Goal: Transaction & Acquisition: Purchase product/service

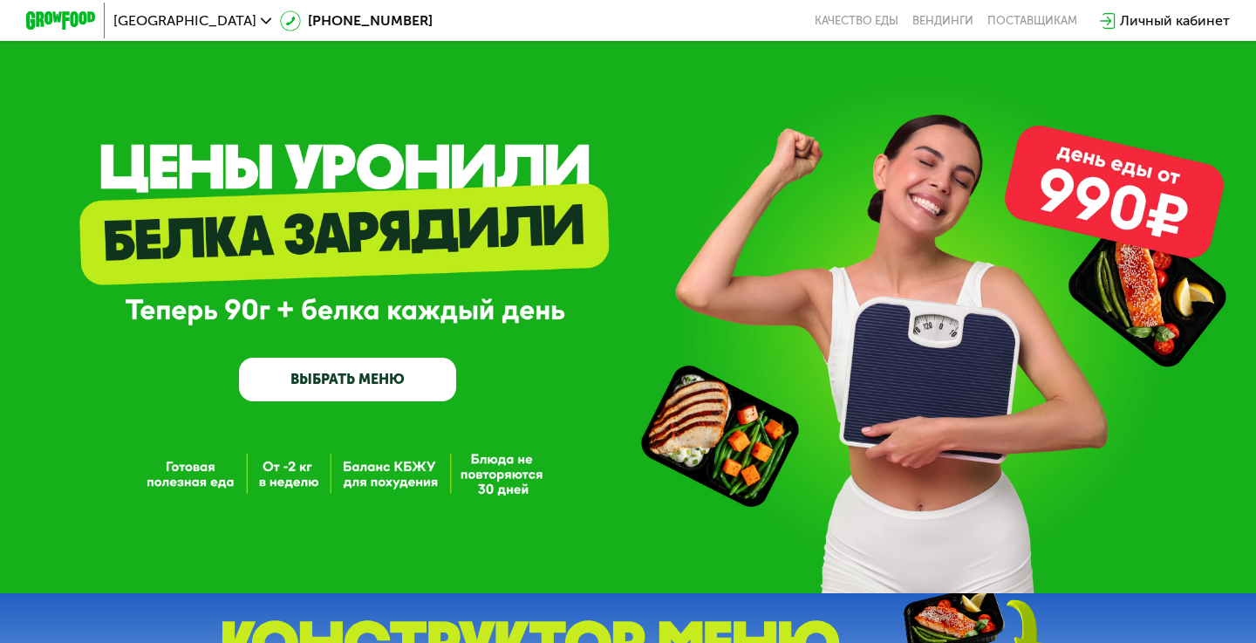
click at [261, 22] on use at bounding box center [266, 20] width 10 height 6
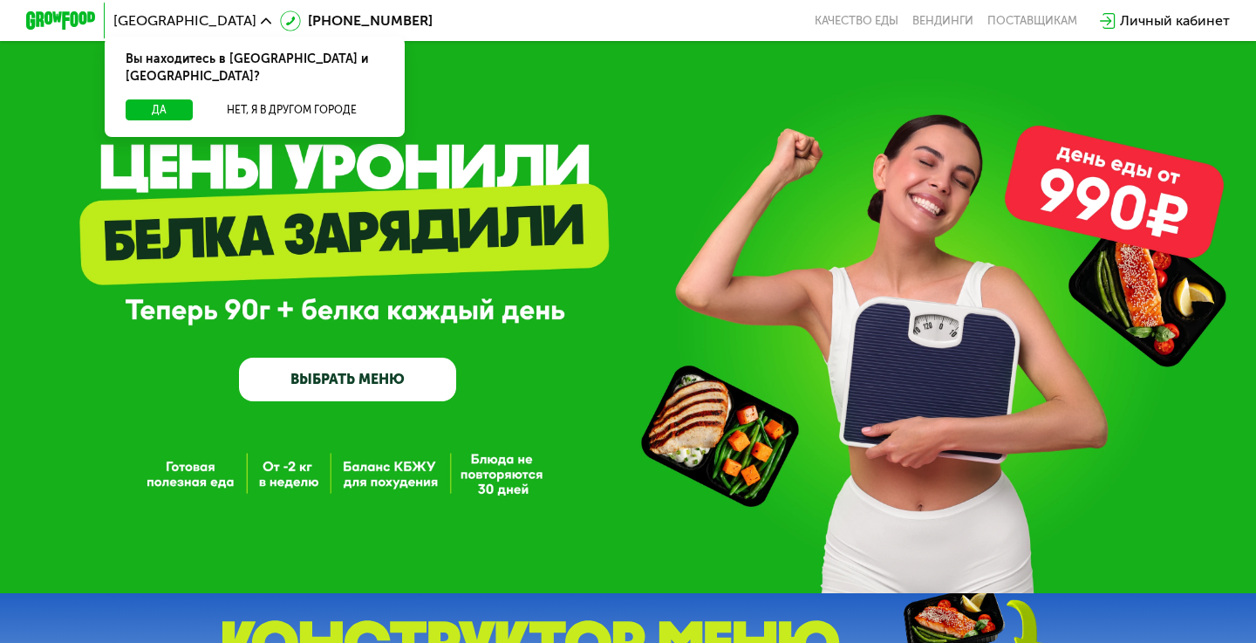
click at [210, 216] on div "GrowFood — доставка правильного питания ВЫБРАТЬ МЕНЮ" at bounding box center [628, 301] width 1256 height 201
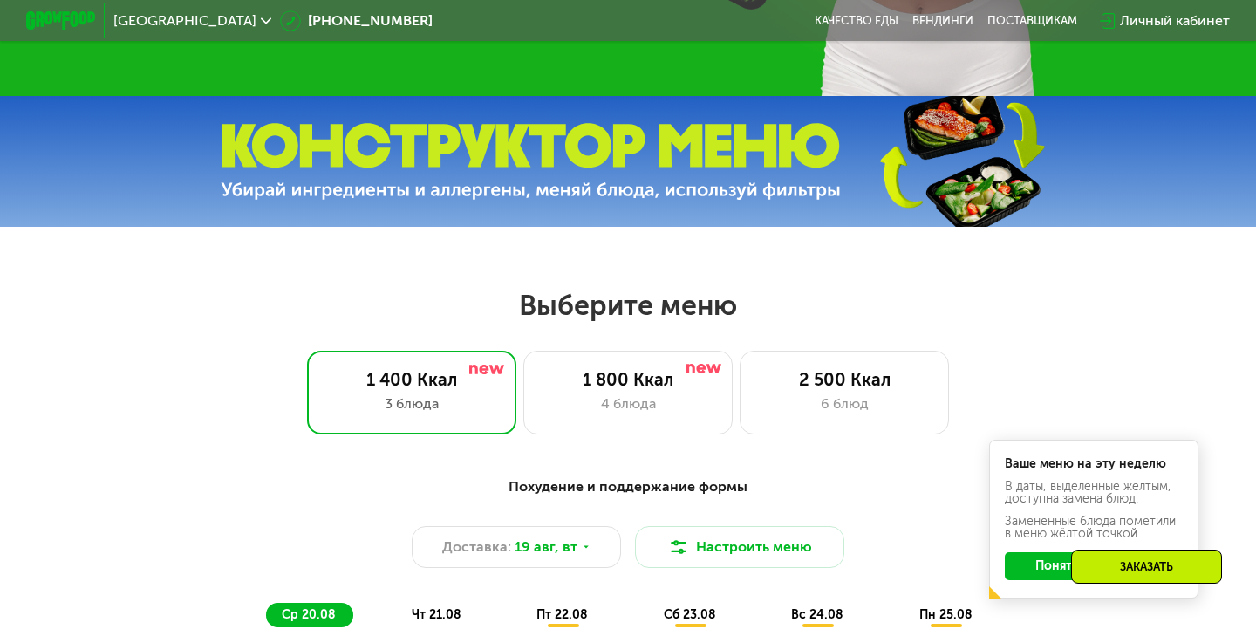
scroll to position [507, 0]
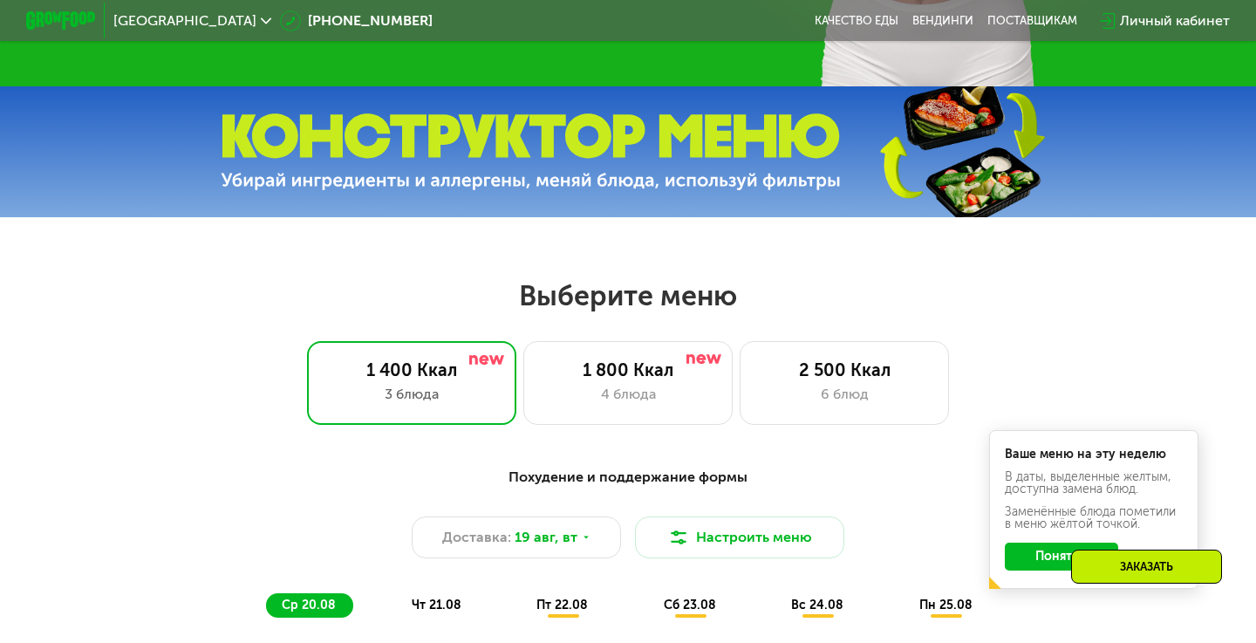
click at [599, 146] on img at bounding box center [531, 152] width 620 height 78
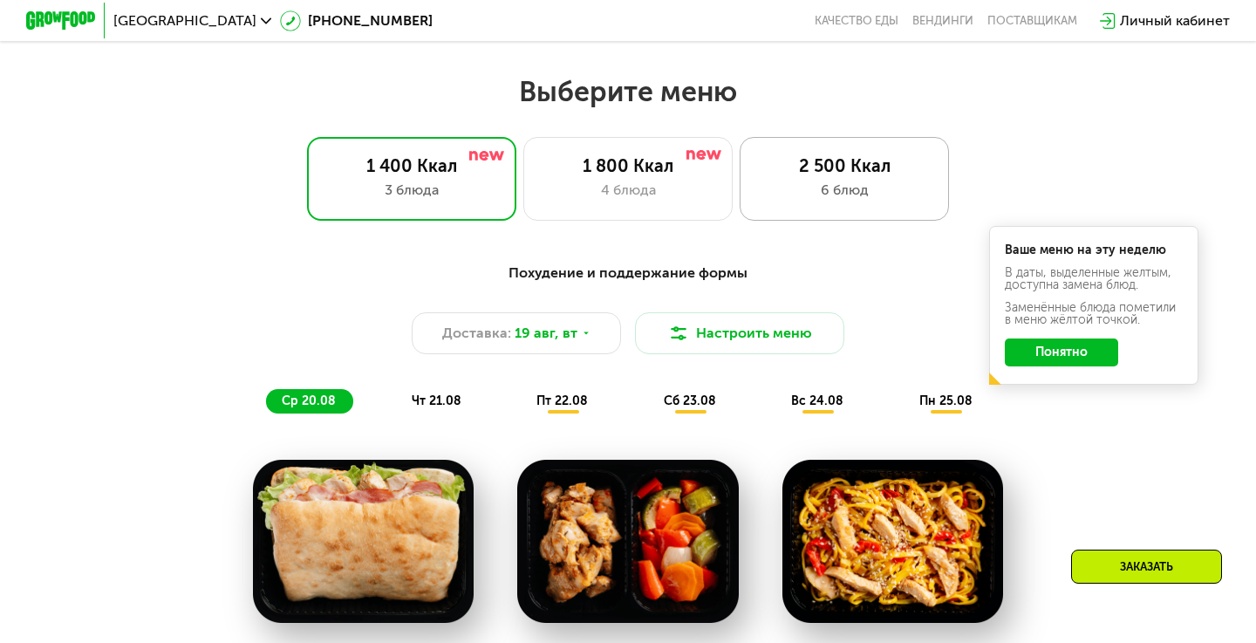
click at [835, 141] on div "2 500 Ккал 6 блюд" at bounding box center [843, 179] width 209 height 84
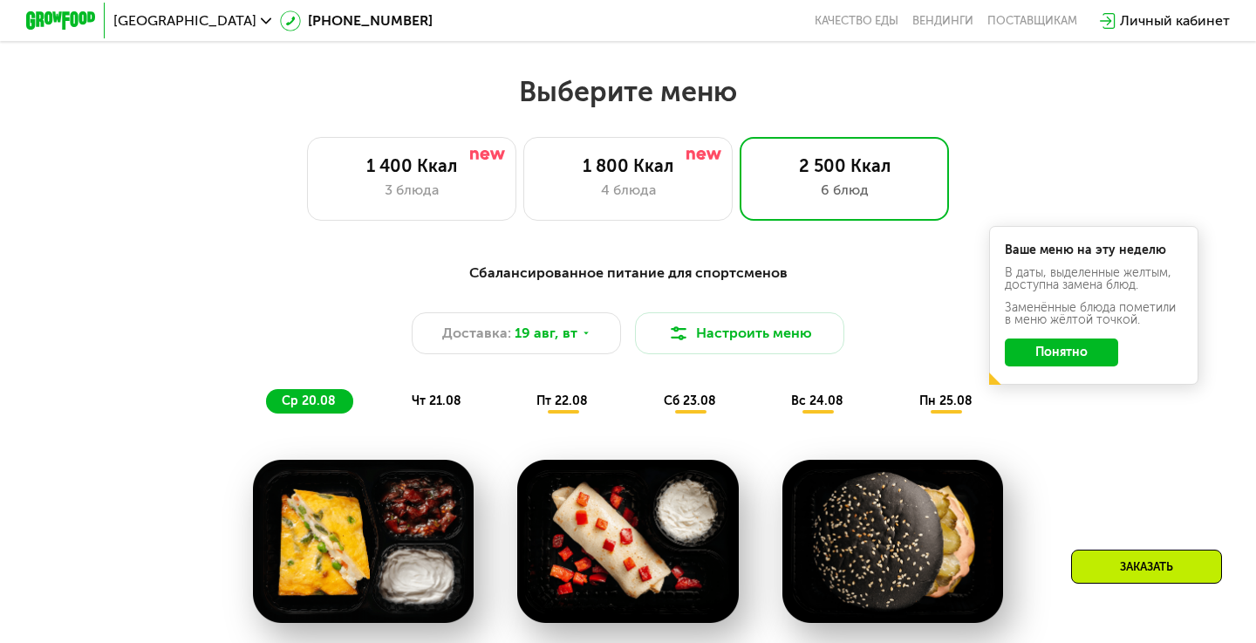
click at [1061, 347] on button "Понятно" at bounding box center [1061, 352] width 113 height 28
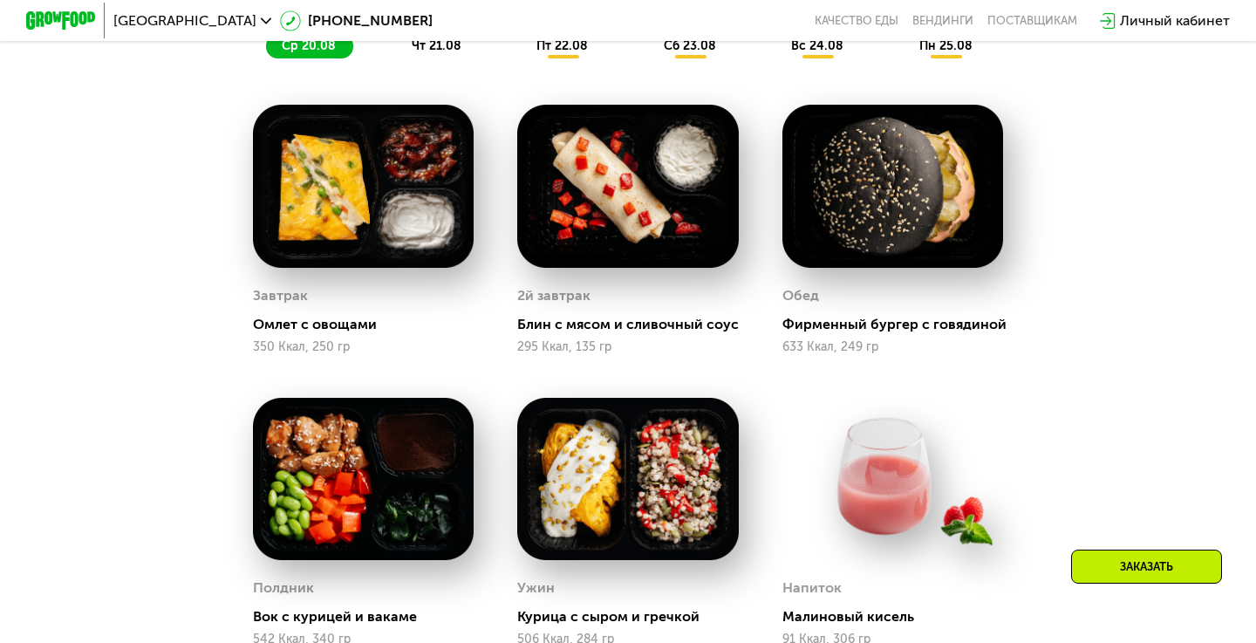
scroll to position [1039, 0]
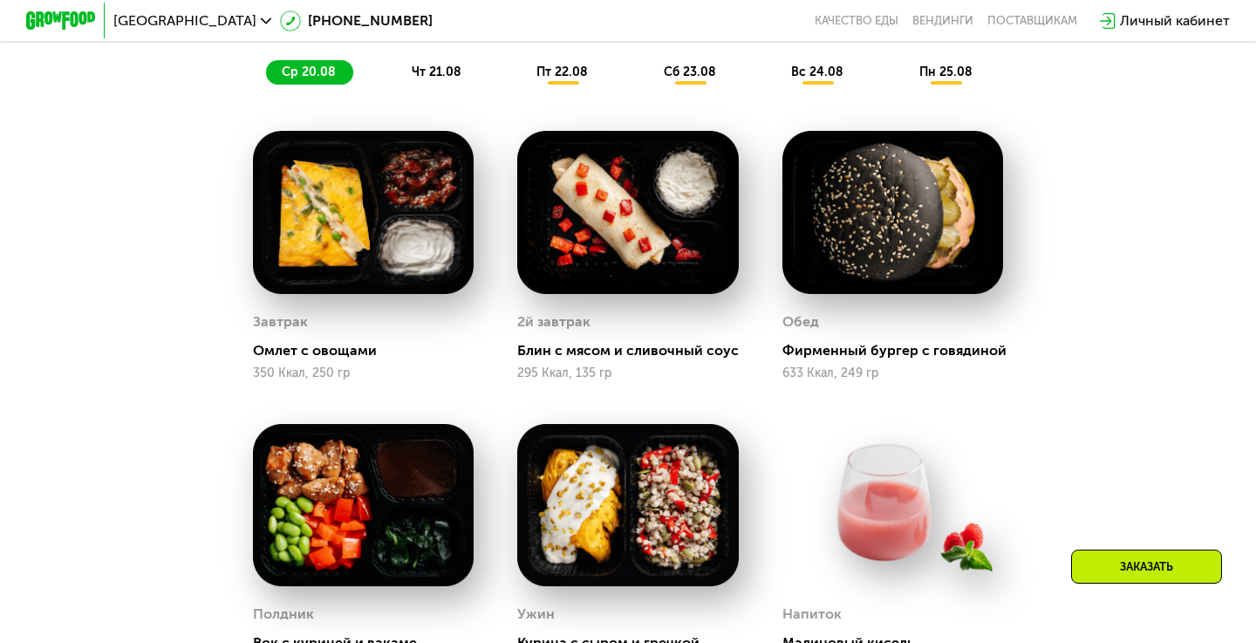
click at [437, 72] on span "чт 21.08" at bounding box center [437, 72] width 50 height 15
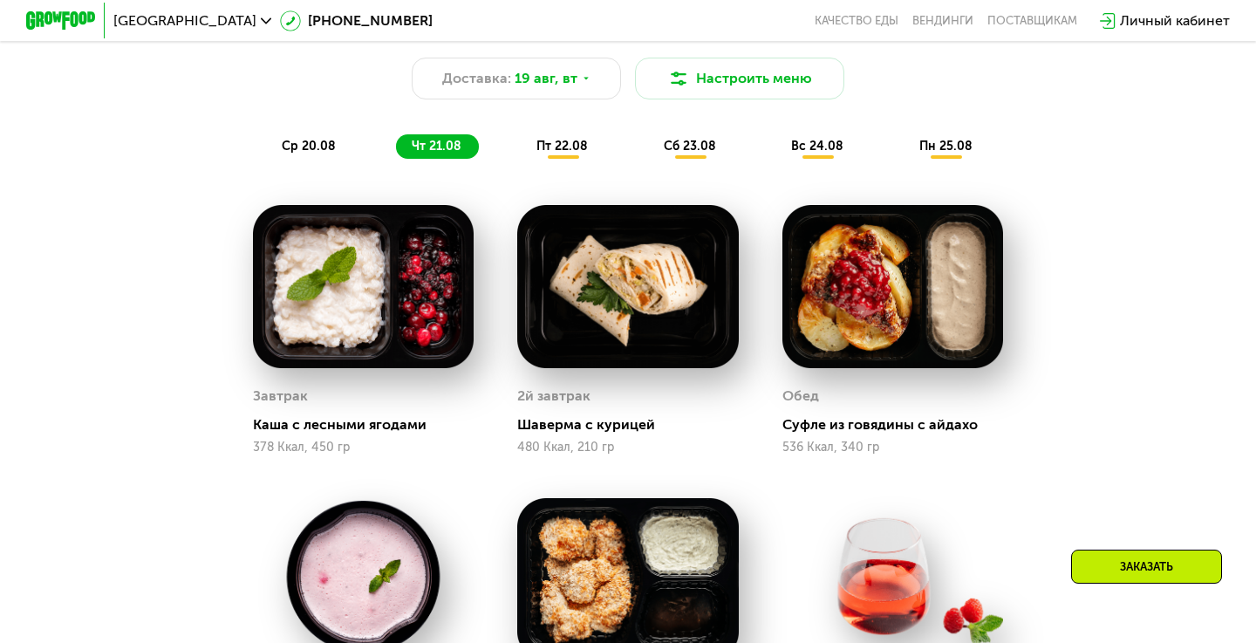
scroll to position [933, 0]
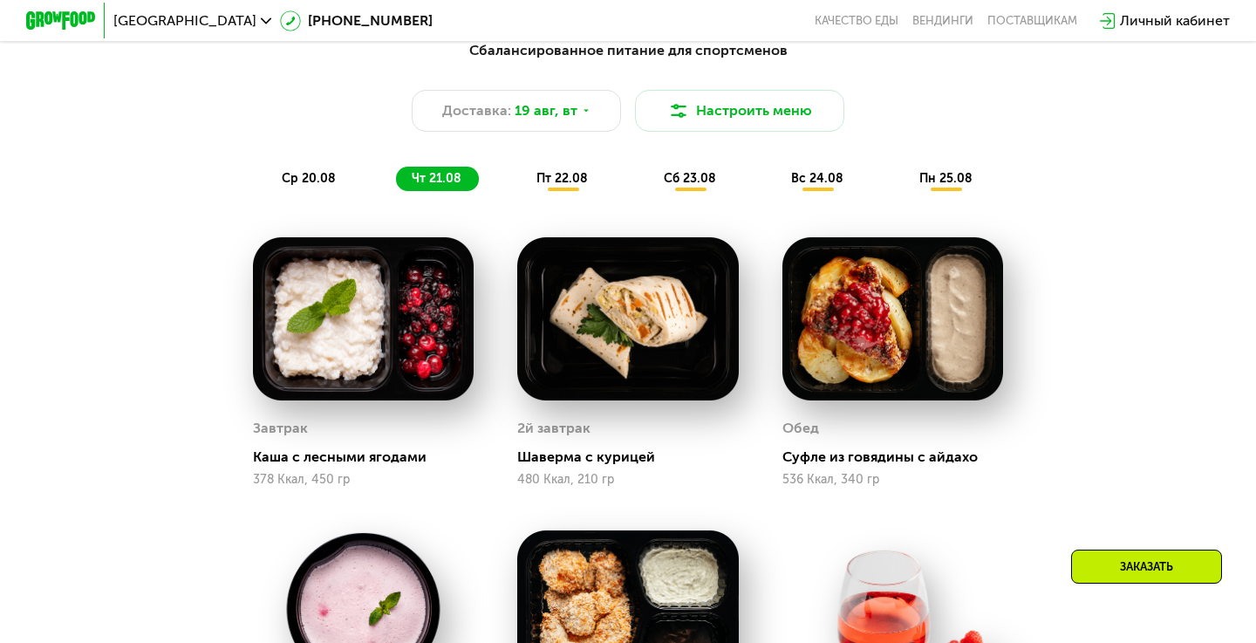
click at [567, 180] on span "пт 22.08" at bounding box center [561, 178] width 51 height 15
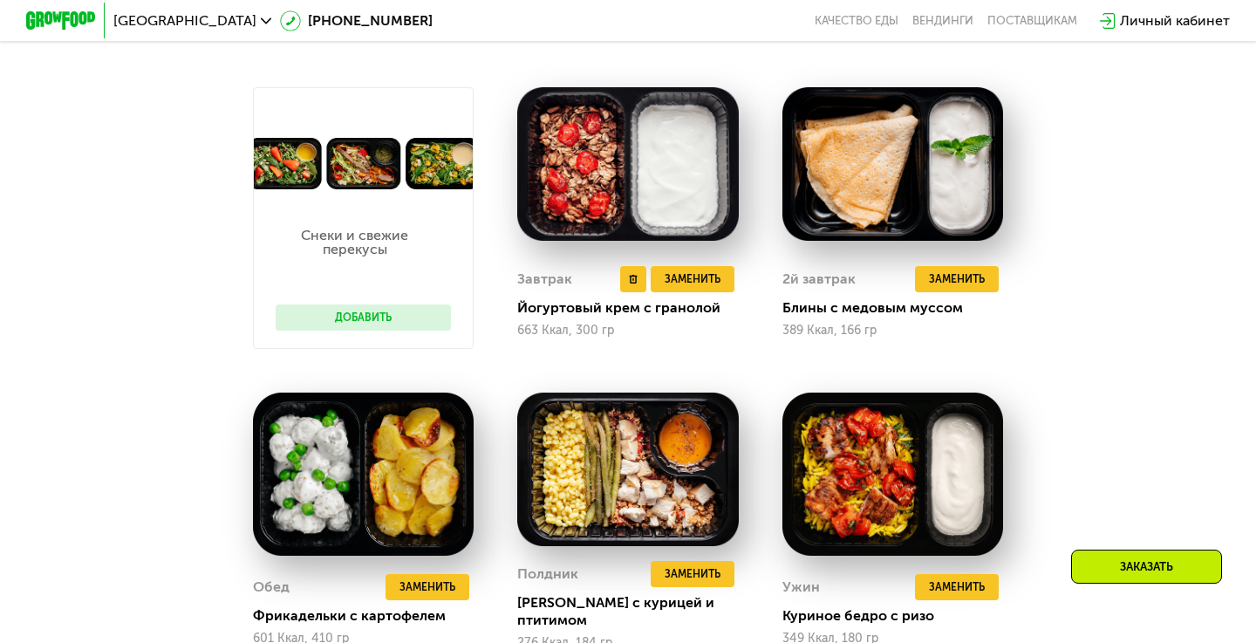
scroll to position [825, 0]
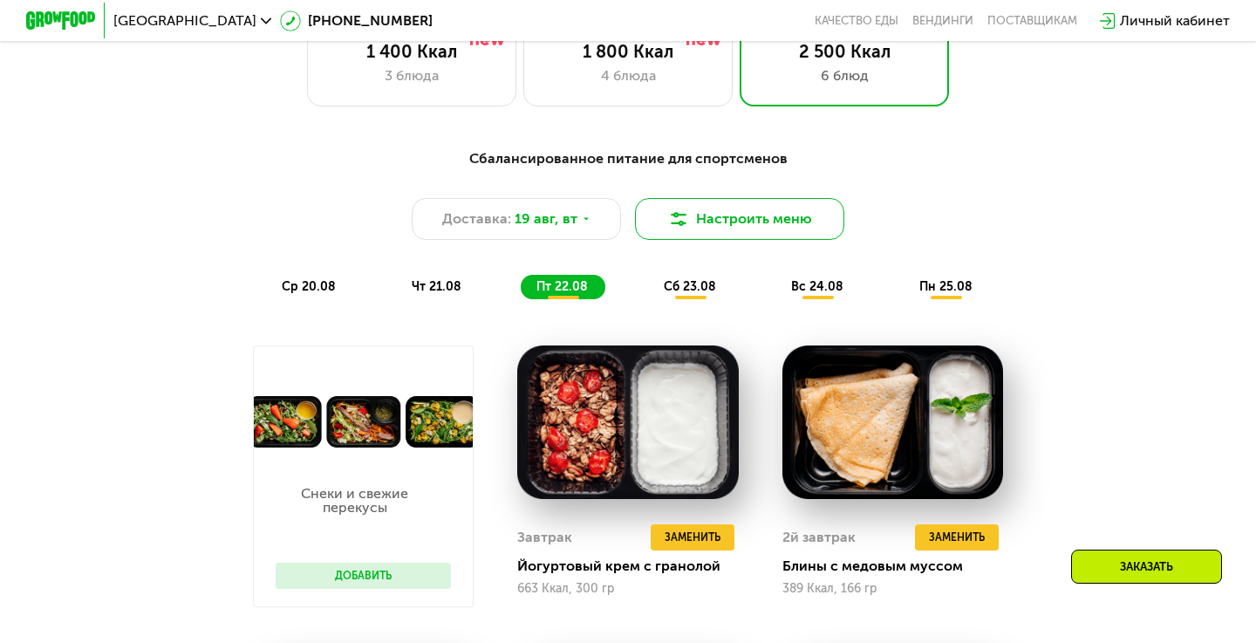
click at [744, 213] on button "Настроить меню" at bounding box center [739, 219] width 209 height 42
click at [769, 219] on button "Настроить меню" at bounding box center [739, 219] width 209 height 42
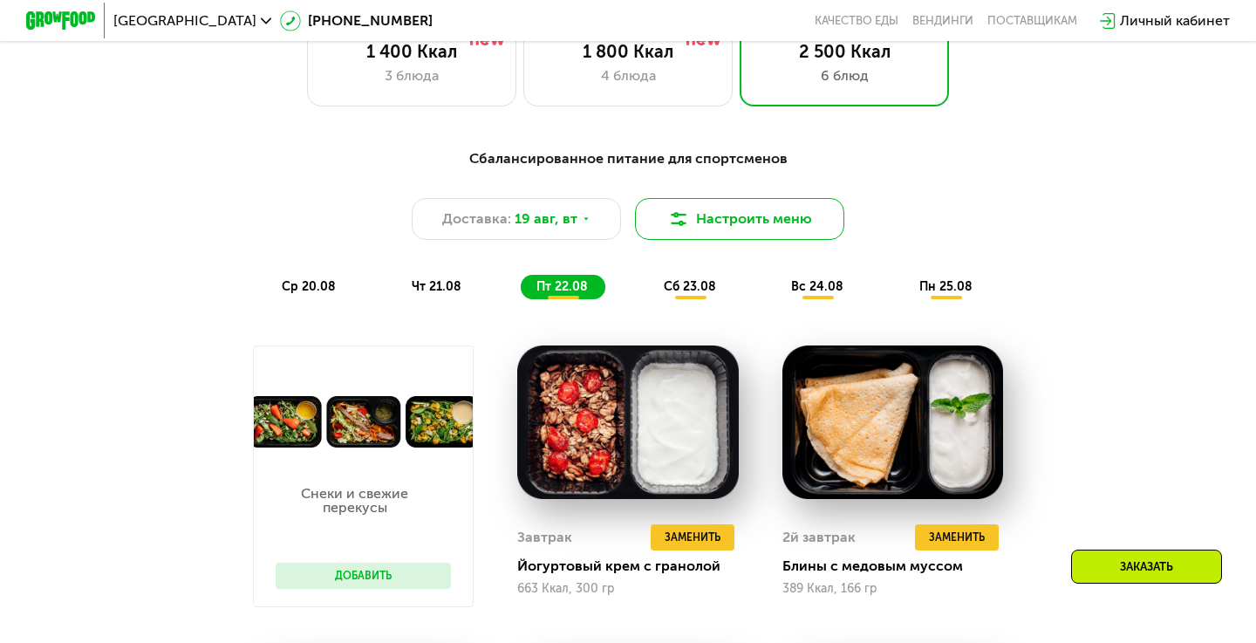
click at [769, 219] on button "Настроить меню" at bounding box center [739, 219] width 209 height 42
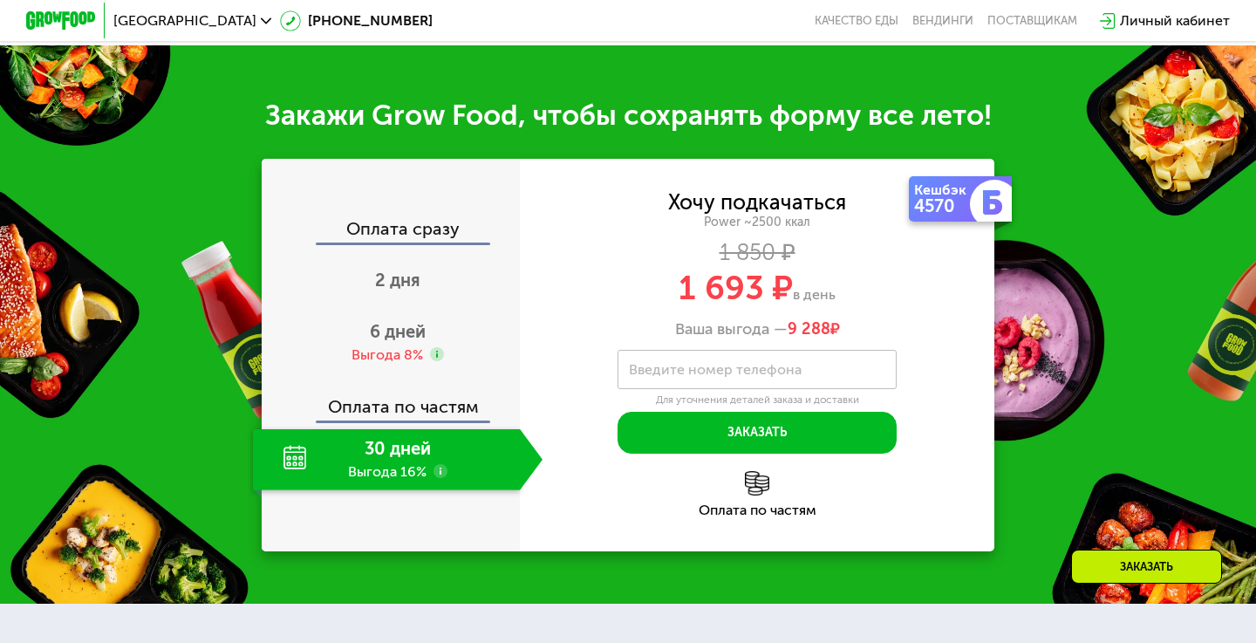
scroll to position [2132, 0]
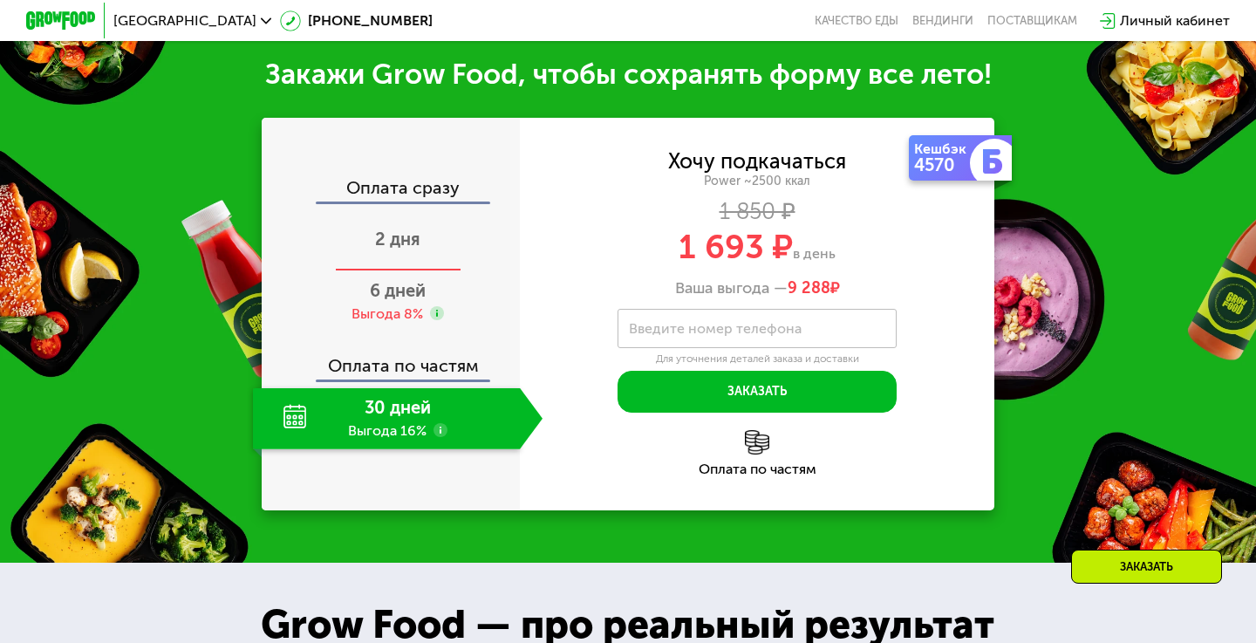
click at [404, 233] on span "2 дня" at bounding box center [397, 238] width 45 height 21
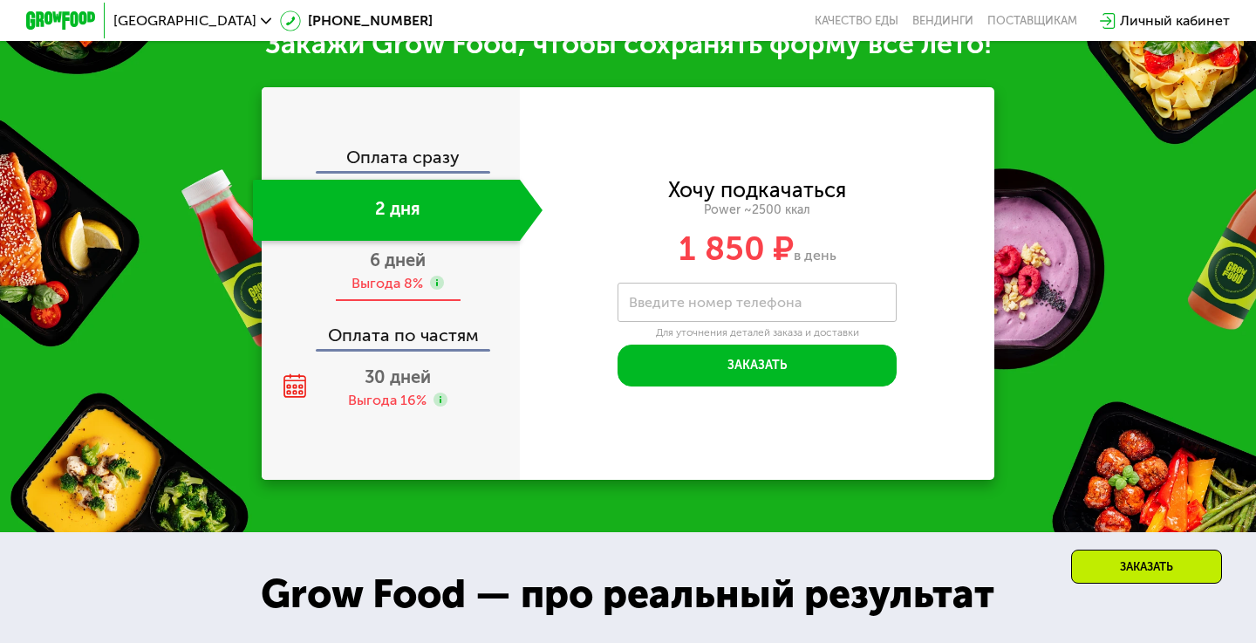
click at [400, 266] on span "6 дней" at bounding box center [398, 259] width 56 height 21
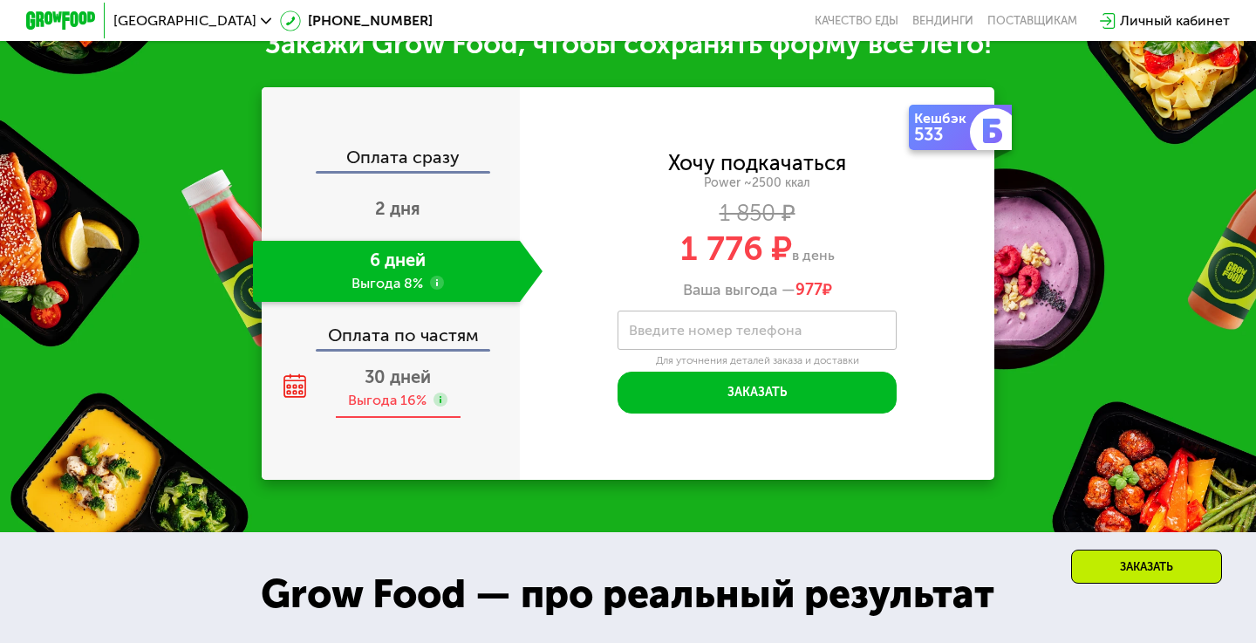
click at [405, 393] on div "Выгода 16%" at bounding box center [387, 400] width 78 height 19
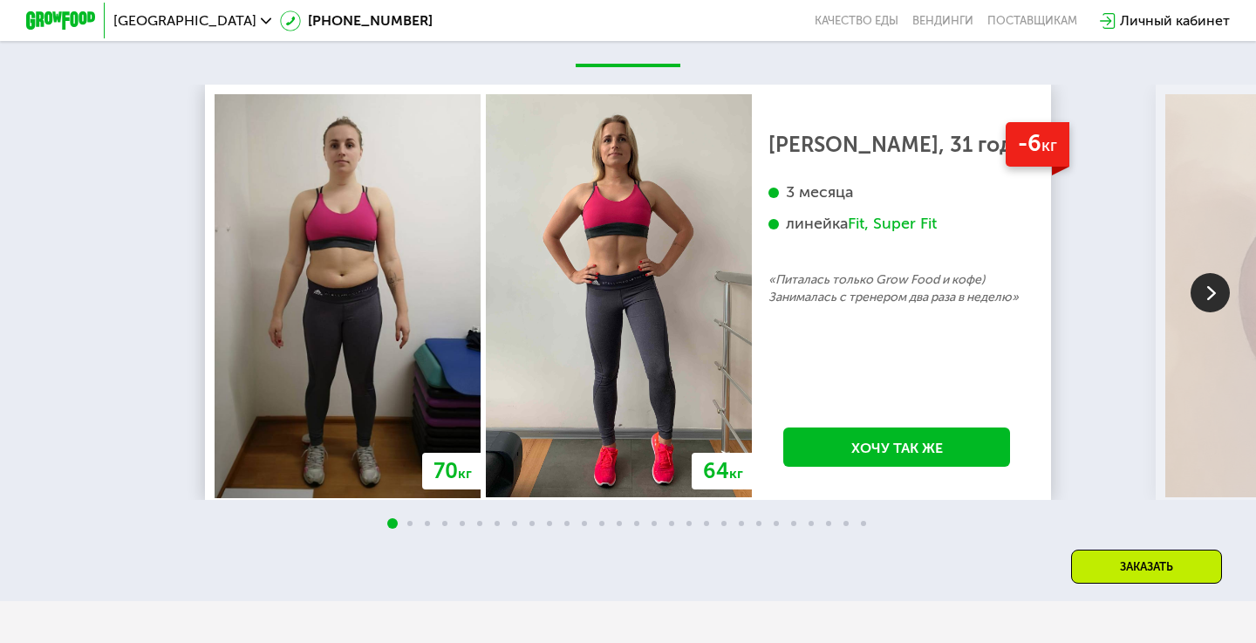
scroll to position [3228, 0]
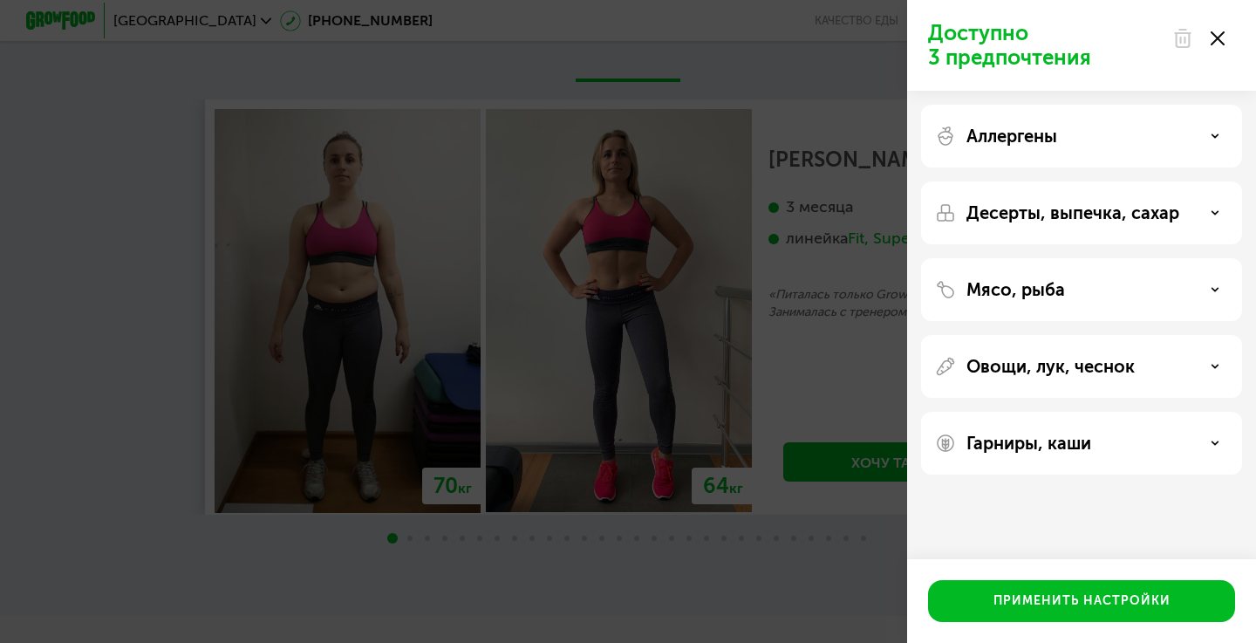
click at [1160, 126] on div "Аллергены" at bounding box center [1081, 136] width 293 height 21
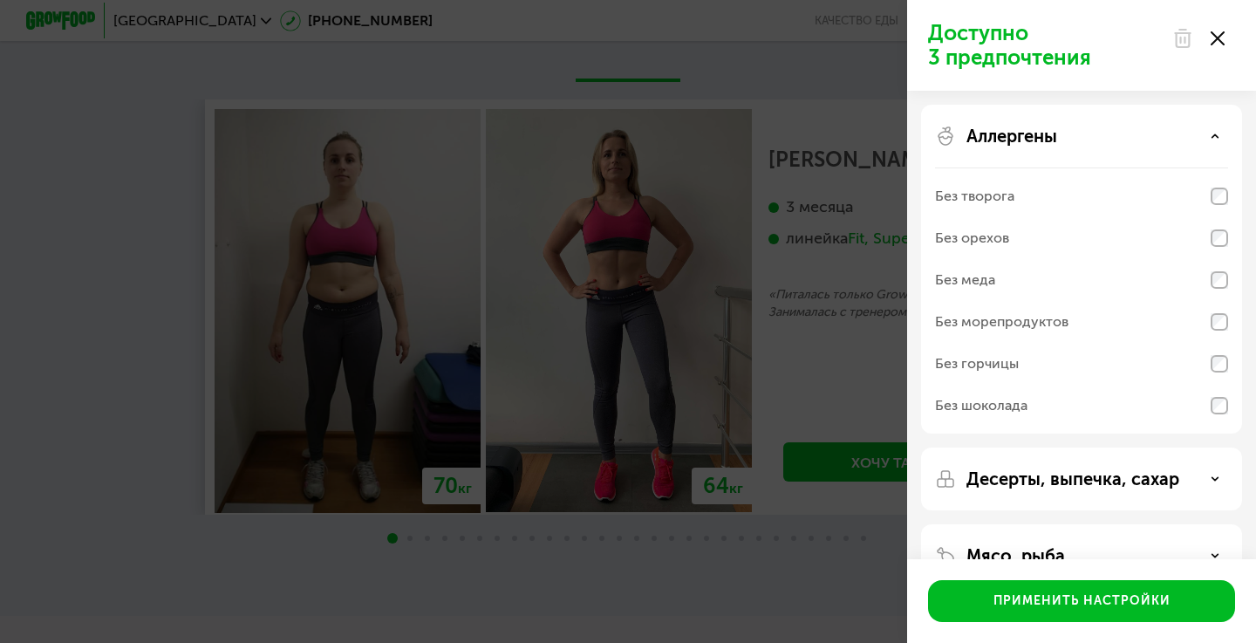
scroll to position [0, 0]
click at [1216, 140] on icon at bounding box center [1214, 136] width 9 height 9
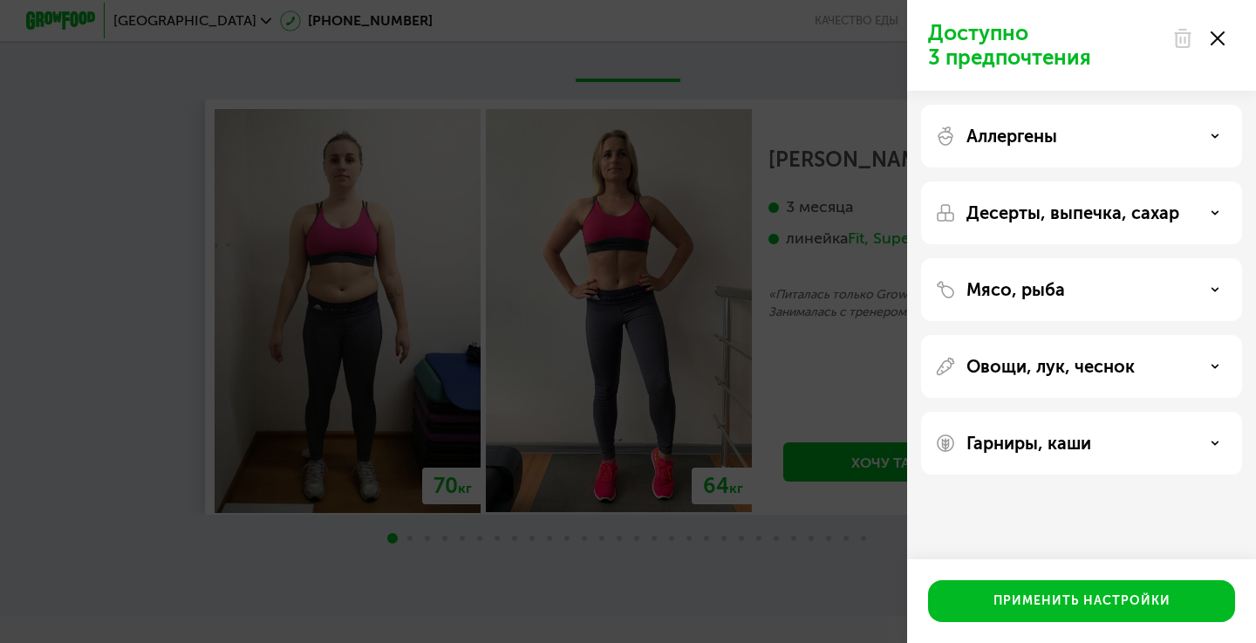
click at [1123, 258] on div "Десерты, выпечка, сахар" at bounding box center [1081, 289] width 321 height 63
click at [1120, 209] on p "Десерты, выпечка, сахар" at bounding box center [1072, 212] width 213 height 21
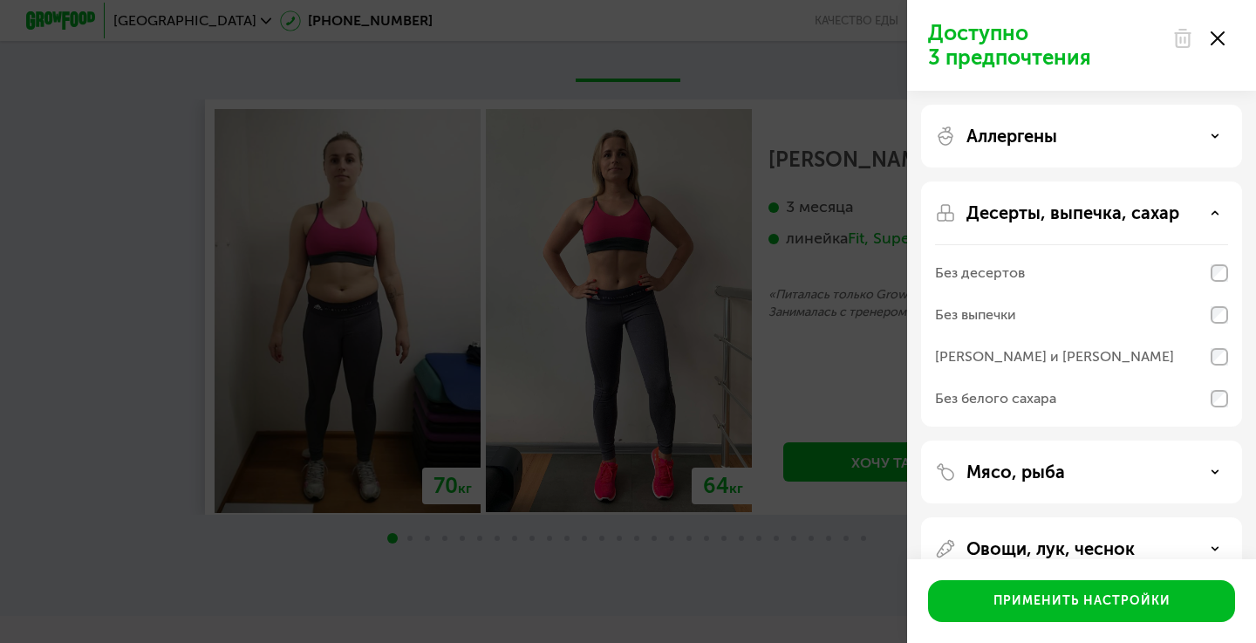
click at [1120, 209] on p "Десерты, выпечка, сахар" at bounding box center [1072, 212] width 213 height 21
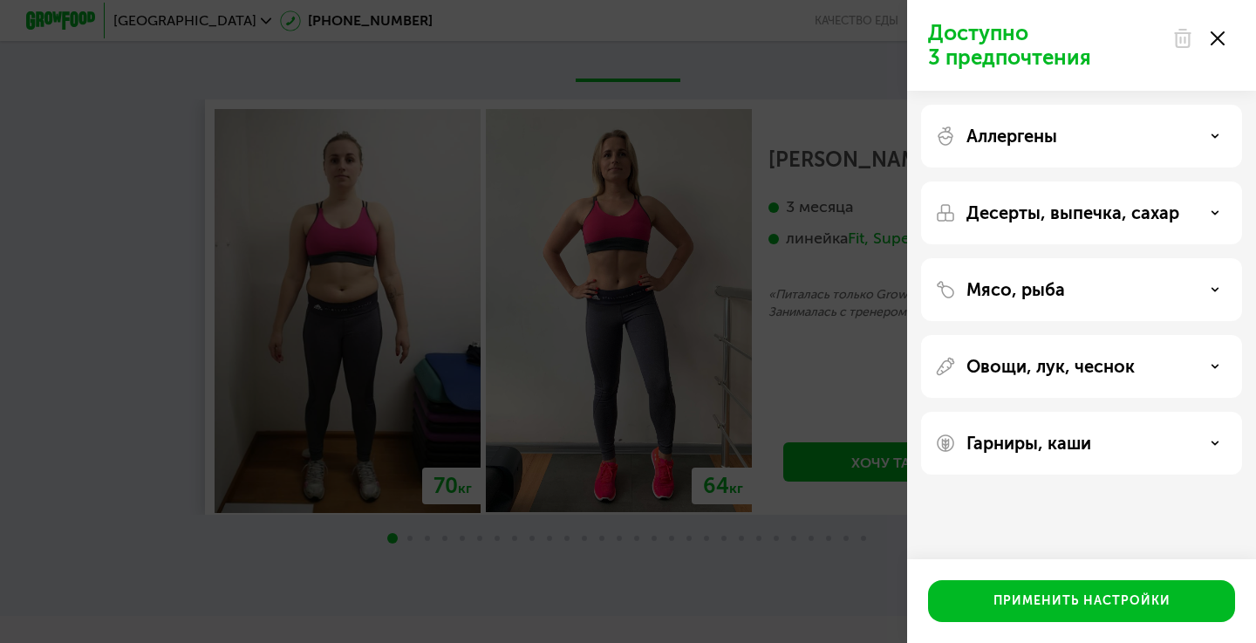
click at [1107, 335] on div "Мясо, рыба" at bounding box center [1081, 366] width 321 height 63
click at [1103, 293] on div "Мясо, рыба" at bounding box center [1081, 289] width 293 height 21
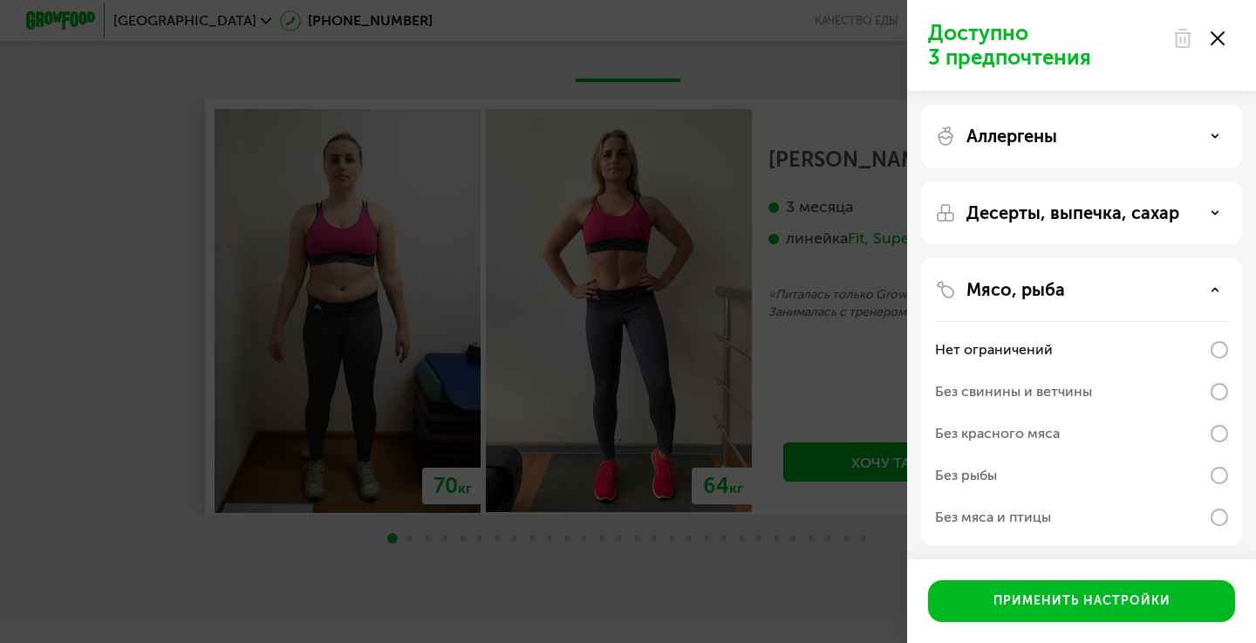
click at [1103, 293] on div "Мясо, рыба" at bounding box center [1081, 289] width 293 height 21
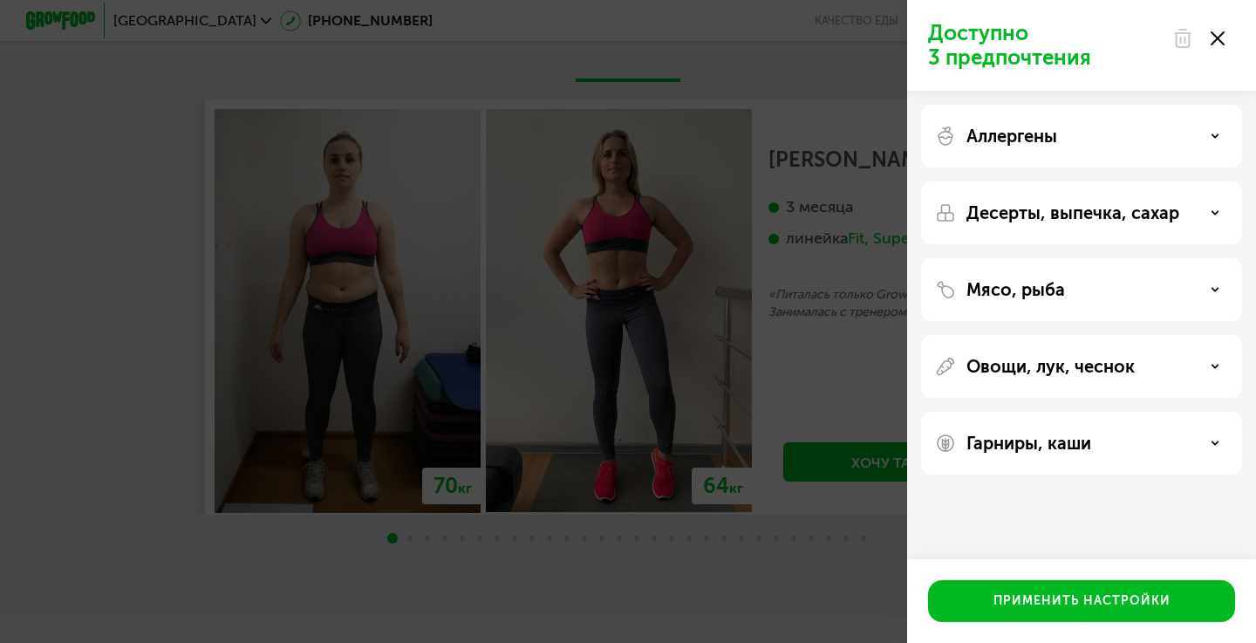
click at [1099, 412] on div "Овощи, лук, чеснок" at bounding box center [1081, 443] width 321 height 63
click at [1098, 358] on p "Овощи, лук, чеснок" at bounding box center [1050, 366] width 168 height 21
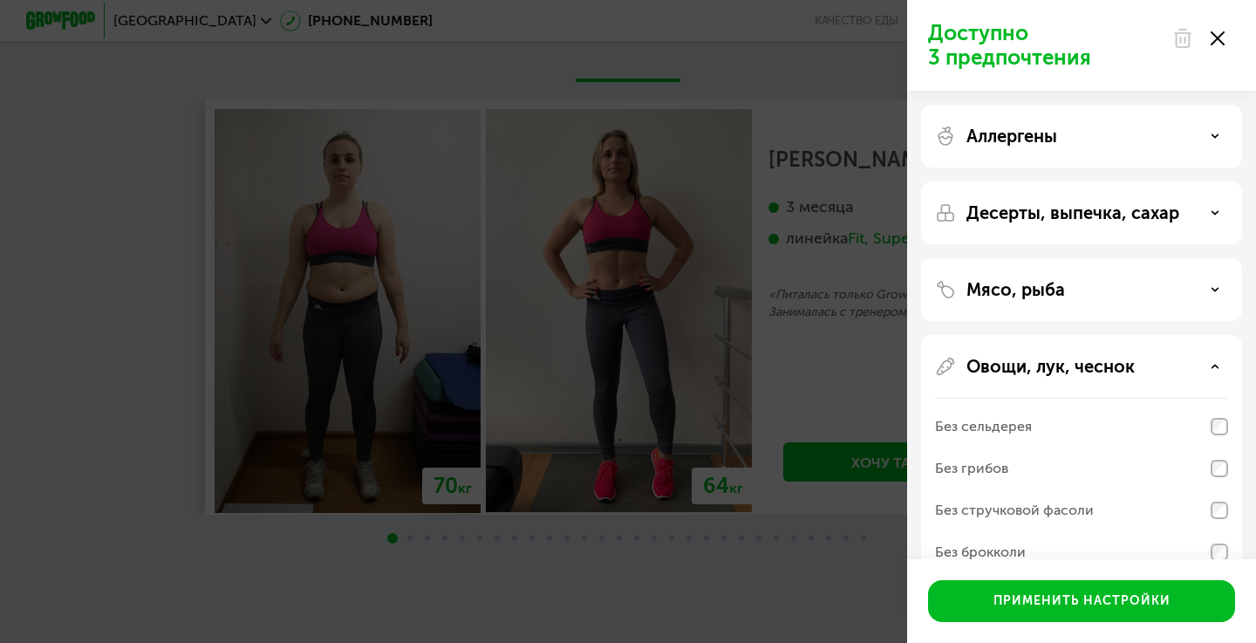
click at [1098, 358] on p "Овощи, лук, чеснок" at bounding box center [1050, 366] width 168 height 21
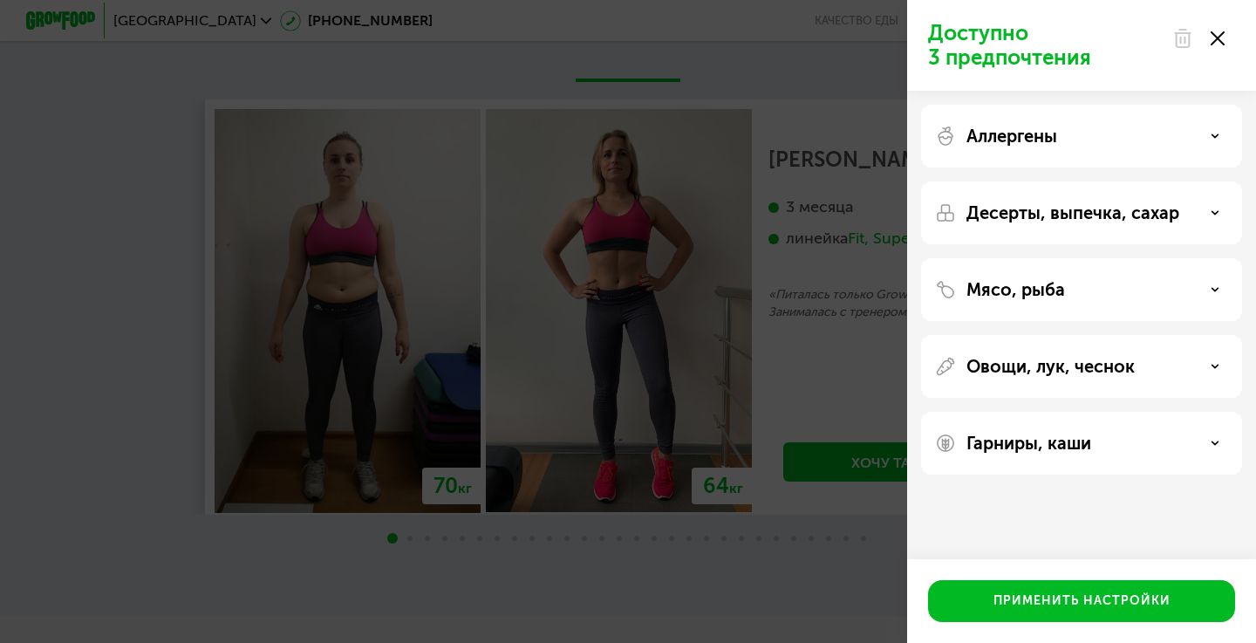
click at [1086, 423] on div "Гарниры, каши" at bounding box center [1081, 443] width 321 height 63
click at [1081, 443] on p "Гарниры, каши" at bounding box center [1028, 443] width 125 height 21
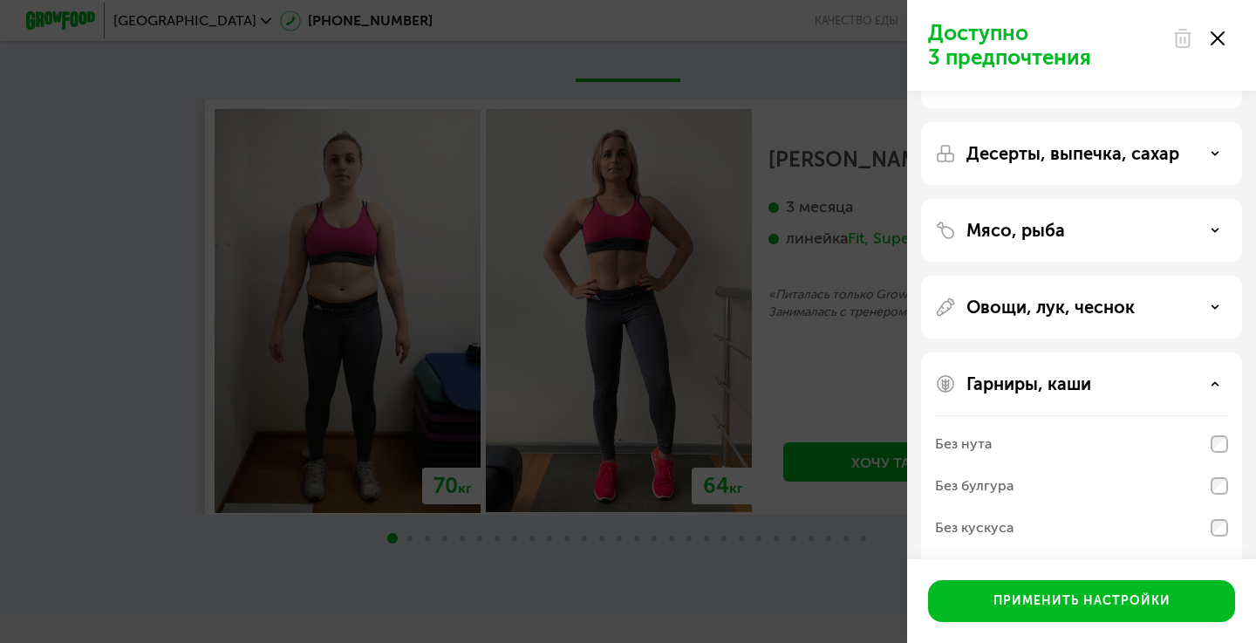
scroll to position [7, 0]
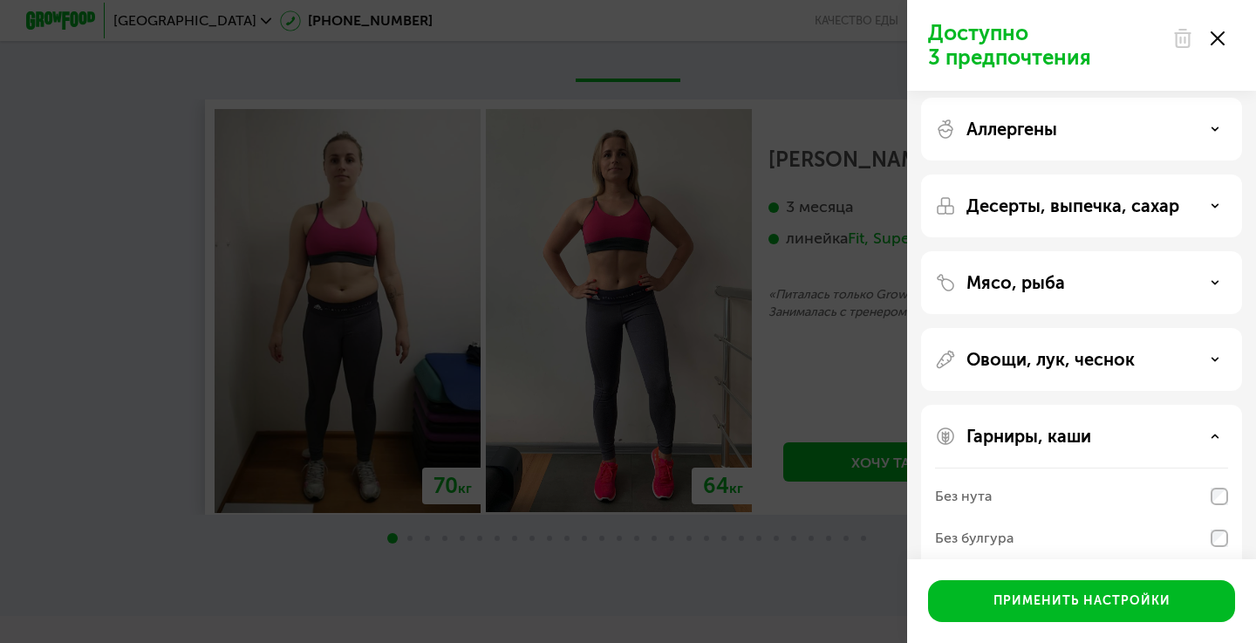
click at [1080, 439] on p "Гарниры, каши" at bounding box center [1028, 436] width 125 height 21
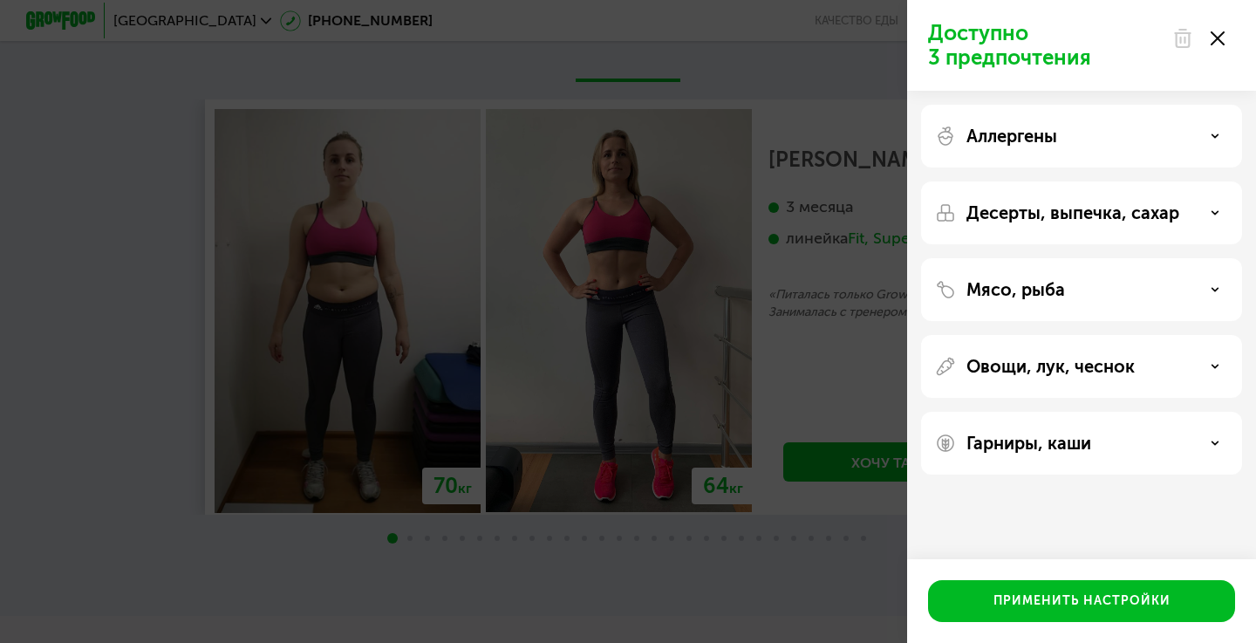
click at [1214, 44] on icon at bounding box center [1217, 38] width 14 height 14
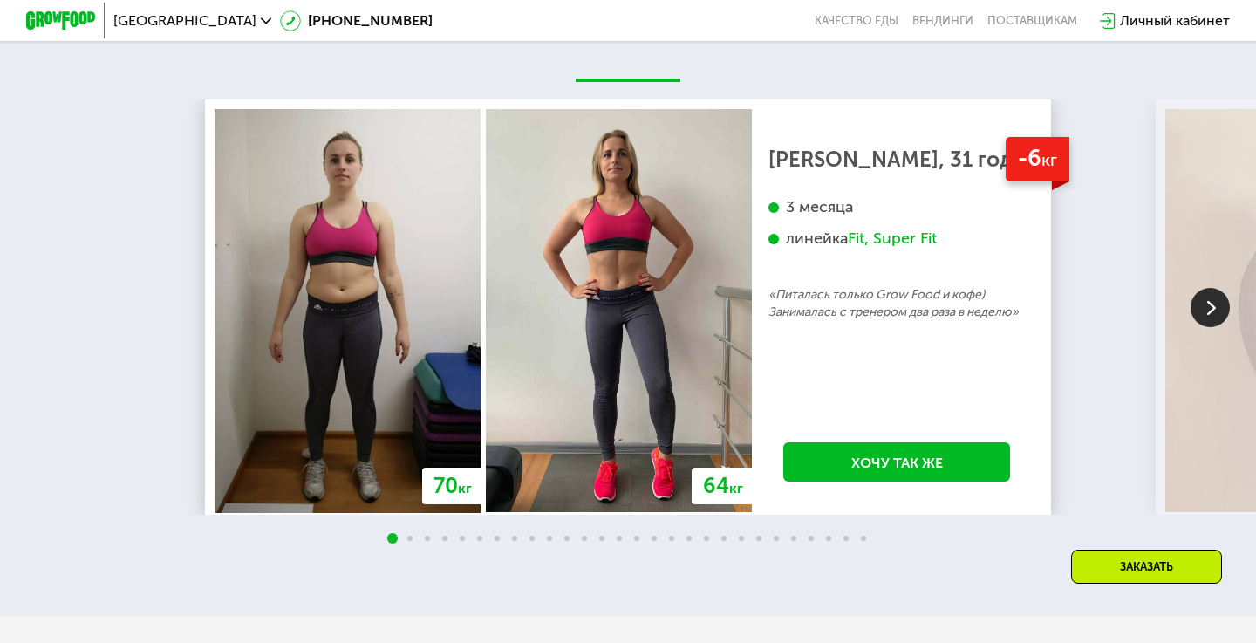
click at [1201, 303] on img at bounding box center [1209, 307] width 39 height 39
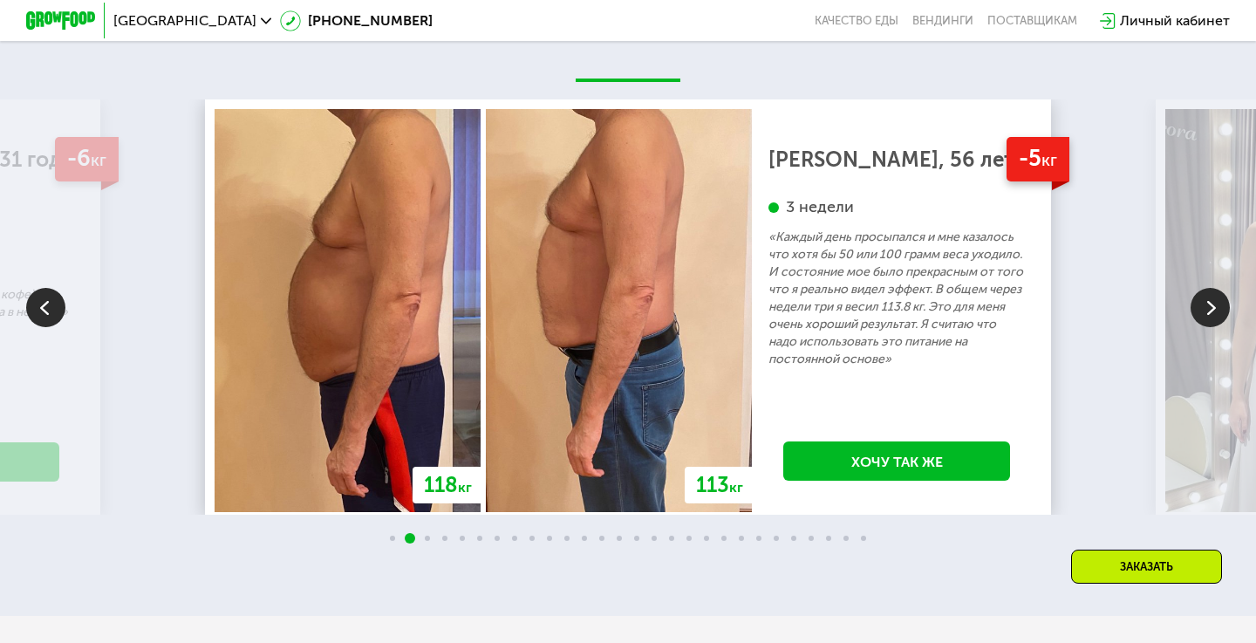
click at [1201, 303] on img at bounding box center [1209, 307] width 39 height 39
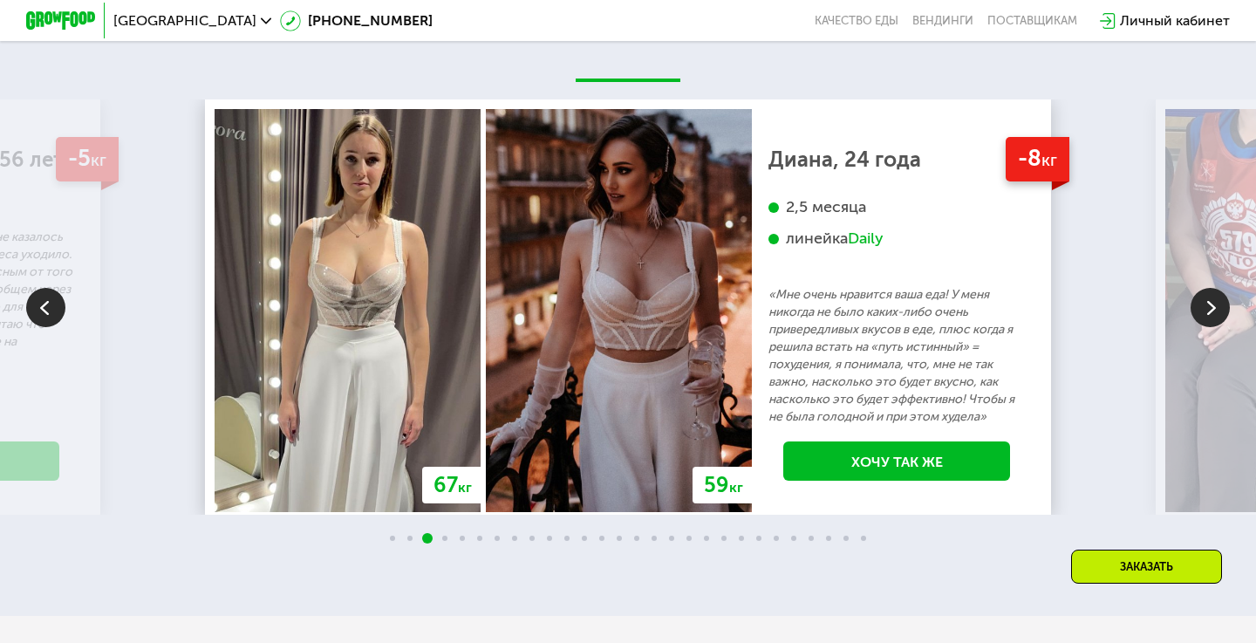
click at [1201, 303] on img at bounding box center [1209, 307] width 39 height 39
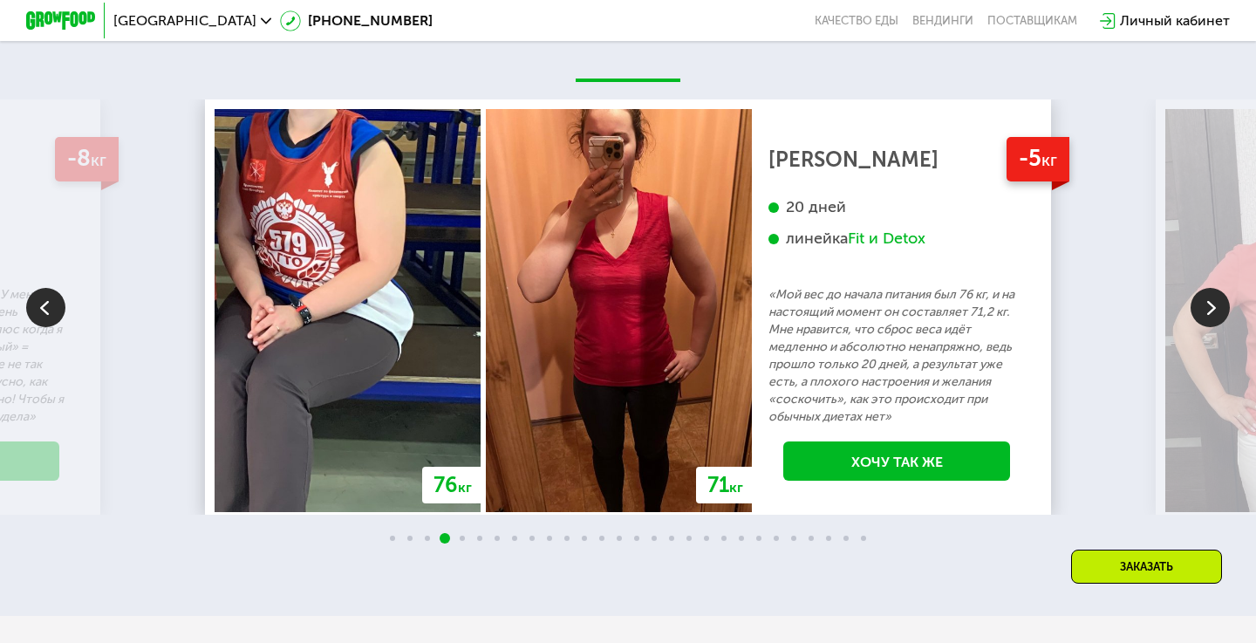
click at [1201, 303] on img at bounding box center [1209, 307] width 39 height 39
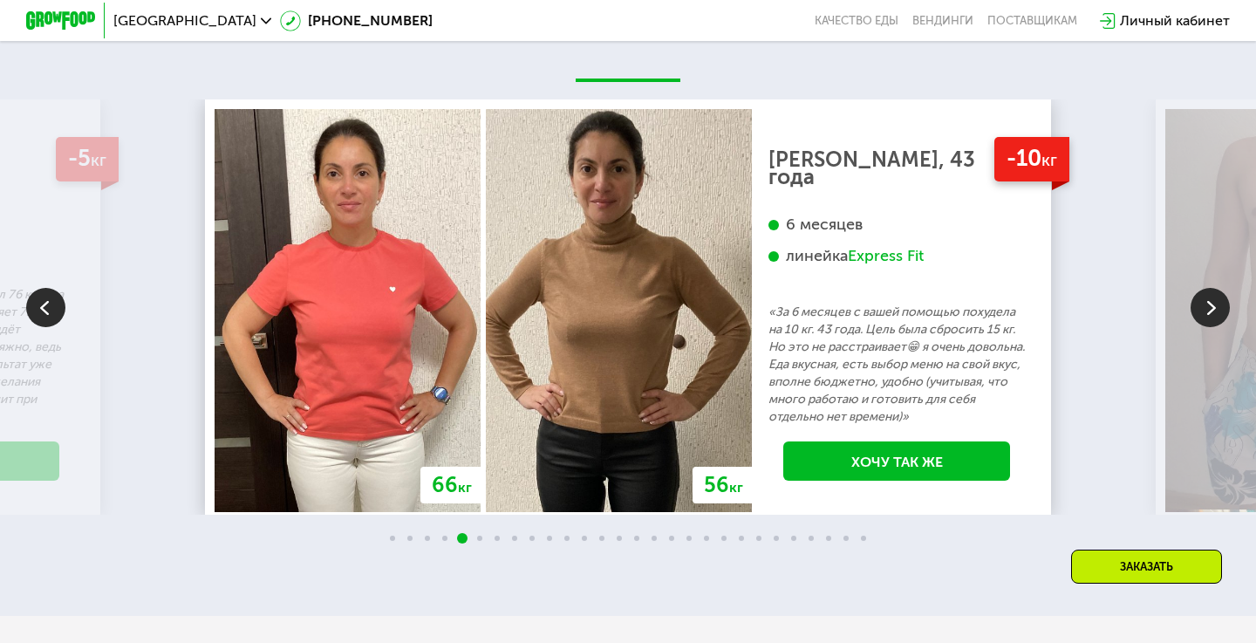
click at [1201, 303] on img at bounding box center [1209, 307] width 39 height 39
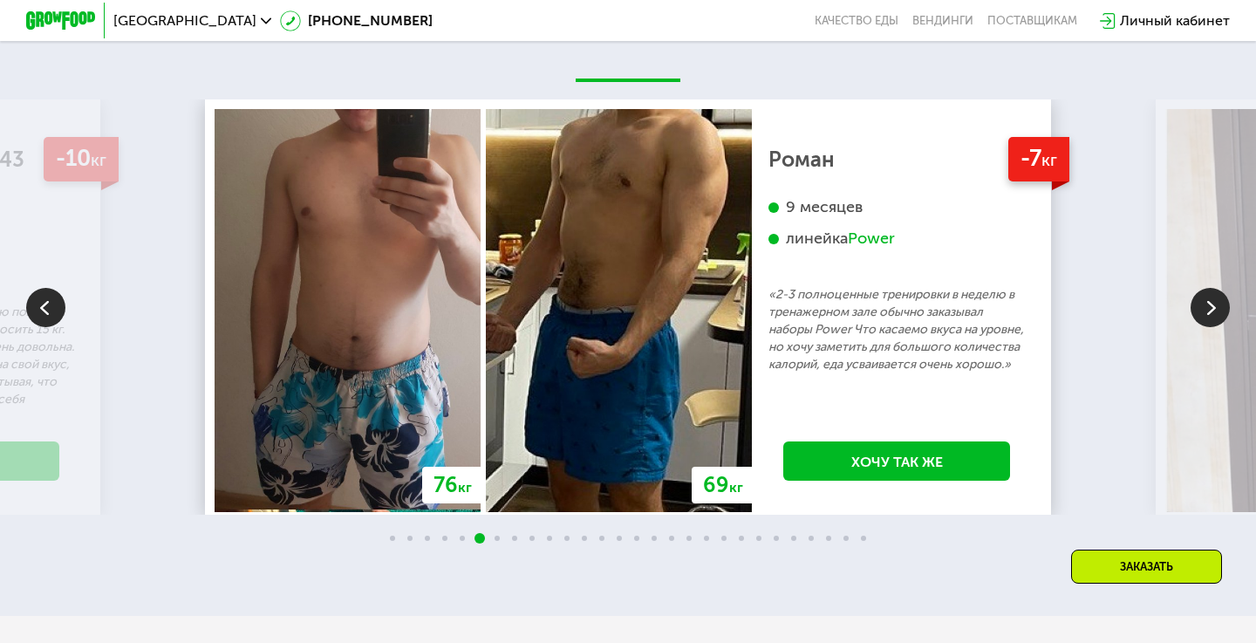
click at [1201, 303] on img at bounding box center [1209, 307] width 39 height 39
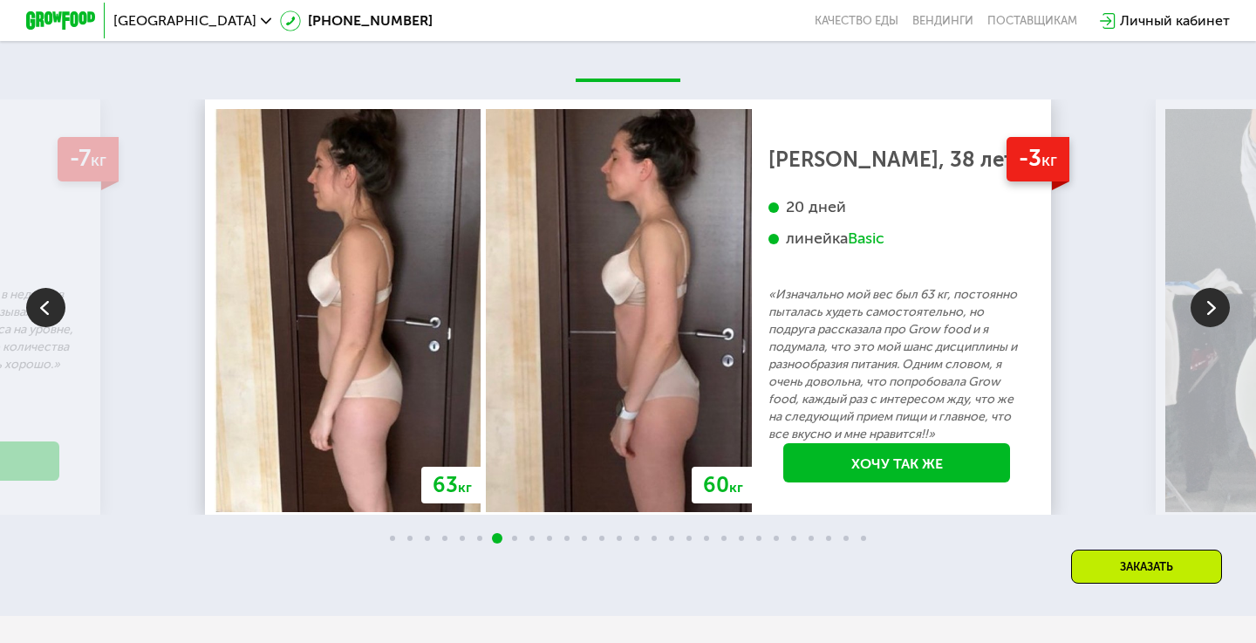
click at [1201, 303] on img at bounding box center [1209, 307] width 39 height 39
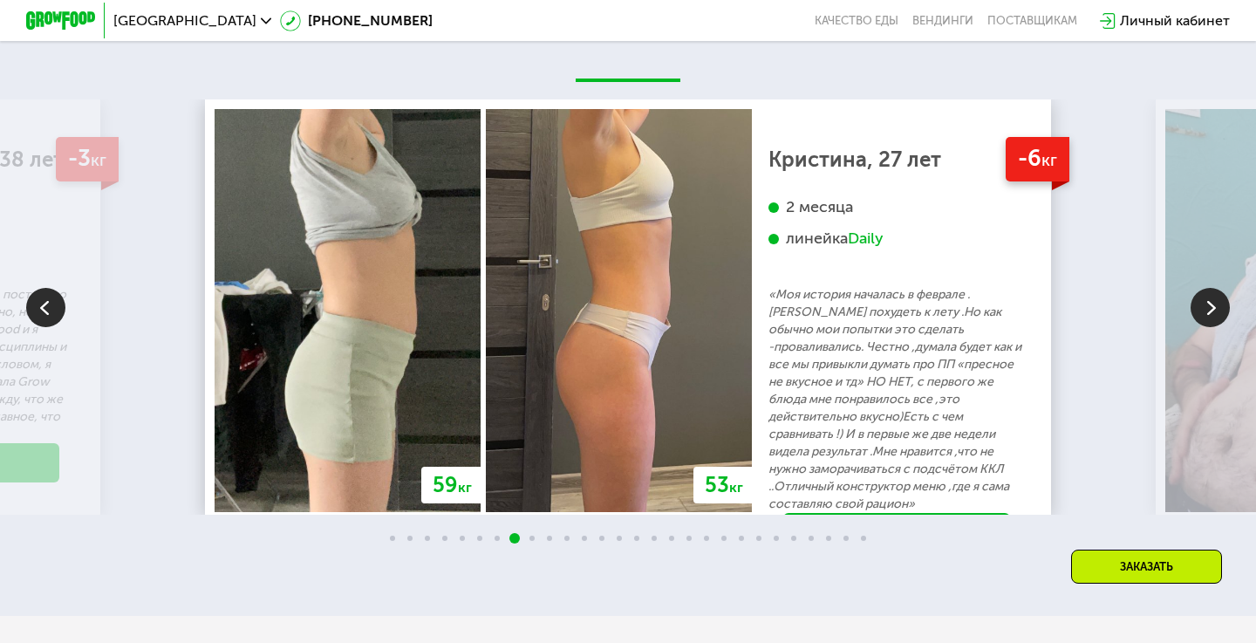
click at [1201, 303] on img at bounding box center [1209, 307] width 39 height 39
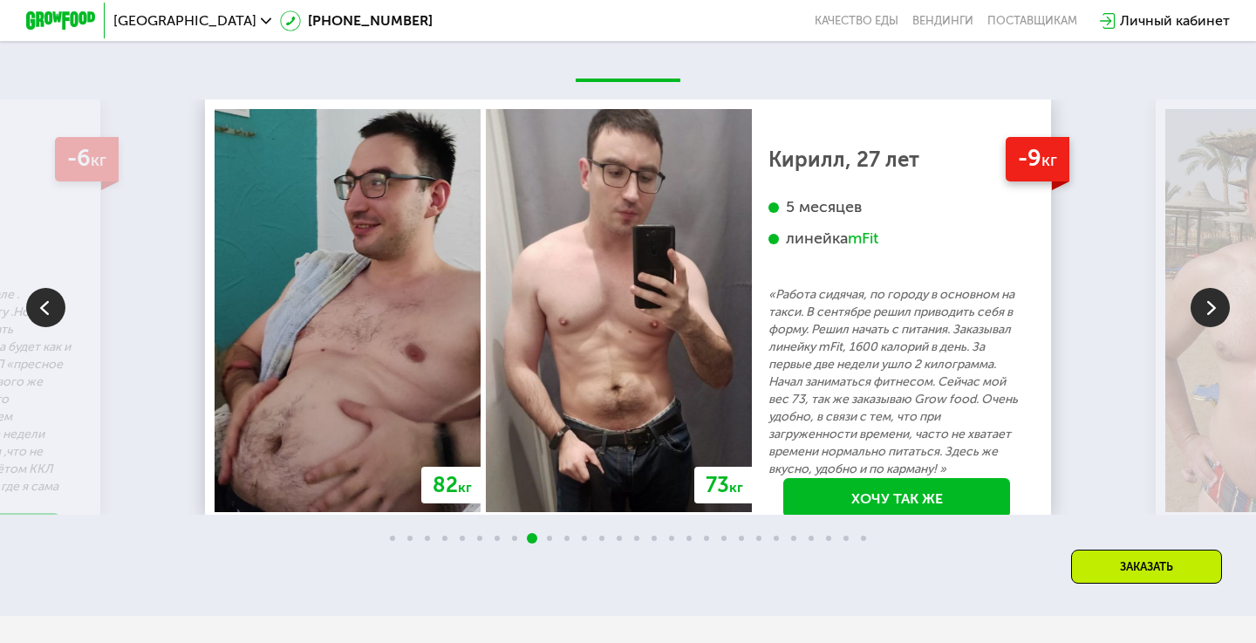
click at [1201, 303] on img at bounding box center [1209, 307] width 39 height 39
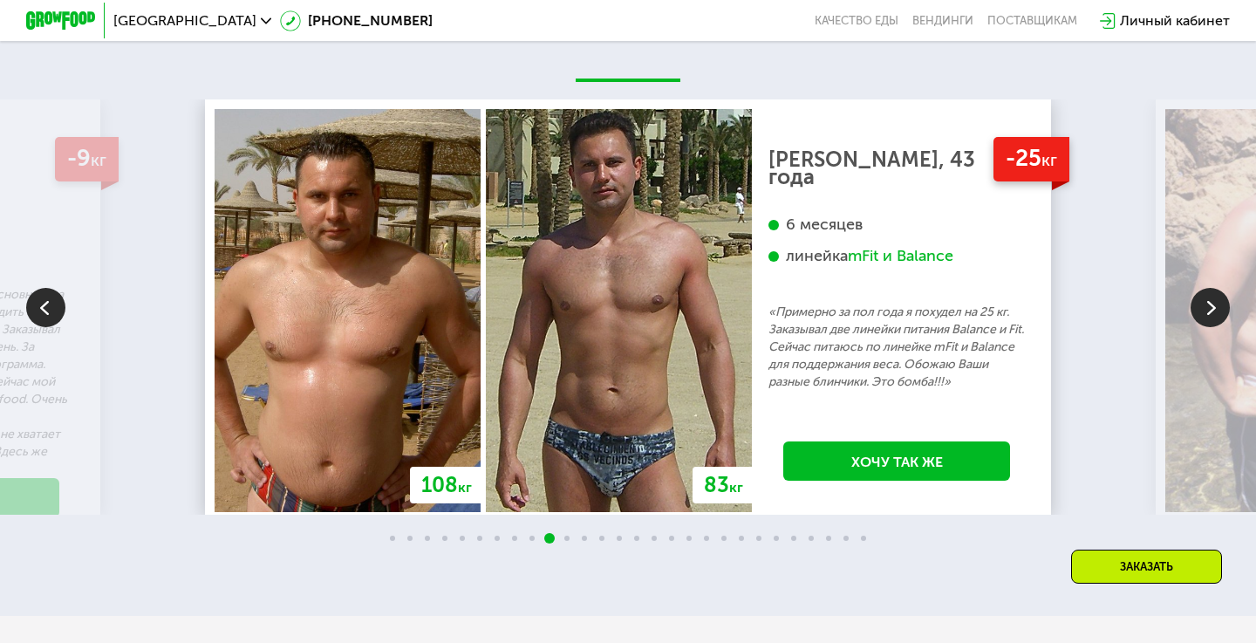
click at [1201, 303] on img at bounding box center [1209, 307] width 39 height 39
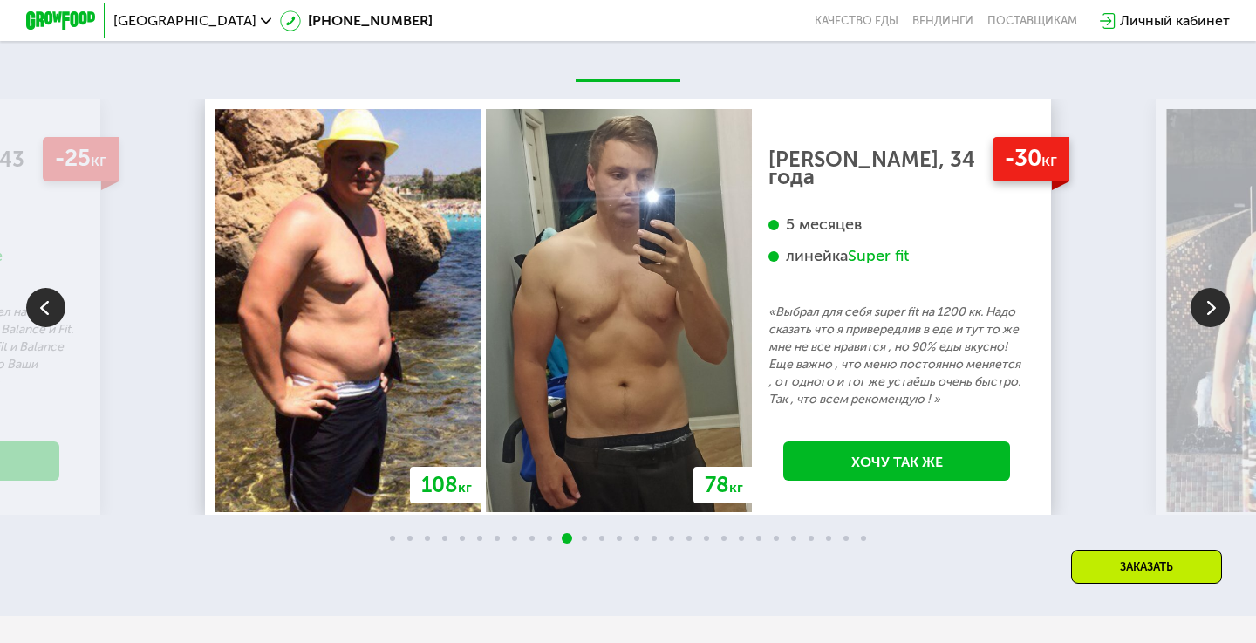
click at [1201, 303] on img at bounding box center [1209, 307] width 39 height 39
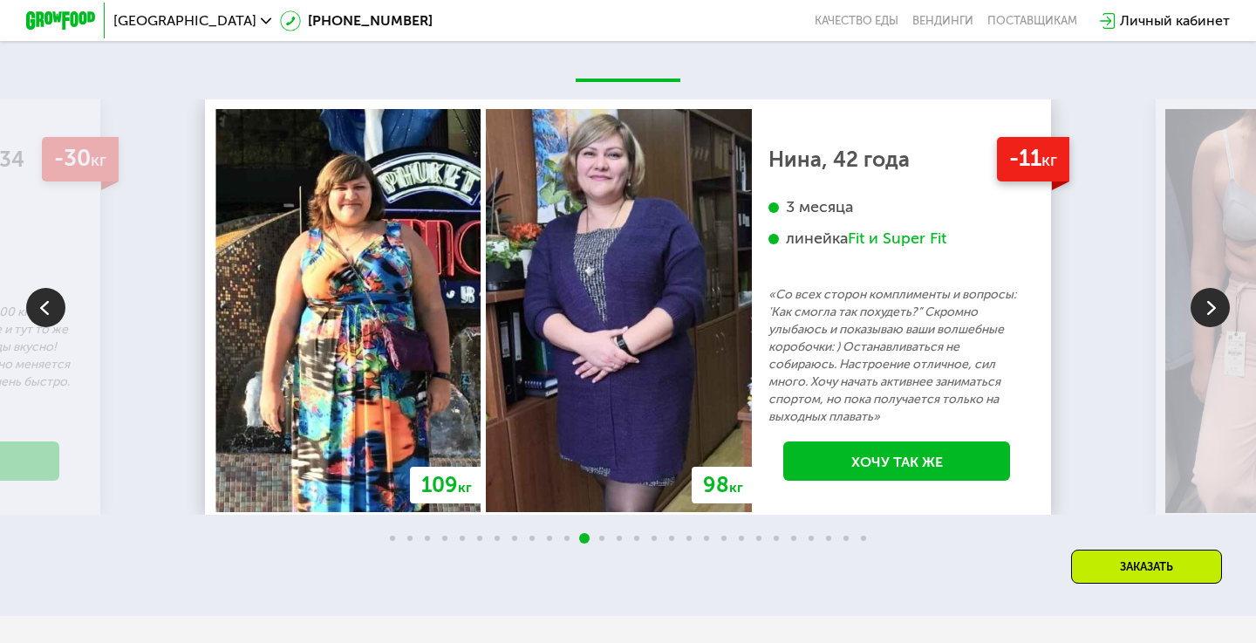
click at [1201, 303] on img at bounding box center [1209, 307] width 39 height 39
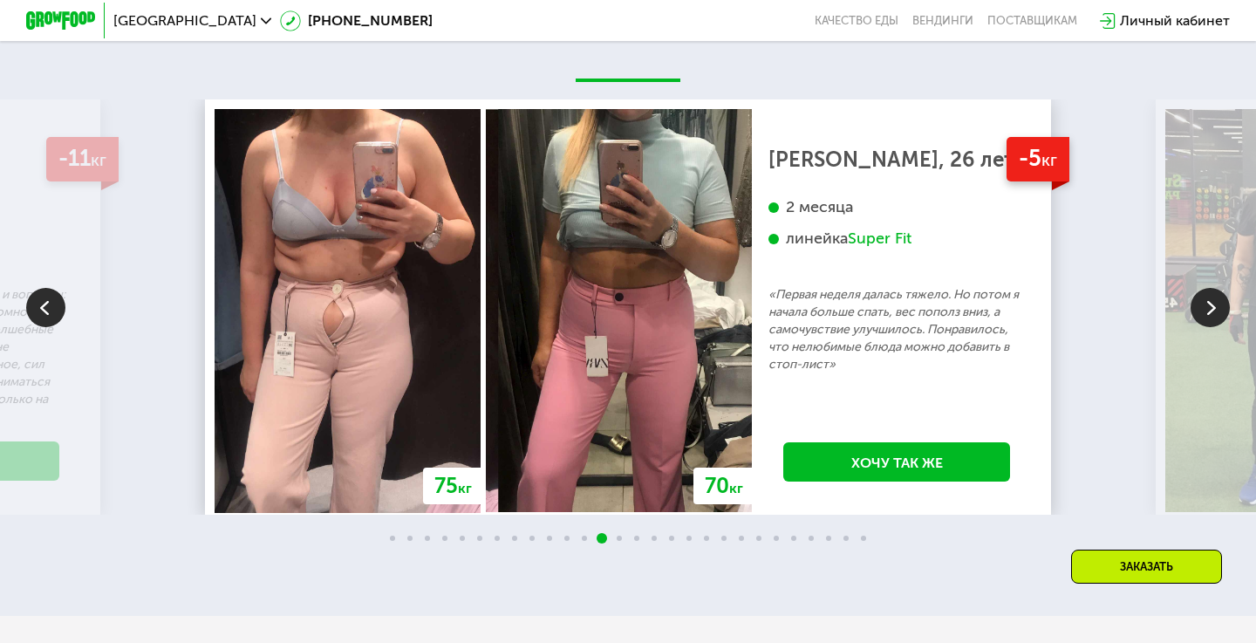
click at [1201, 303] on img at bounding box center [1209, 307] width 39 height 39
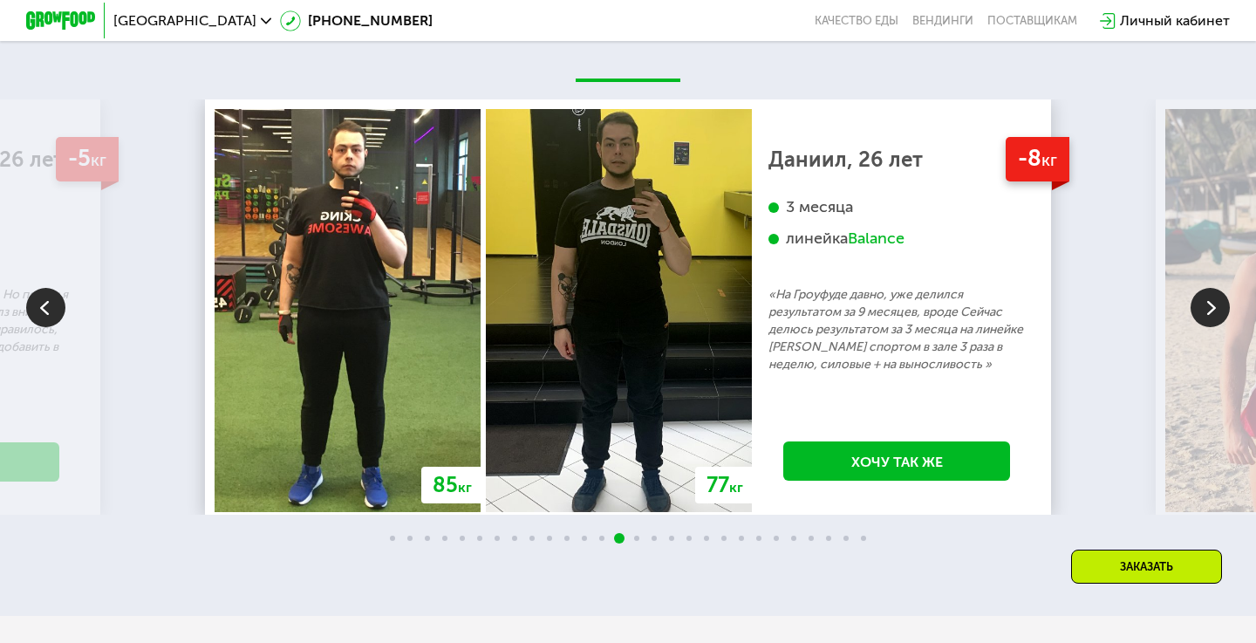
click at [1201, 303] on img at bounding box center [1209, 307] width 39 height 39
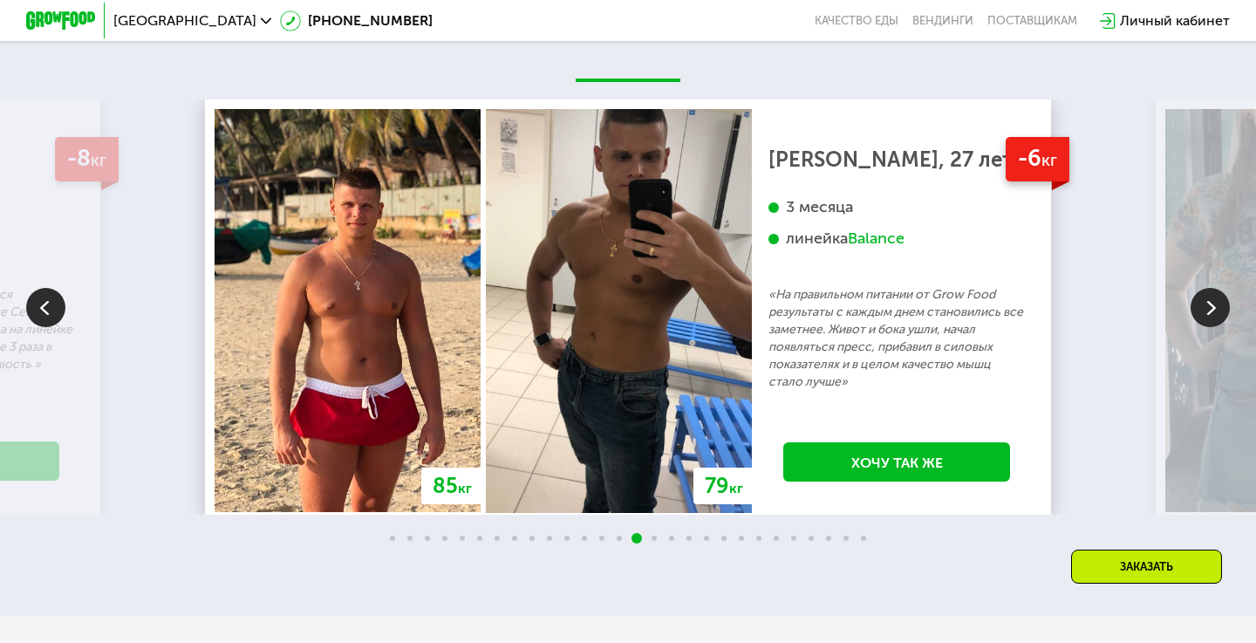
click at [1201, 303] on img at bounding box center [1209, 307] width 39 height 39
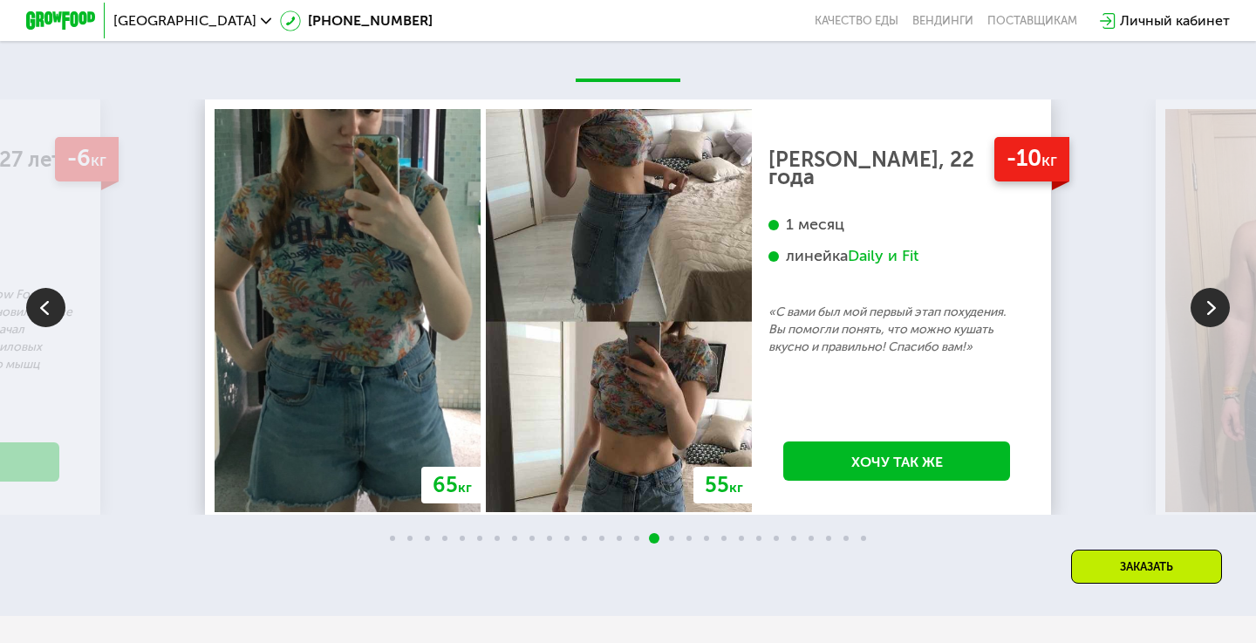
click at [1201, 303] on img at bounding box center [1209, 307] width 39 height 39
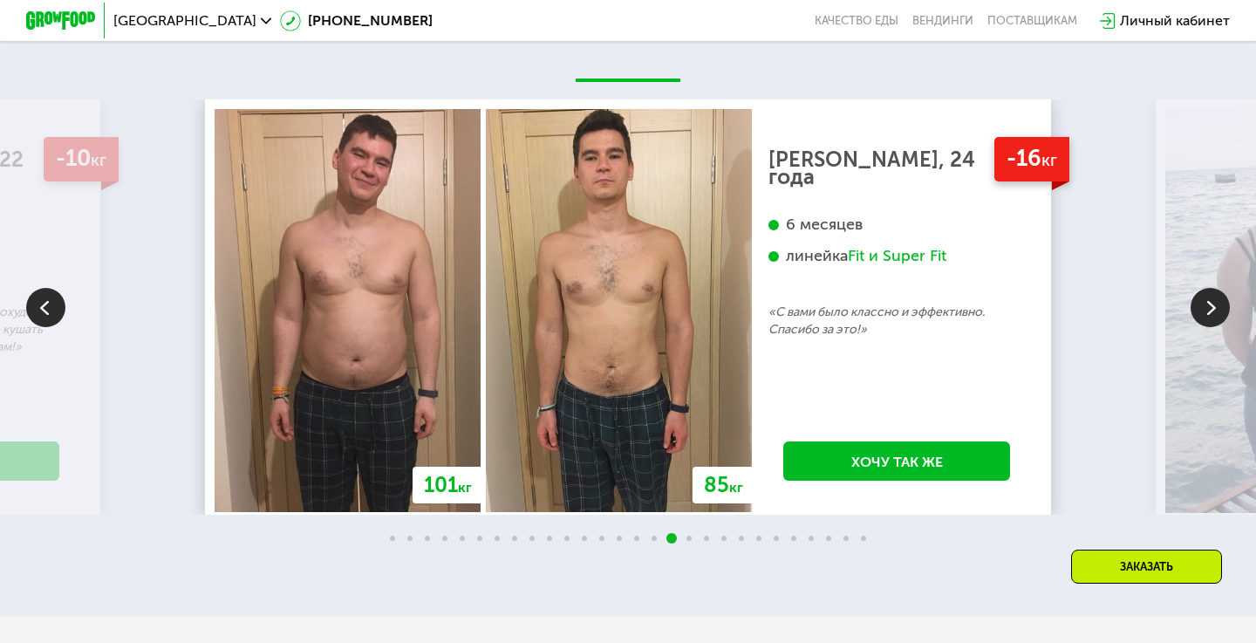
click at [1201, 303] on img at bounding box center [1209, 307] width 39 height 39
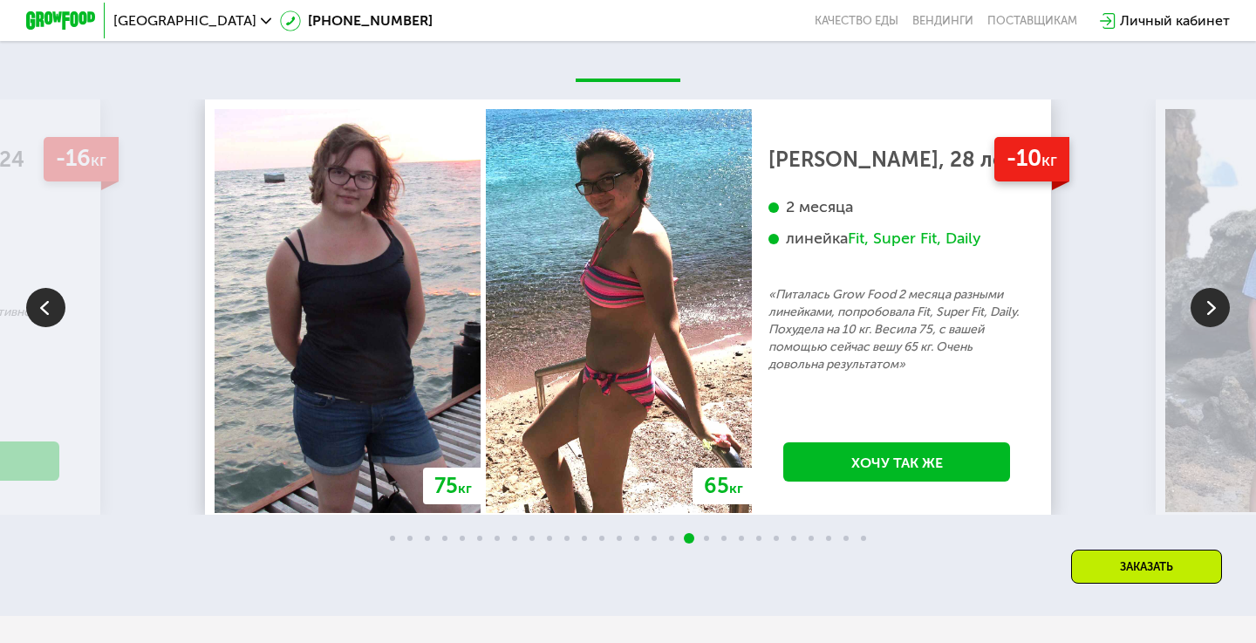
click at [1201, 303] on img at bounding box center [1209, 307] width 39 height 39
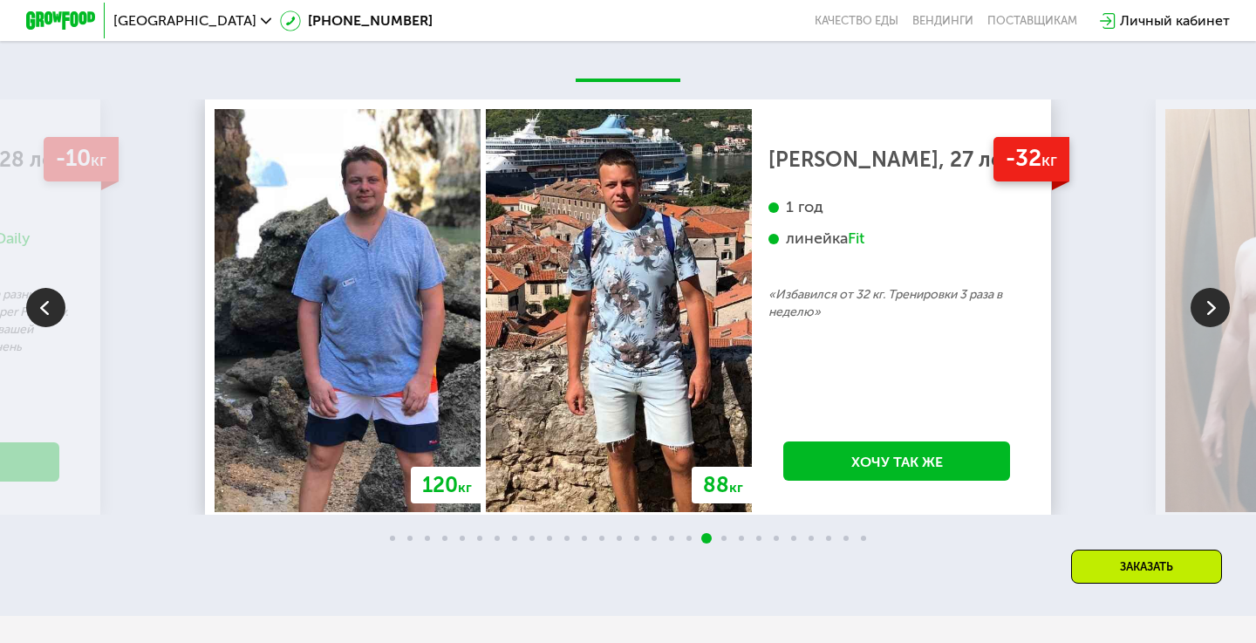
click at [1201, 303] on img at bounding box center [1209, 307] width 39 height 39
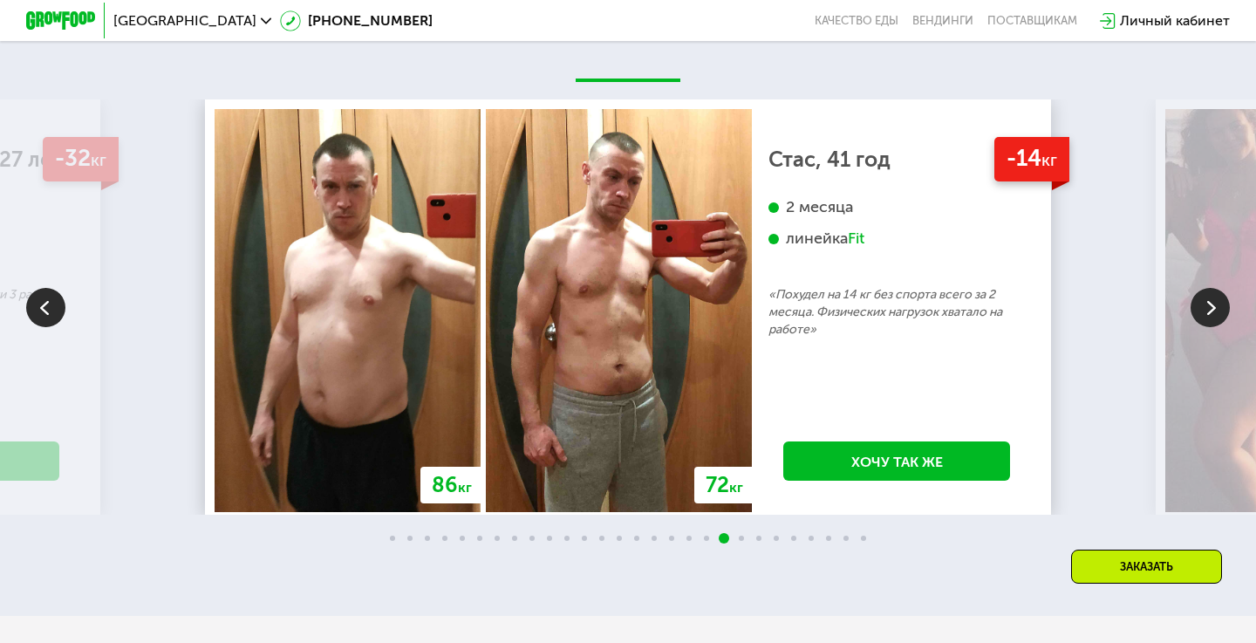
click at [1201, 303] on img at bounding box center [1209, 307] width 39 height 39
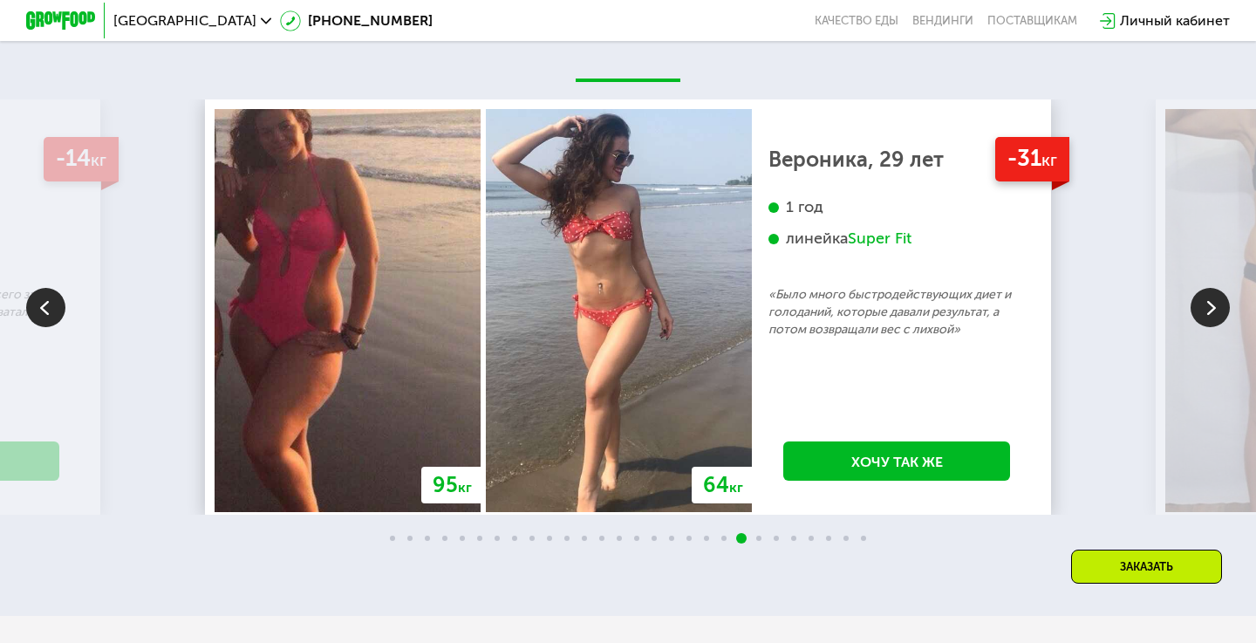
click at [1201, 303] on img at bounding box center [1209, 307] width 39 height 39
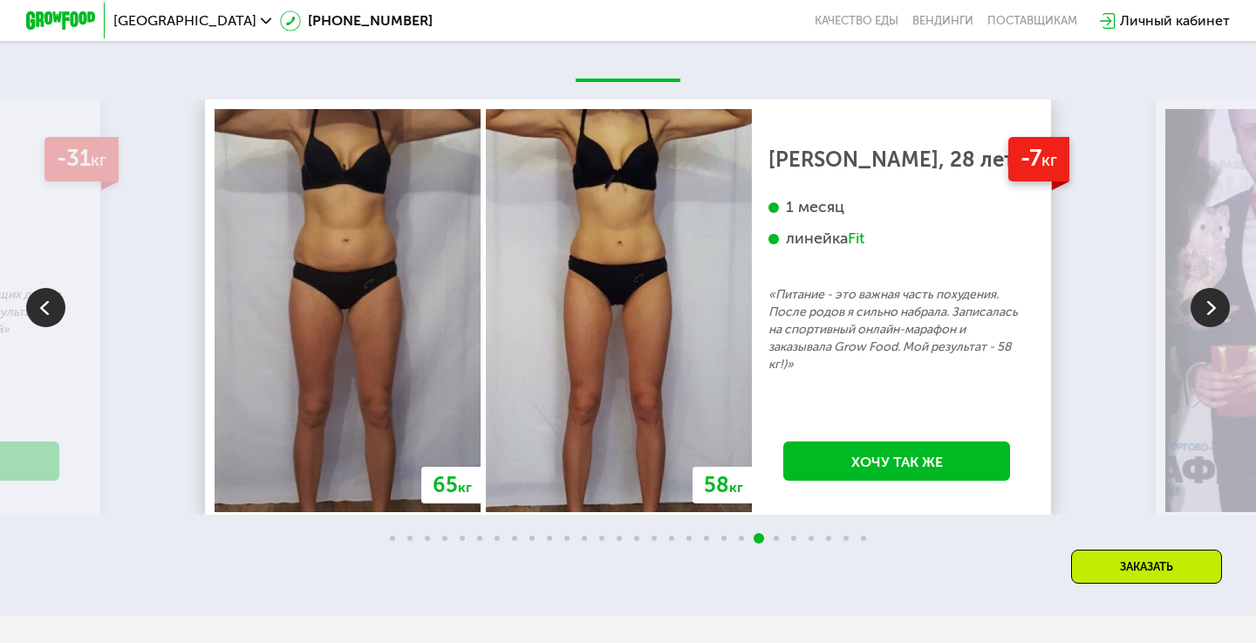
click at [1201, 303] on img at bounding box center [1209, 307] width 39 height 39
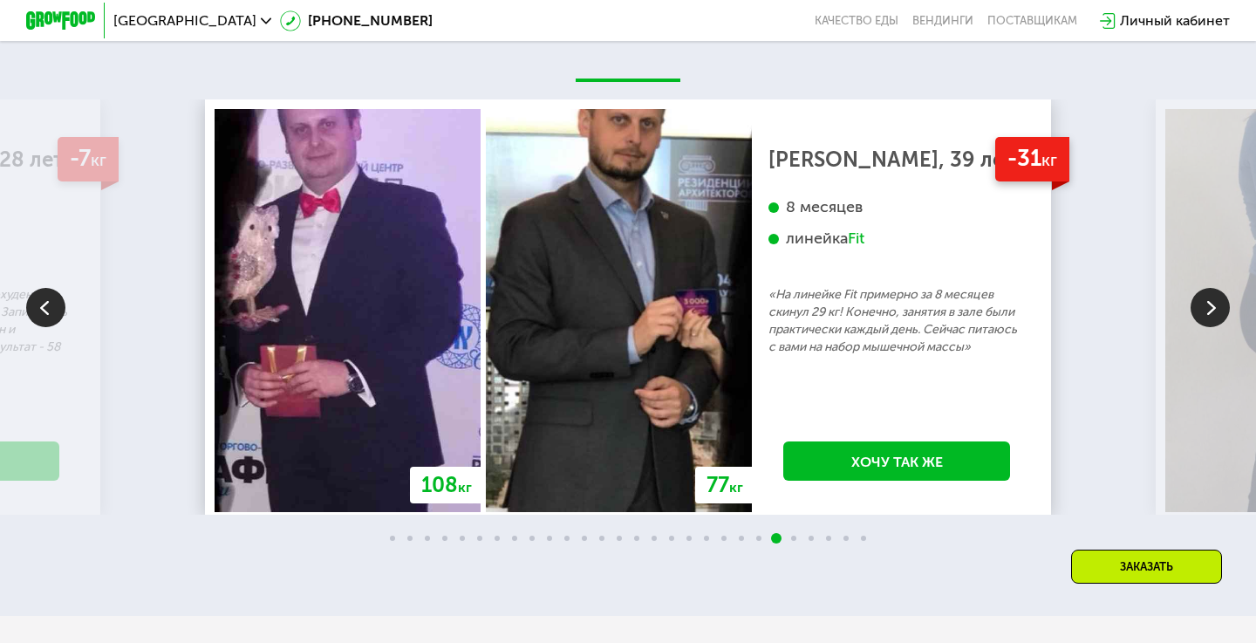
click at [1201, 303] on img at bounding box center [1209, 307] width 39 height 39
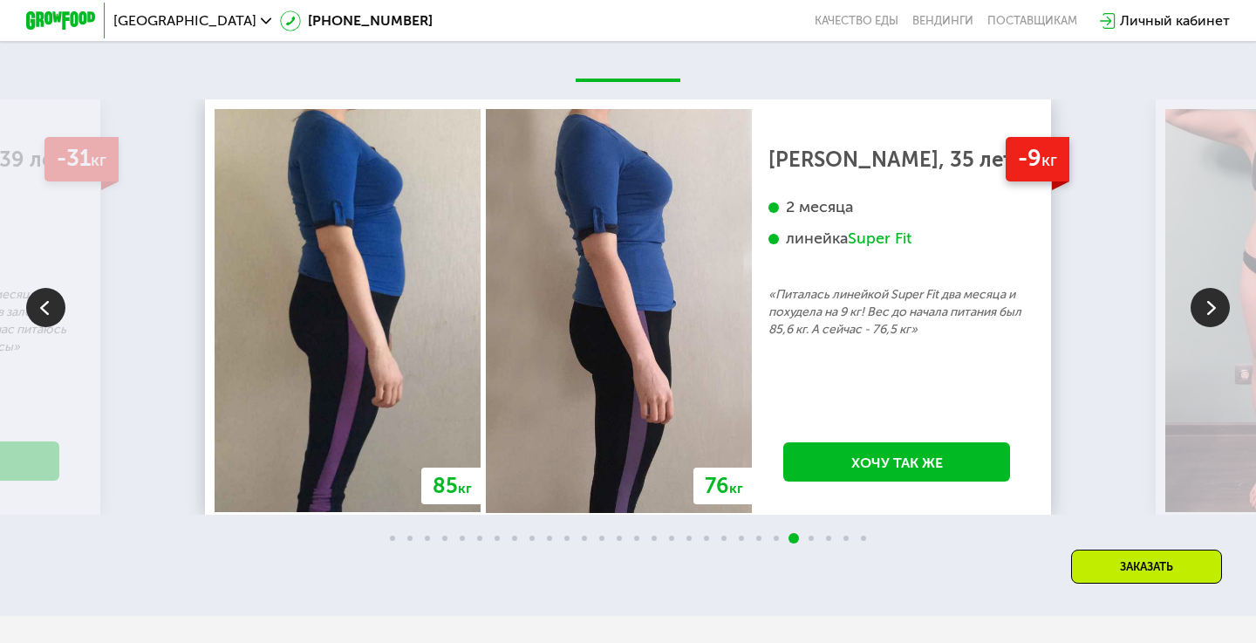
click at [1201, 303] on img at bounding box center [1209, 307] width 39 height 39
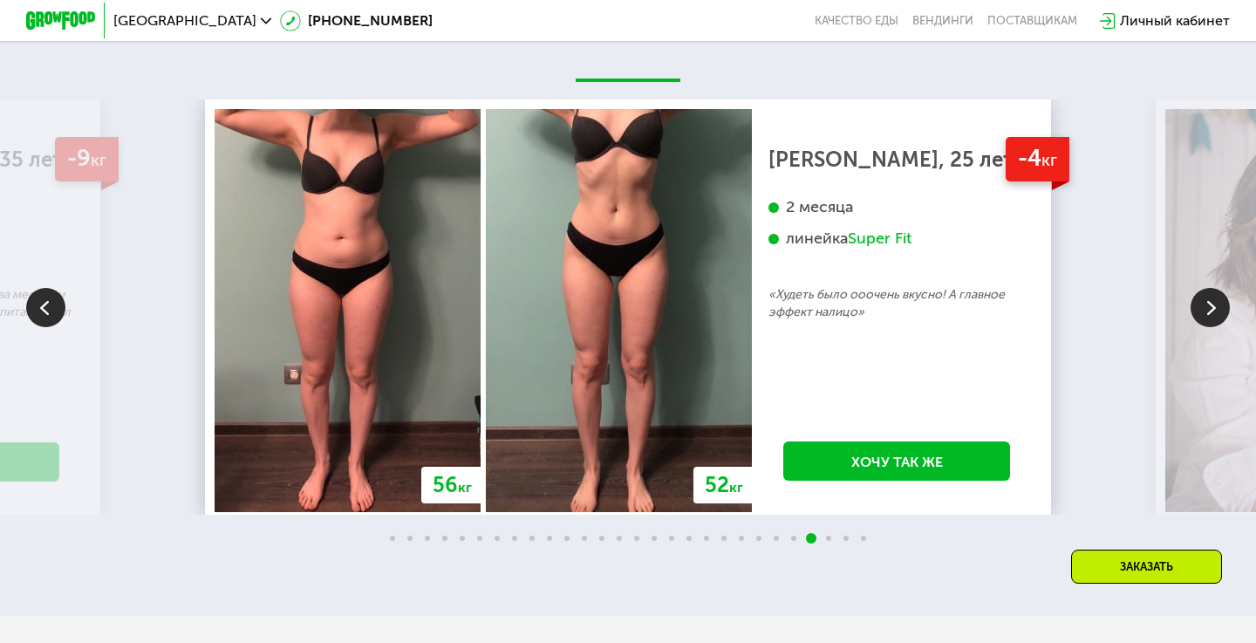
click at [1201, 303] on img at bounding box center [1209, 307] width 39 height 39
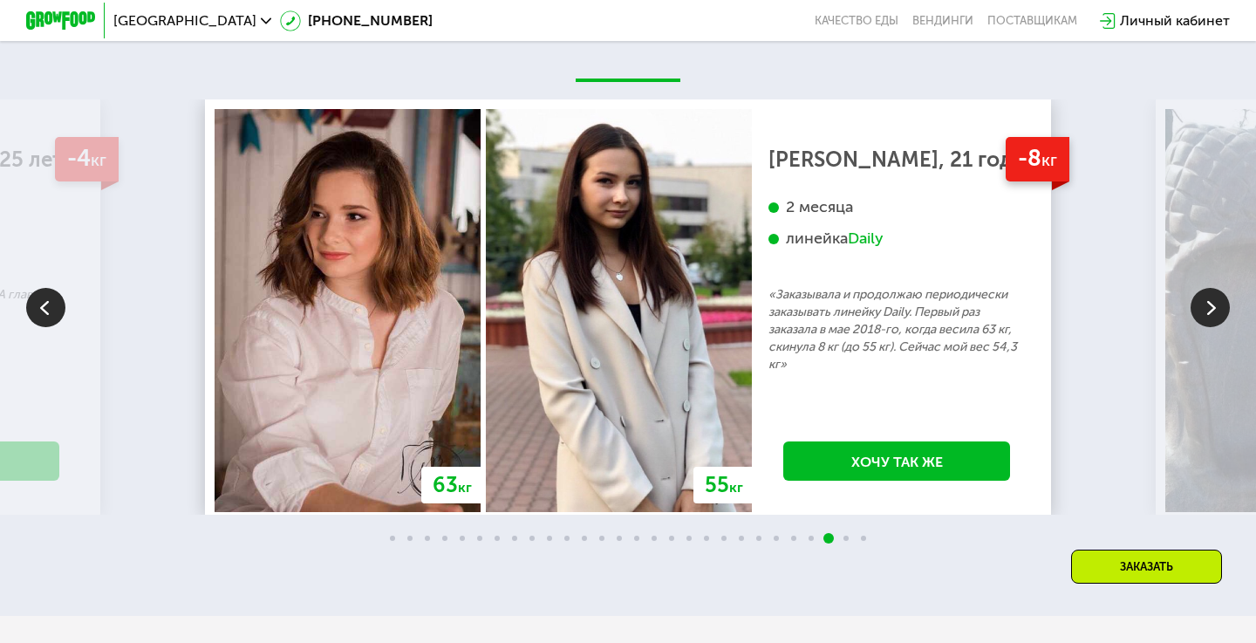
click at [1201, 303] on img at bounding box center [1209, 307] width 39 height 39
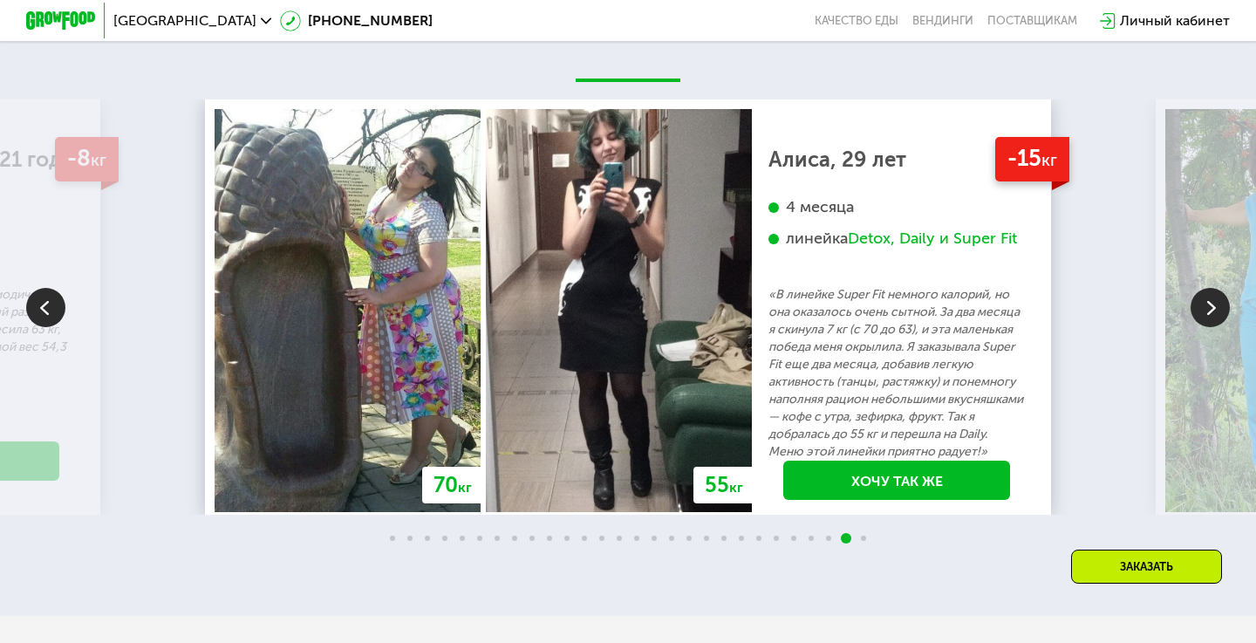
click at [1201, 303] on img at bounding box center [1209, 307] width 39 height 39
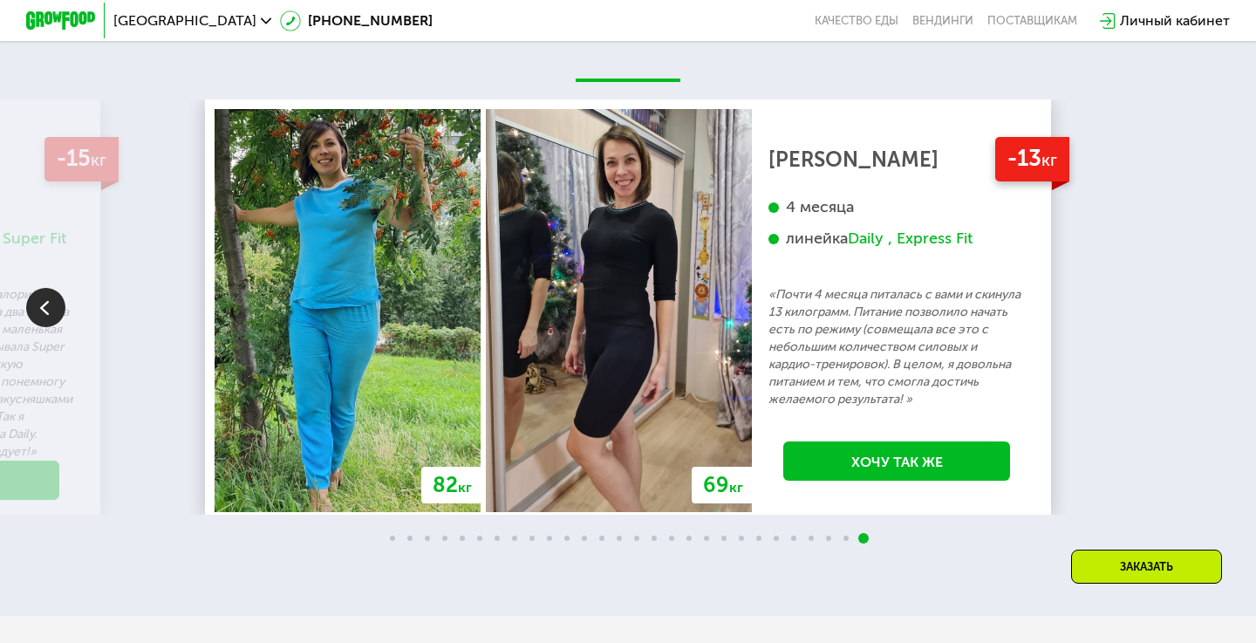
click at [1201, 303] on div "70 кг 64 кг -6 кг Екатерина, 31 год 3 месяца линейка Fit, Super Fit «Питалась т…" at bounding box center [628, 306] width 1256 height 415
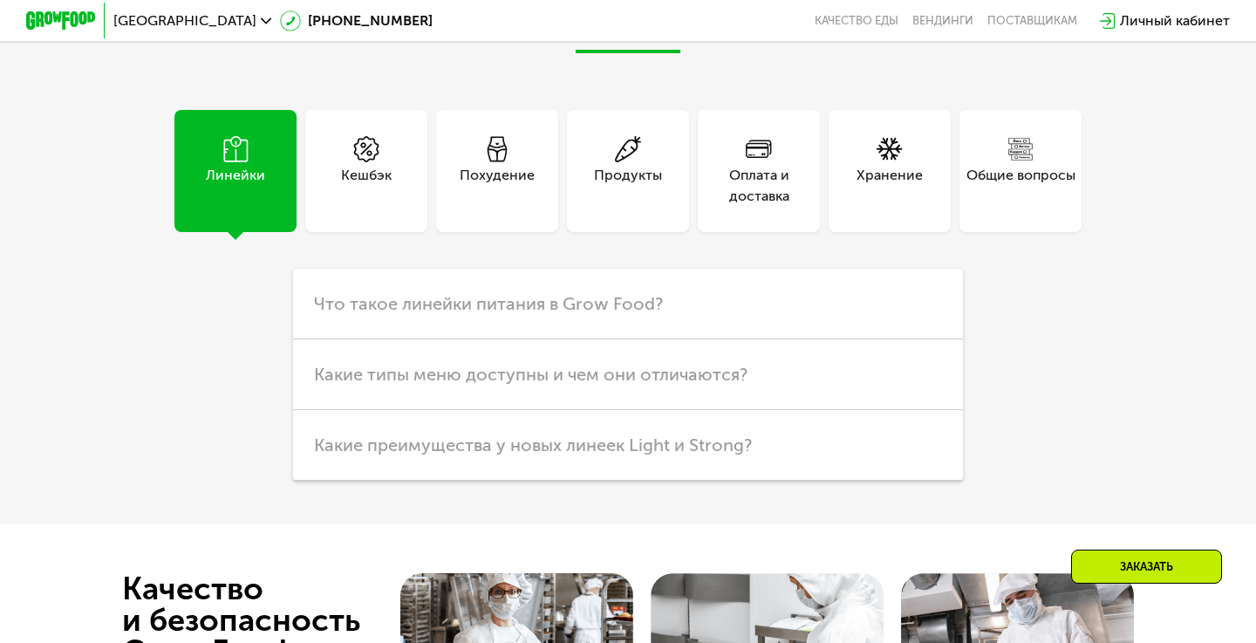
scroll to position [4559, 0]
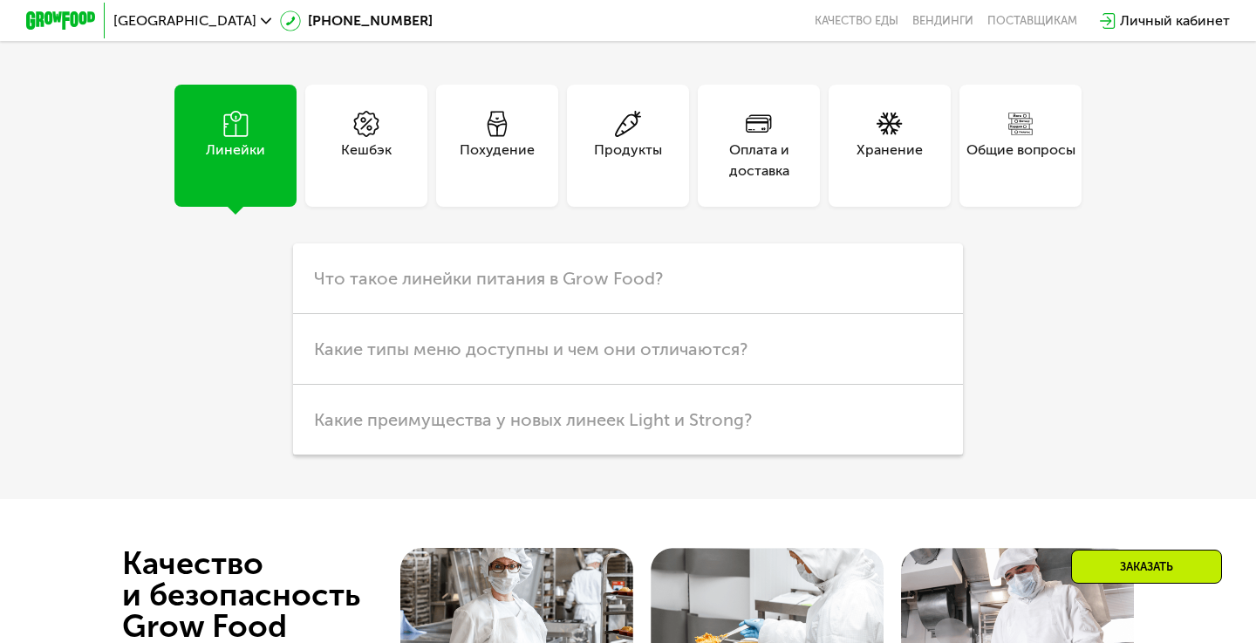
click at [374, 140] on div "Кешбэк" at bounding box center [366, 161] width 51 height 42
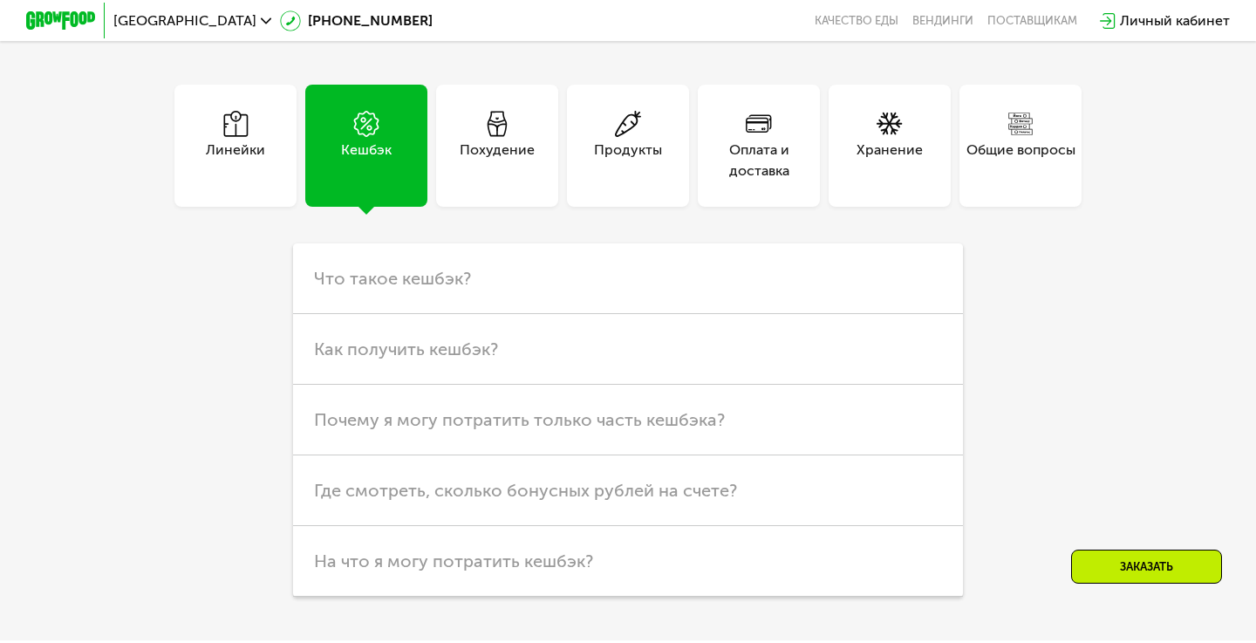
click at [461, 140] on div "Похудение" at bounding box center [497, 161] width 75 height 42
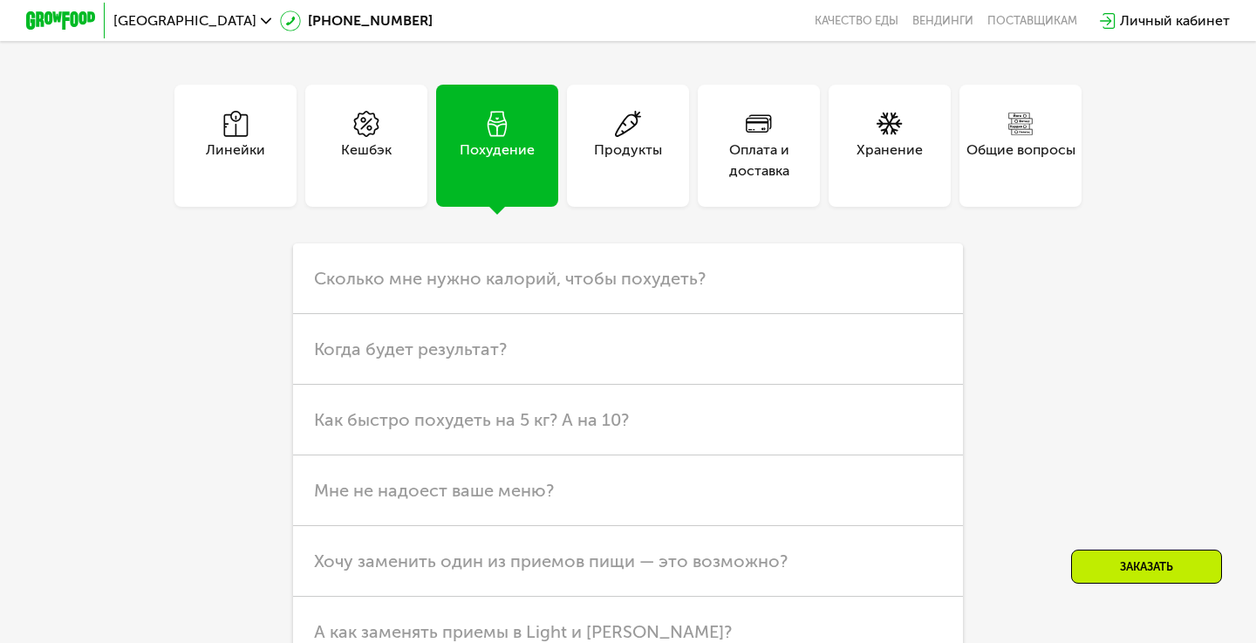
click at [626, 192] on div "Продукты" at bounding box center [628, 146] width 122 height 122
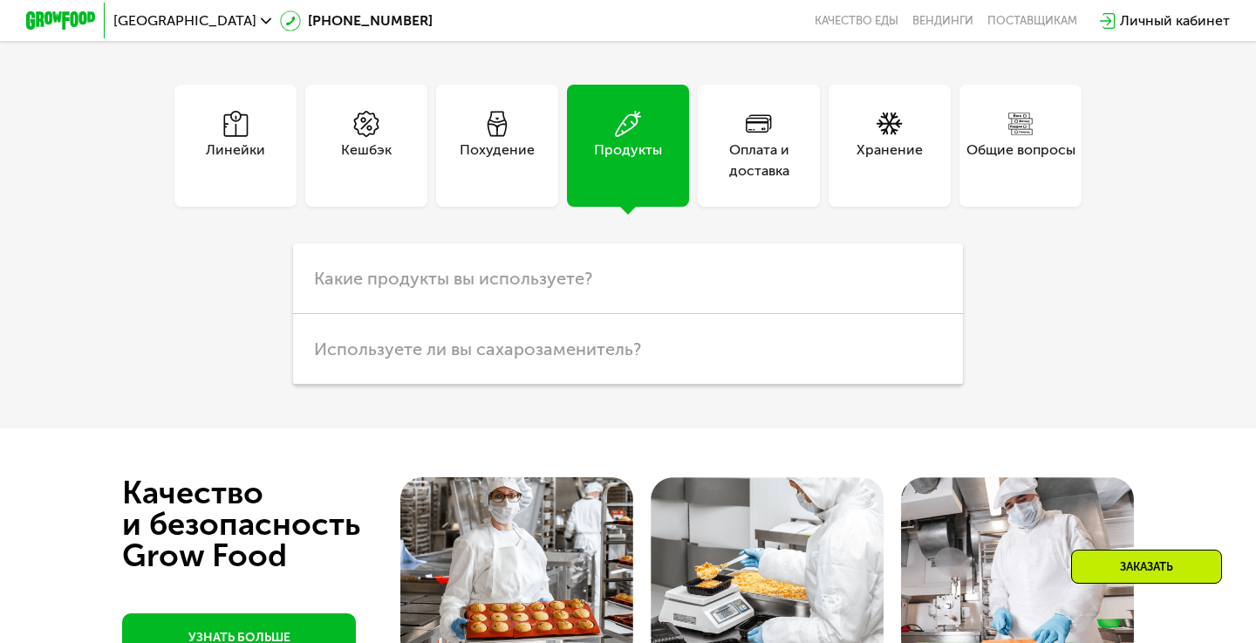
click at [716, 183] on div "Оплата и доставка" at bounding box center [759, 146] width 122 height 122
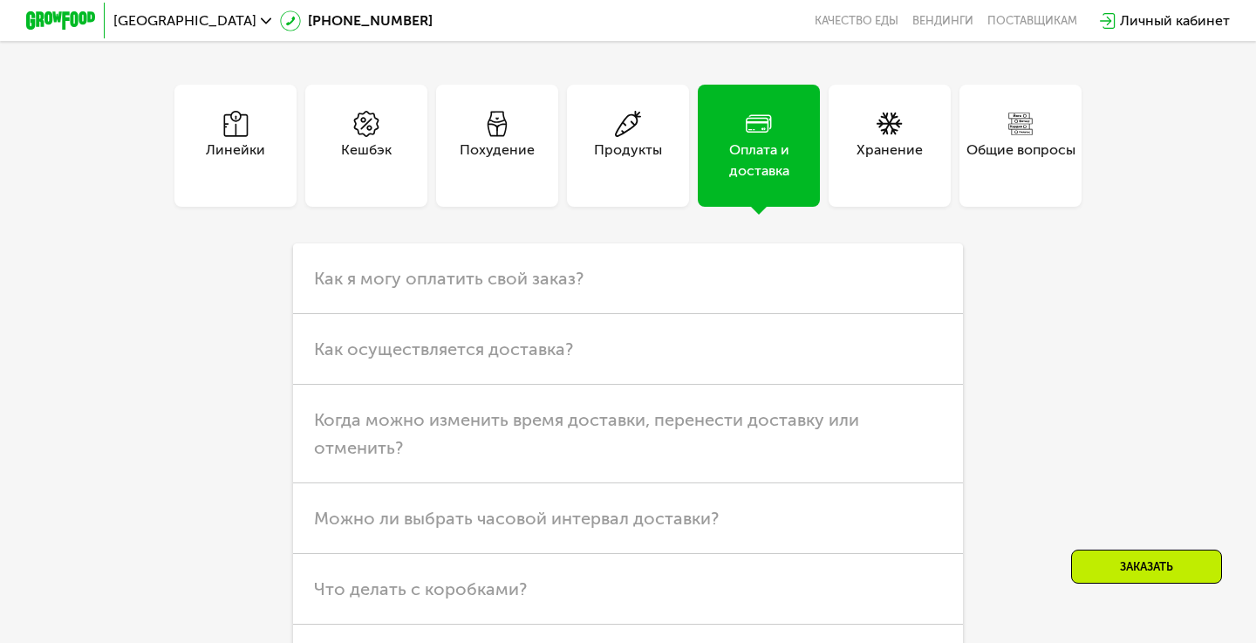
click at [955, 168] on div "Хранение" at bounding box center [1020, 146] width 131 height 122
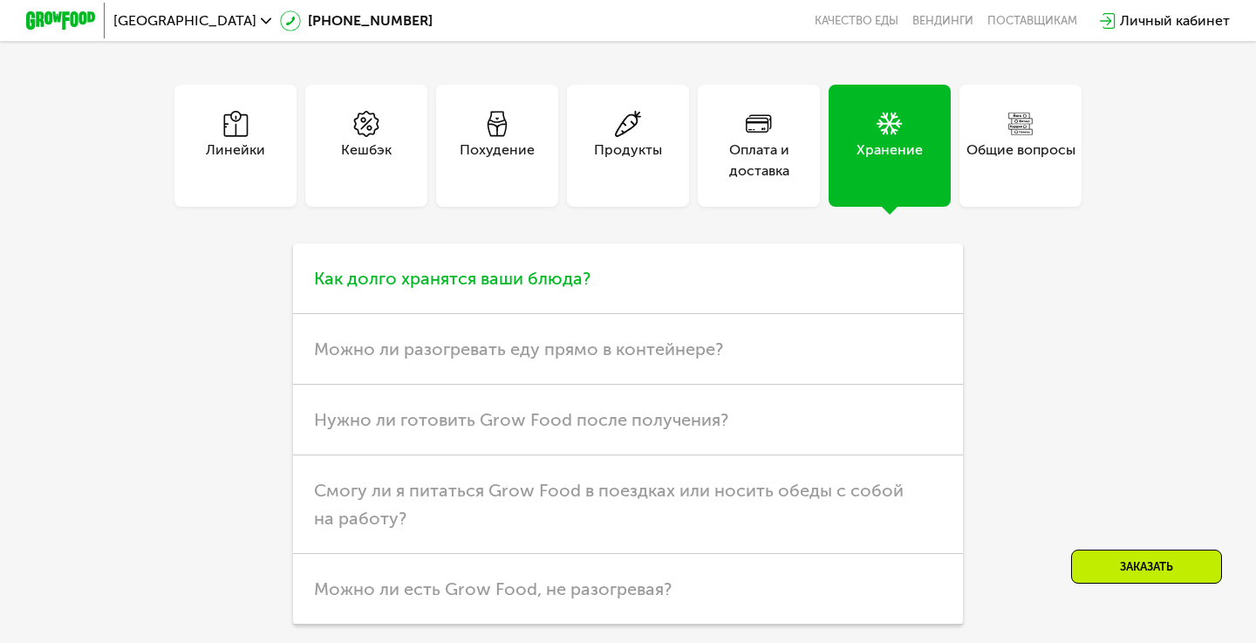
click at [624, 280] on h3 "Как долго хранятся ваши блюда?" at bounding box center [628, 278] width 670 height 71
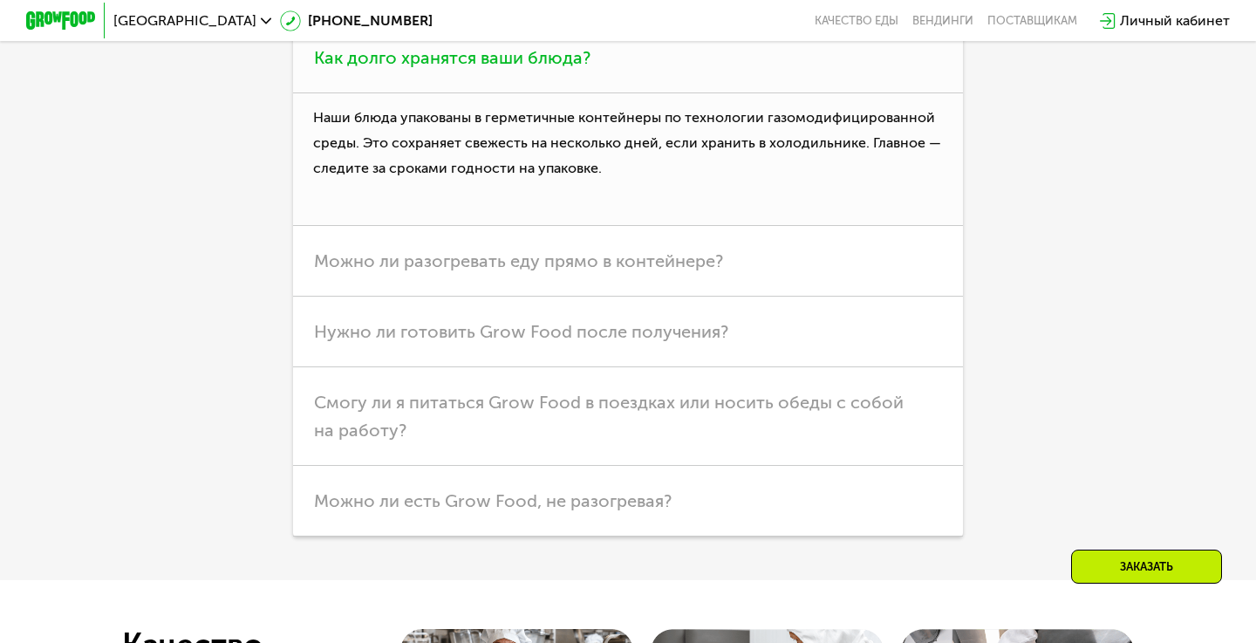
scroll to position [4802, 0]
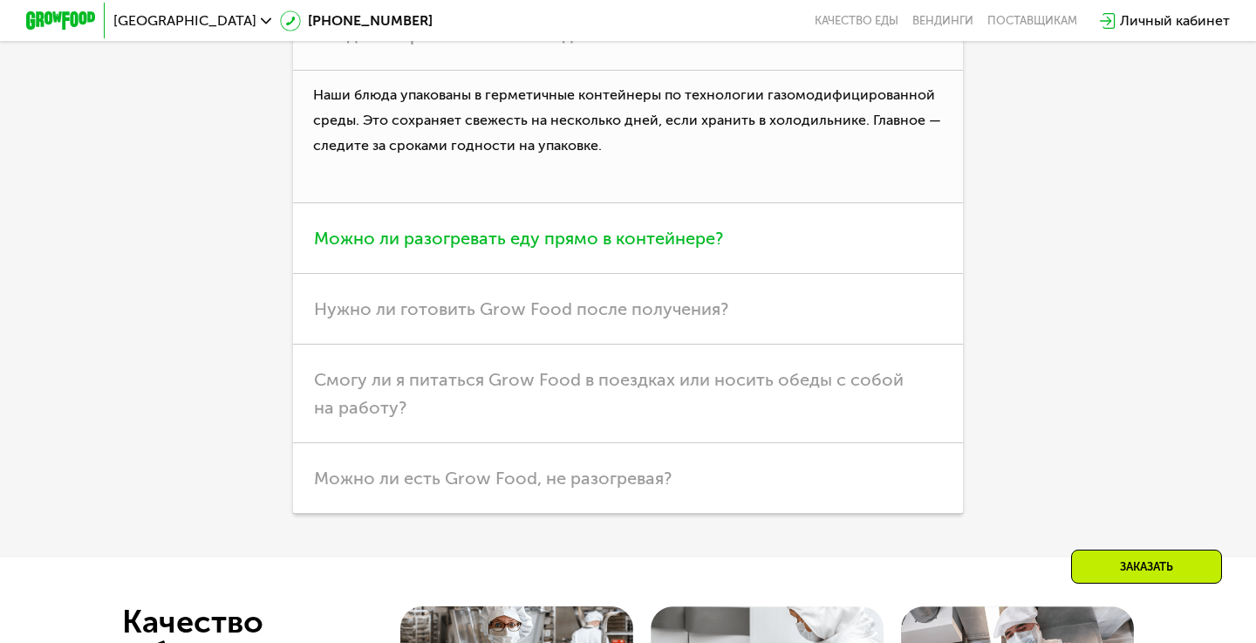
click at [569, 241] on span "Можно ли разогревать еду прямо в контейнере?" at bounding box center [518, 238] width 409 height 21
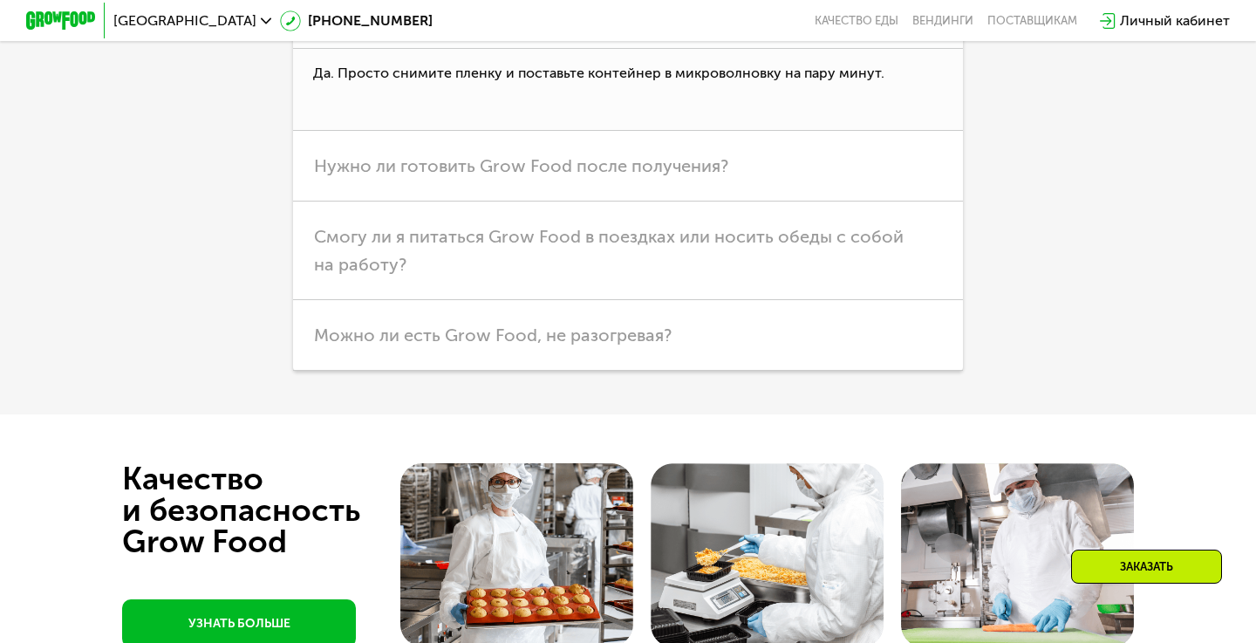
scroll to position [4908, 0]
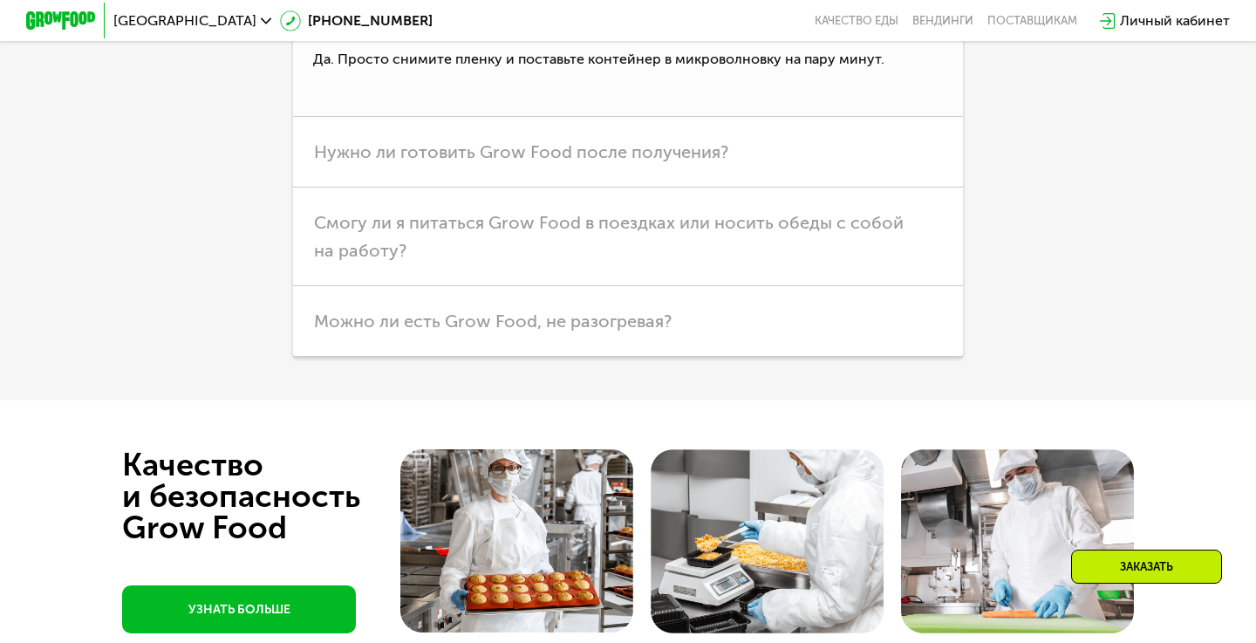
click at [627, 167] on h3 "Нужно ли готовить Grow Food после получения?" at bounding box center [628, 152] width 670 height 71
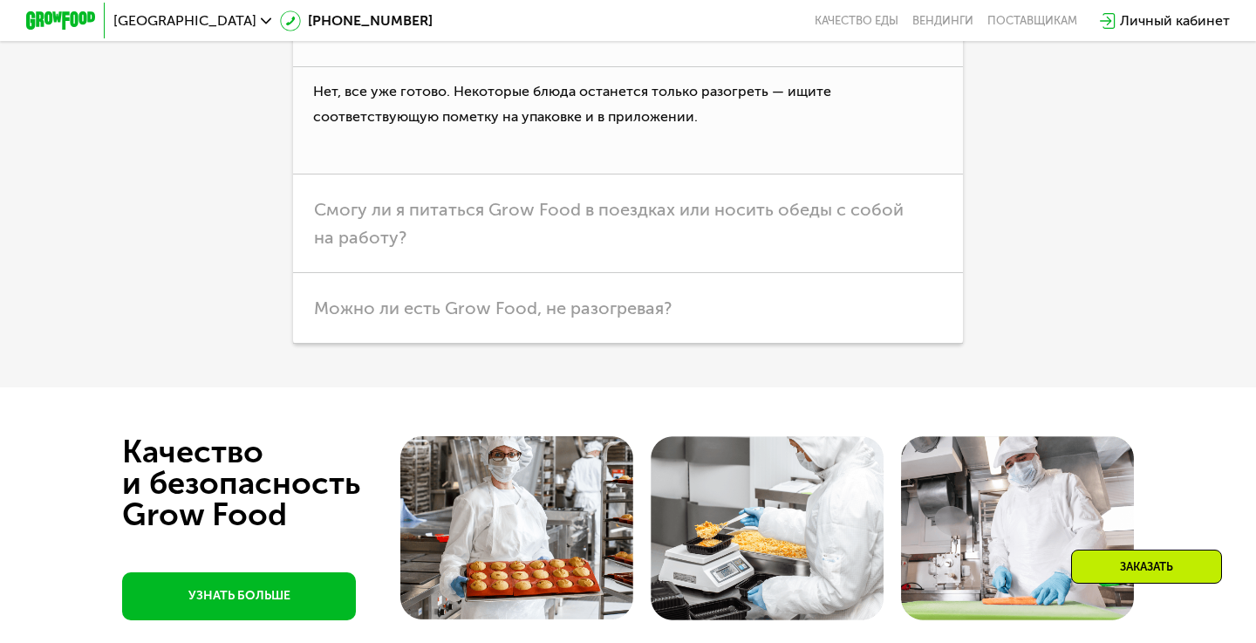
scroll to position [4948, 0]
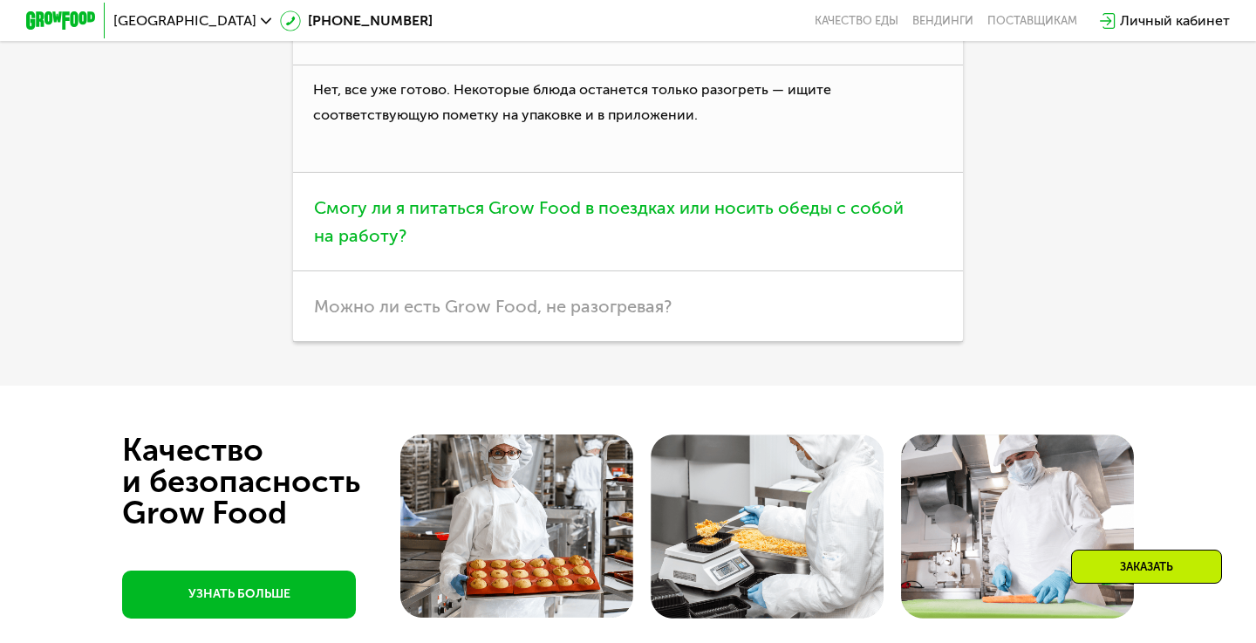
click at [621, 189] on h3 "Смогу ли я питаться Grow Food в поездках или носить обеды с собой на работу?" at bounding box center [628, 222] width 670 height 99
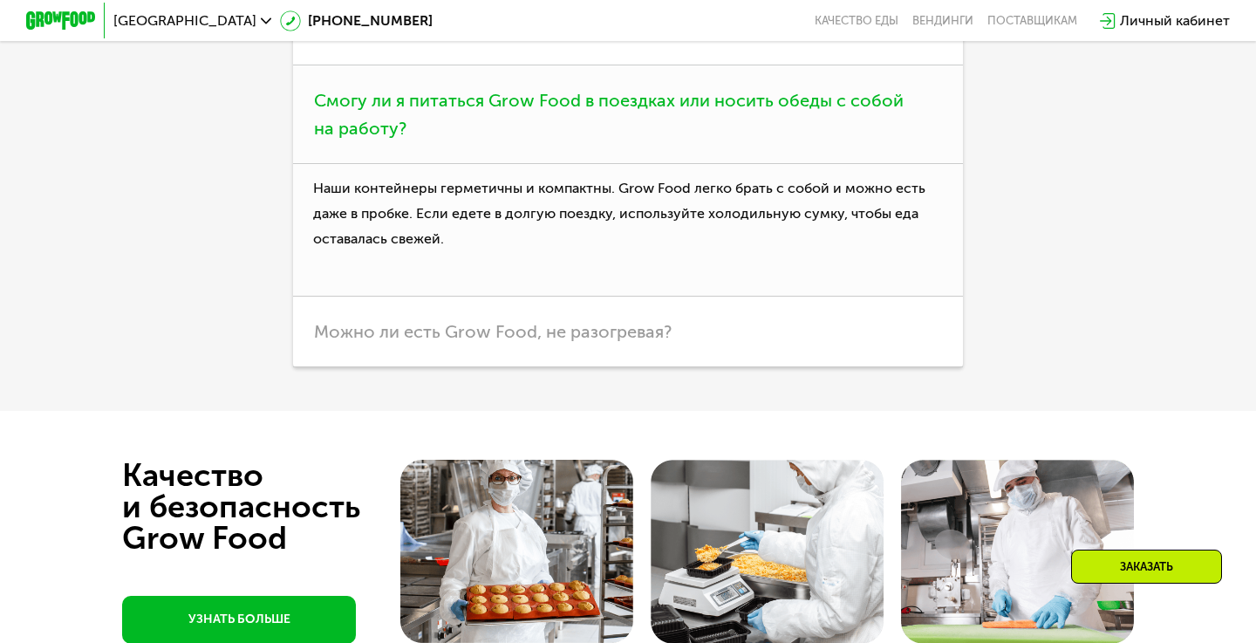
click at [599, 194] on p "Наши контейнеры герметичны и компактны. Grow Food легко брать с собой и можно е…" at bounding box center [628, 230] width 670 height 132
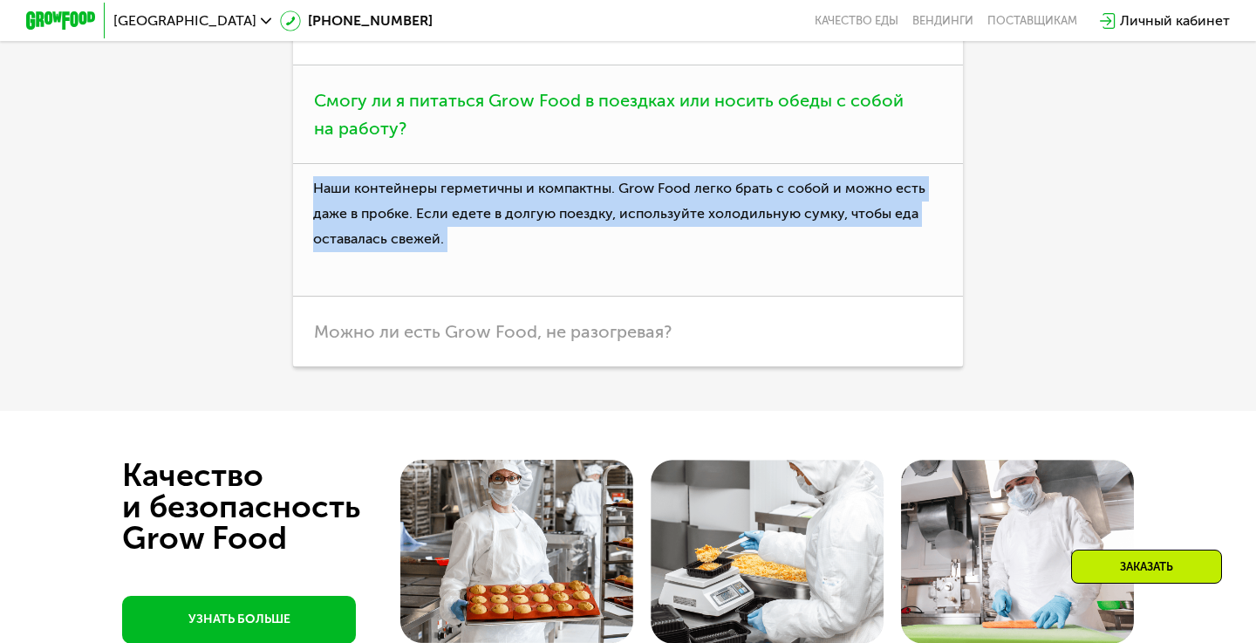
click at [599, 194] on p "Наши контейнеры герметичны и компактны. Grow Food легко брать с собой и можно е…" at bounding box center [628, 230] width 670 height 132
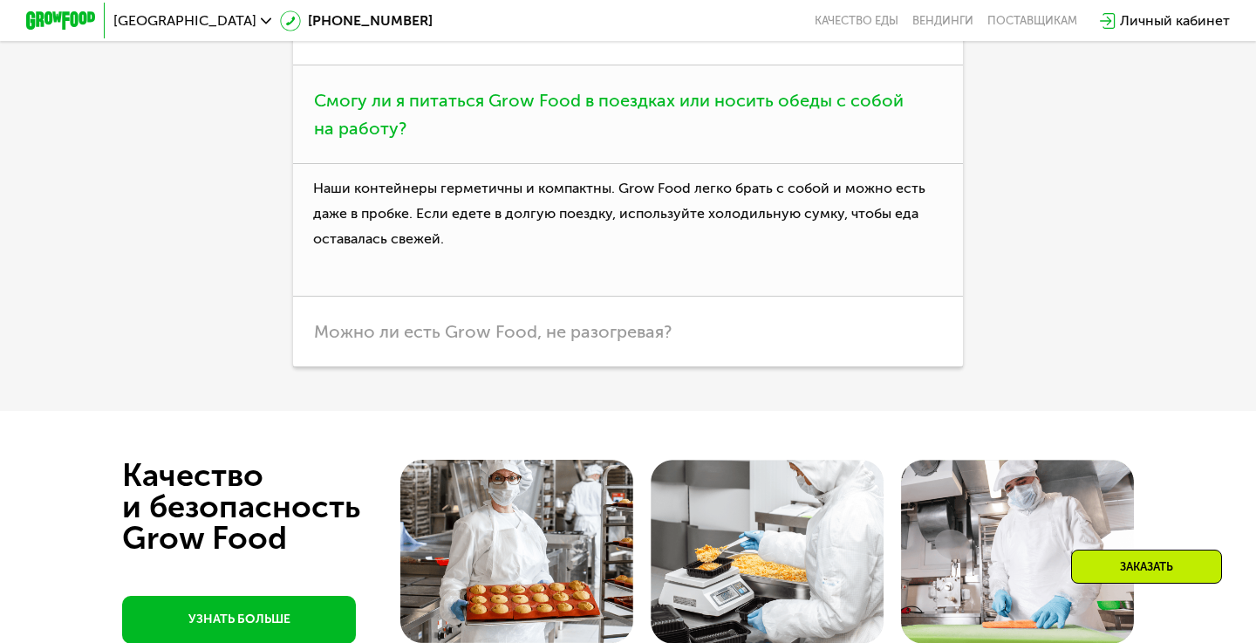
click at [605, 193] on p "Наши контейнеры герметичны и компактны. Grow Food легко брать с собой и можно е…" at bounding box center [628, 230] width 670 height 132
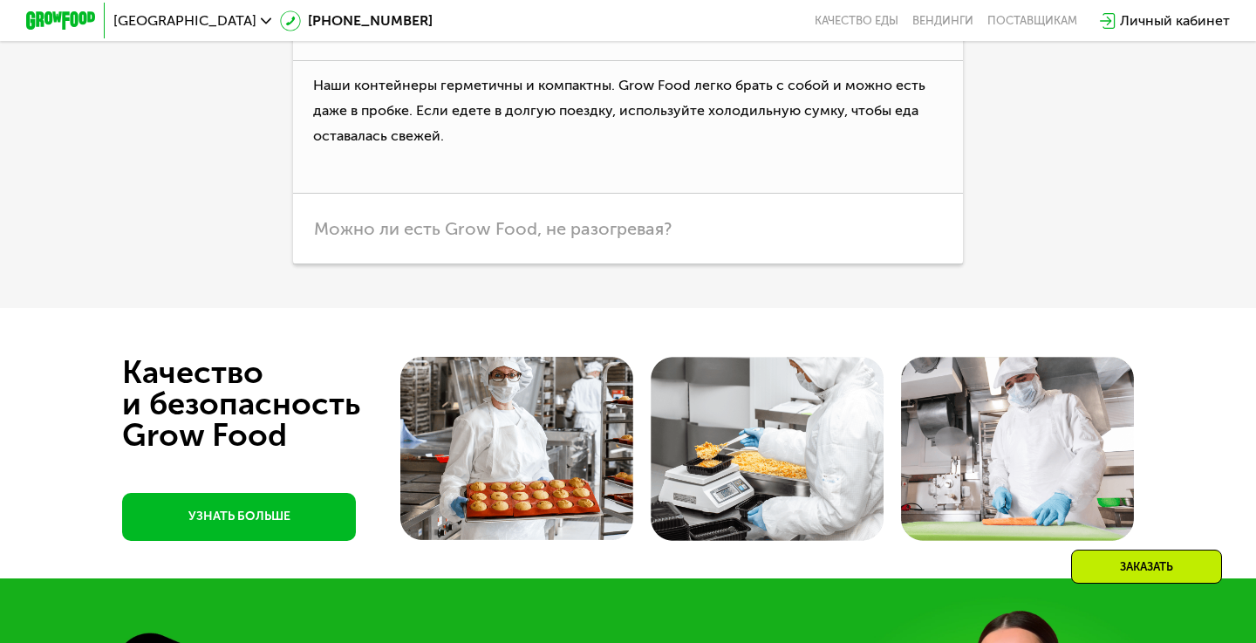
scroll to position [5078, 0]
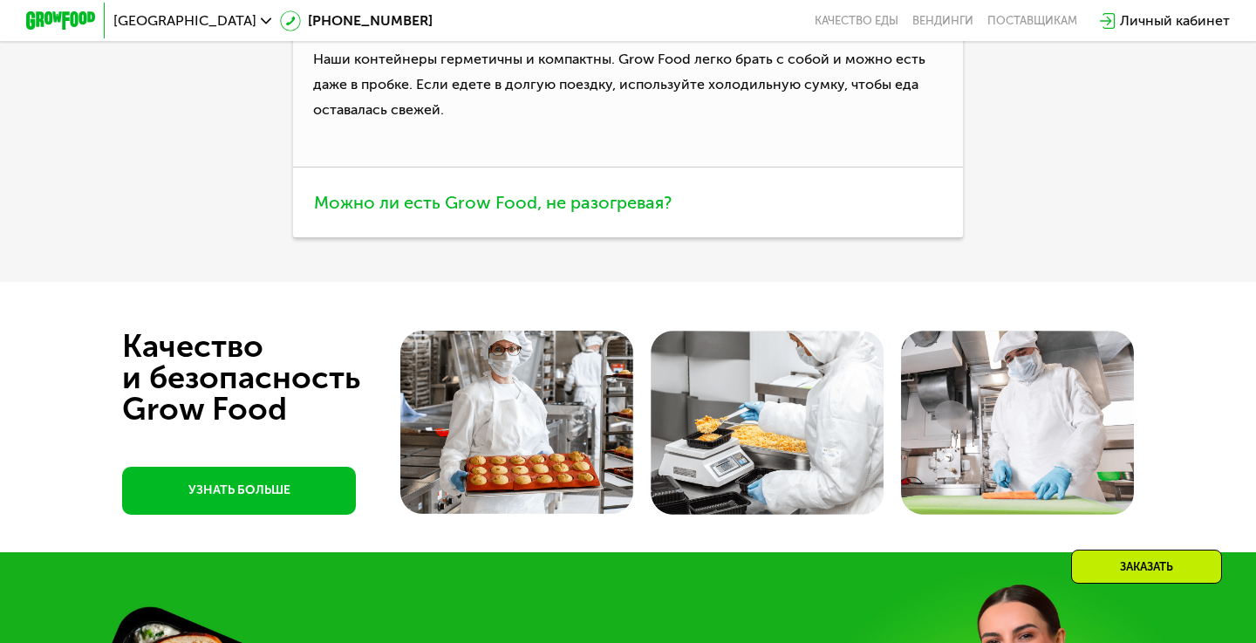
click at [605, 193] on span "Можно ли есть Grow Food, не разогревая?" at bounding box center [493, 202] width 358 height 21
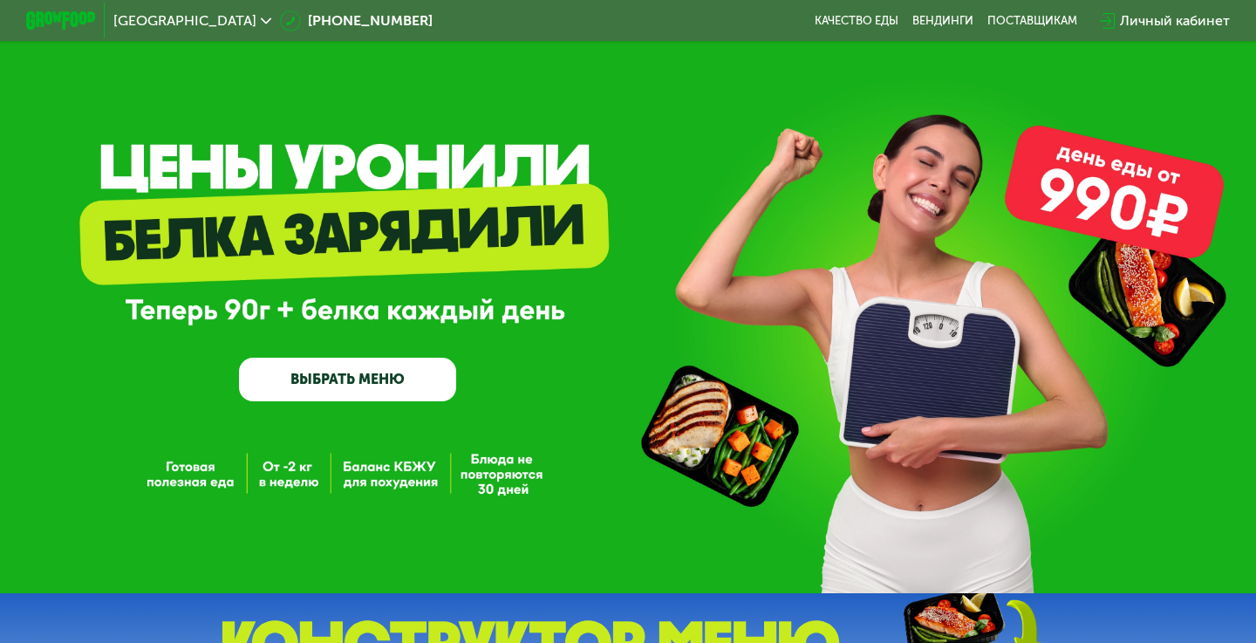
scroll to position [0, 0]
drag, startPoint x: 387, startPoint y: 163, endPoint x: 558, endPoint y: 116, distance: 177.3
click at [558, 116] on div "GrowFood — доставка правильного питания ВЫБРАТЬ МЕНЮ" at bounding box center [628, 296] width 1256 height 593
click at [392, 312] on div "GrowFood — доставка правильного питания ВЫБРАТЬ МЕНЮ" at bounding box center [347, 301] width 217 height 201
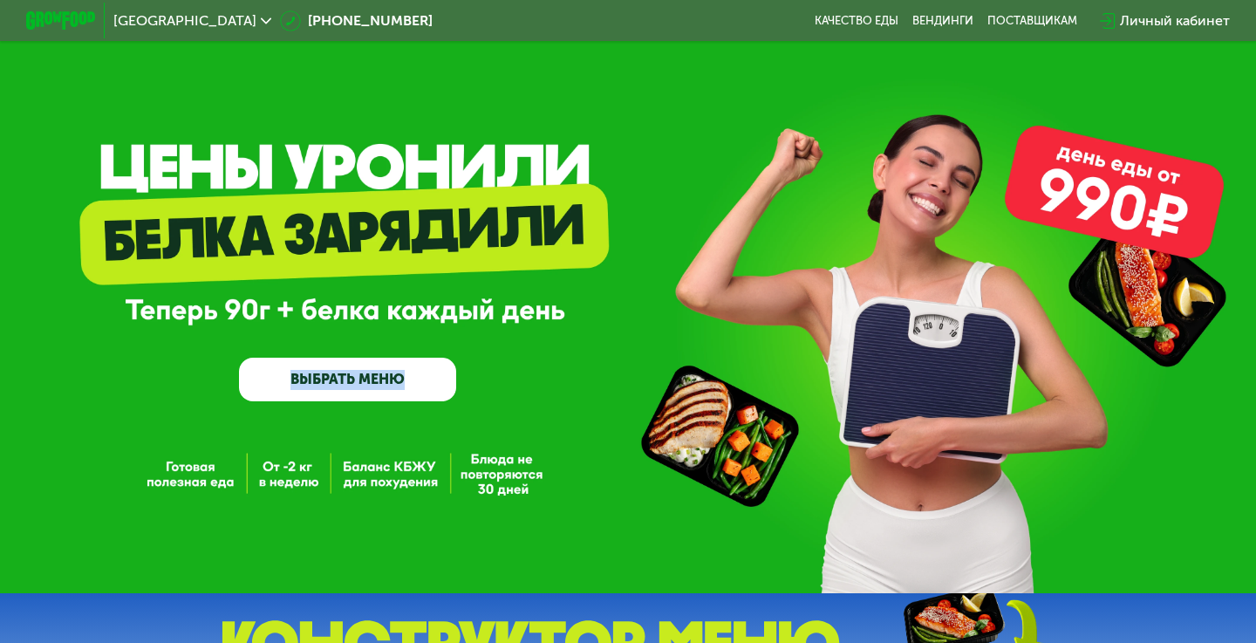
click at [392, 312] on div "GrowFood — доставка правильного питания ВЫБРАТЬ МЕНЮ" at bounding box center [347, 301] width 217 height 201
click at [376, 383] on link "ВЫБРАТЬ МЕНЮ" at bounding box center [347, 380] width 217 height 44
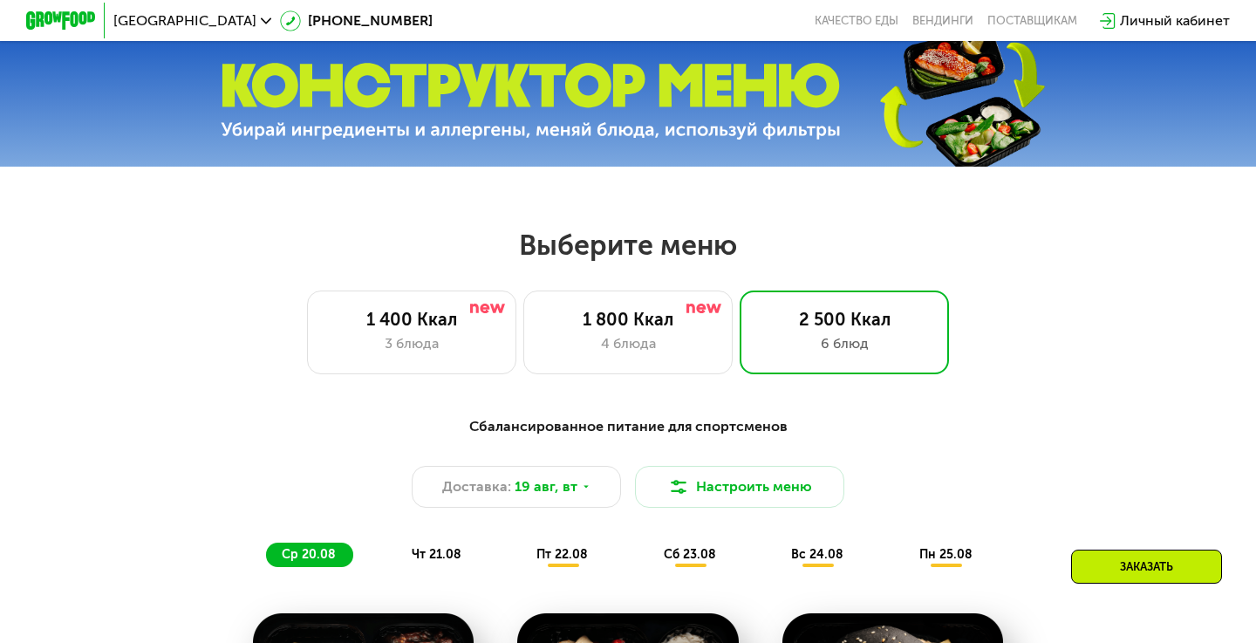
scroll to position [552, 0]
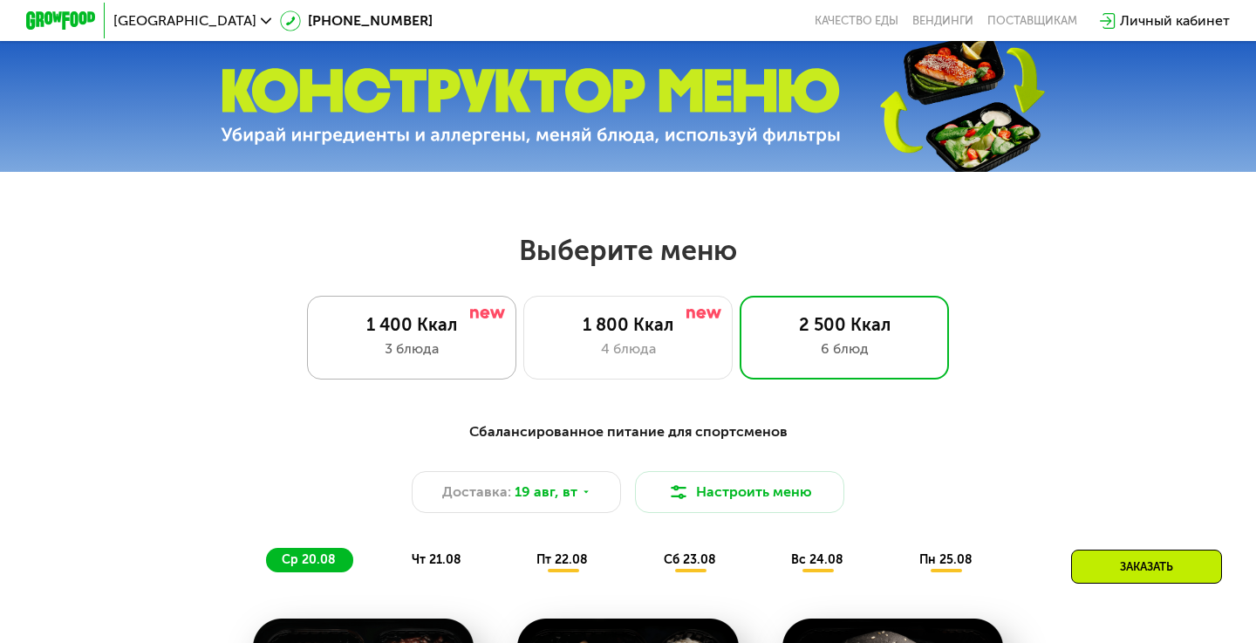
click at [462, 314] on div "1 400 Ккал" at bounding box center [411, 324] width 173 height 21
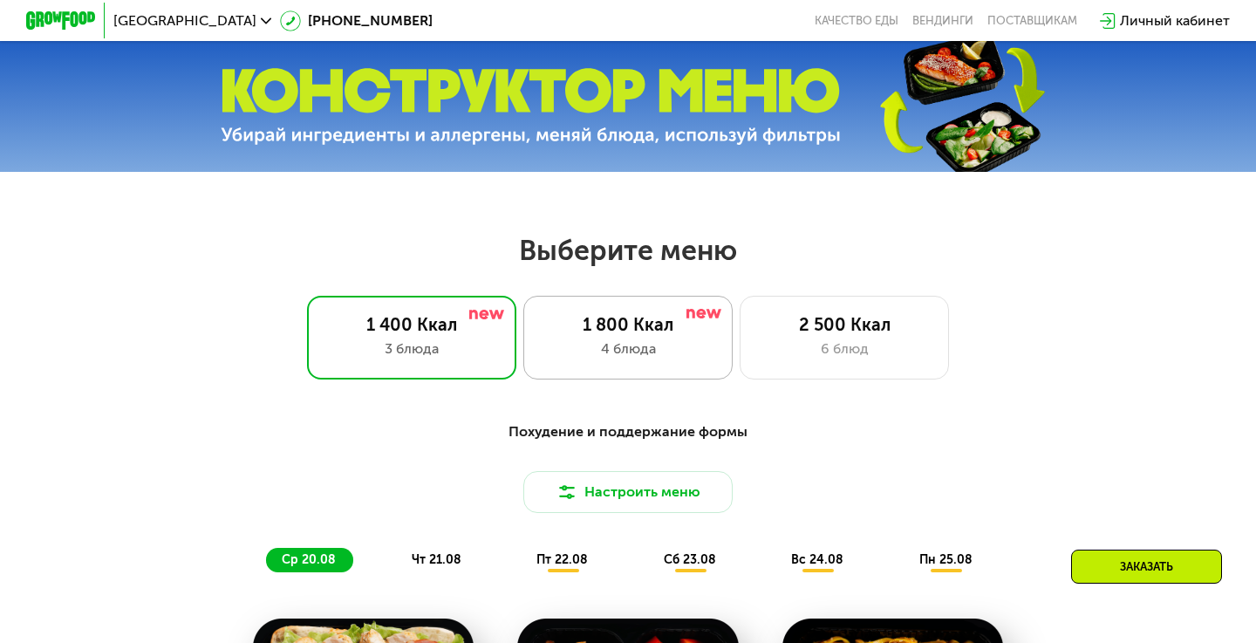
click at [638, 338] on div "4 блюда" at bounding box center [627, 348] width 173 height 21
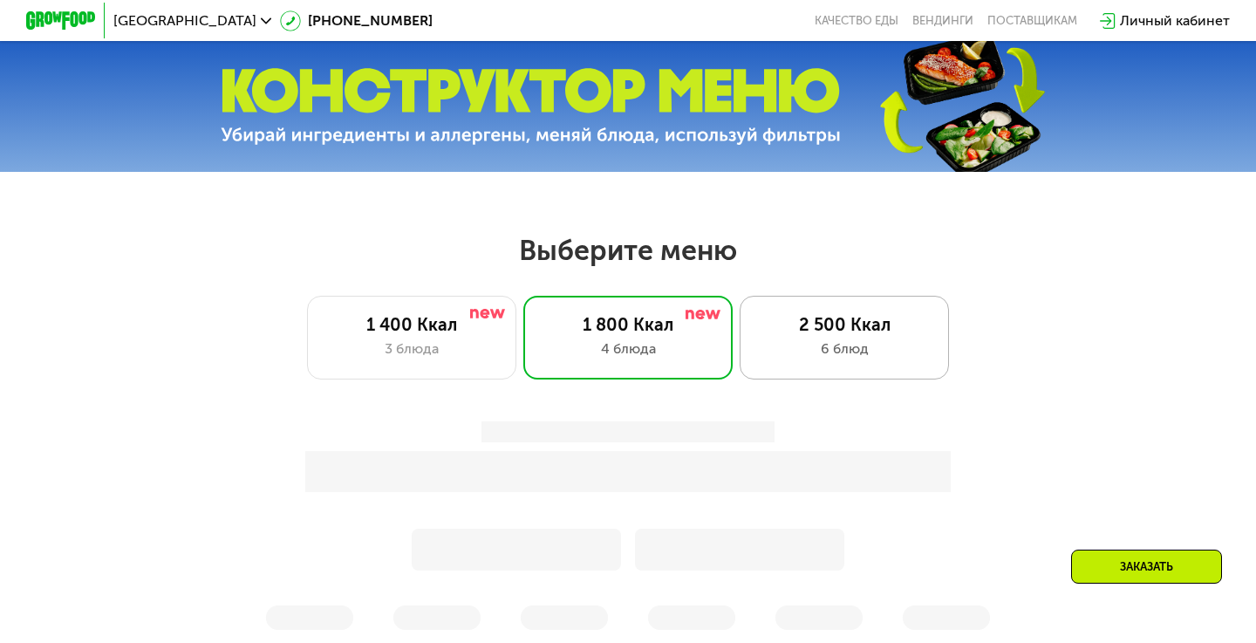
click at [846, 349] on div "6 блюд" at bounding box center [844, 348] width 173 height 21
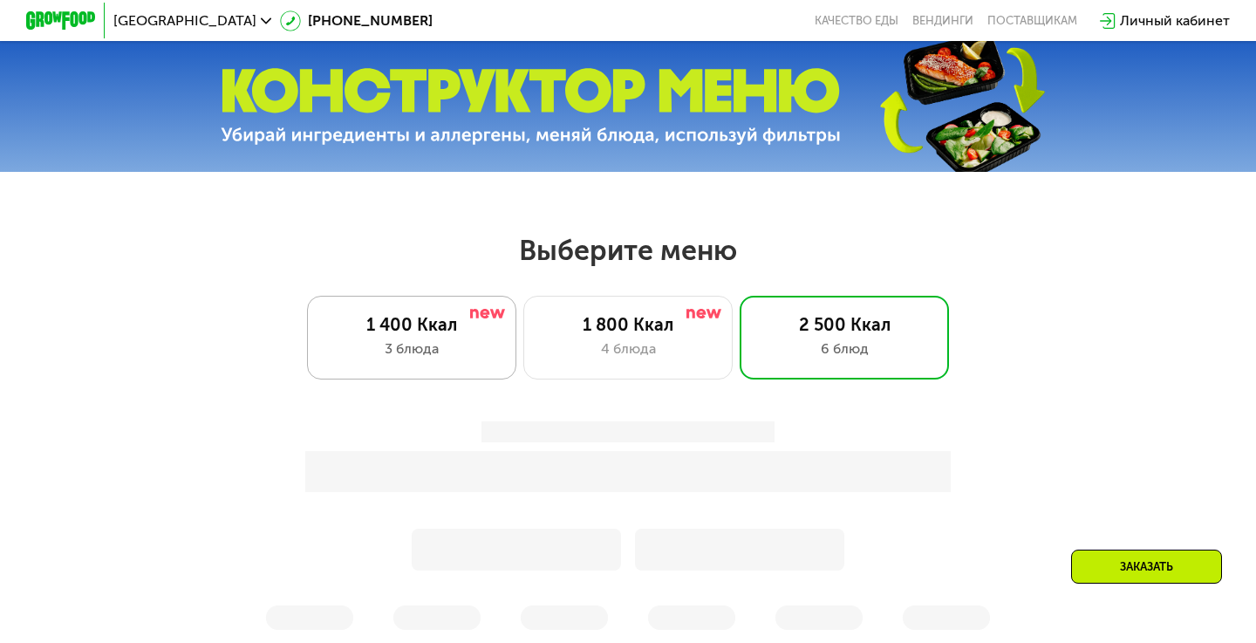
click at [494, 327] on div "1 400 Ккал" at bounding box center [411, 324] width 173 height 21
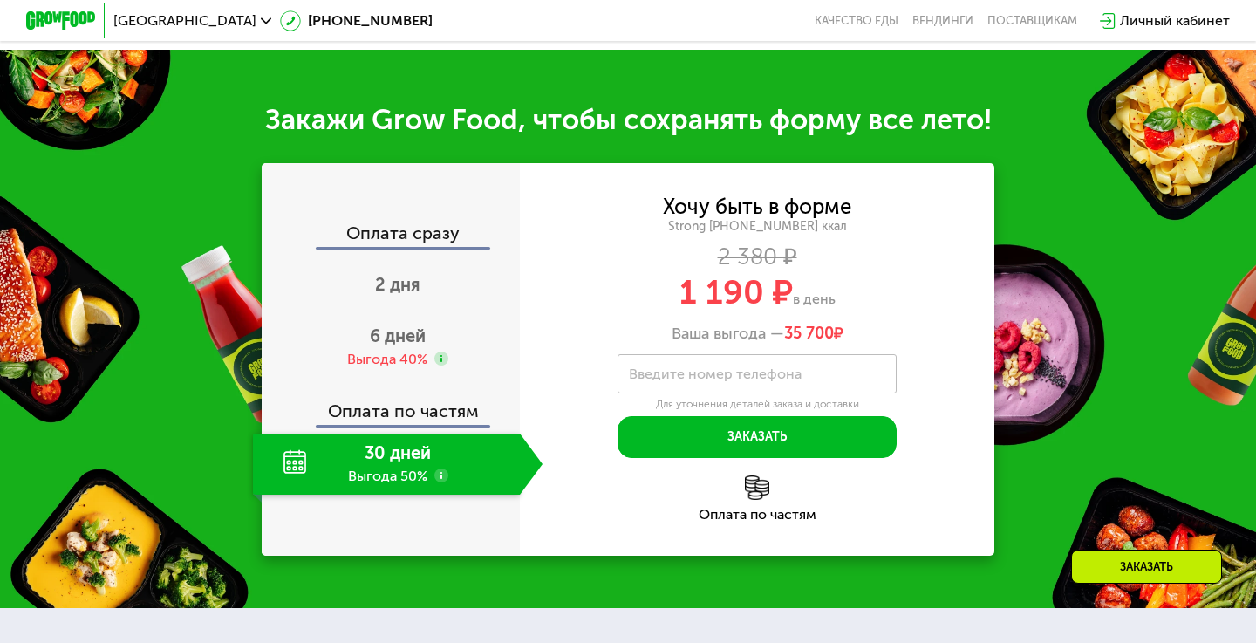
scroll to position [1941, 0]
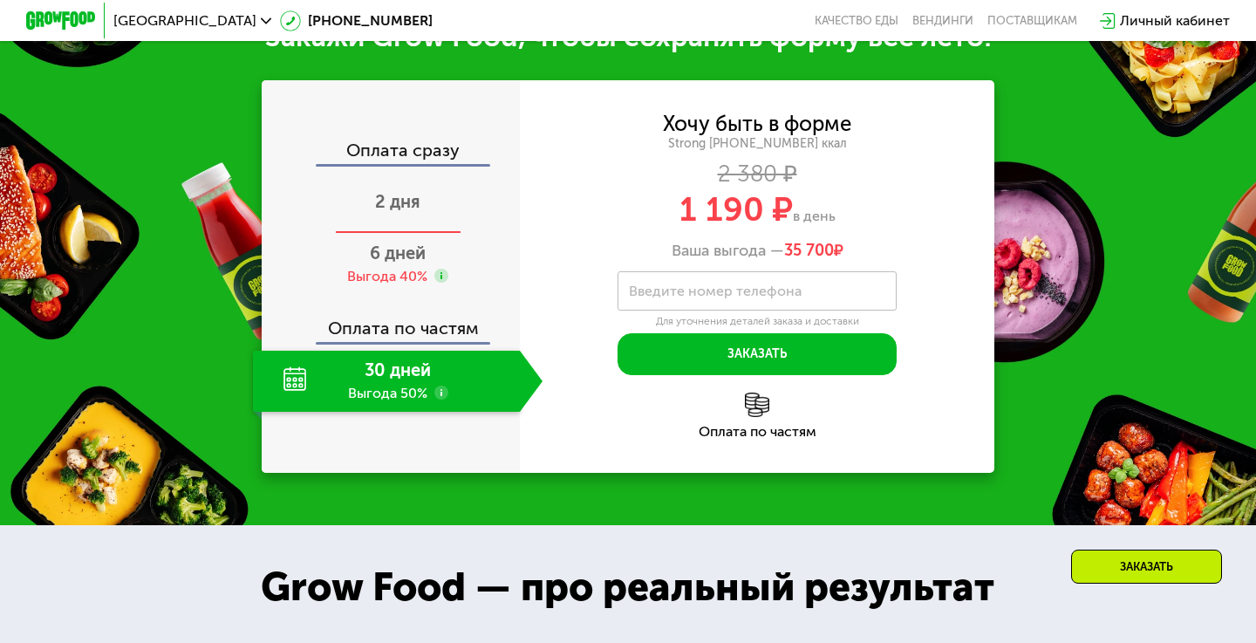
click at [420, 194] on div "2 дня" at bounding box center [397, 203] width 289 height 61
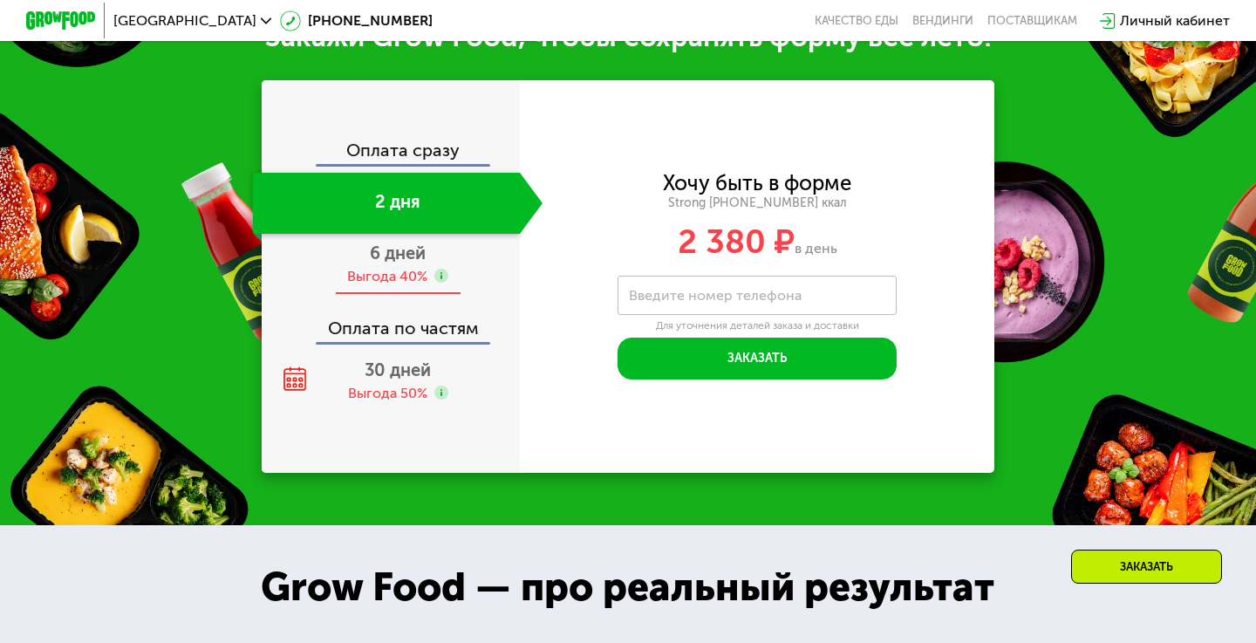
click at [412, 251] on span "6 дней" at bounding box center [398, 252] width 56 height 21
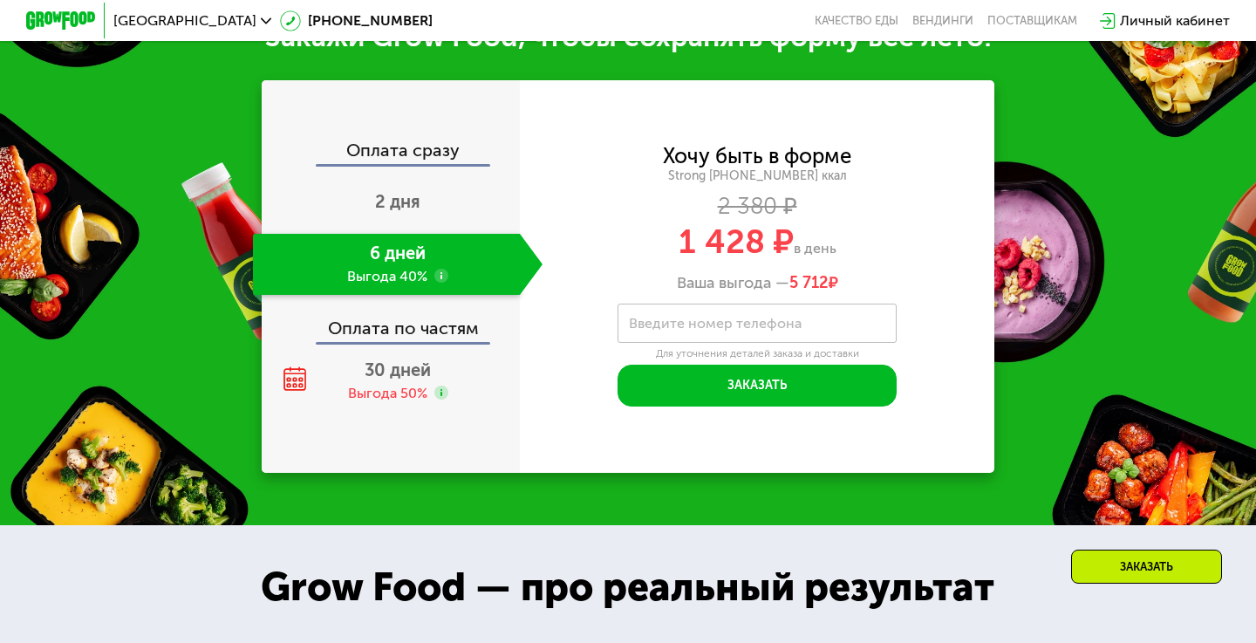
click at [426, 325] on div "Оплата по частям" at bounding box center [391, 322] width 256 height 40
click at [409, 368] on span "30 дней" at bounding box center [397, 369] width 66 height 21
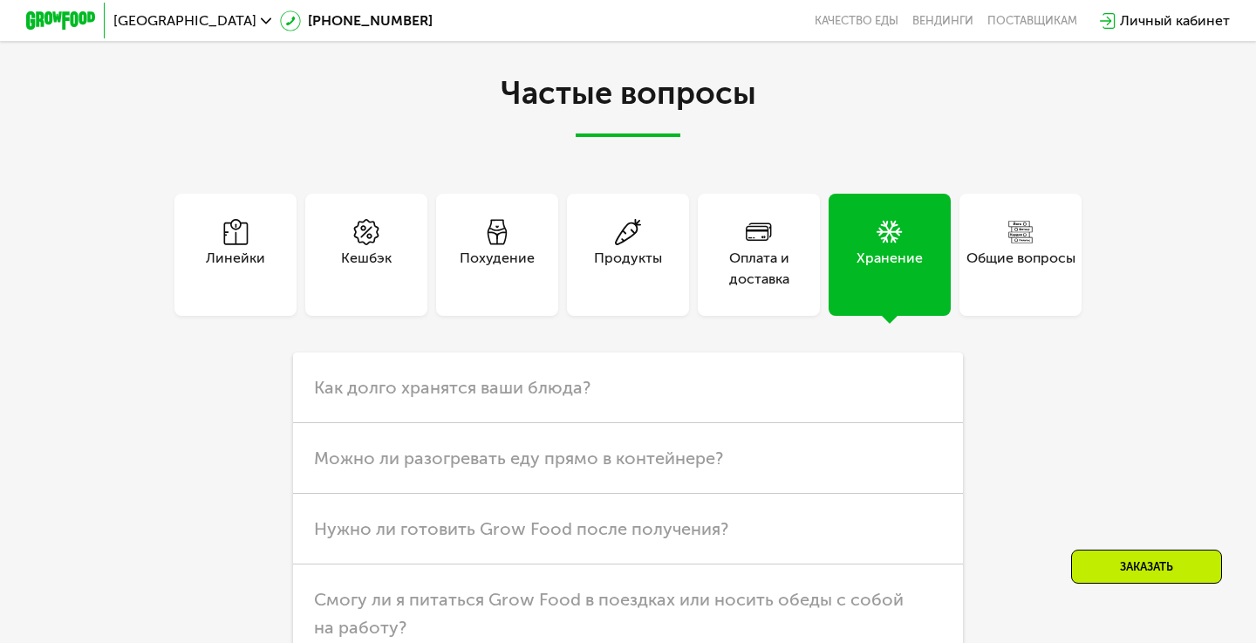
scroll to position [4449, 0]
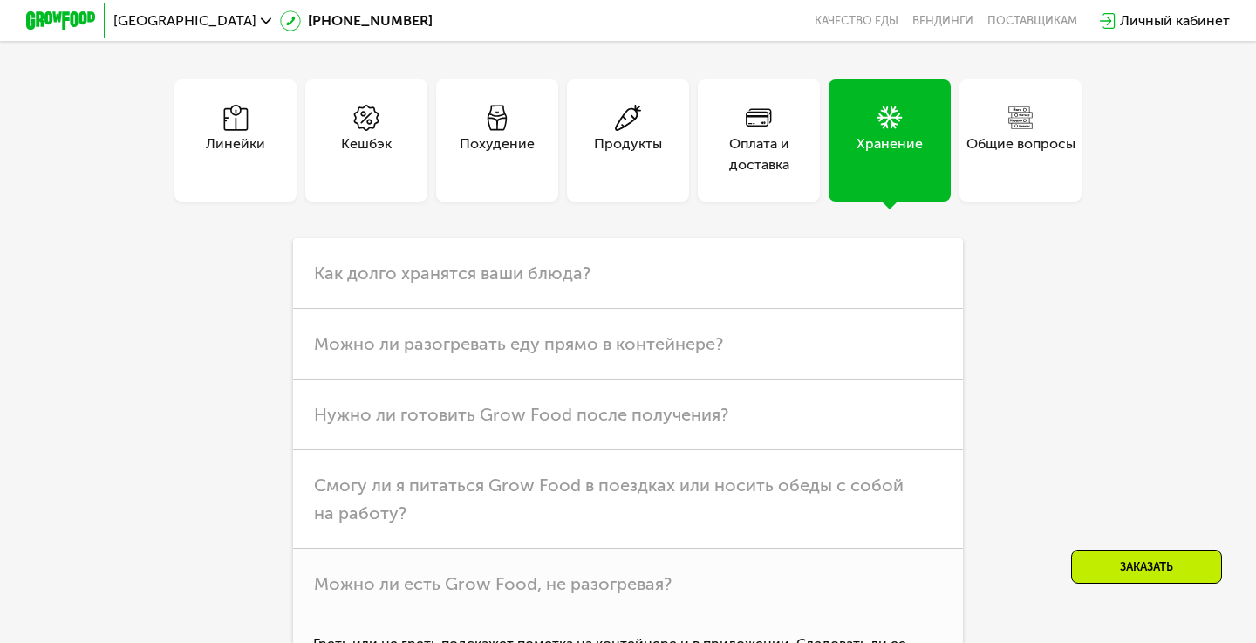
click at [1023, 133] on div "Общие вопросы" at bounding box center [1020, 154] width 109 height 42
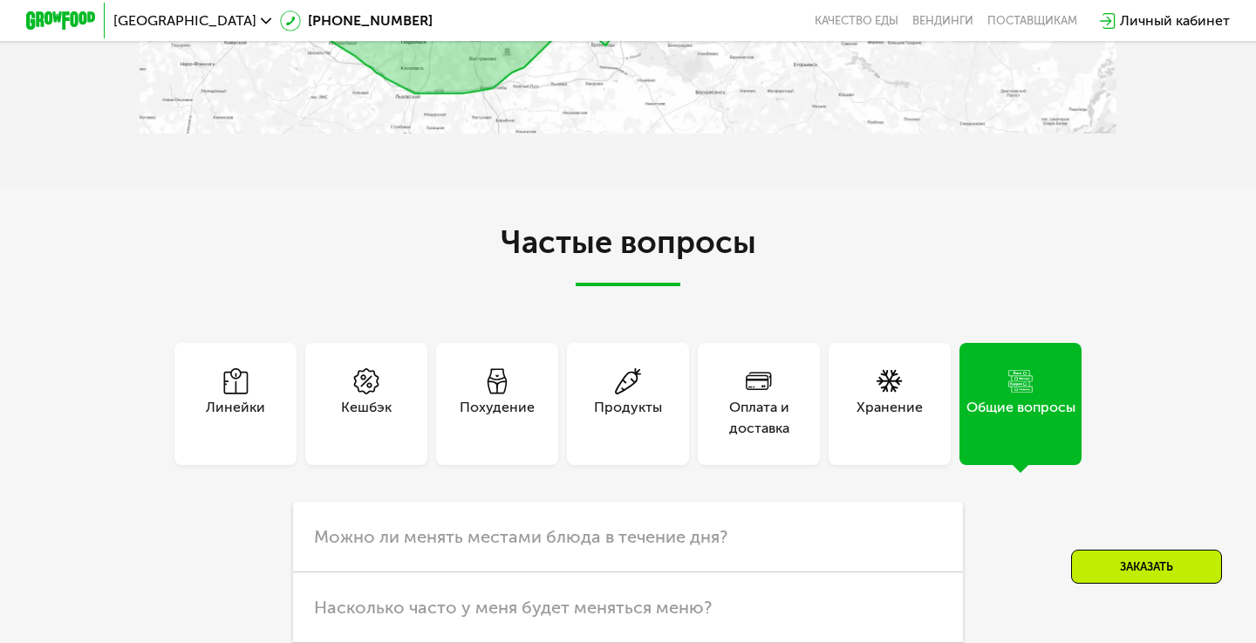
scroll to position [4153, 0]
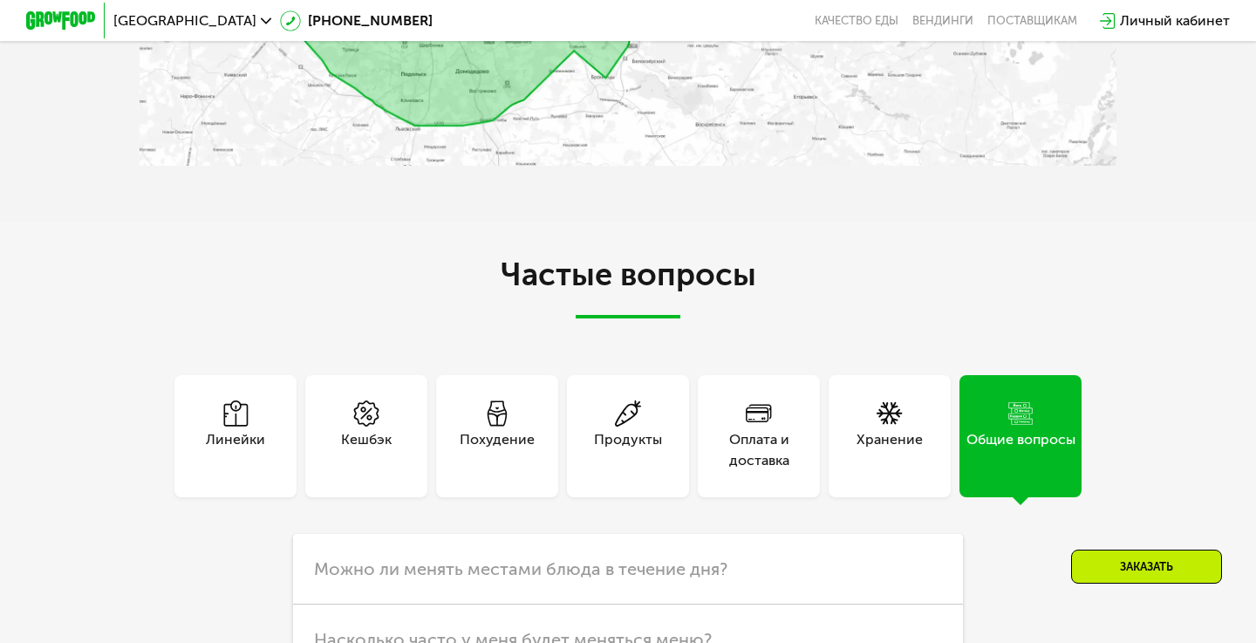
click at [269, 420] on div "Линейки" at bounding box center [235, 436] width 122 height 122
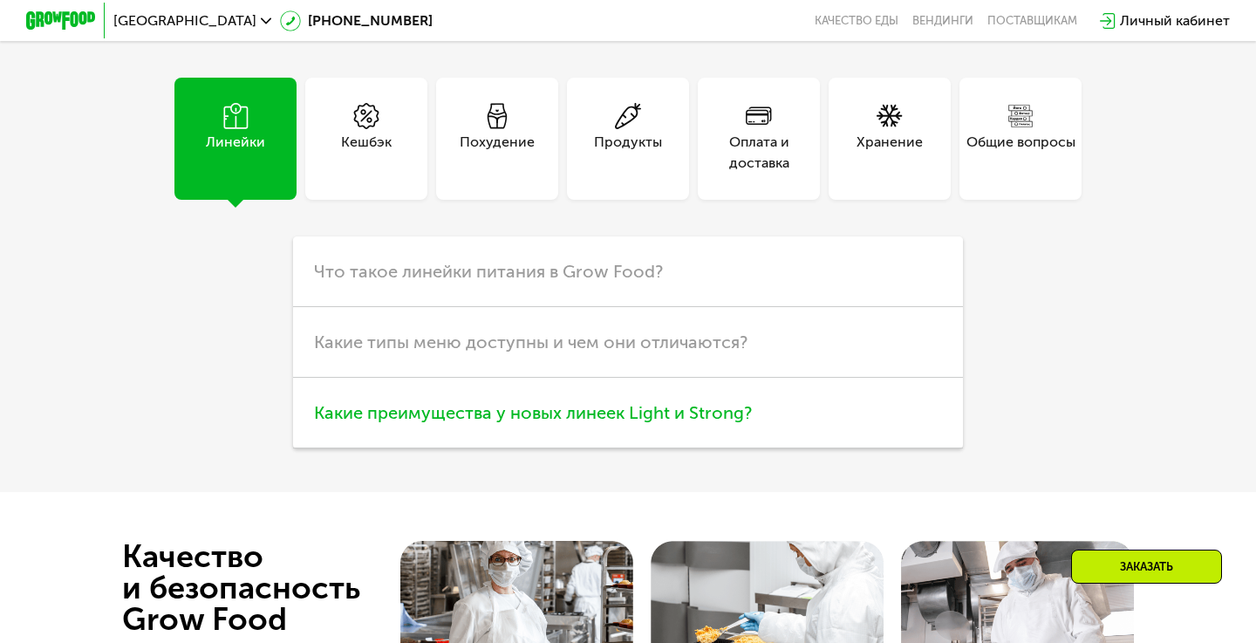
scroll to position [4377, 0]
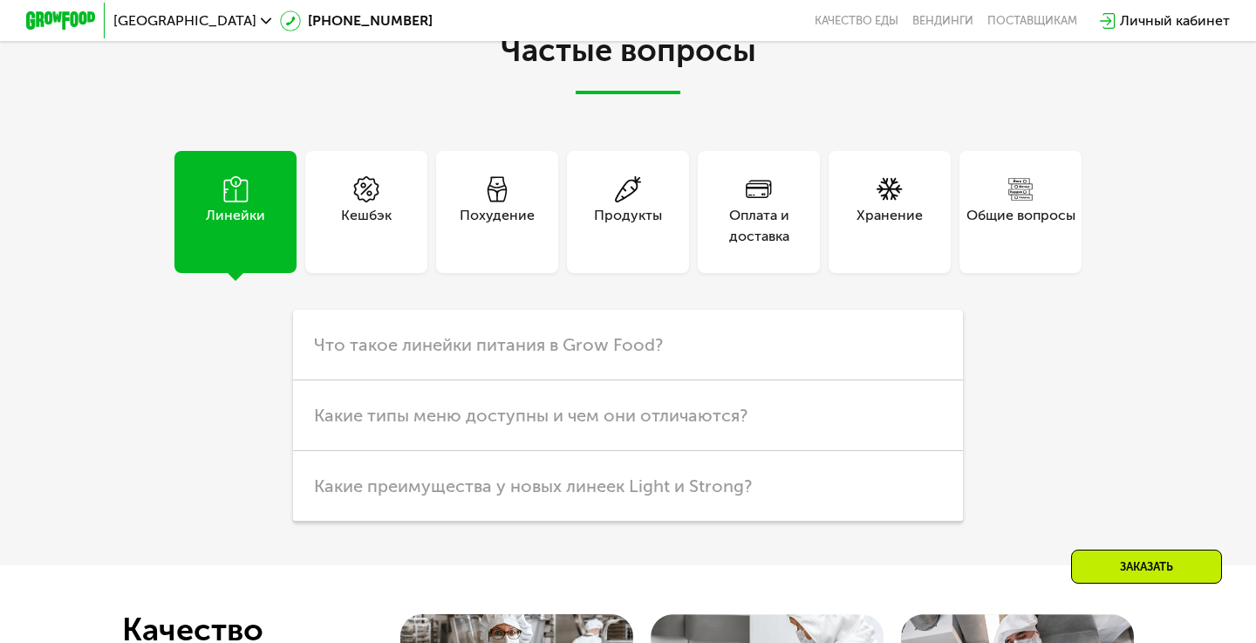
click at [371, 222] on div "Кешбэк" at bounding box center [366, 226] width 51 height 42
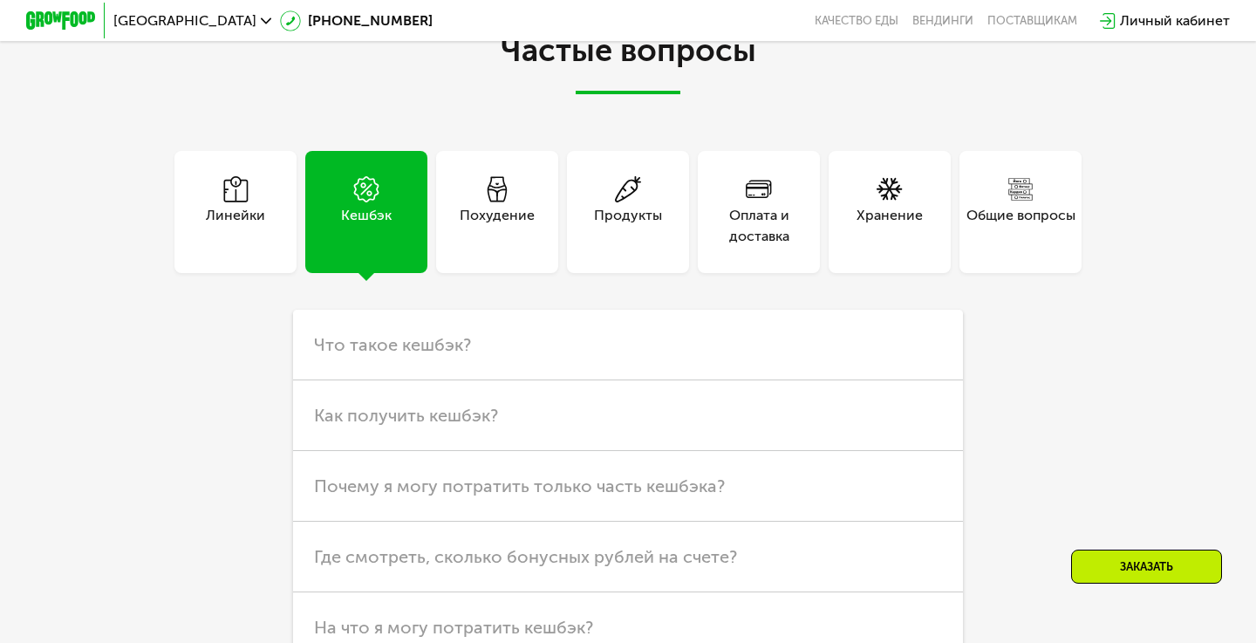
click at [474, 222] on div "Похудение" at bounding box center [497, 226] width 75 height 42
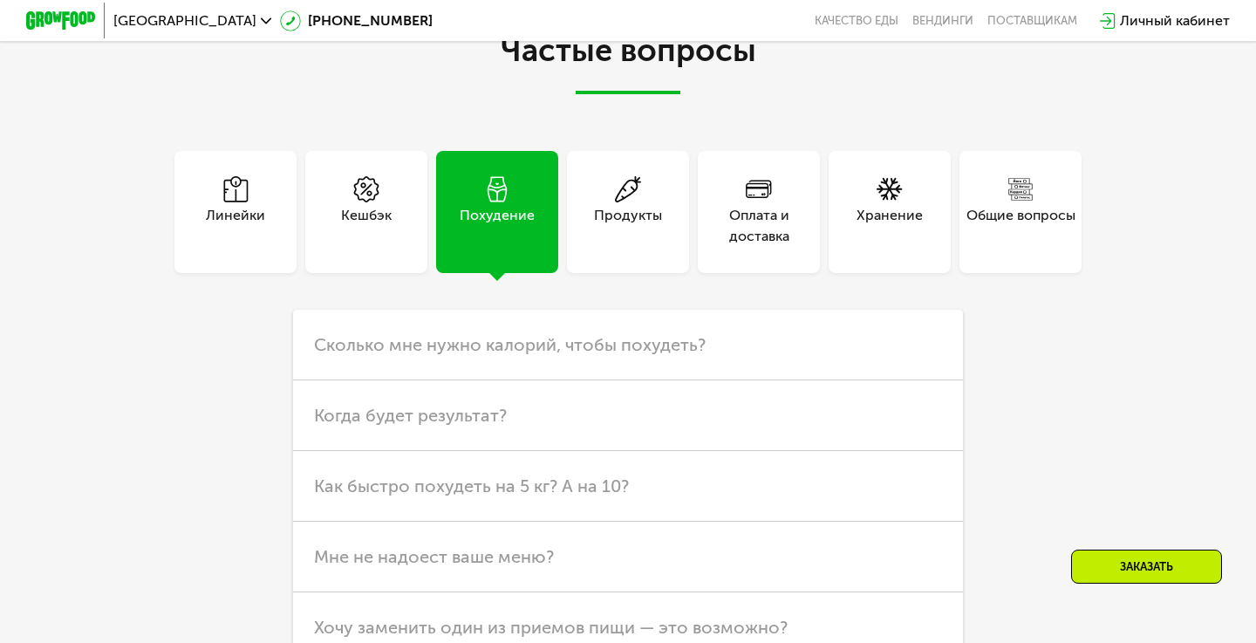
click at [588, 228] on div "Продукты" at bounding box center [628, 212] width 122 height 122
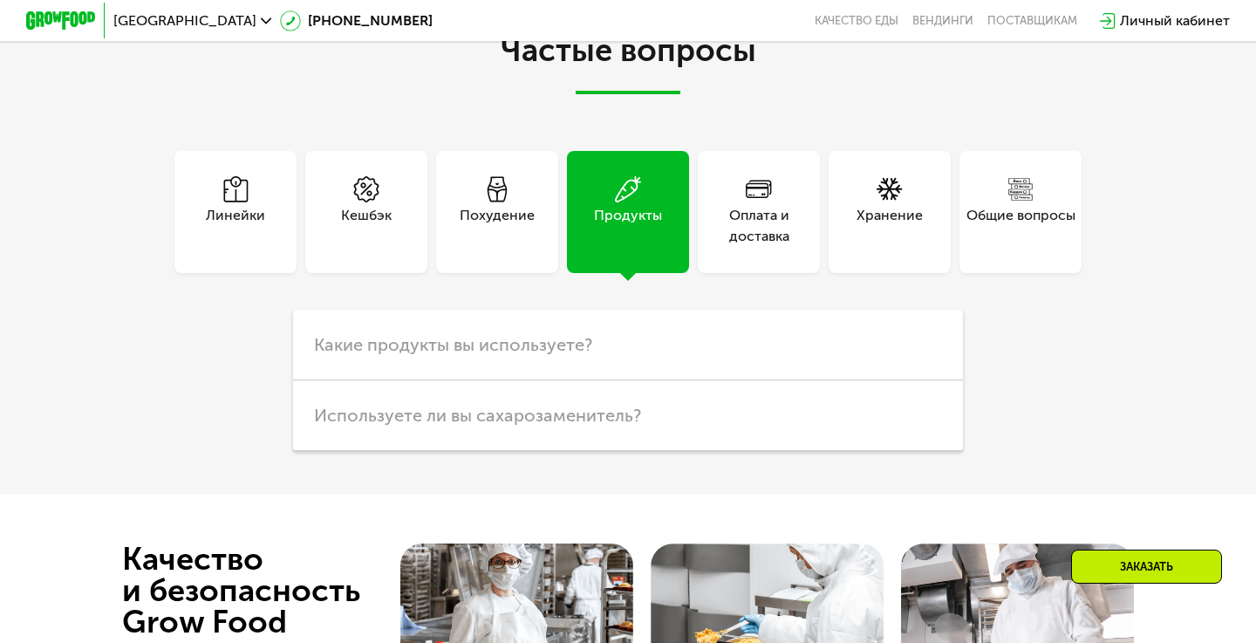
click at [540, 225] on div "Похудение" at bounding box center [497, 212] width 122 height 122
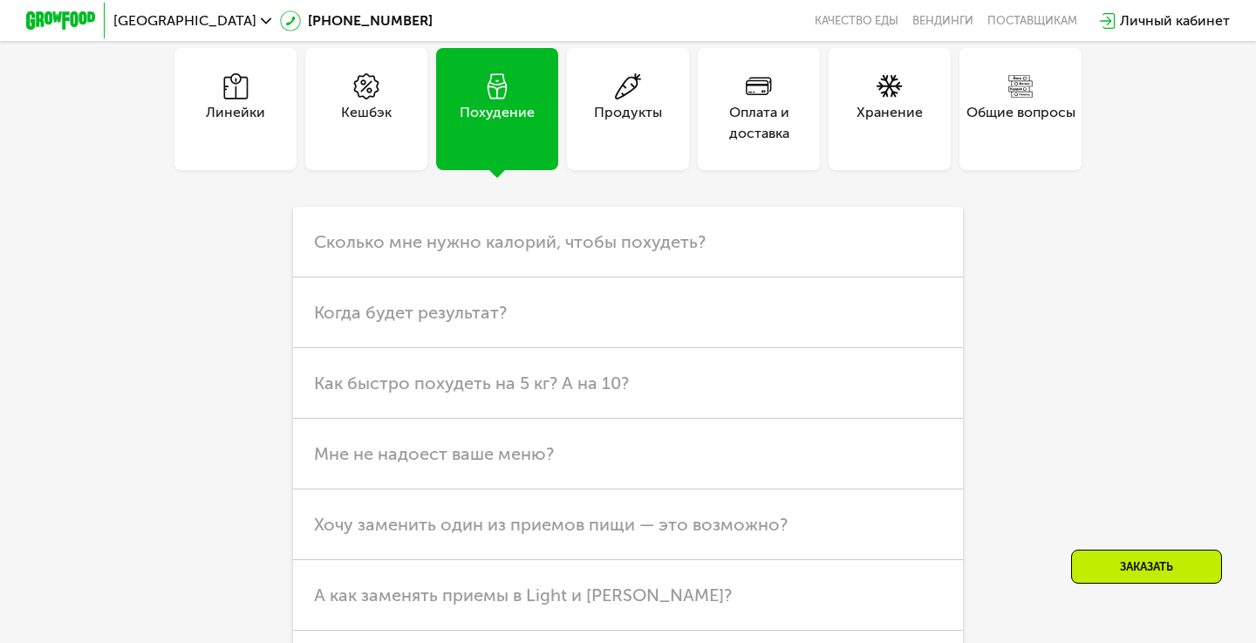
scroll to position [4492, 0]
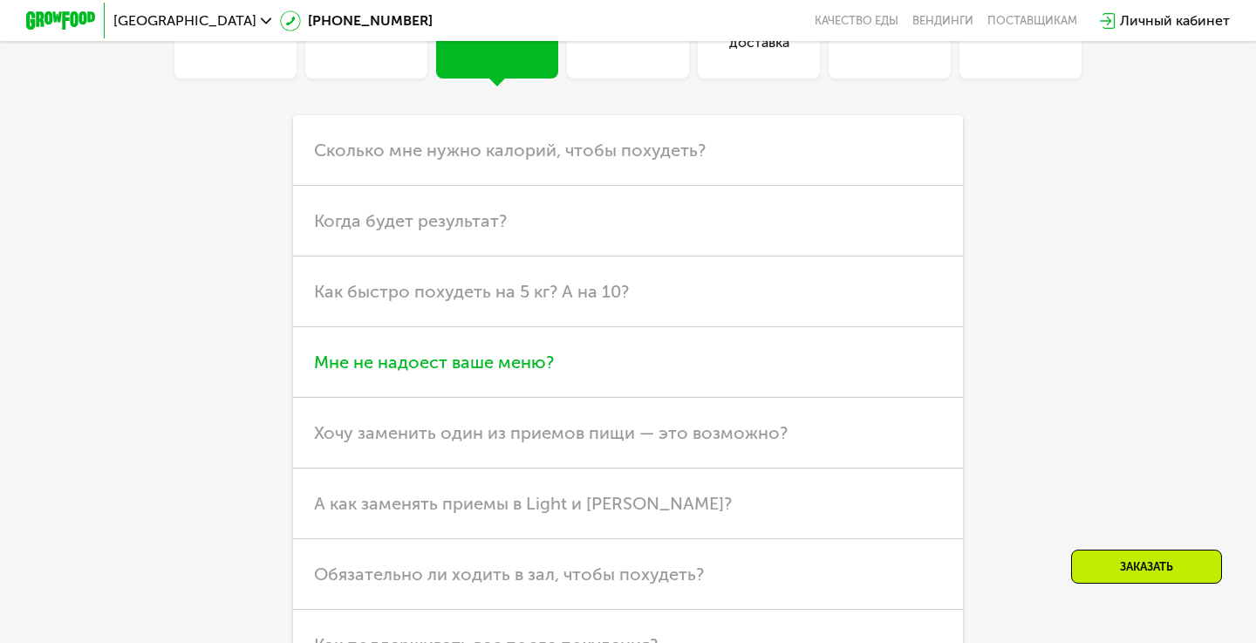
click at [517, 434] on span "Хочу заменить один из приемов пищи — это возможно?" at bounding box center [550, 432] width 473 height 21
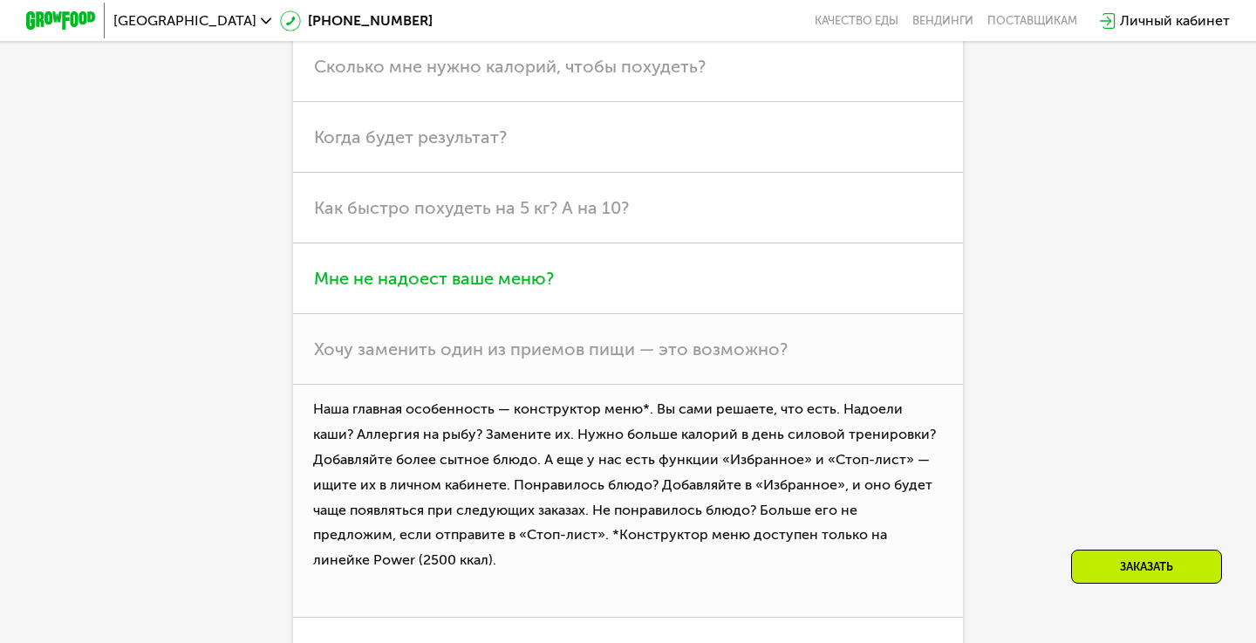
scroll to position [4642, 0]
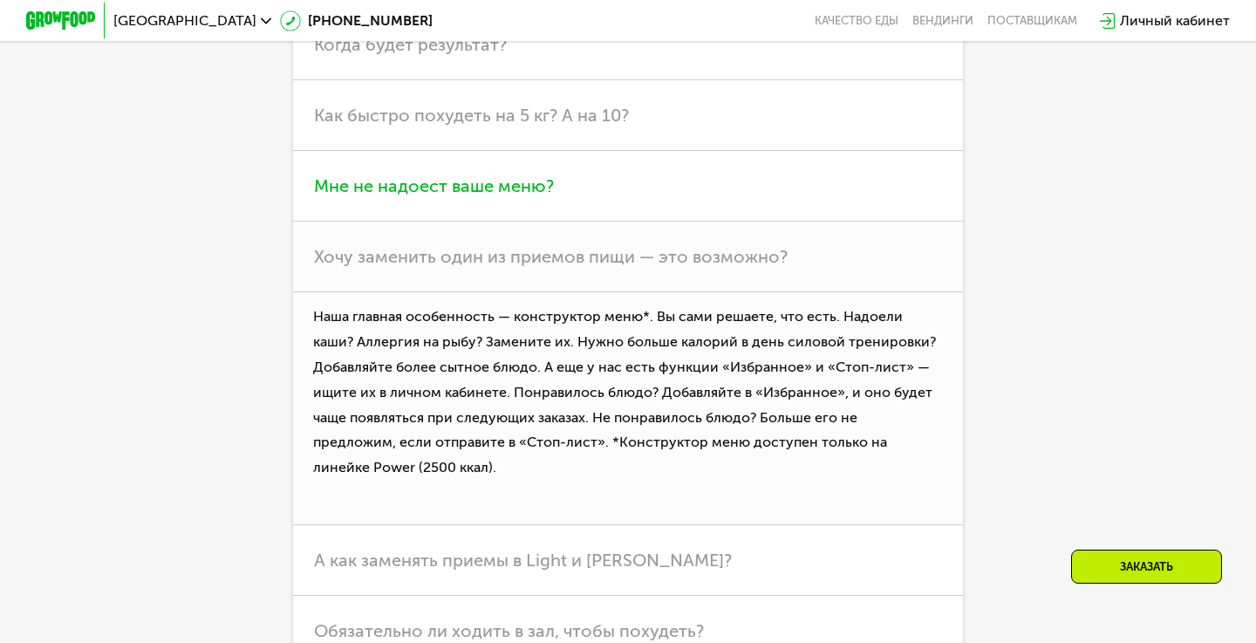
click at [511, 190] on h3 "Мне не надоест ваше меню?" at bounding box center [628, 186] width 670 height 71
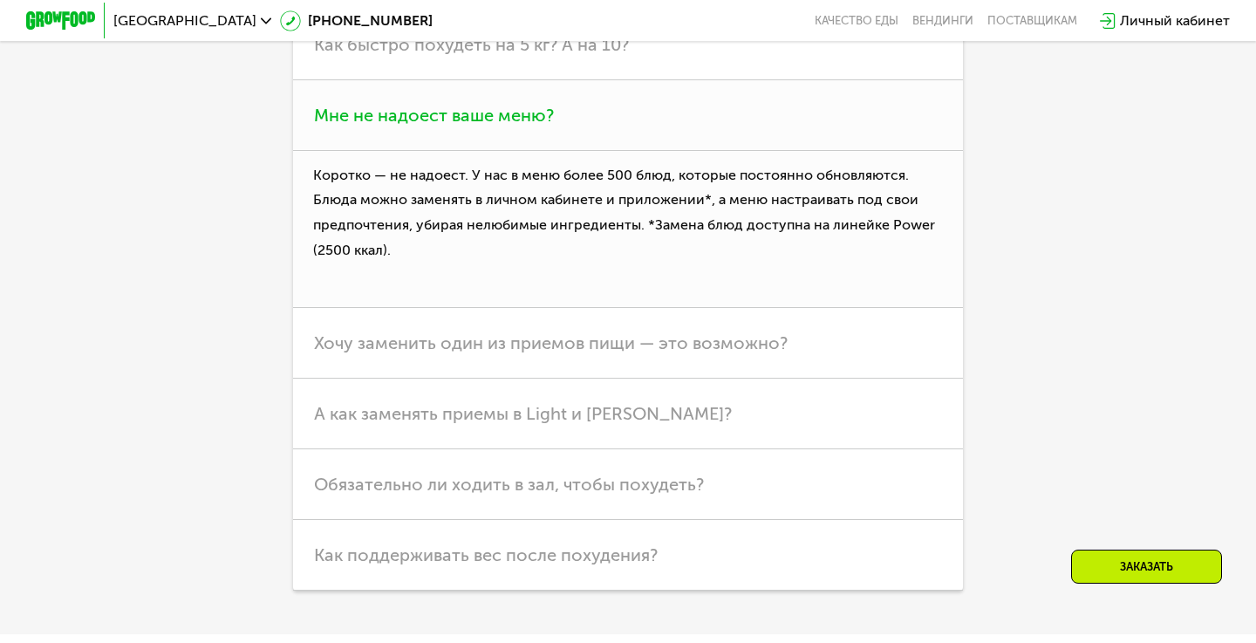
click at [521, 202] on p "Коротко — не надоест. У нас в меню более 500 блюд, которые постоянно обновляютс…" at bounding box center [628, 229] width 670 height 157
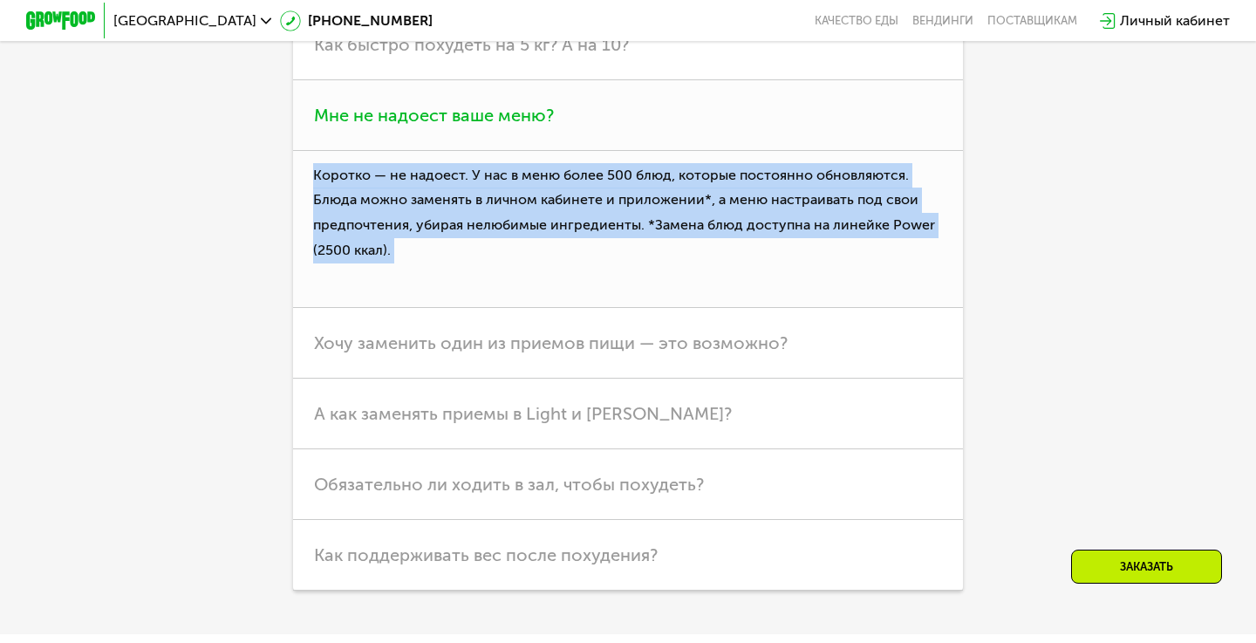
click at [521, 202] on p "Коротко — не надоест. У нас в меню более 500 блюд, которые постоянно обновляютс…" at bounding box center [628, 229] width 670 height 157
click at [541, 196] on p "Коротко — не надоест. У нас в меню более 500 блюд, которые постоянно обновляютс…" at bounding box center [628, 229] width 670 height 157
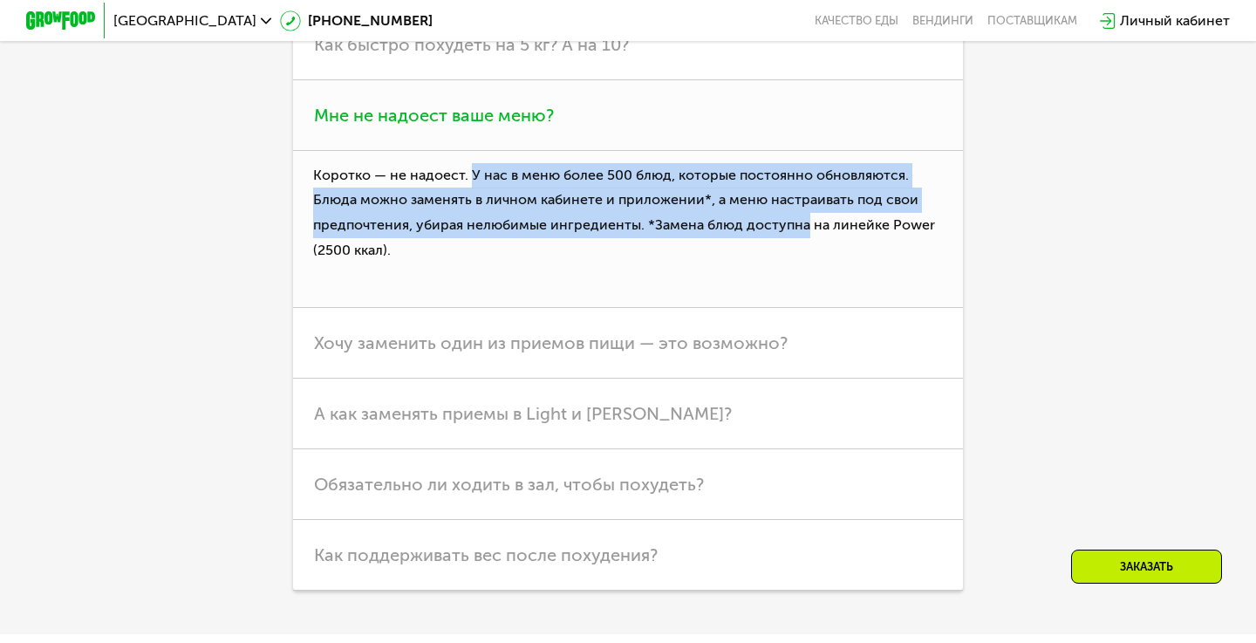
drag, startPoint x: 469, startPoint y: 169, endPoint x: 805, endPoint y: 219, distance: 339.4
click at [805, 219] on p "Коротко — не надоест. У нас в меню более 500 блюд, которые постоянно обновляютс…" at bounding box center [628, 229] width 670 height 157
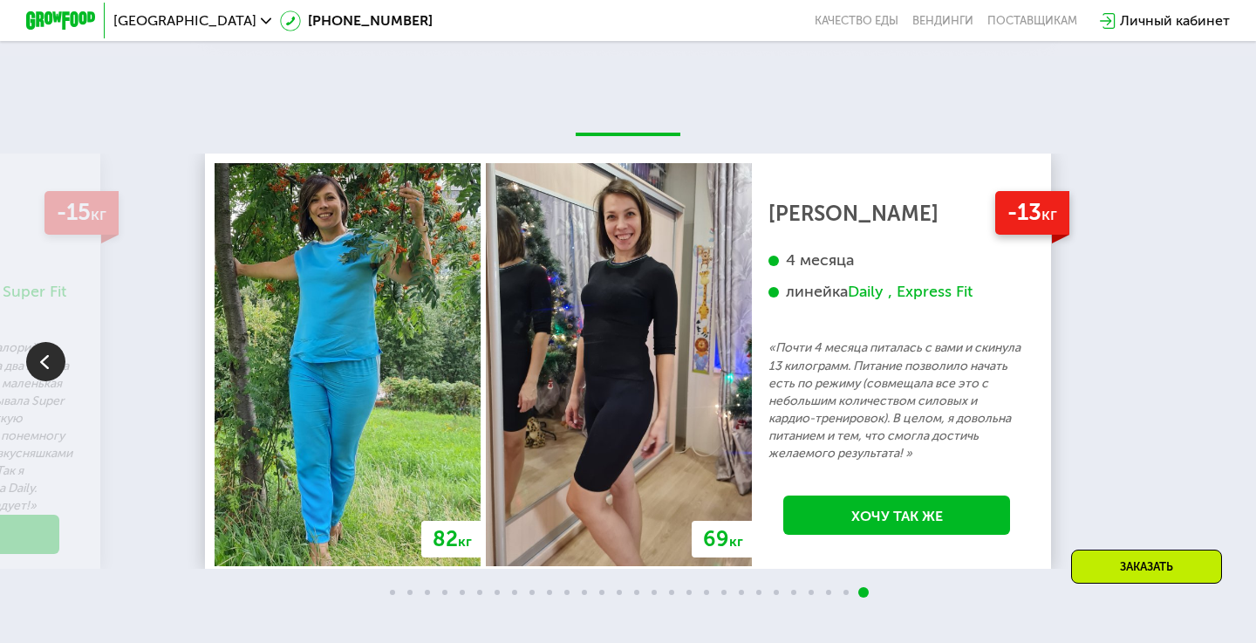
scroll to position [2949, 0]
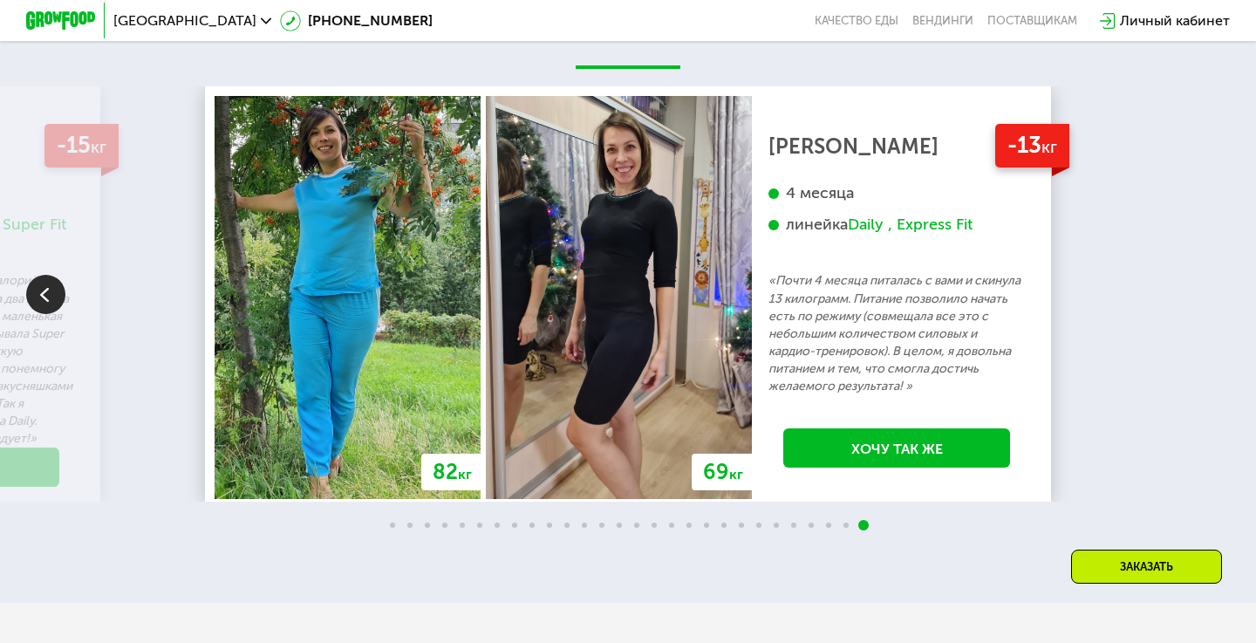
click at [50, 295] on img at bounding box center [45, 294] width 39 height 39
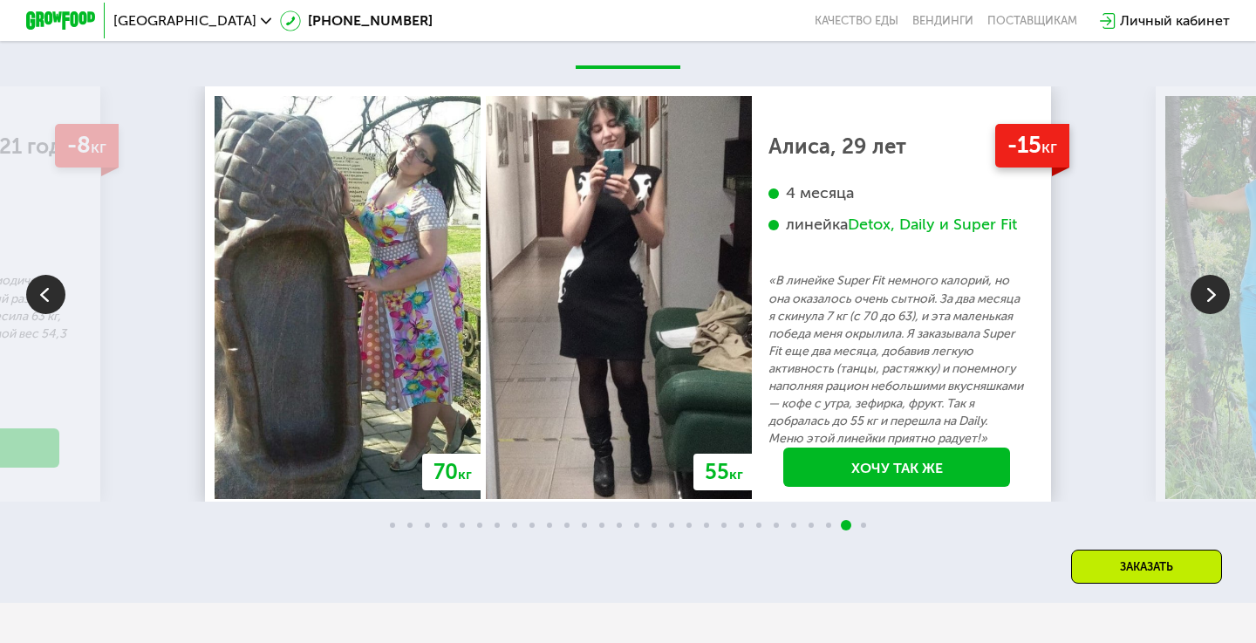
click at [50, 295] on img at bounding box center [45, 294] width 39 height 39
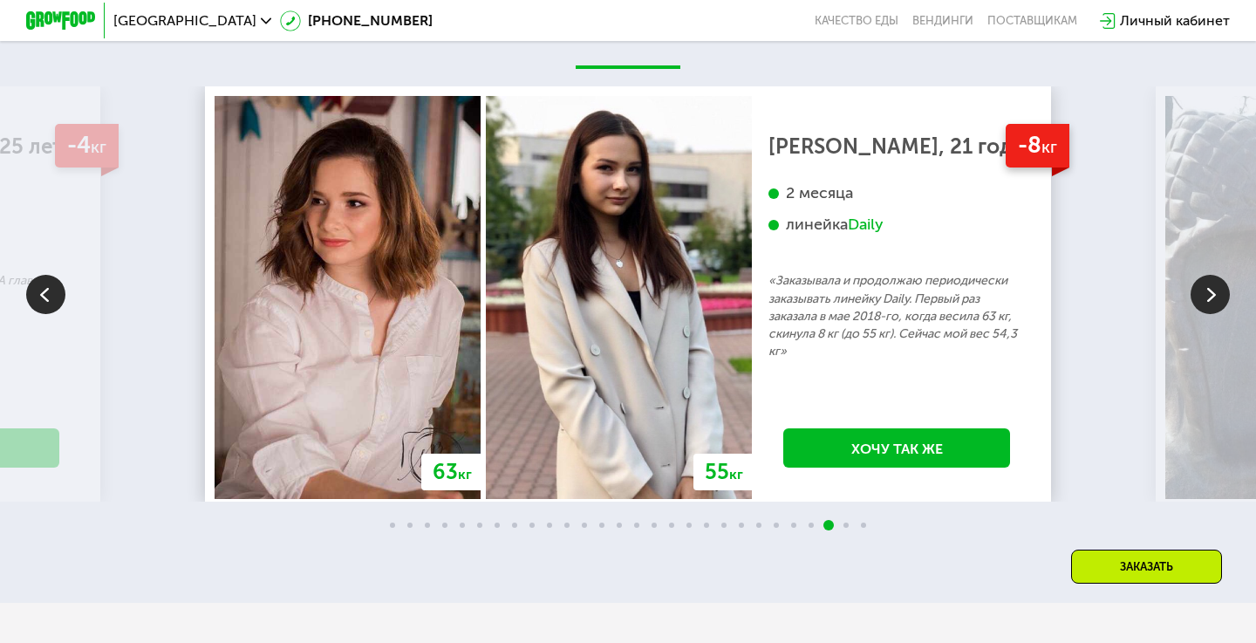
click at [50, 295] on img at bounding box center [45, 294] width 39 height 39
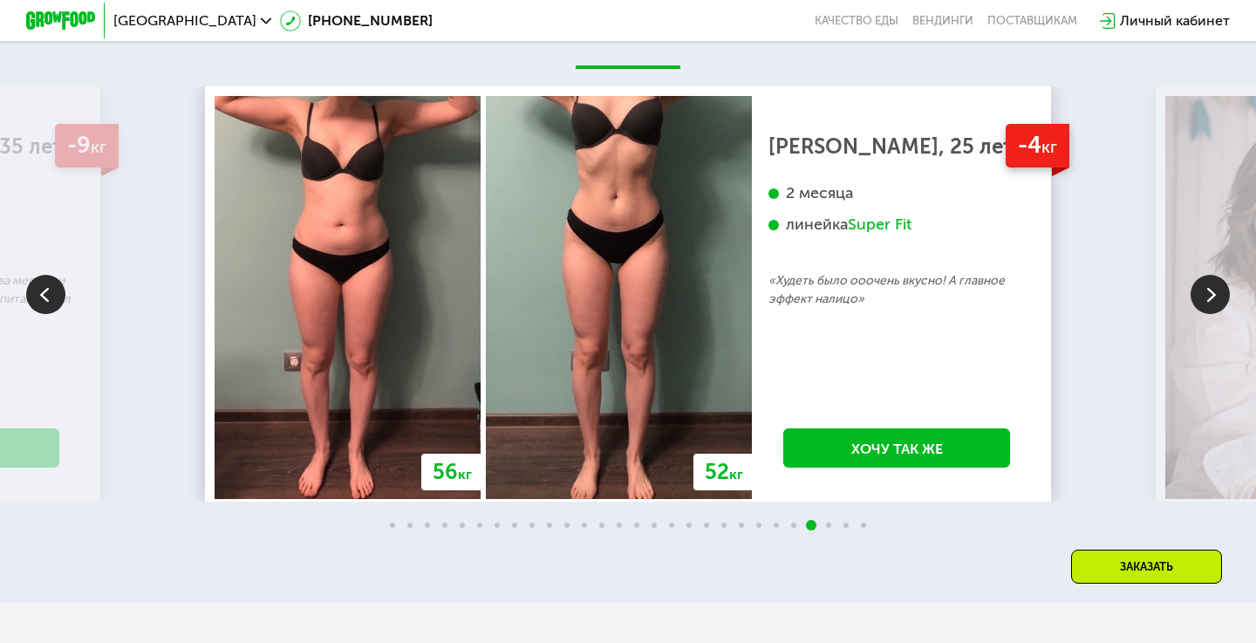
click at [50, 295] on img at bounding box center [45, 294] width 39 height 39
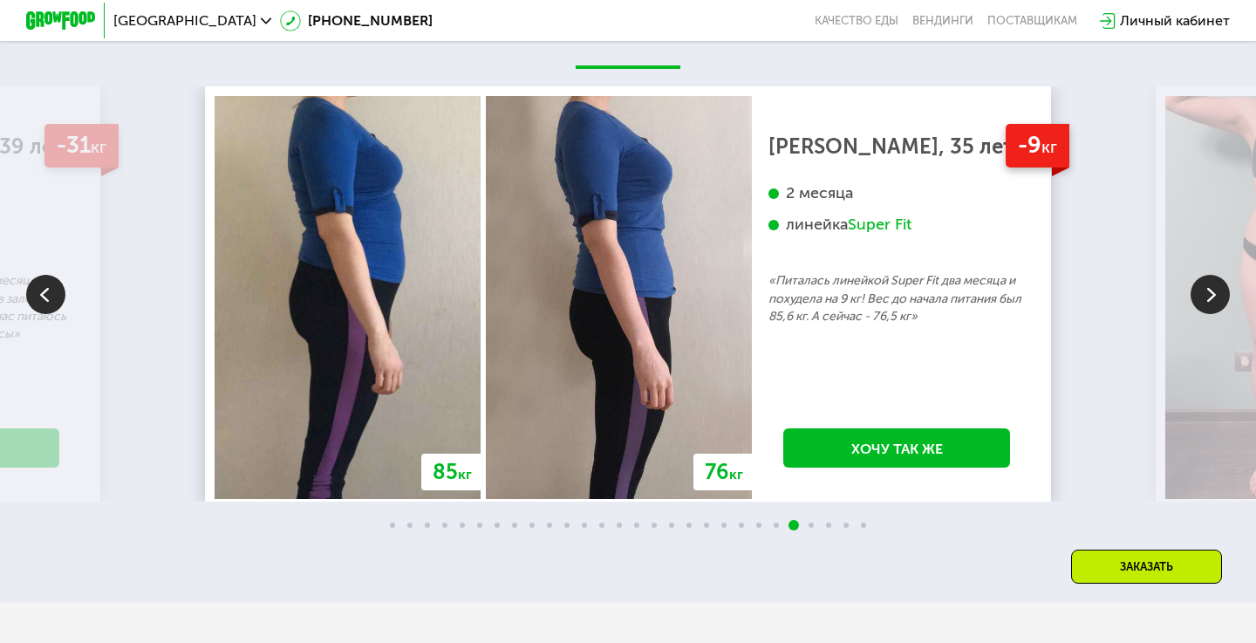
click at [50, 295] on img at bounding box center [45, 294] width 39 height 39
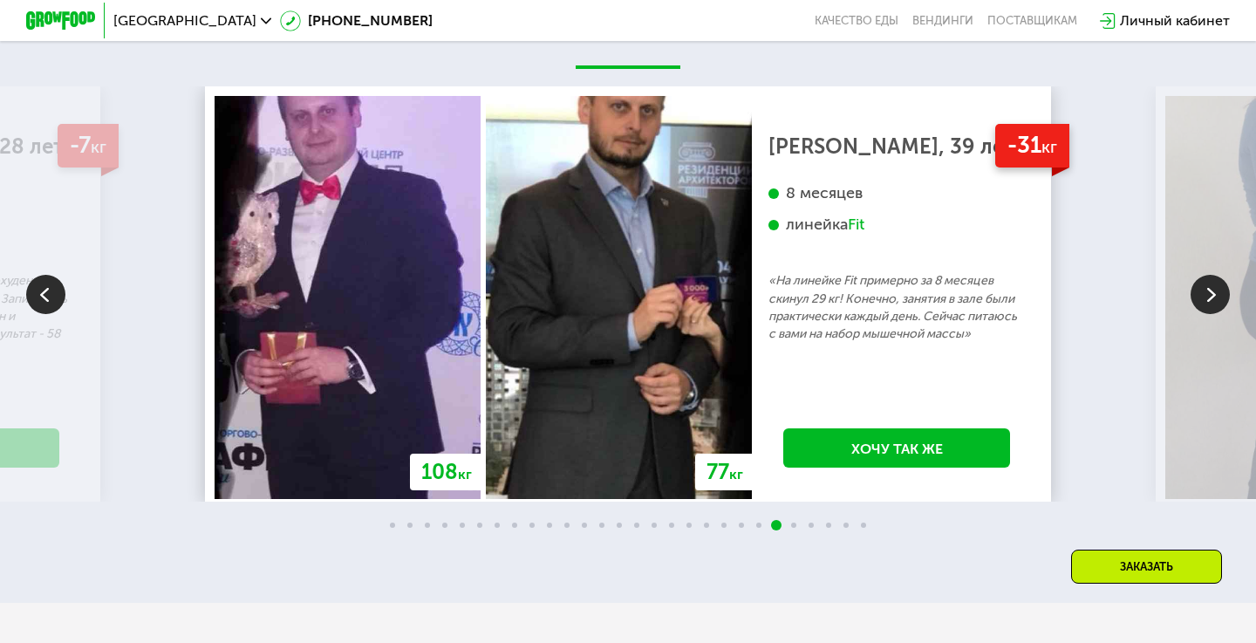
click at [50, 295] on img at bounding box center [45, 294] width 39 height 39
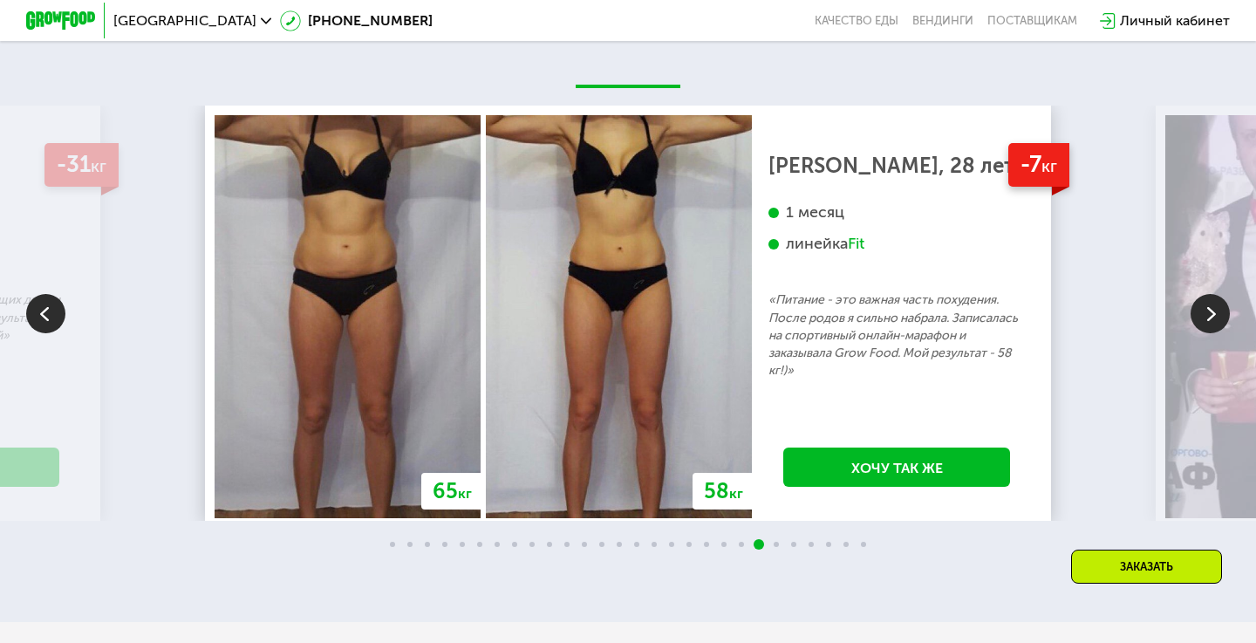
scroll to position [2925, 0]
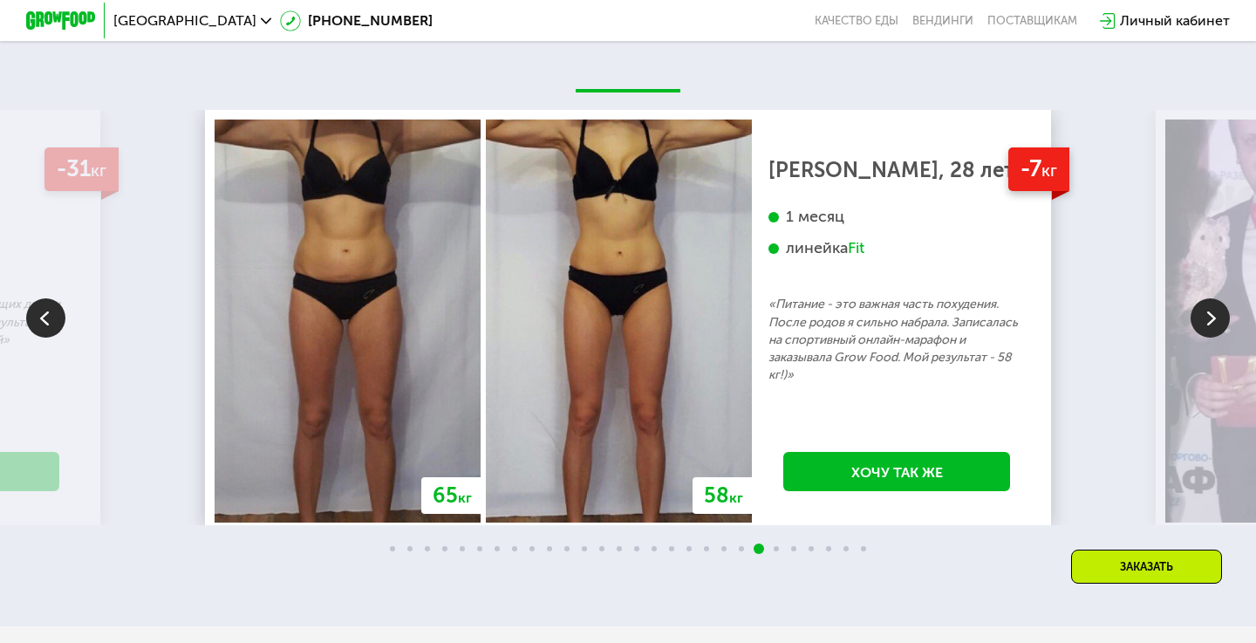
click at [48, 320] on img at bounding box center [45, 317] width 39 height 39
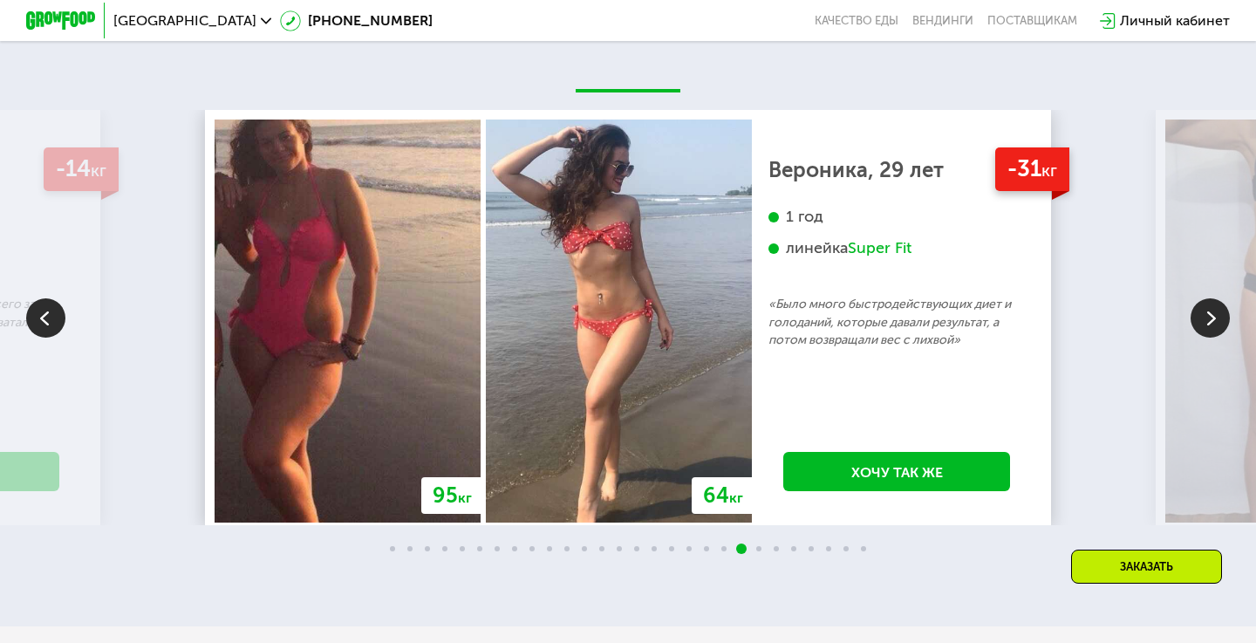
click at [48, 320] on img at bounding box center [45, 317] width 39 height 39
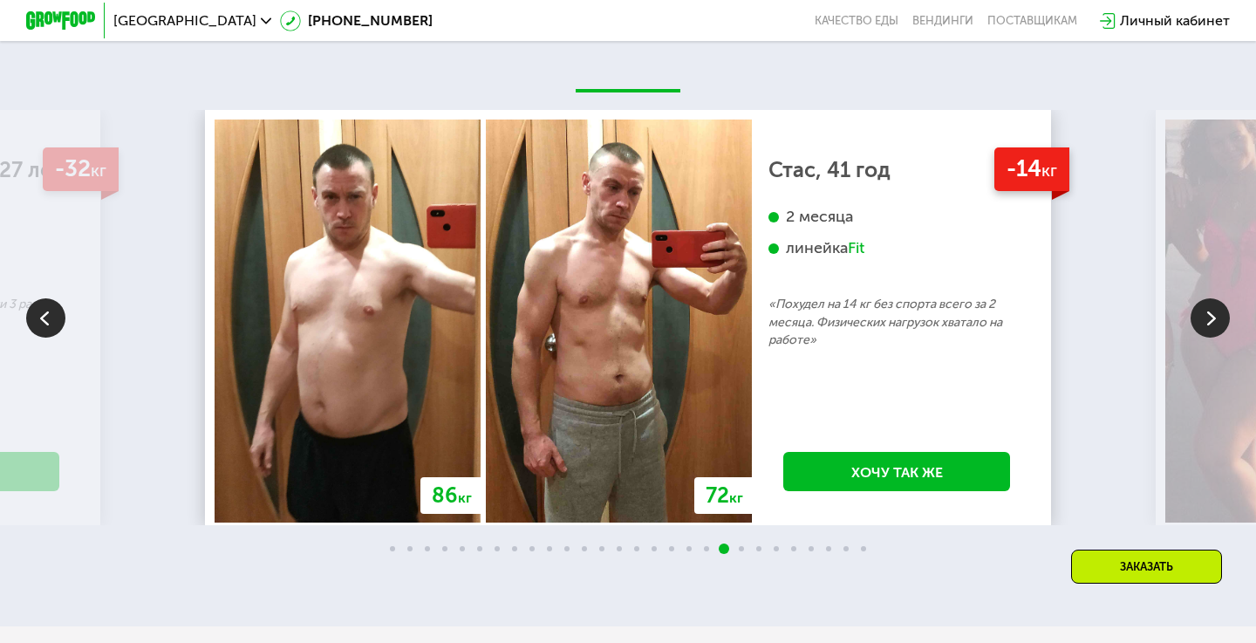
click at [48, 320] on img at bounding box center [45, 317] width 39 height 39
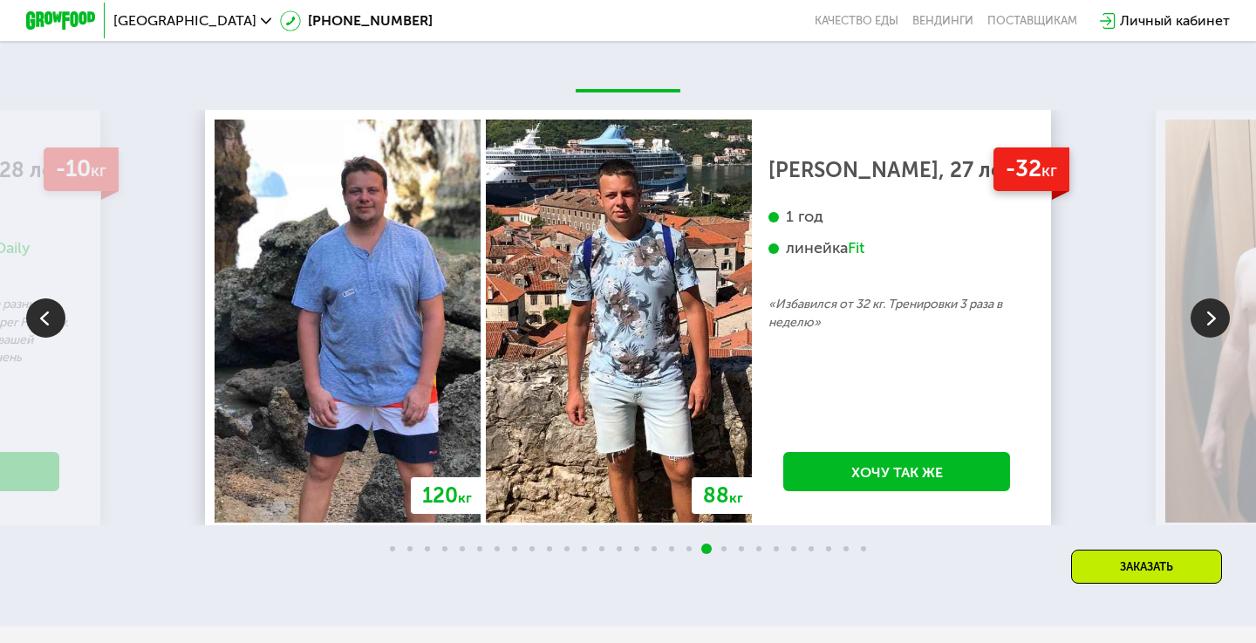
click at [48, 320] on img at bounding box center [45, 317] width 39 height 39
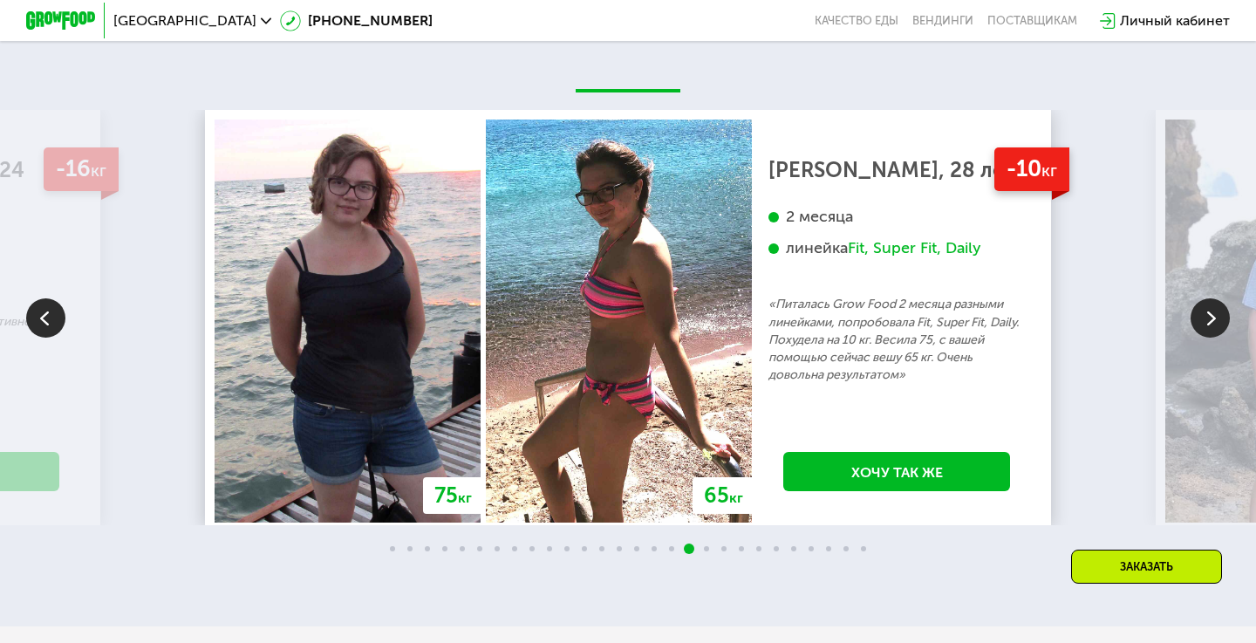
click at [48, 320] on img at bounding box center [45, 317] width 39 height 39
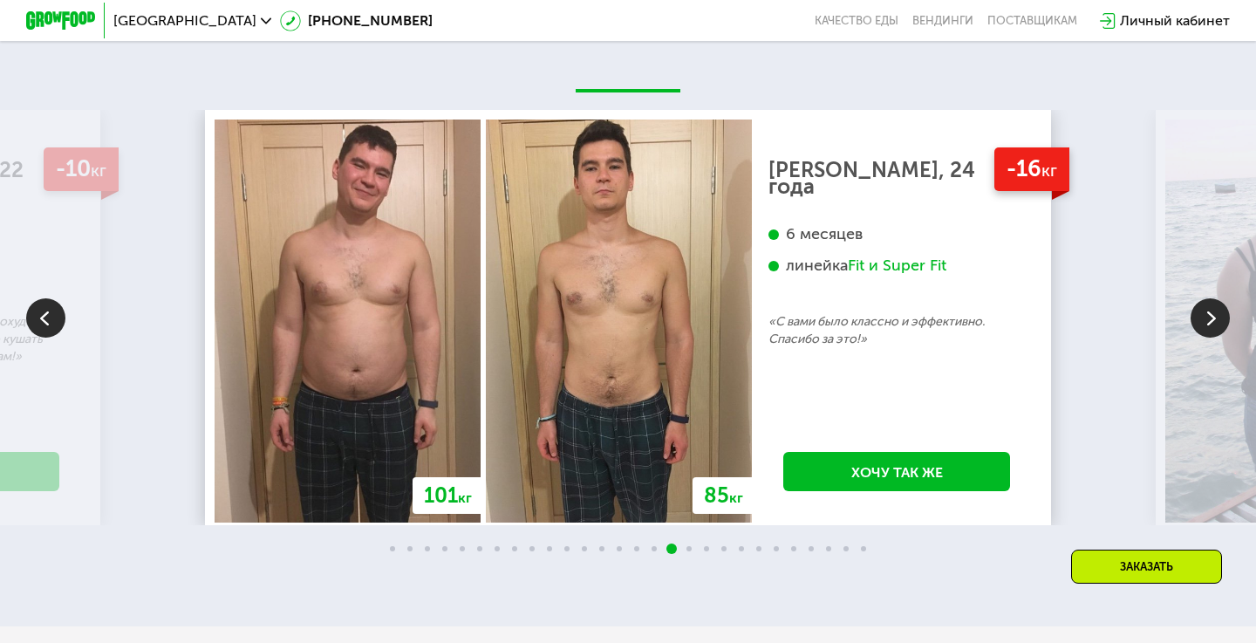
click at [48, 320] on img at bounding box center [45, 317] width 39 height 39
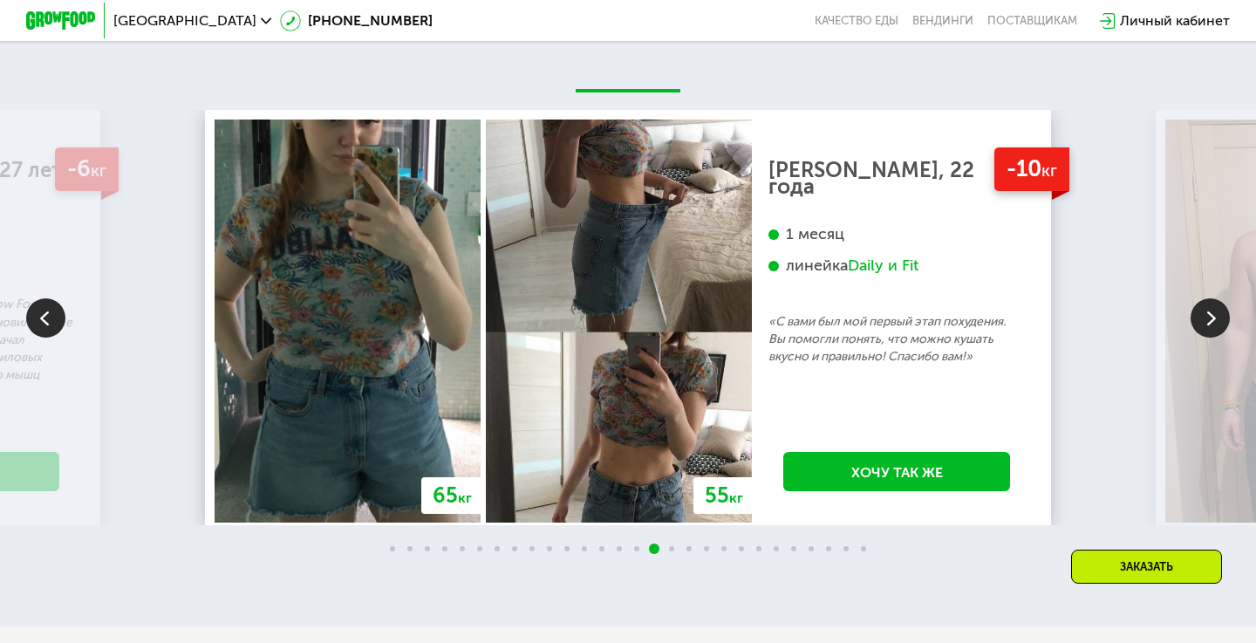
click at [48, 320] on img at bounding box center [45, 317] width 39 height 39
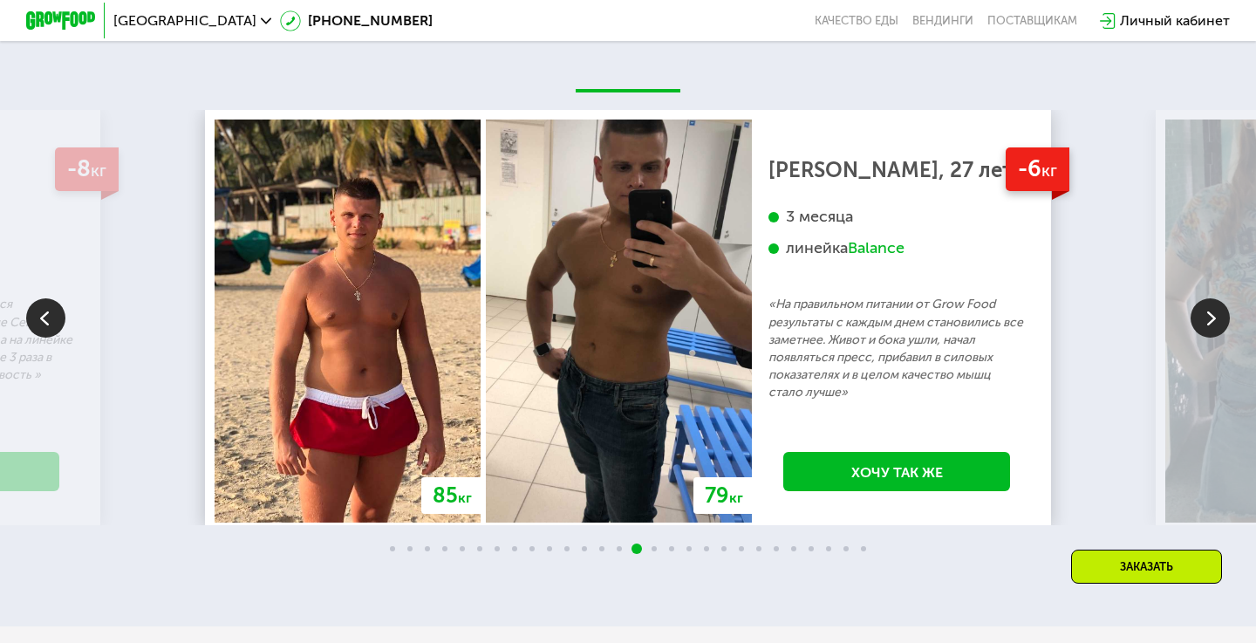
click at [48, 320] on img at bounding box center [45, 317] width 39 height 39
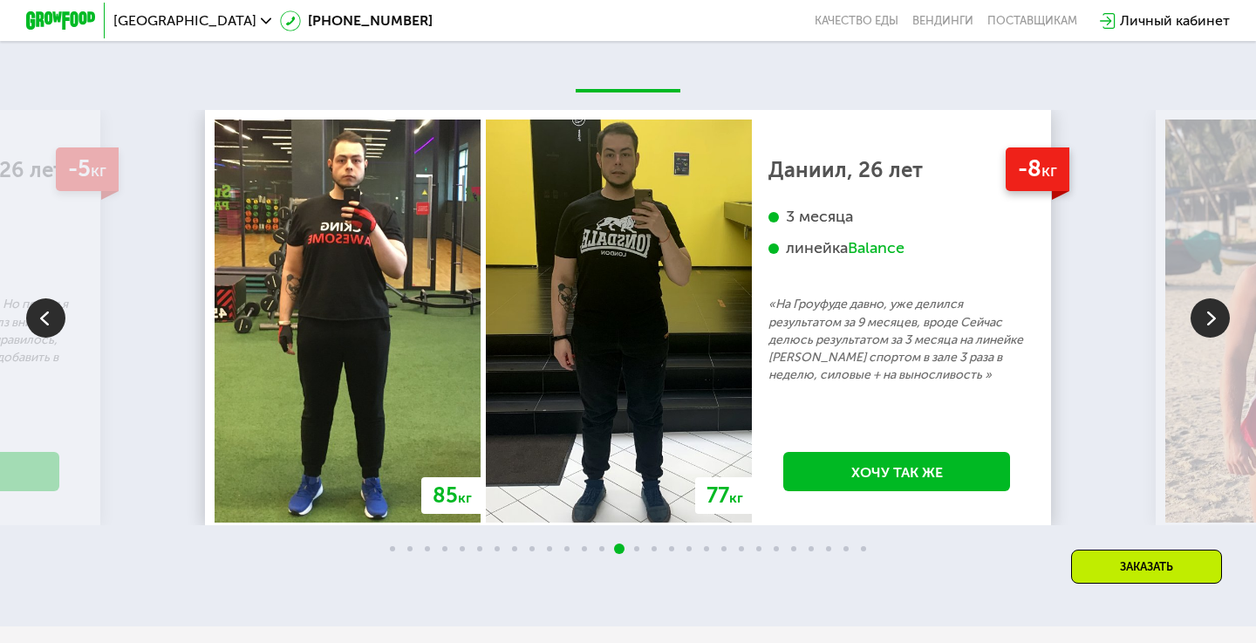
click at [48, 320] on img at bounding box center [45, 317] width 39 height 39
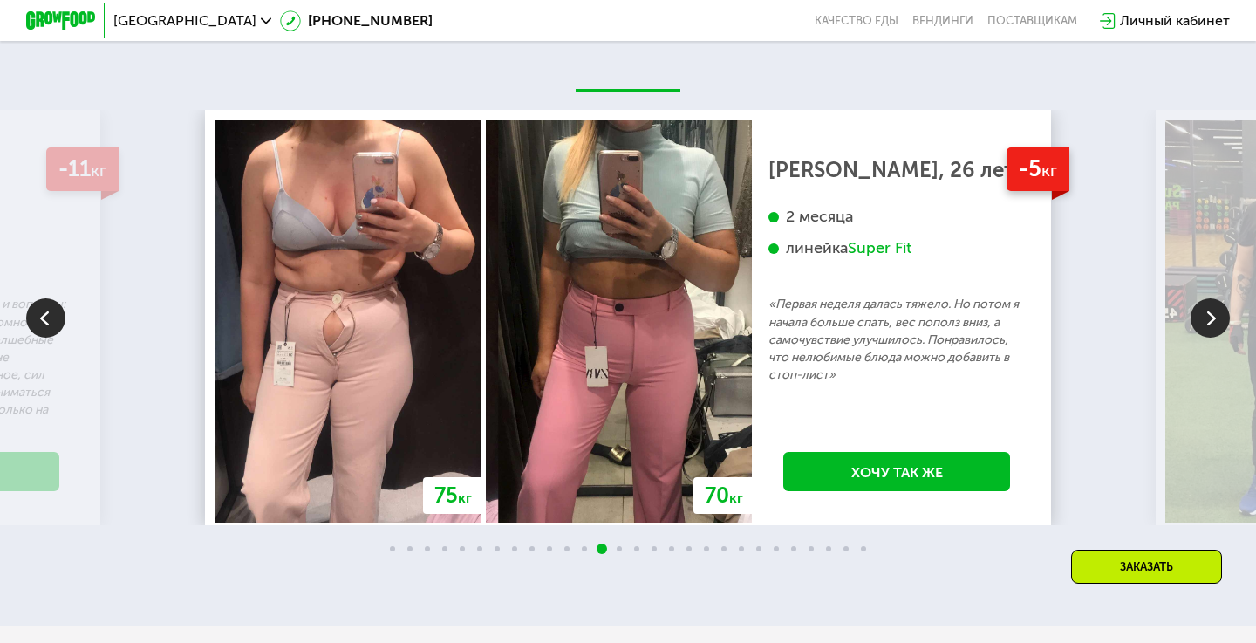
click at [48, 320] on img at bounding box center [45, 317] width 39 height 39
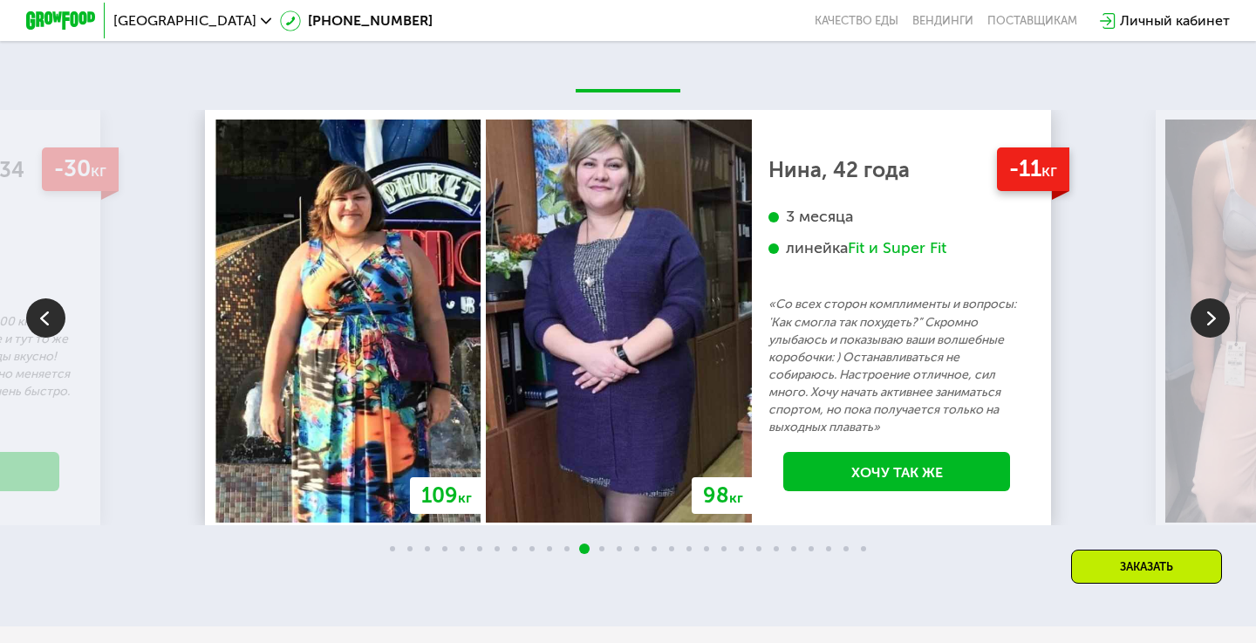
click at [48, 320] on img at bounding box center [45, 317] width 39 height 39
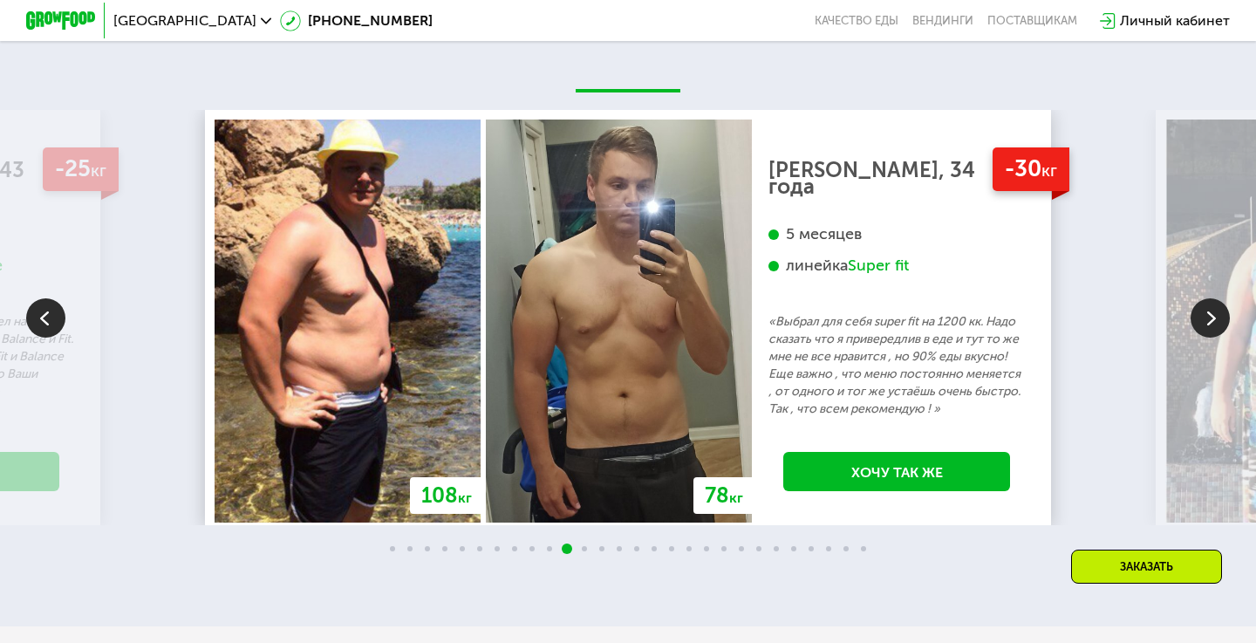
click at [48, 320] on img at bounding box center [45, 317] width 39 height 39
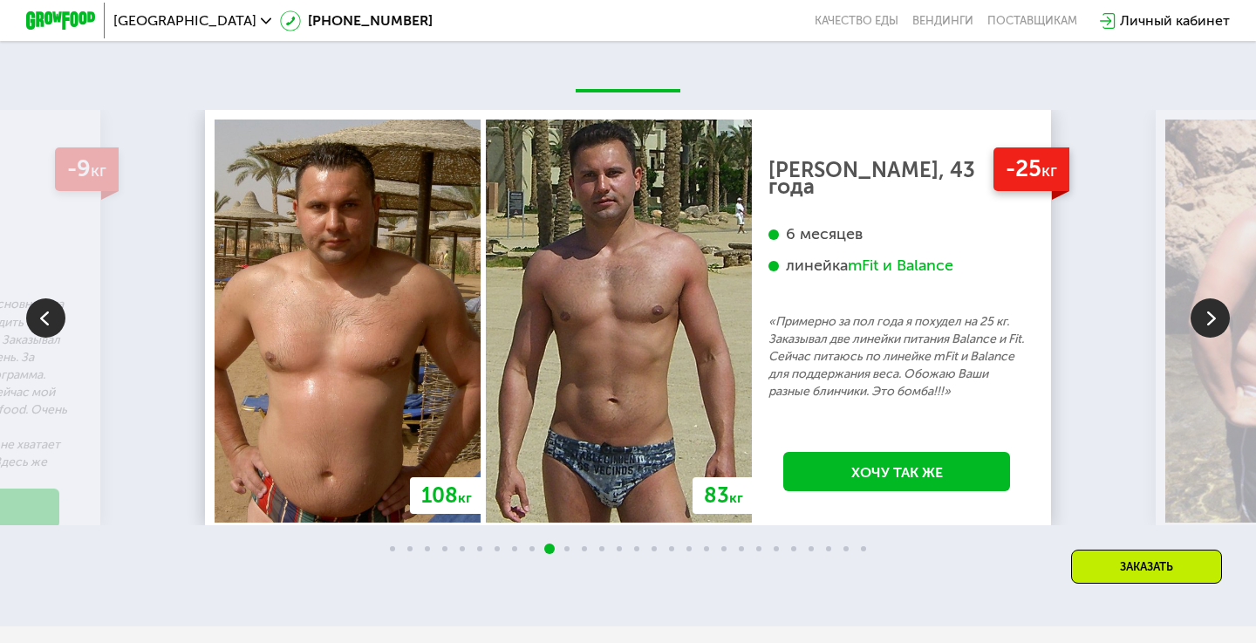
click at [48, 320] on img at bounding box center [45, 317] width 39 height 39
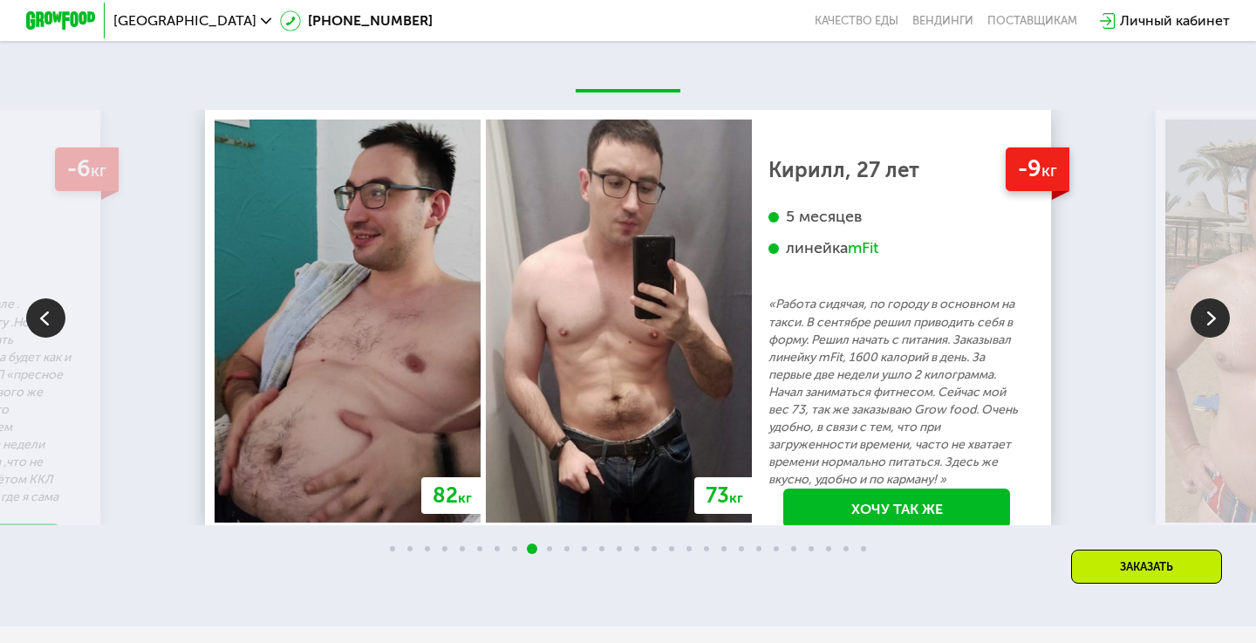
click at [48, 320] on img at bounding box center [45, 317] width 39 height 39
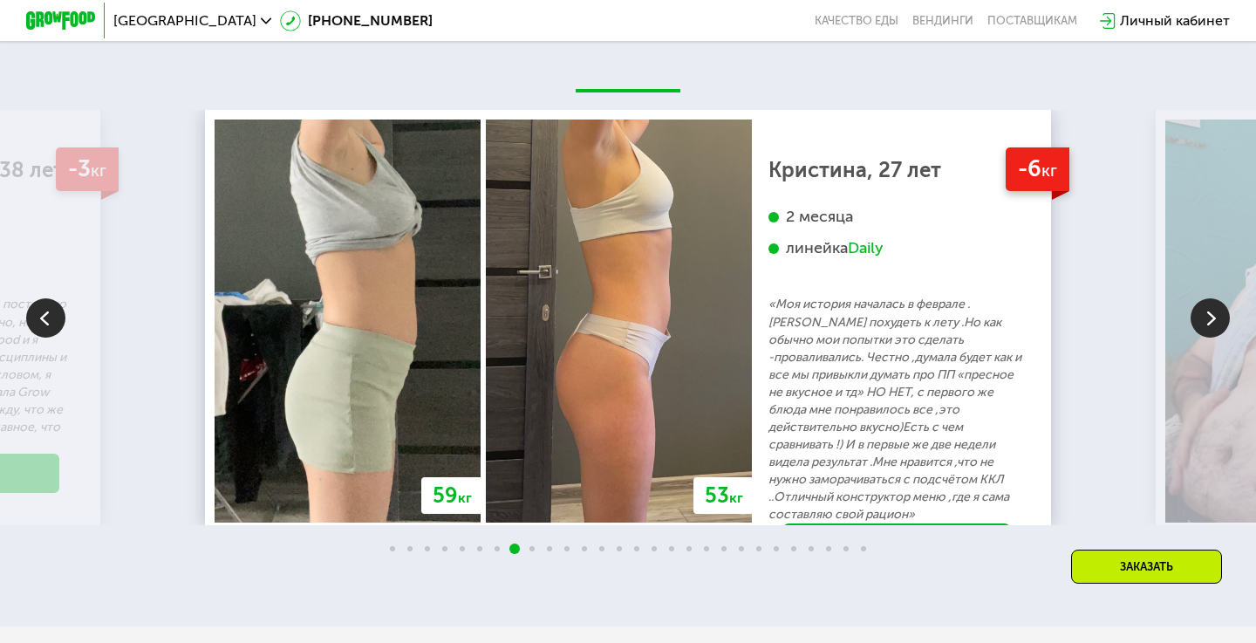
click at [48, 320] on img at bounding box center [45, 317] width 39 height 39
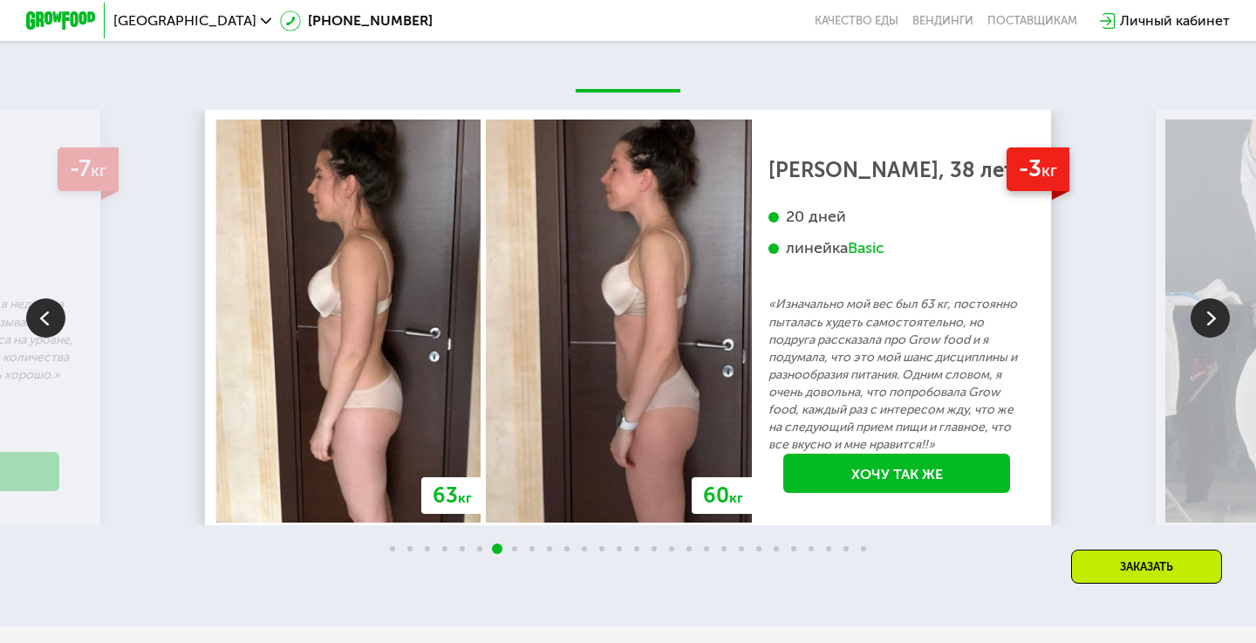
click at [48, 320] on img at bounding box center [45, 317] width 39 height 39
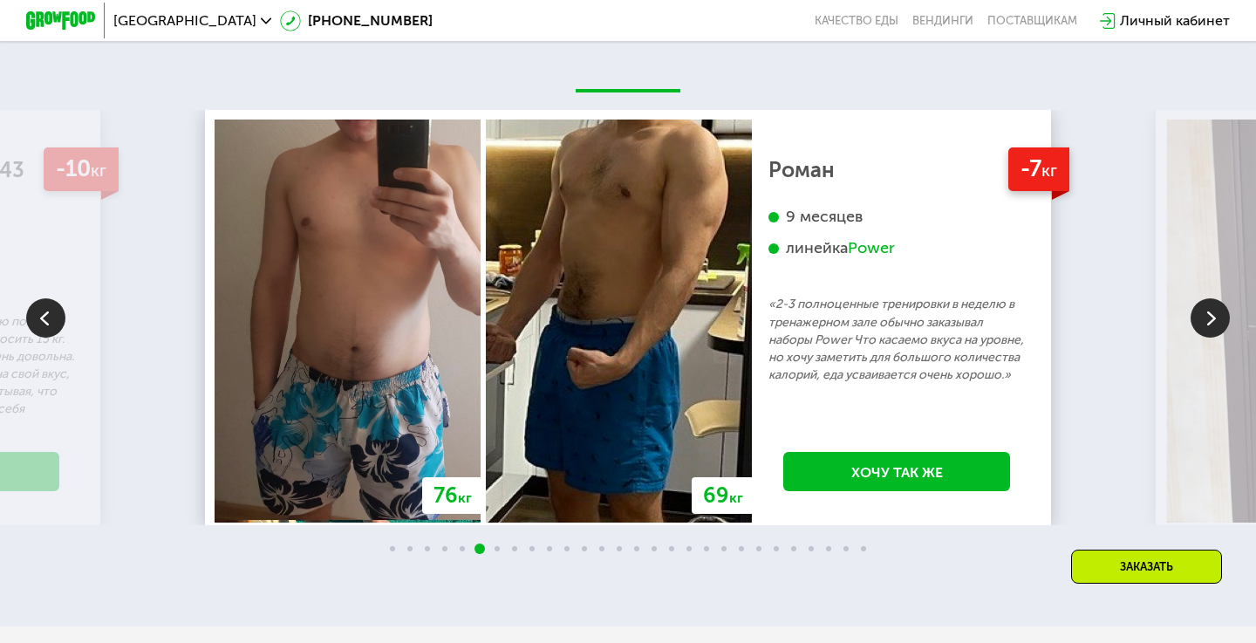
click at [48, 320] on img at bounding box center [45, 317] width 39 height 39
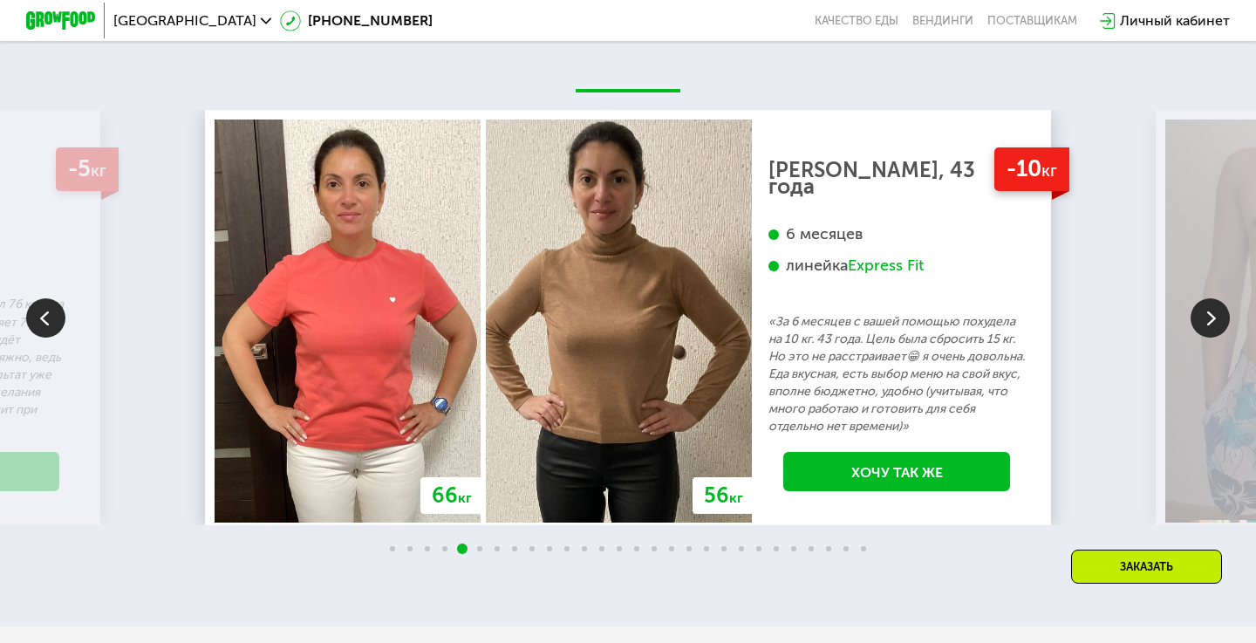
click at [48, 320] on img at bounding box center [45, 317] width 39 height 39
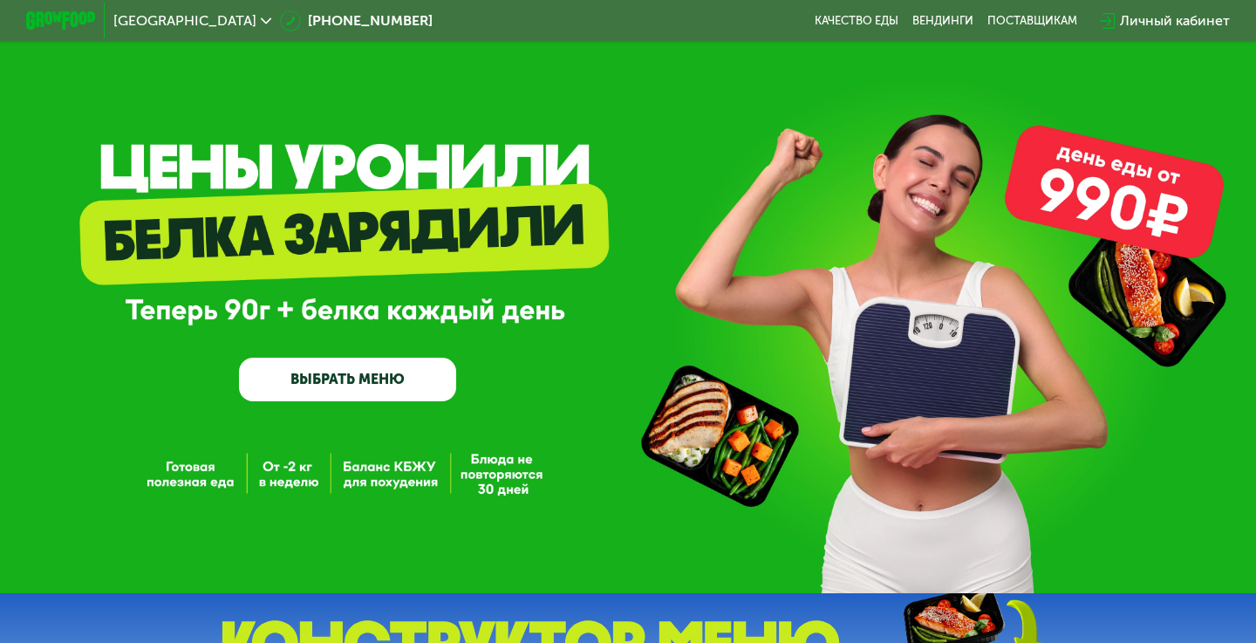
scroll to position [0, 0]
click at [377, 467] on div "GrowFood — доставка правильного питания ВЫБРАТЬ МЕНЮ" at bounding box center [628, 296] width 1256 height 593
click at [452, 478] on div "GrowFood — доставка правильного питания ВЫБРАТЬ МЕНЮ" at bounding box center [628, 296] width 1256 height 593
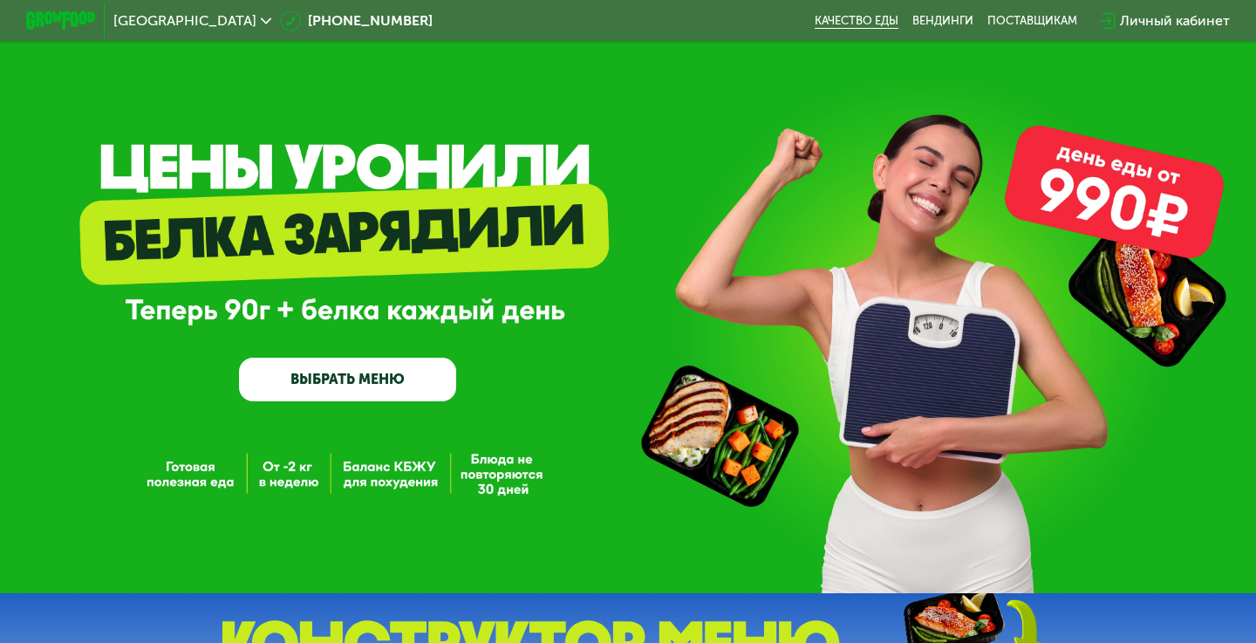
click at [872, 14] on link "Качество еды" at bounding box center [856, 21] width 84 height 14
drag, startPoint x: 475, startPoint y: 316, endPoint x: 743, endPoint y: 255, distance: 274.6
click at [743, 255] on div "GrowFood — доставка правильного питания ВЫБРАТЬ МЕНЮ" at bounding box center [628, 301] width 1256 height 201
drag, startPoint x: 575, startPoint y: 236, endPoint x: 791, endPoint y: 213, distance: 217.5
click at [791, 213] on div "GrowFood — доставка правильного питания ВЫБРАТЬ МЕНЮ" at bounding box center [628, 301] width 1256 height 201
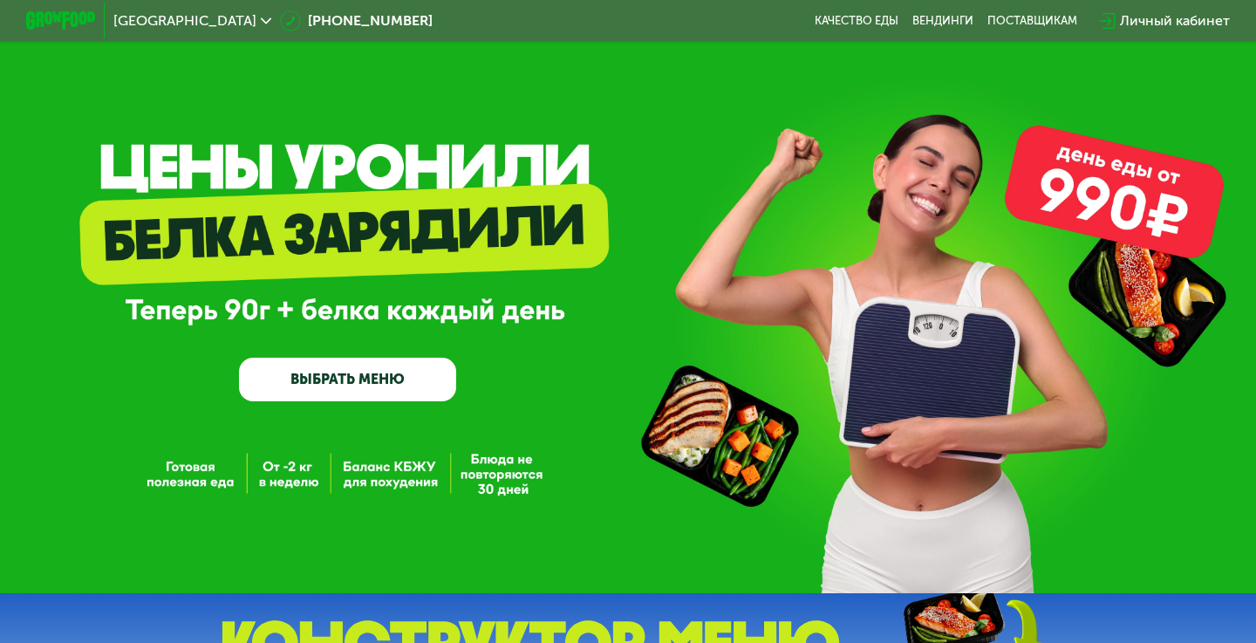
drag, startPoint x: 1130, startPoint y: 185, endPoint x: 967, endPoint y: 180, distance: 163.1
click at [967, 180] on div "GrowFood — доставка правильного питания ВЫБРАТЬ МЕНЮ" at bounding box center [628, 296] width 1256 height 593
click at [936, 15] on link "Вендинги" at bounding box center [942, 21] width 61 height 14
click at [1012, 23] on div "поставщикам" at bounding box center [1032, 21] width 90 height 14
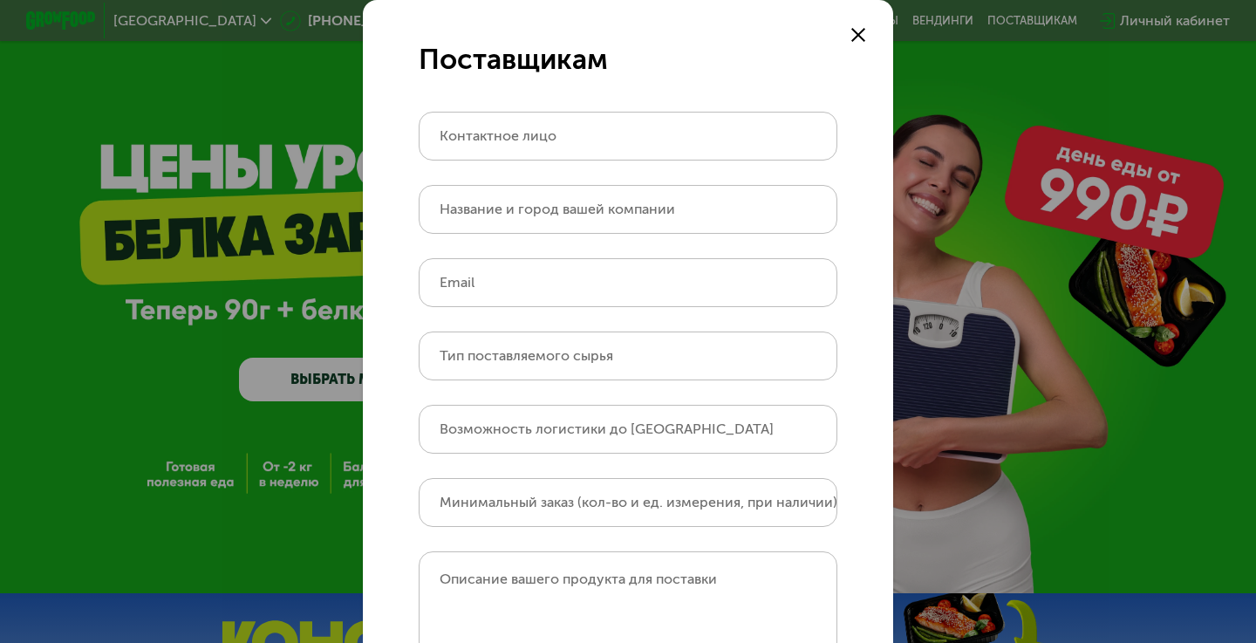
click at [880, 24] on form "Поставщикам Контактное лицо Название и город вашей компании Email Тип поставляе…" at bounding box center [628, 444] width 530 height 889
click at [848, 34] on div at bounding box center [858, 34] width 21 height 21
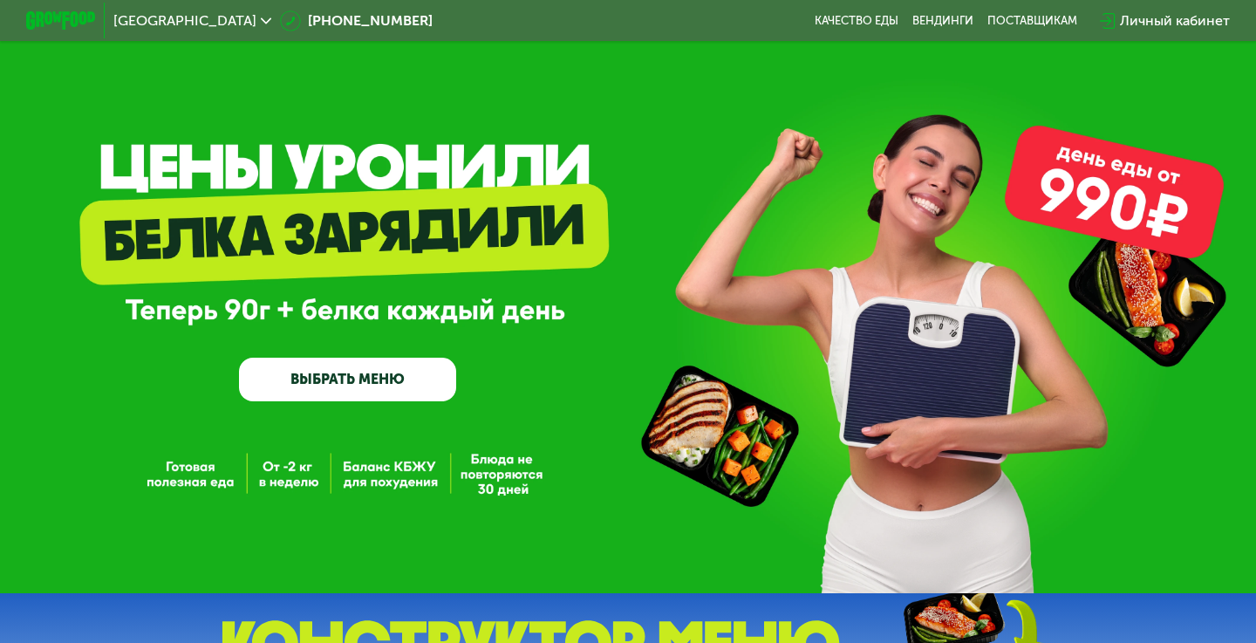
click at [1177, 19] on div "Личный кабинет" at bounding box center [1175, 20] width 110 height 21
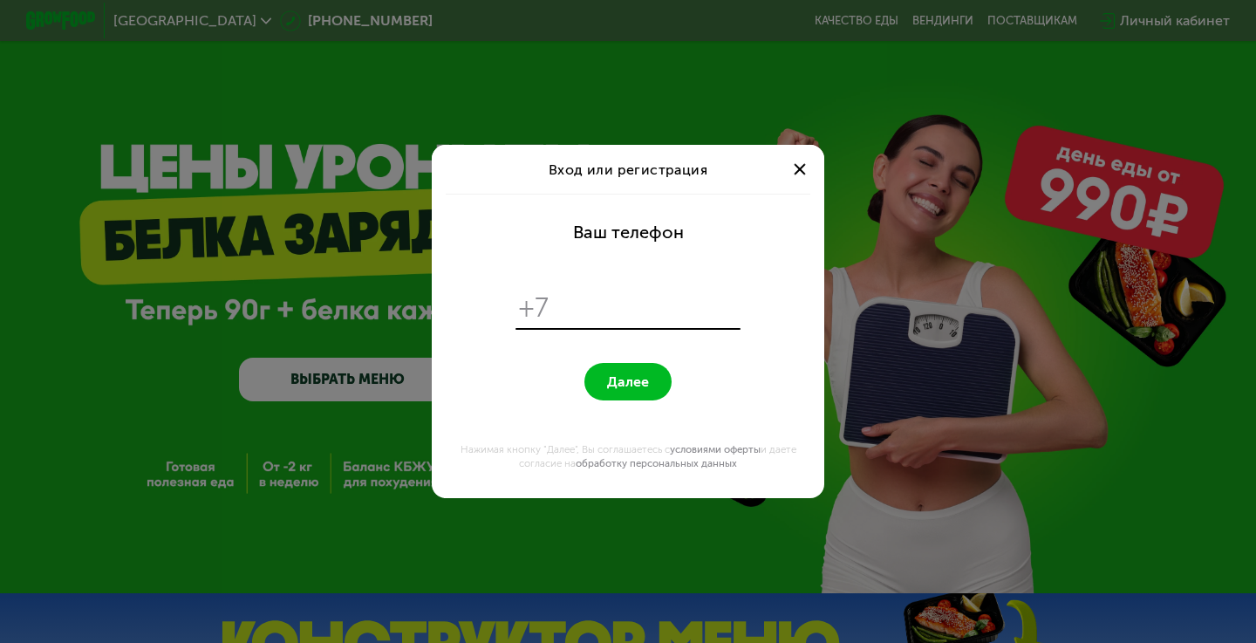
click at [620, 393] on button "Далее" at bounding box center [627, 381] width 87 height 37
click at [614, 305] on input "tel" at bounding box center [647, 307] width 179 height 33
type input "**********"
click at [637, 395] on button "Далее" at bounding box center [627, 381] width 87 height 37
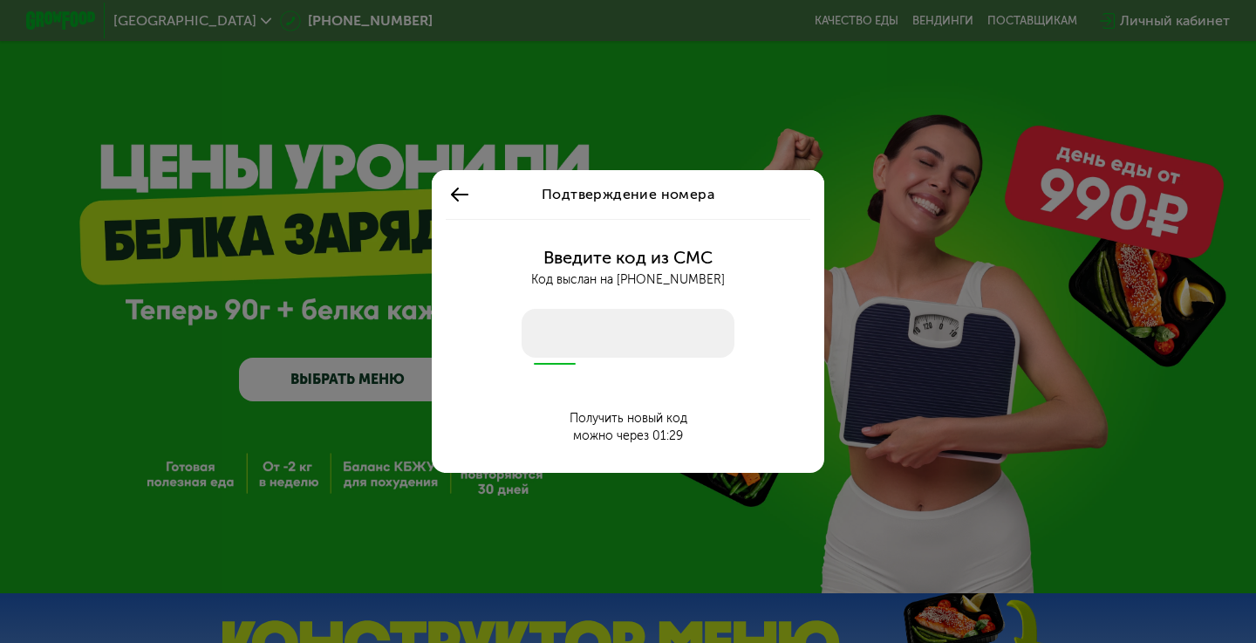
click at [633, 334] on input "number" at bounding box center [627, 333] width 213 height 49
click at [580, 346] on input "number" at bounding box center [627, 333] width 213 height 49
type input "****"
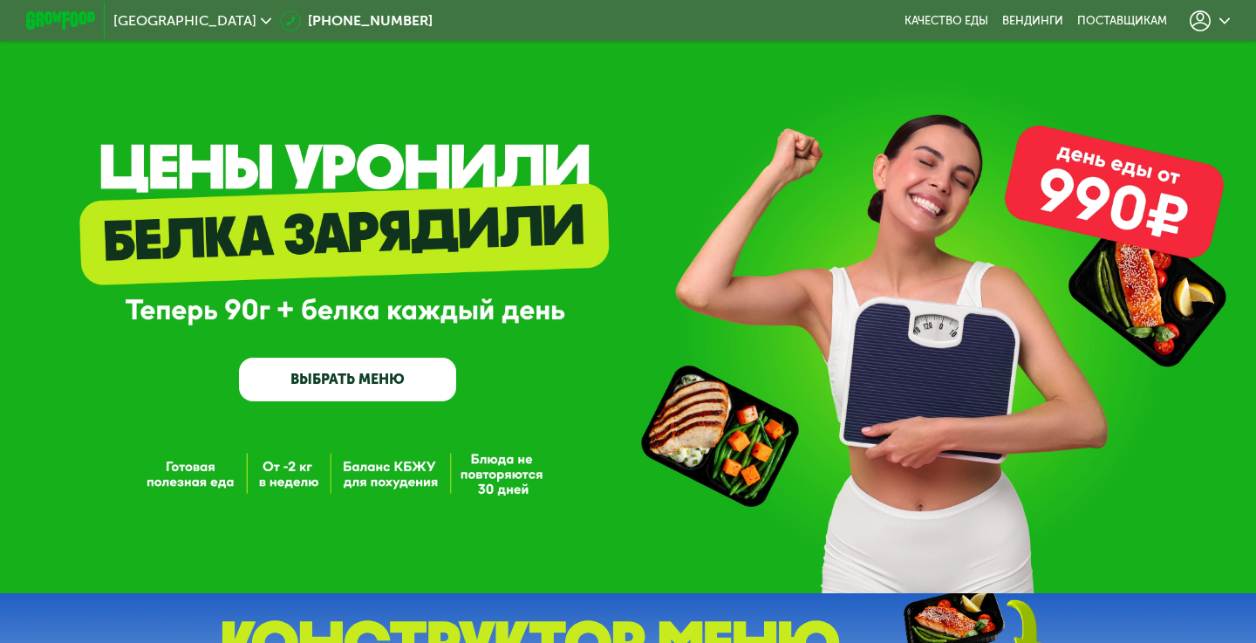
click at [1218, 22] on div at bounding box center [1209, 20] width 40 height 21
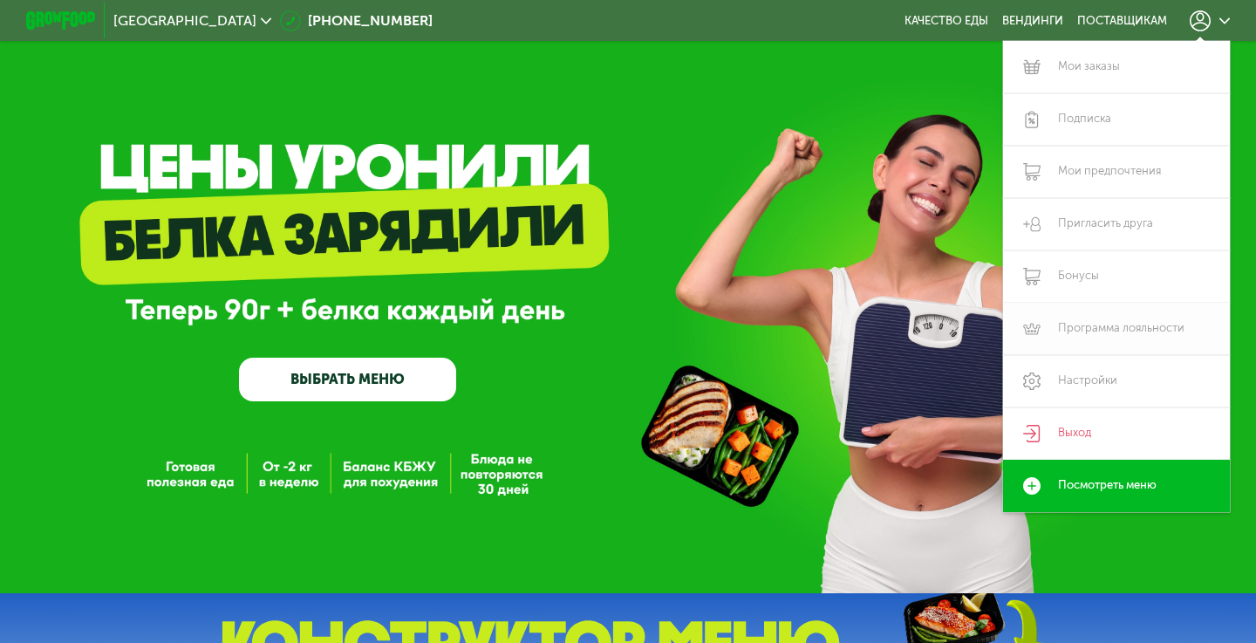
click at [1086, 326] on link "Программа лояльности" at bounding box center [1116, 329] width 227 height 52
click at [1079, 86] on link "Мои заказы" at bounding box center [1116, 67] width 227 height 52
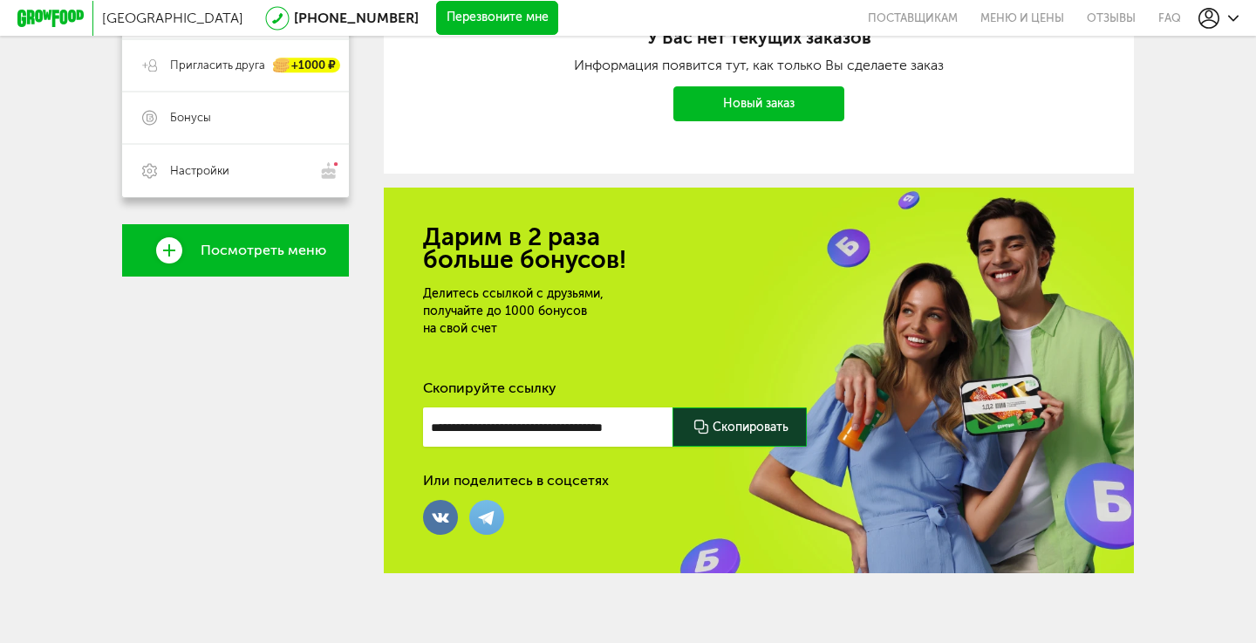
scroll to position [411, 0]
drag, startPoint x: 509, startPoint y: 234, endPoint x: 509, endPoint y: 252, distance: 18.3
click at [509, 252] on h2 "Дарим в 2 раза больше бонусов!" at bounding box center [758, 248] width 671 height 45
click at [494, 292] on div "Делитесь ссылкой с друзьями, получайте до [DATE] бонусов на свой счет" at bounding box center [626, 311] width 406 height 52
drag, startPoint x: 494, startPoint y: 292, endPoint x: 455, endPoint y: 324, distance: 50.3
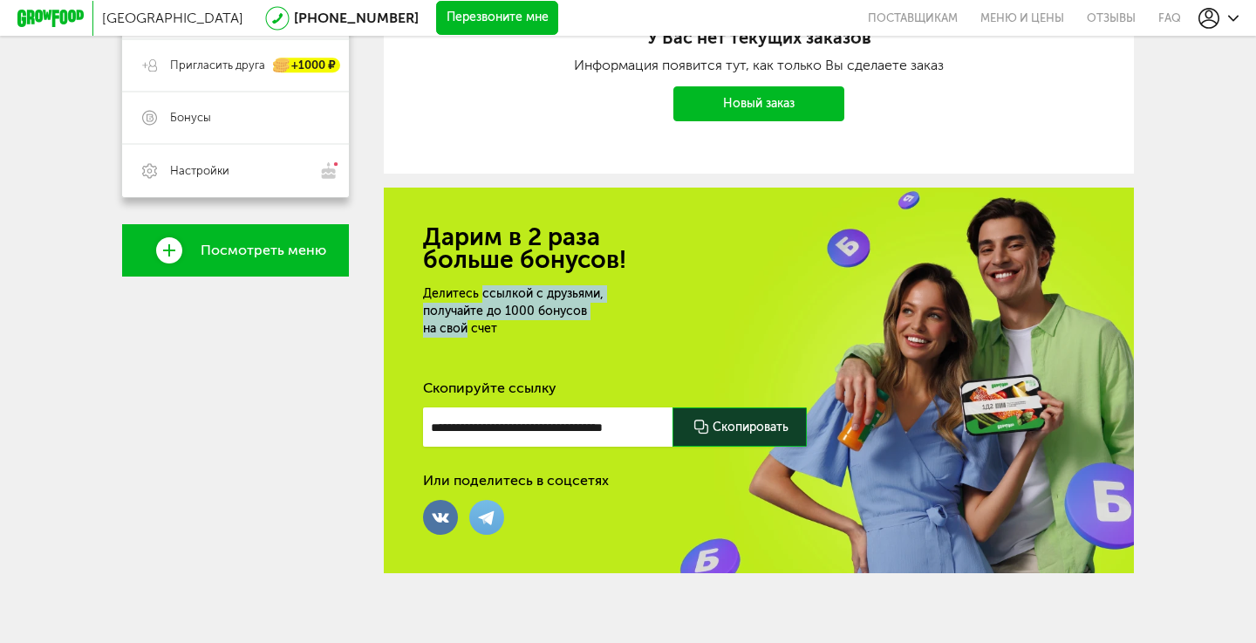
click at [455, 324] on div "Делитесь ссылкой с друзьями, получайте до [DATE] бонусов на свой счет" at bounding box center [626, 311] width 406 height 52
drag, startPoint x: 455, startPoint y: 324, endPoint x: 480, endPoint y: 289, distance: 42.4
click at [480, 289] on div "Делитесь ссылкой с друзьями, получайте до [DATE] бонусов на свой счет" at bounding box center [626, 311] width 406 height 52
click at [488, 289] on div "Делитесь ссылкой с друзьями, получайте до [DATE] бонусов на свой счет" at bounding box center [626, 311] width 406 height 52
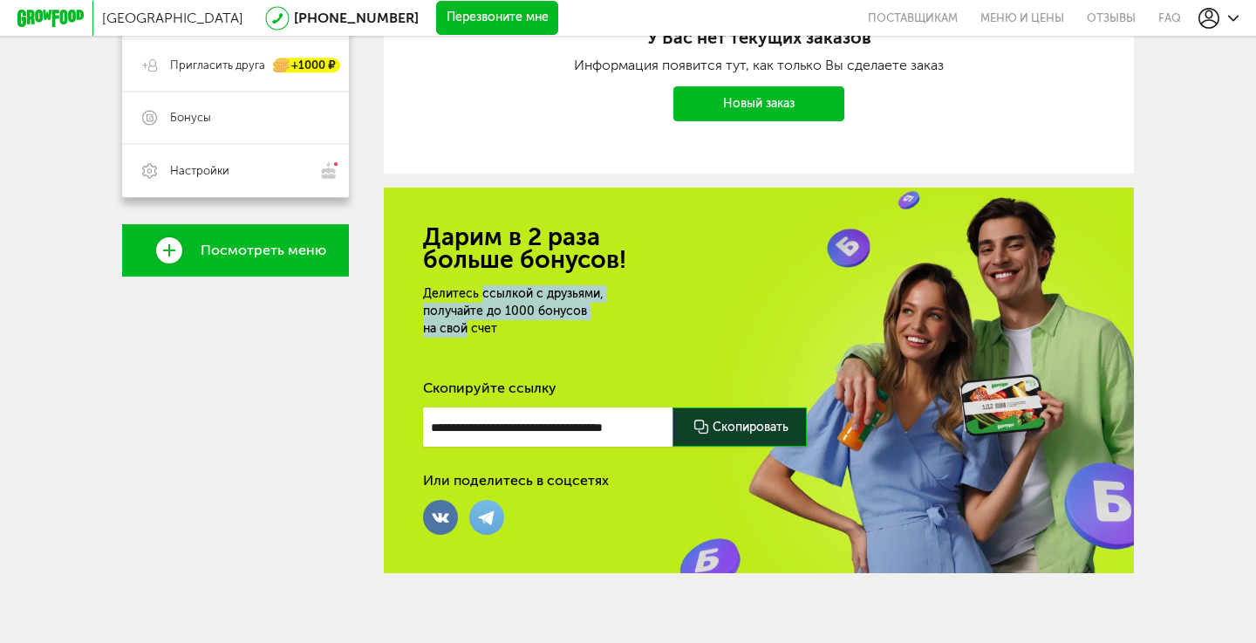
drag, startPoint x: 488, startPoint y: 289, endPoint x: 453, endPoint y: 327, distance: 51.2
click at [453, 327] on div "Делитесь ссылкой с друзьями, получайте до [DATE] бонусов на свой счет" at bounding box center [626, 311] width 406 height 52
click at [498, 480] on div "Или поделитесь в соцсетях" at bounding box center [516, 480] width 186 height 17
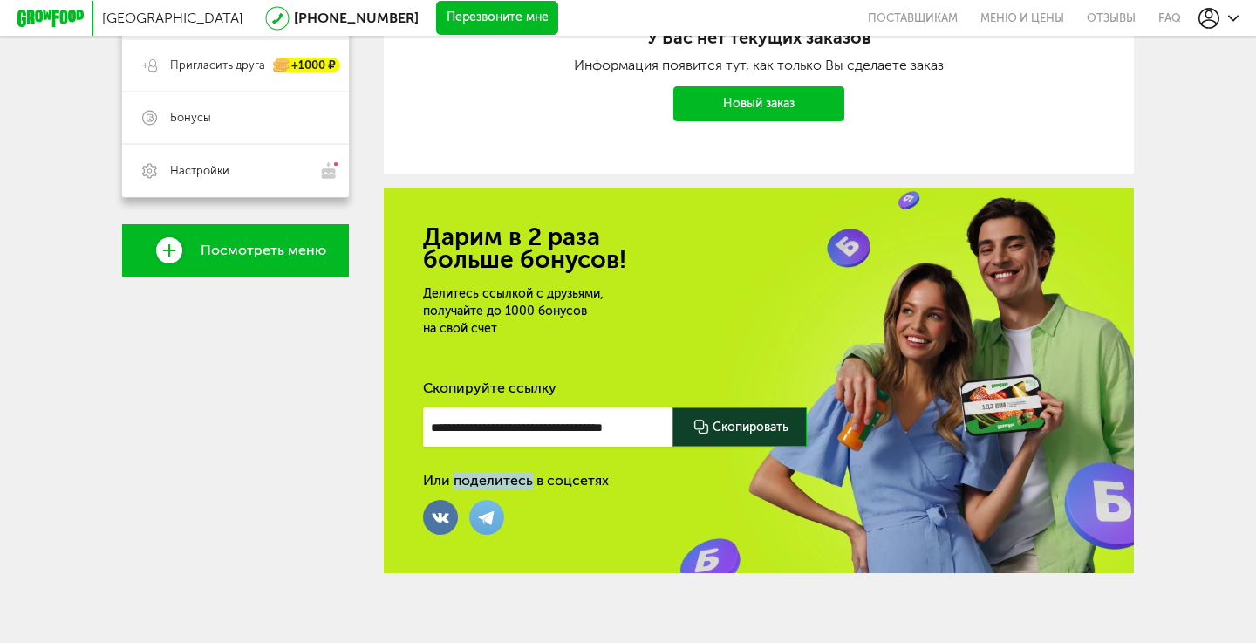
click at [498, 480] on div "Или поделитесь в соцсетях" at bounding box center [516, 480] width 186 height 17
click at [479, 387] on div "Скопируйте ссылку" at bounding box center [758, 387] width 671 height 17
drag, startPoint x: 479, startPoint y: 387, endPoint x: 535, endPoint y: 386, distance: 56.7
click at [535, 386] on div "Скопируйте ссылку" at bounding box center [758, 387] width 671 height 17
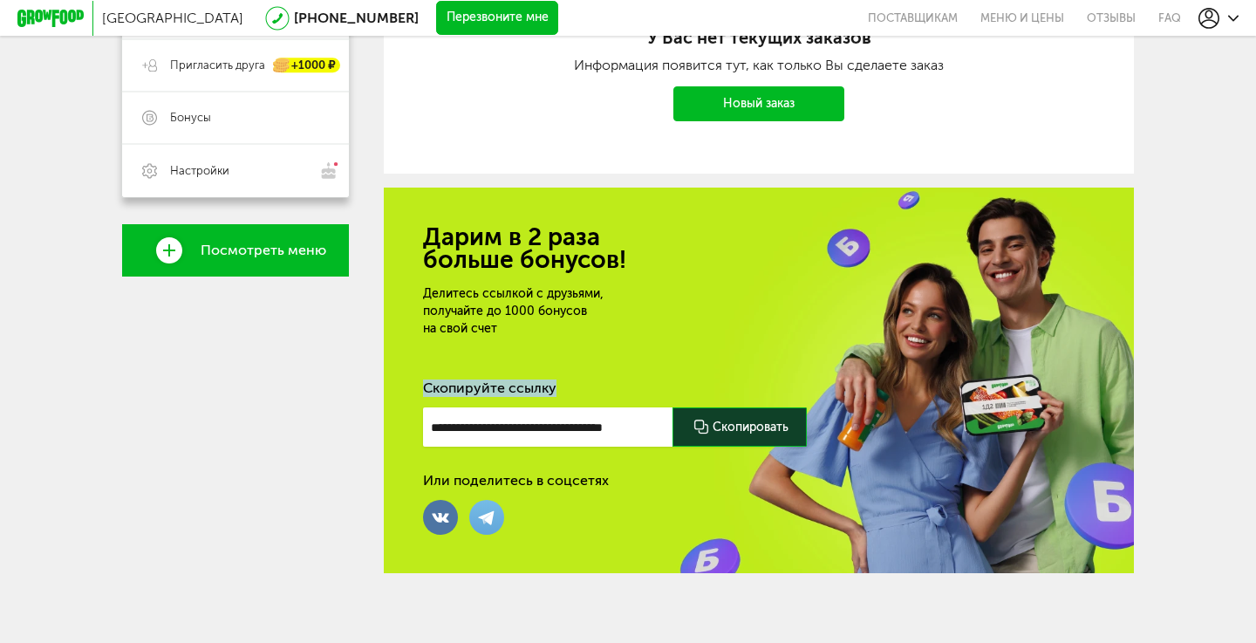
click at [535, 386] on div "Скопируйте ссылку" at bounding box center [758, 387] width 671 height 17
drag, startPoint x: 535, startPoint y: 386, endPoint x: 467, endPoint y: 387, distance: 68.9
click at [467, 387] on div "Скопируйте ссылку" at bounding box center [758, 387] width 671 height 17
click at [503, 291] on div "Делитесь ссылкой с друзьями, получайте до [DATE] бонусов на свой счет" at bounding box center [626, 311] width 406 height 52
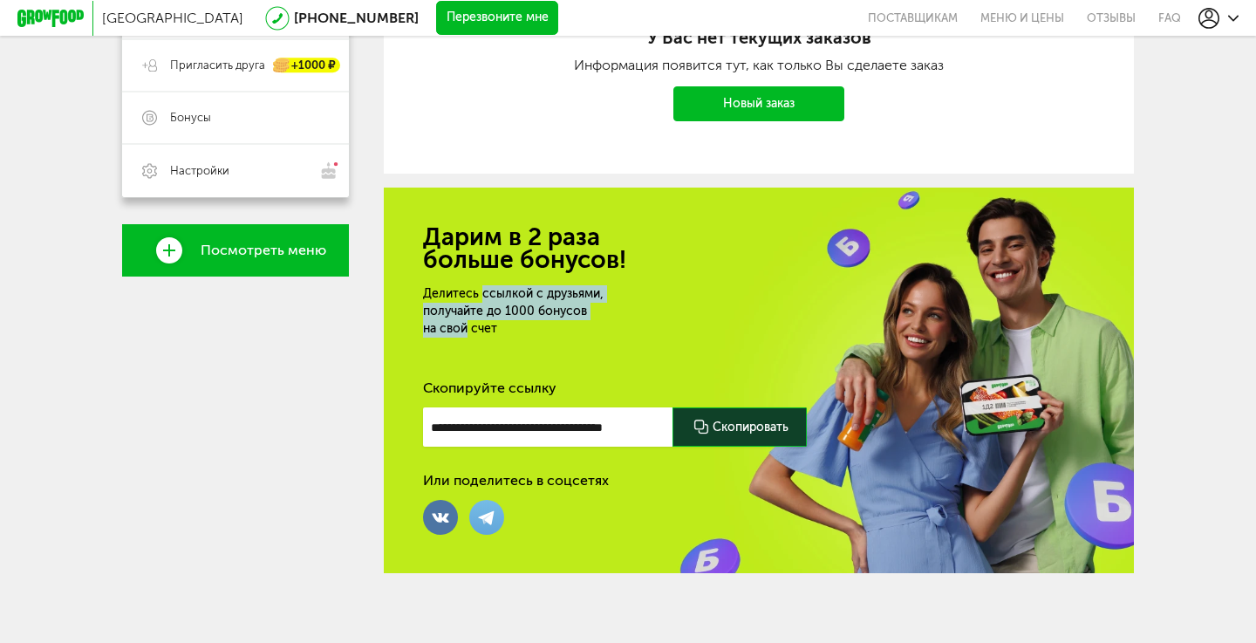
drag, startPoint x: 503, startPoint y: 291, endPoint x: 453, endPoint y: 323, distance: 58.8
click at [453, 323] on div "Делитесь ссылкой с друзьями, получайте до [DATE] бонусов на свой счет" at bounding box center [626, 311] width 406 height 52
click at [503, 295] on div "Делитесь ссылкой с друзьями, получайте до [DATE] бонусов на свой счет" at bounding box center [626, 311] width 406 height 52
drag, startPoint x: 503, startPoint y: 295, endPoint x: 456, endPoint y: 330, distance: 58.6
click at [456, 330] on div "Делитесь ссылкой с друзьями, получайте до [DATE] бонусов на свой счет" at bounding box center [626, 311] width 406 height 52
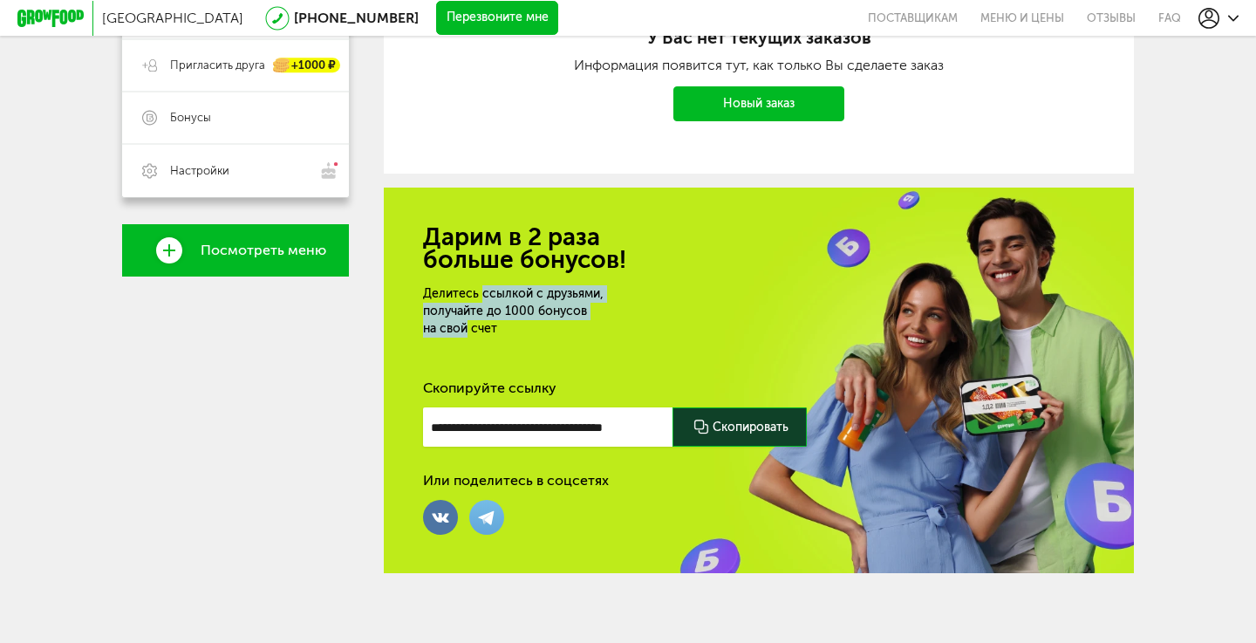
click at [456, 330] on div "Делитесь ссылкой с друзьями, получайте до [DATE] бонусов на свой счет" at bounding box center [626, 311] width 406 height 52
drag, startPoint x: 456, startPoint y: 330, endPoint x: 492, endPoint y: 287, distance: 55.7
click at [492, 287] on div "Делитесь ссылкой с друзьями, получайте до [DATE] бонусов на свой счет" at bounding box center [626, 311] width 406 height 52
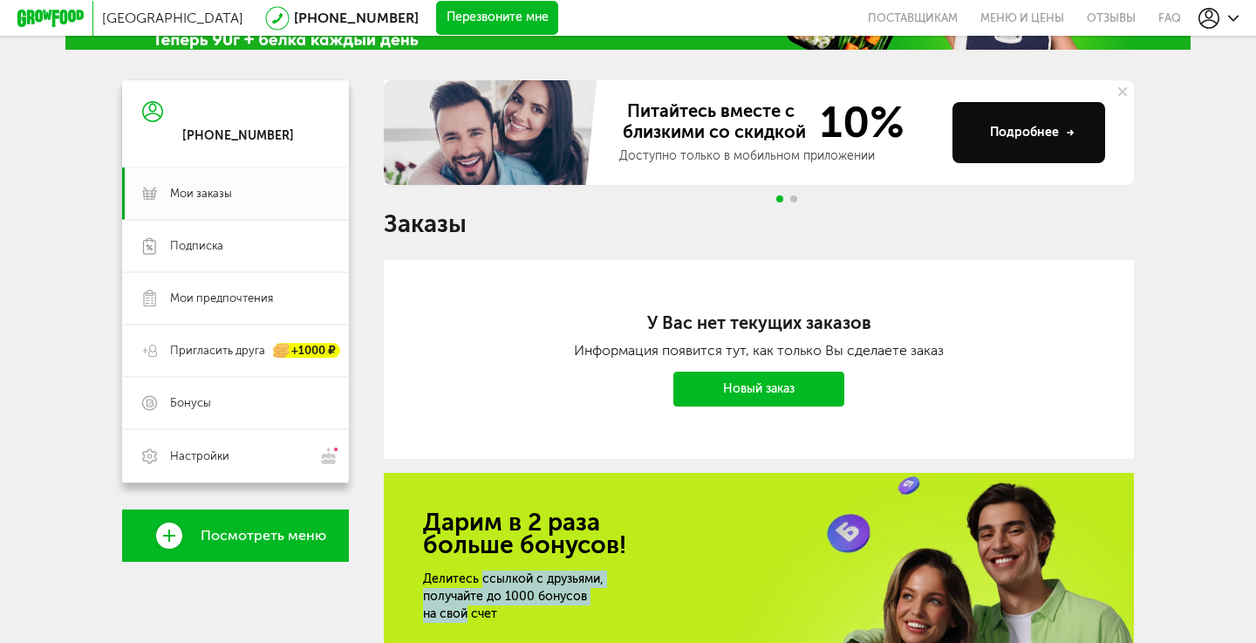
scroll to position [101, 0]
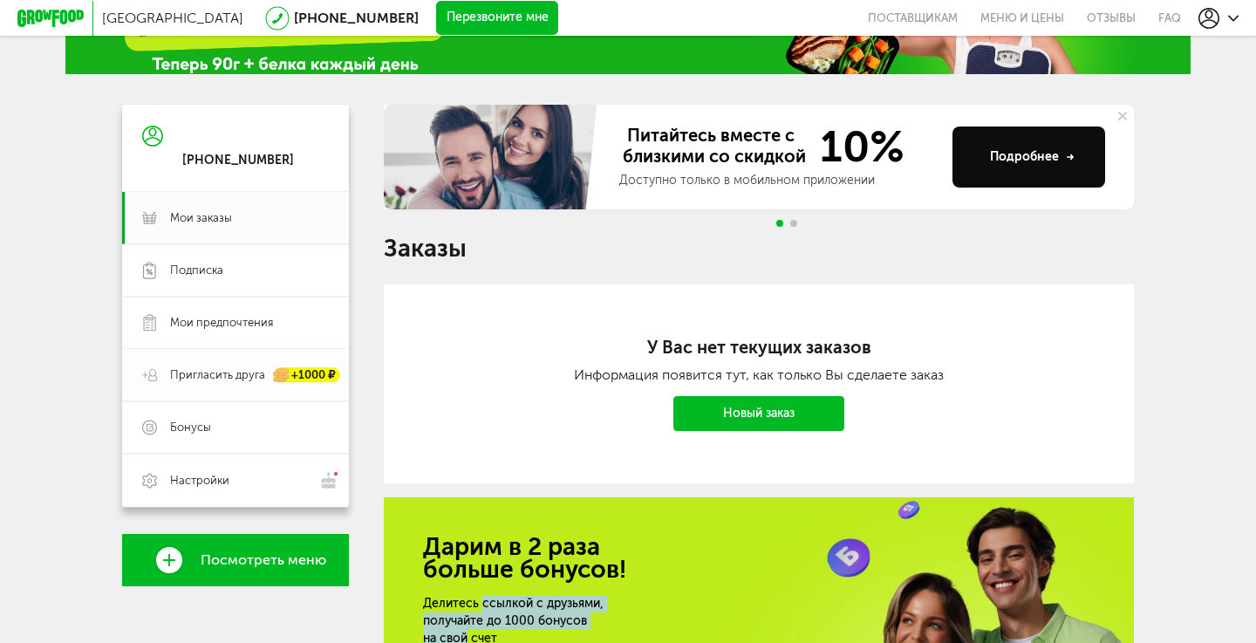
click at [209, 369] on span "Пригласить друга" at bounding box center [217, 375] width 95 height 16
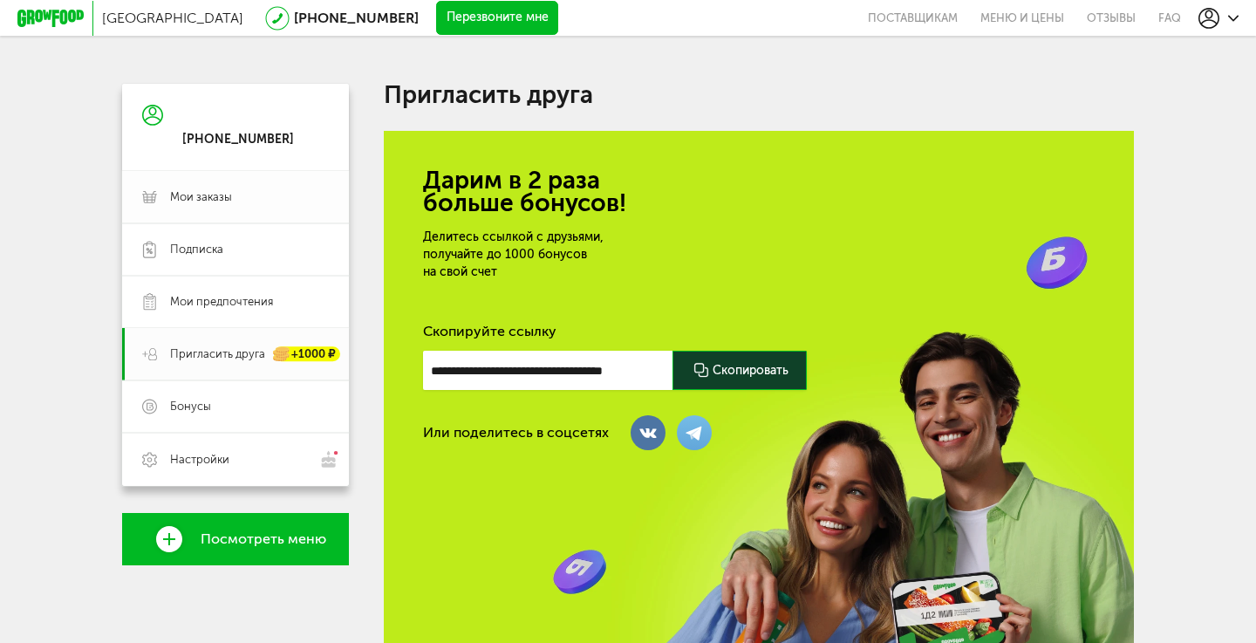
click at [224, 208] on link "Мои заказы" at bounding box center [235, 197] width 227 height 52
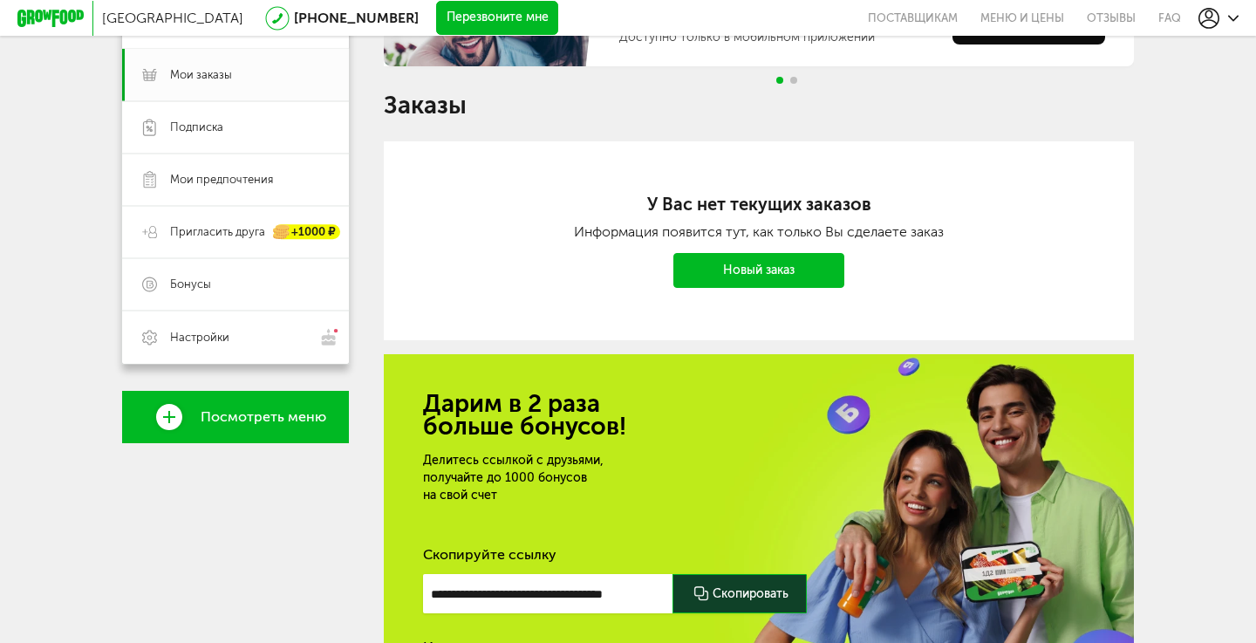
scroll to position [262, 0]
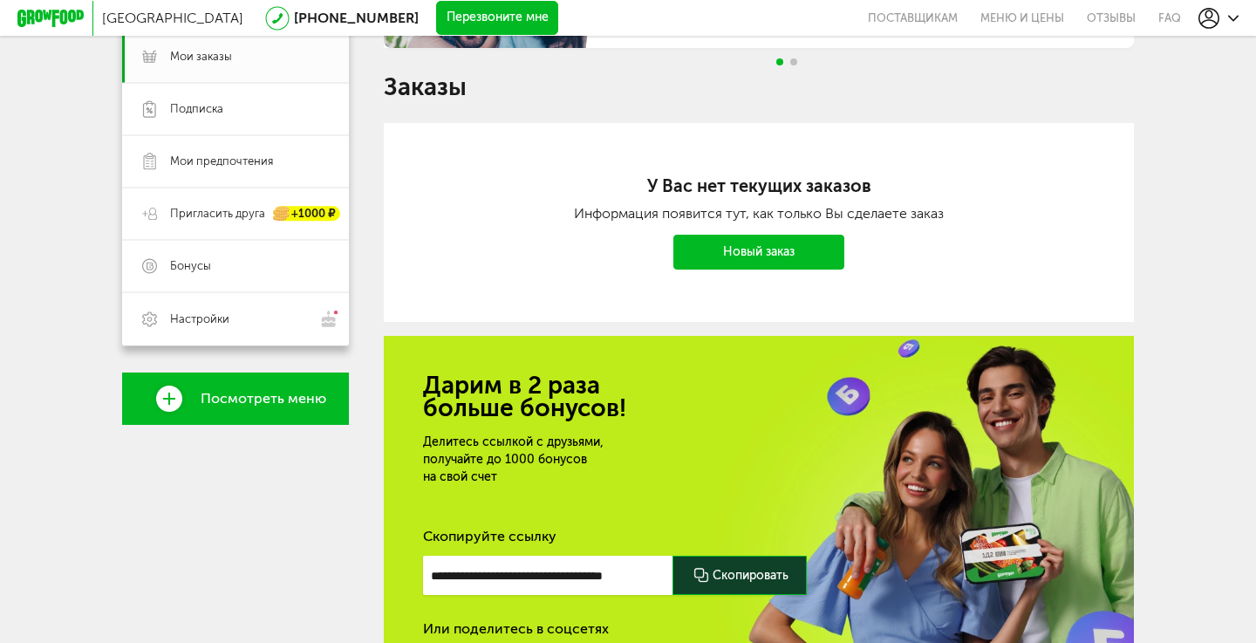
click at [710, 260] on link "Новый заказ" at bounding box center [758, 252] width 171 height 35
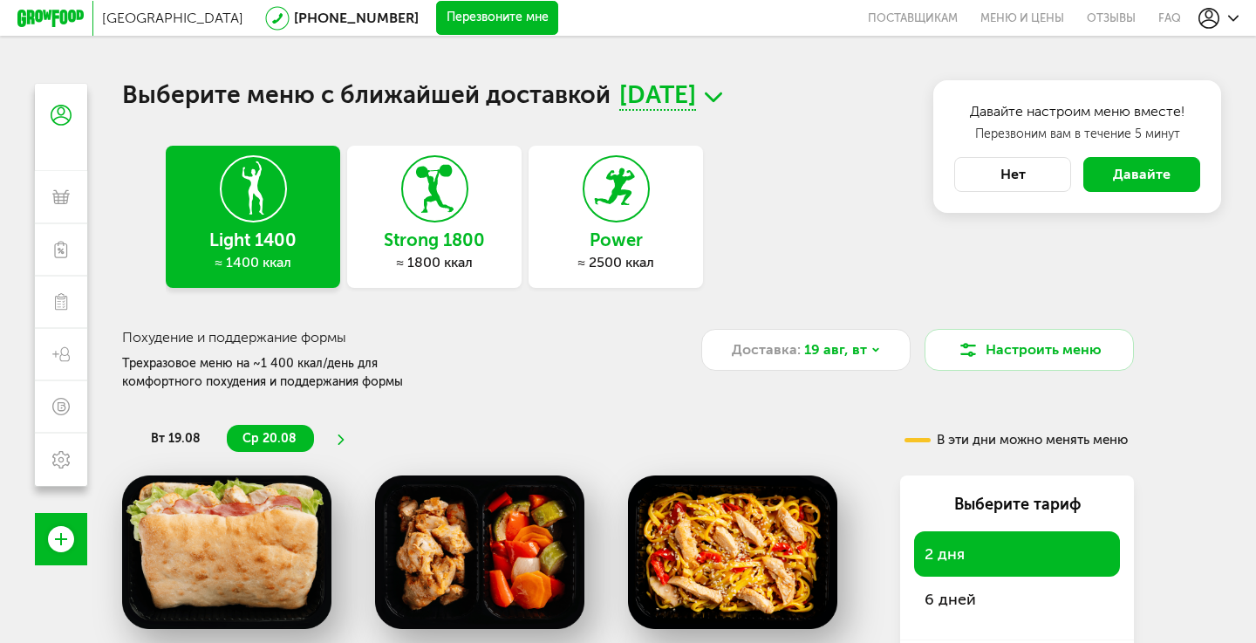
click at [1124, 172] on span "Давайте" at bounding box center [1142, 174] width 58 height 17
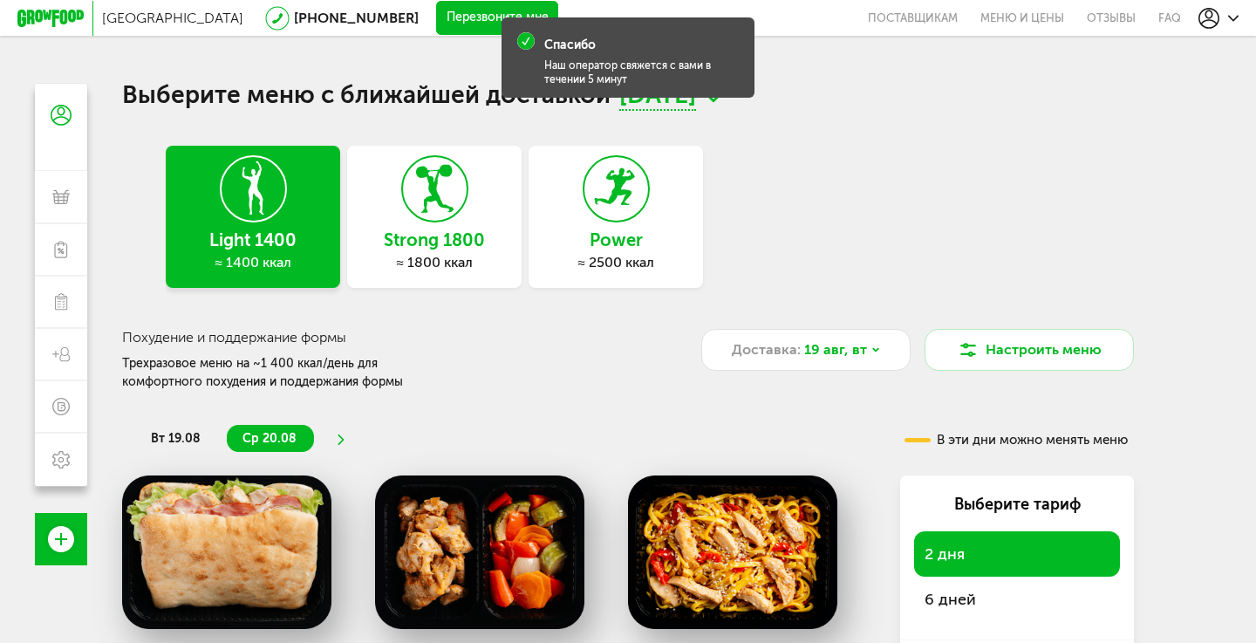
click at [623, 76] on div "Наш оператор свяжется с вами в течении 5 минут" at bounding box center [642, 72] width 196 height 28
click at [924, 128] on div "Выберите меню с ближайшей доставкой [DATE] Light 1400 ≈ 1400 ккал Strong 1800 ≈…" at bounding box center [627, 523] width 1011 height 878
click at [576, 38] on div "Спасибо" at bounding box center [569, 45] width 51 height 16
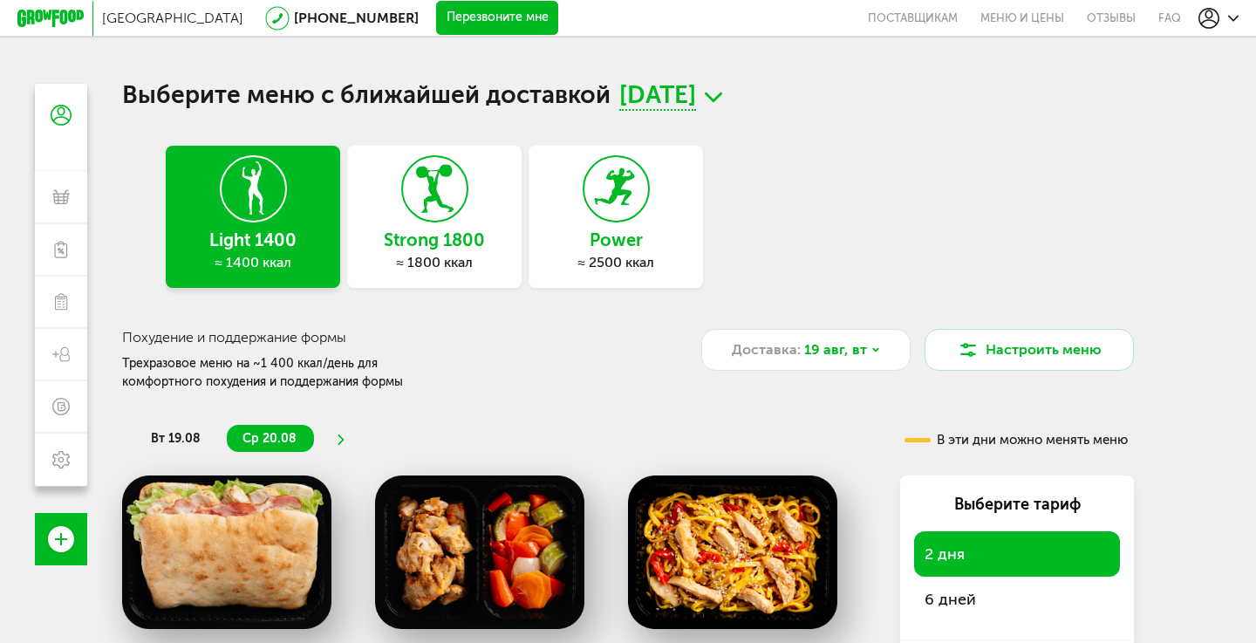
click at [603, 79] on div "Москва [PHONE_NUMBER] Перезвоните мне поставщикам Меню и цены Отзывы FAQ [PHONE…" at bounding box center [628, 398] width 1256 height 796
click at [696, 94] on span "[DATE]" at bounding box center [657, 97] width 77 height 27
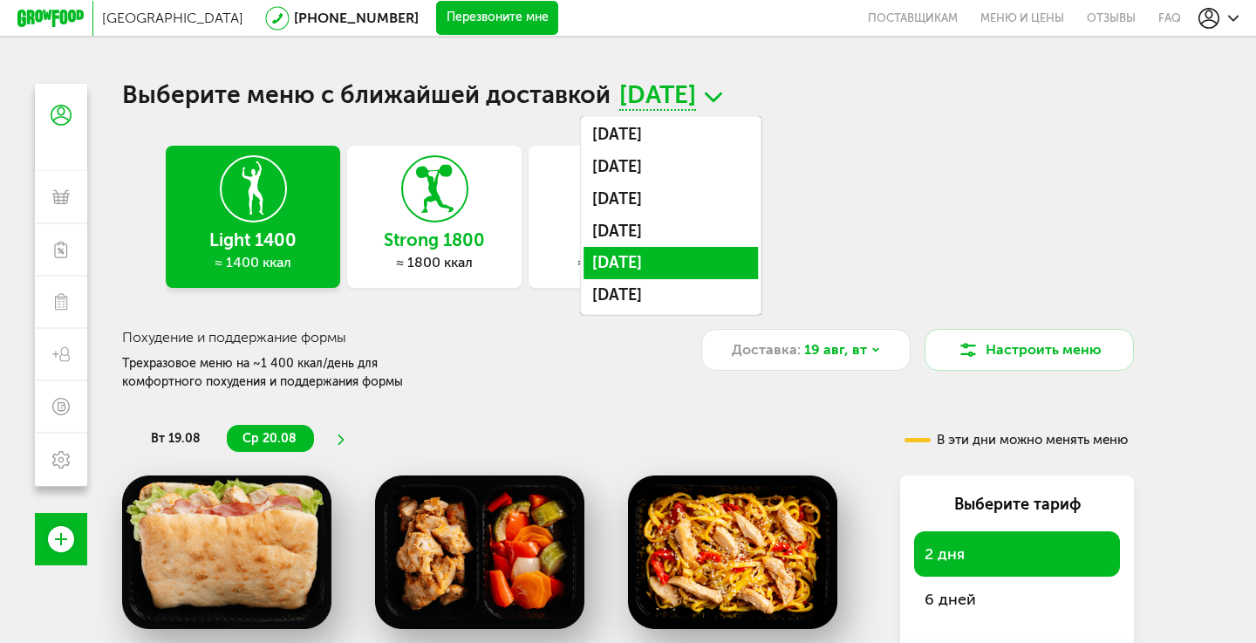
click at [696, 268] on li "[DATE]" at bounding box center [670, 263] width 174 height 32
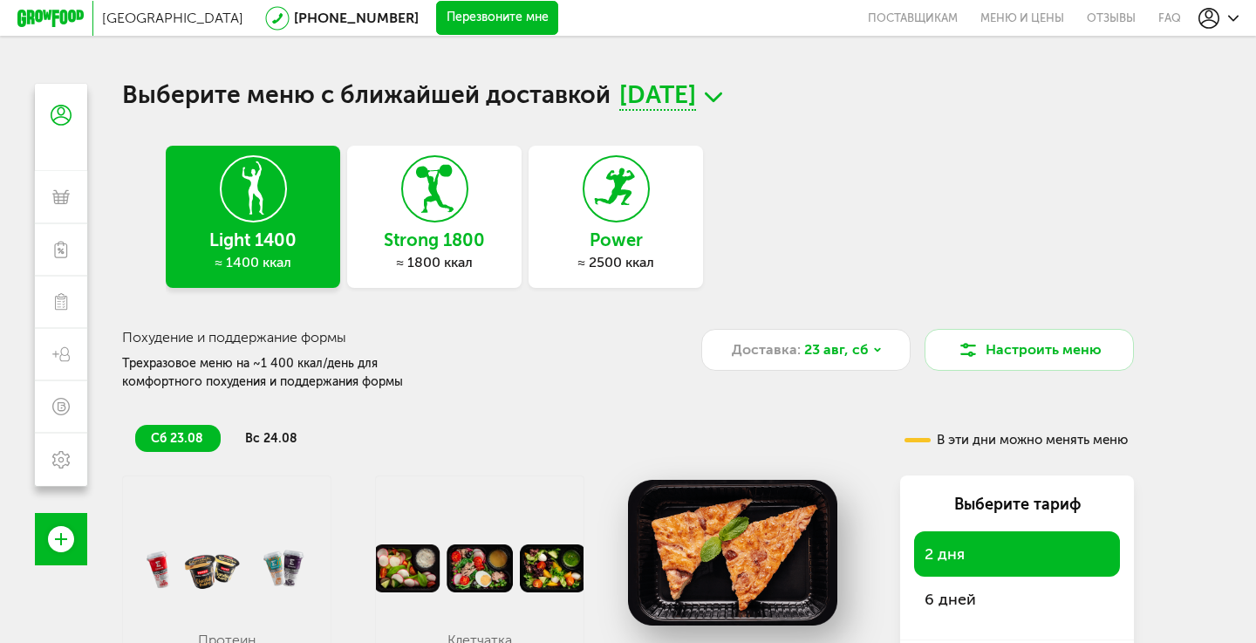
click at [258, 332] on h3 "Похудение и поддержание формы" at bounding box center [392, 337] width 540 height 17
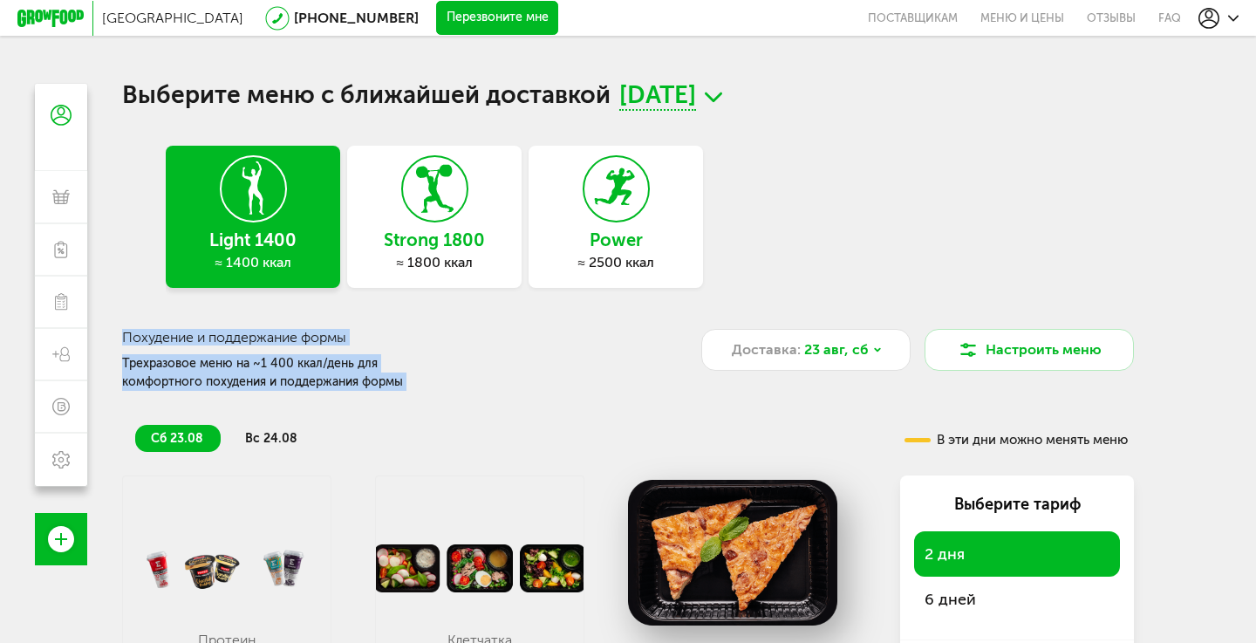
drag, startPoint x: 258, startPoint y: 332, endPoint x: 273, endPoint y: 383, distance: 52.7
click at [273, 383] on div "Похудение и поддержание формы Трехразовое меню на ~1 400 ккал/день для комфортн…" at bounding box center [392, 360] width 540 height 63
click at [273, 383] on div "Трехразовое меню на ~1 400 ккал/день для комфортного похудения и поддержания фо…" at bounding box center [289, 372] width 335 height 37
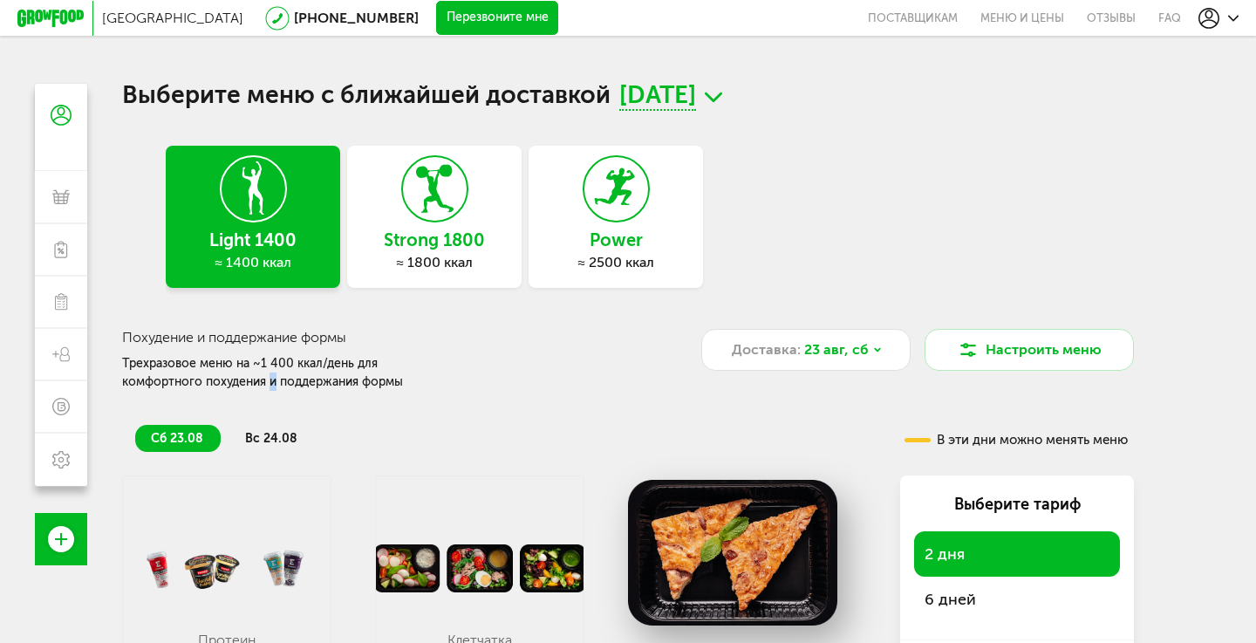
click at [273, 383] on div "Трехразовое меню на ~1 400 ккал/день для комфортного похудения и поддержания фо…" at bounding box center [289, 372] width 335 height 37
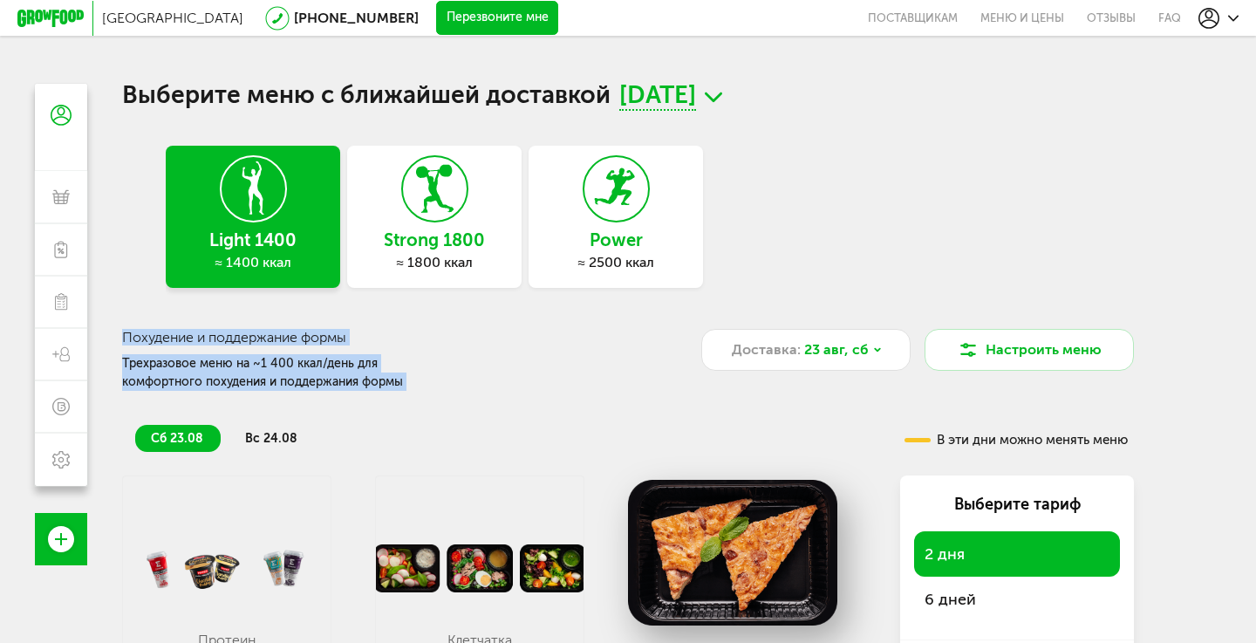
drag, startPoint x: 273, startPoint y: 383, endPoint x: 262, endPoint y: 334, distance: 50.1
click at [262, 334] on div "Похудение и поддержание формы Трехразовое меню на ~1 400 ккал/день для комфортн…" at bounding box center [392, 360] width 540 height 63
click at [262, 334] on h3 "Похудение и поддержание формы" at bounding box center [392, 337] width 540 height 17
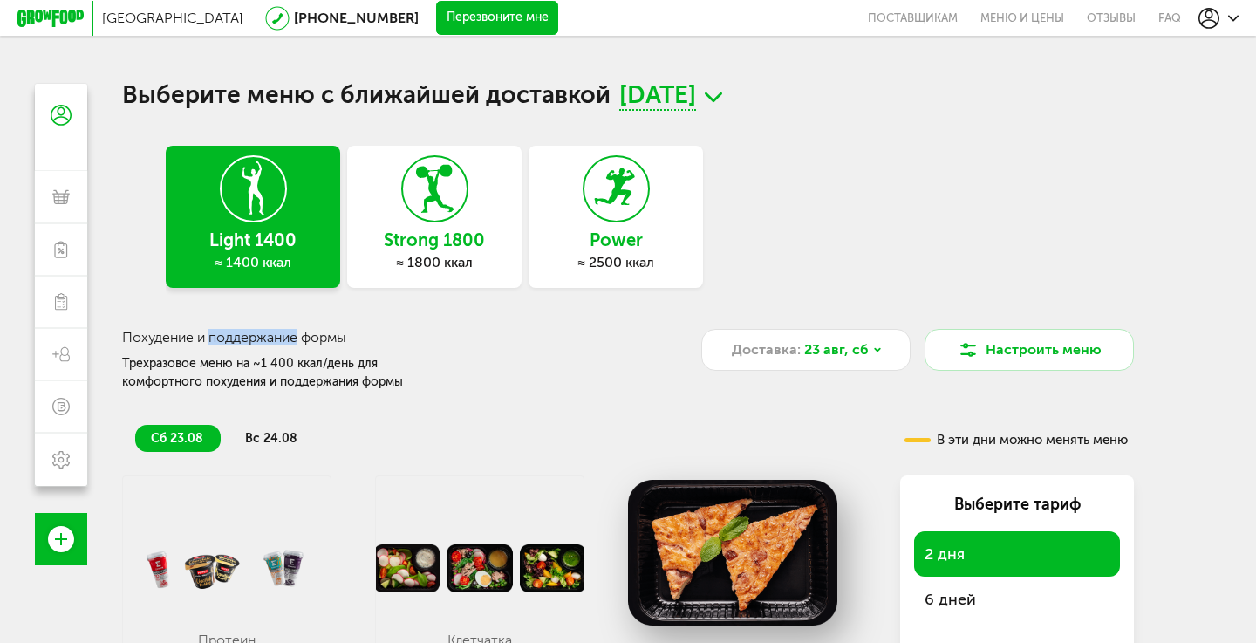
click at [262, 334] on h3 "Похудение и поддержание формы" at bounding box center [392, 337] width 540 height 17
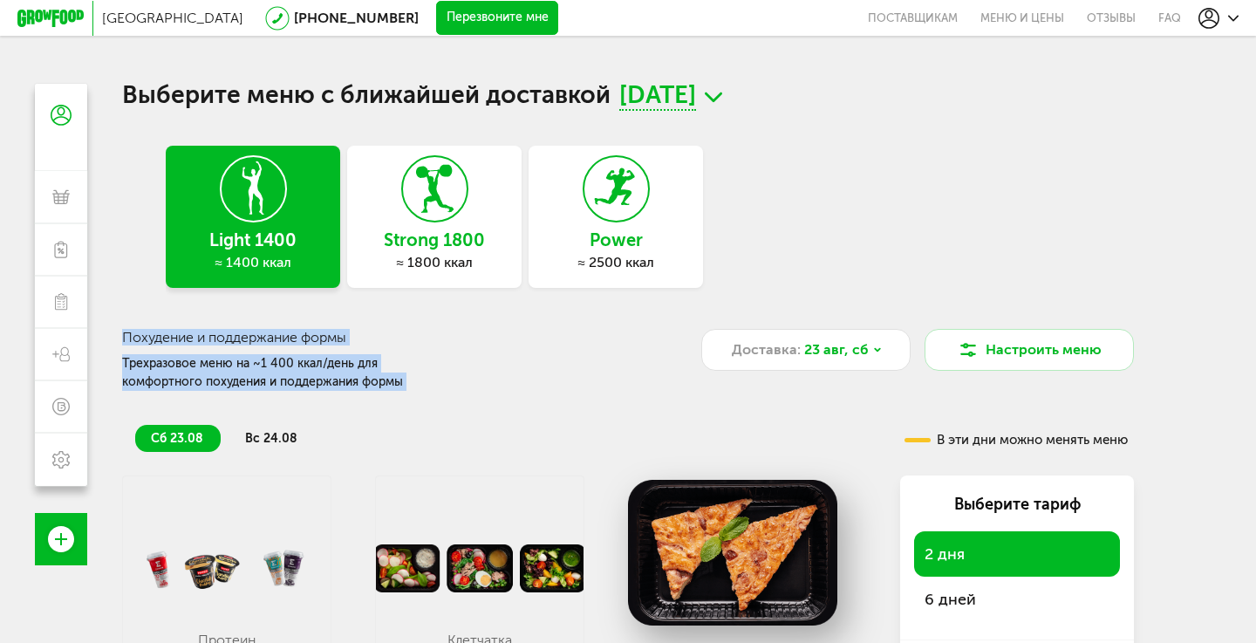
drag, startPoint x: 262, startPoint y: 334, endPoint x: 269, endPoint y: 387, distance: 53.6
click at [269, 387] on div "Похудение и поддержание формы Трехразовое меню на ~1 400 ккал/день для комфортн…" at bounding box center [392, 360] width 540 height 63
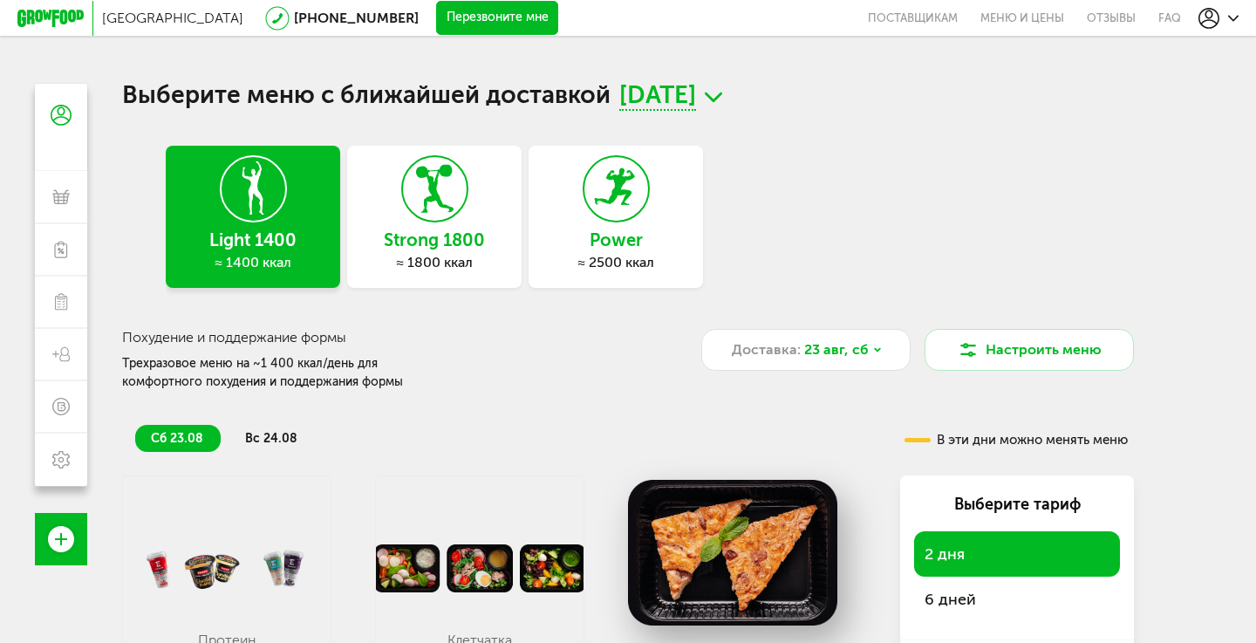
click at [258, 428] on li "вс 24.08" at bounding box center [271, 438] width 85 height 27
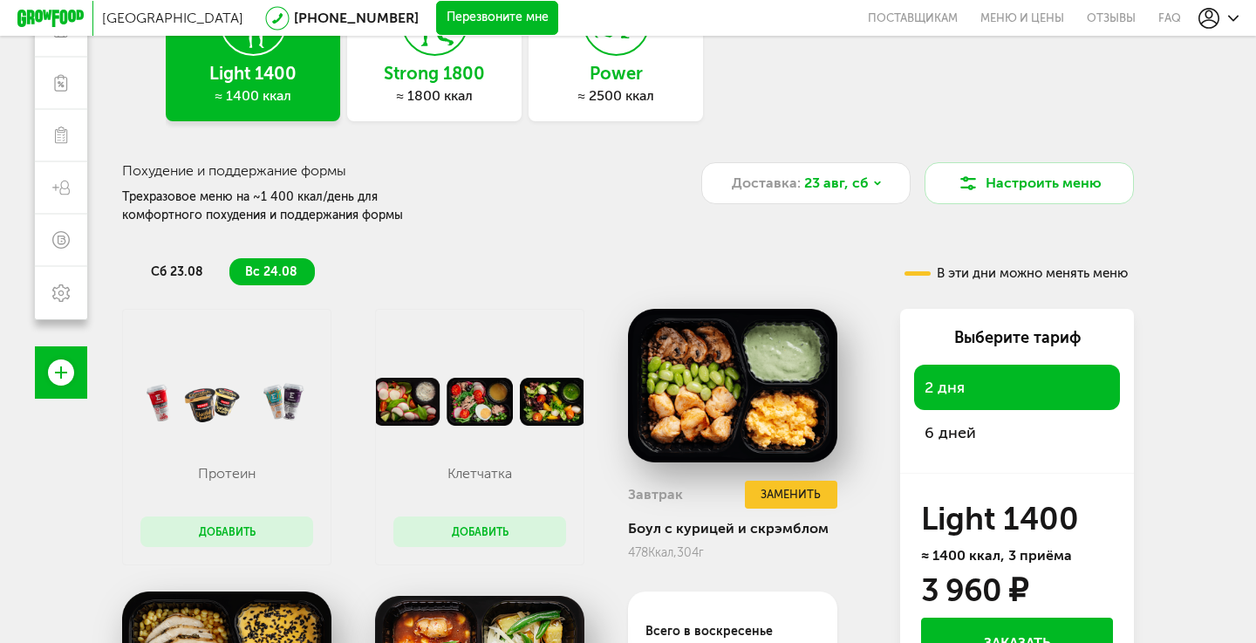
scroll to position [231, 0]
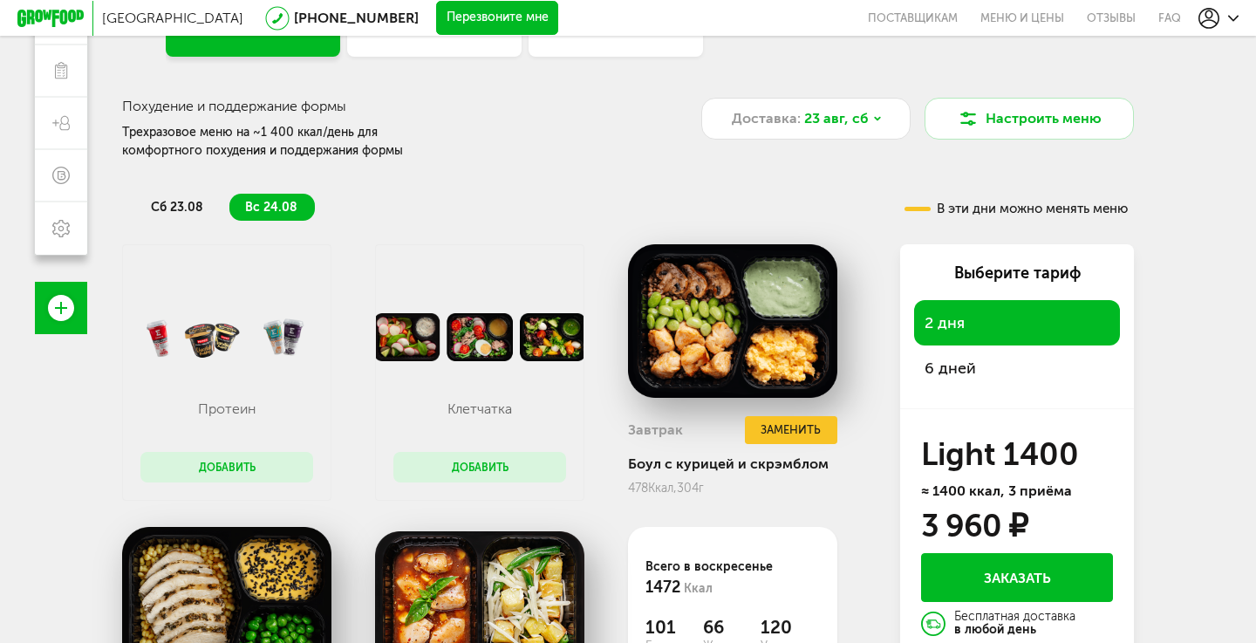
click at [964, 367] on span "6 дней" at bounding box center [949, 367] width 51 height 19
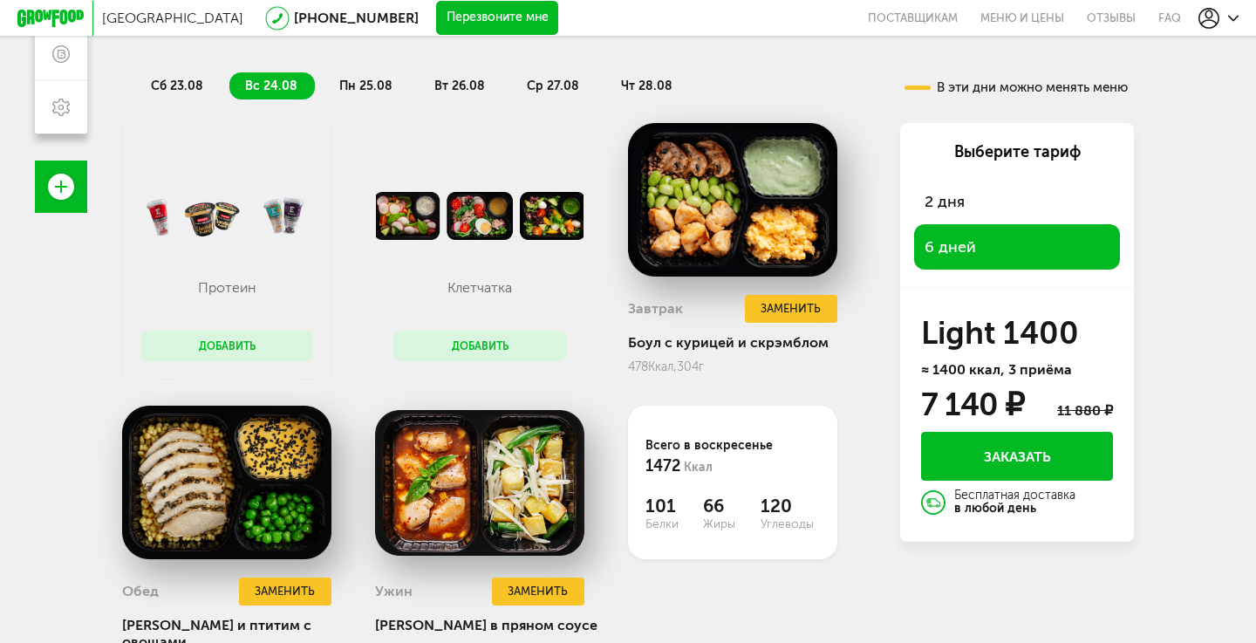
scroll to position [385, 0]
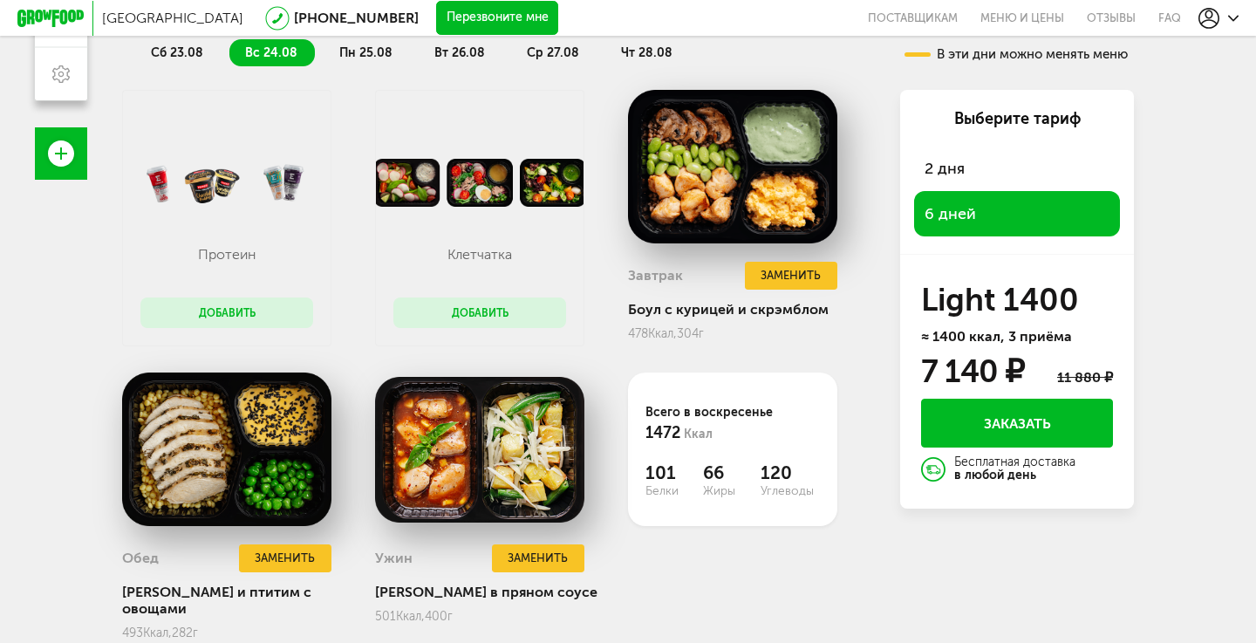
drag, startPoint x: 926, startPoint y: 372, endPoint x: 991, endPoint y: 372, distance: 65.4
click at [991, 372] on div "7 140 ₽" at bounding box center [972, 372] width 103 height 28
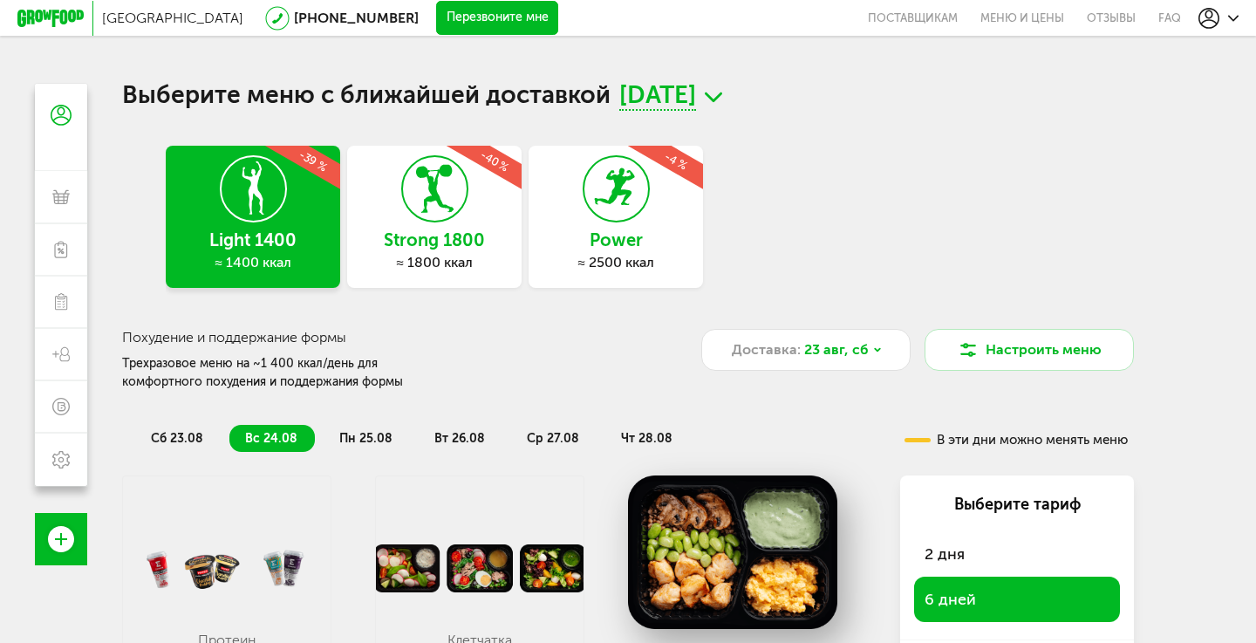
scroll to position [0, 0]
click at [572, 235] on h3 "Power" at bounding box center [615, 239] width 174 height 19
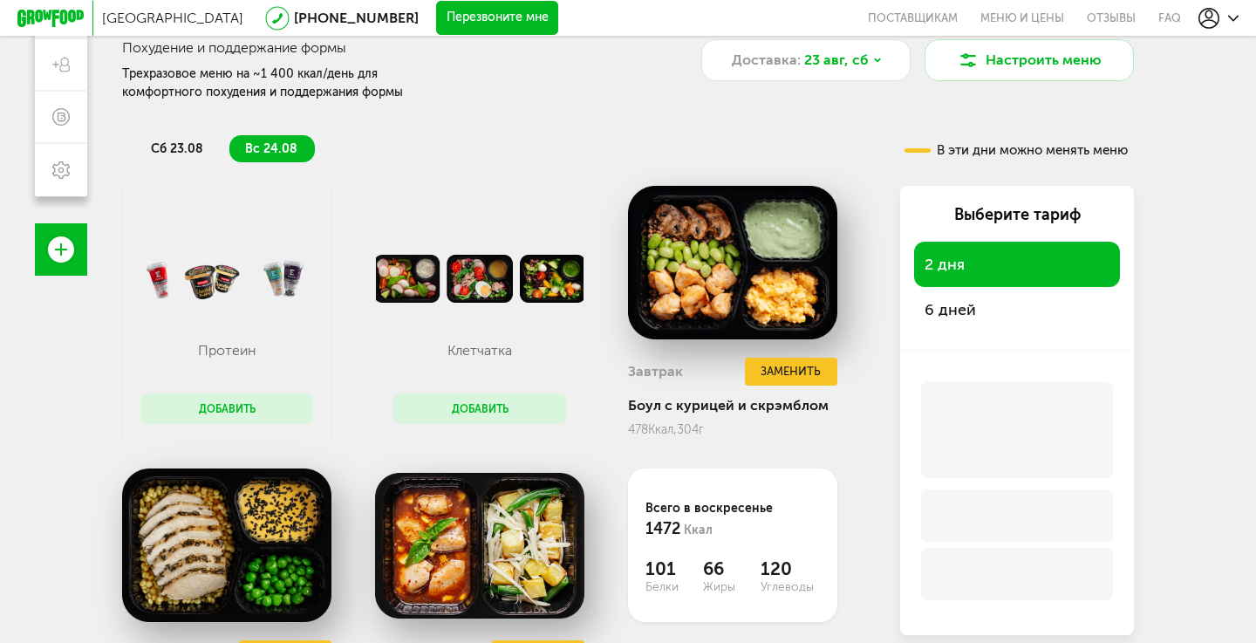
scroll to position [403, 0]
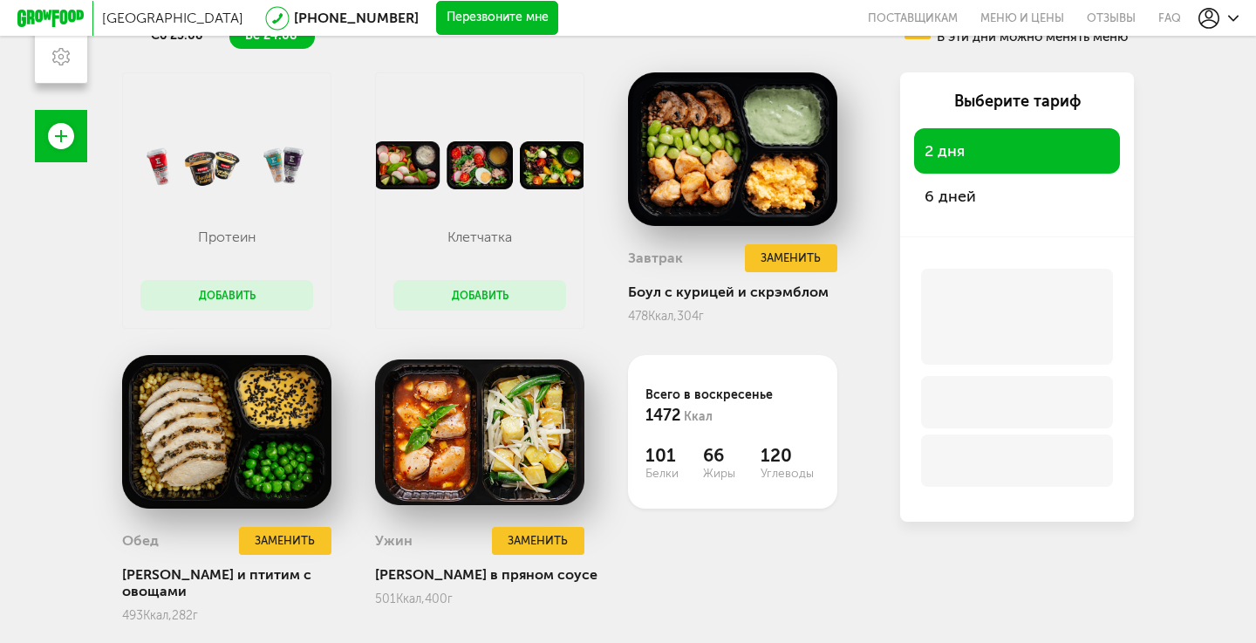
click at [956, 210] on div "6 дней" at bounding box center [1017, 196] width 206 height 45
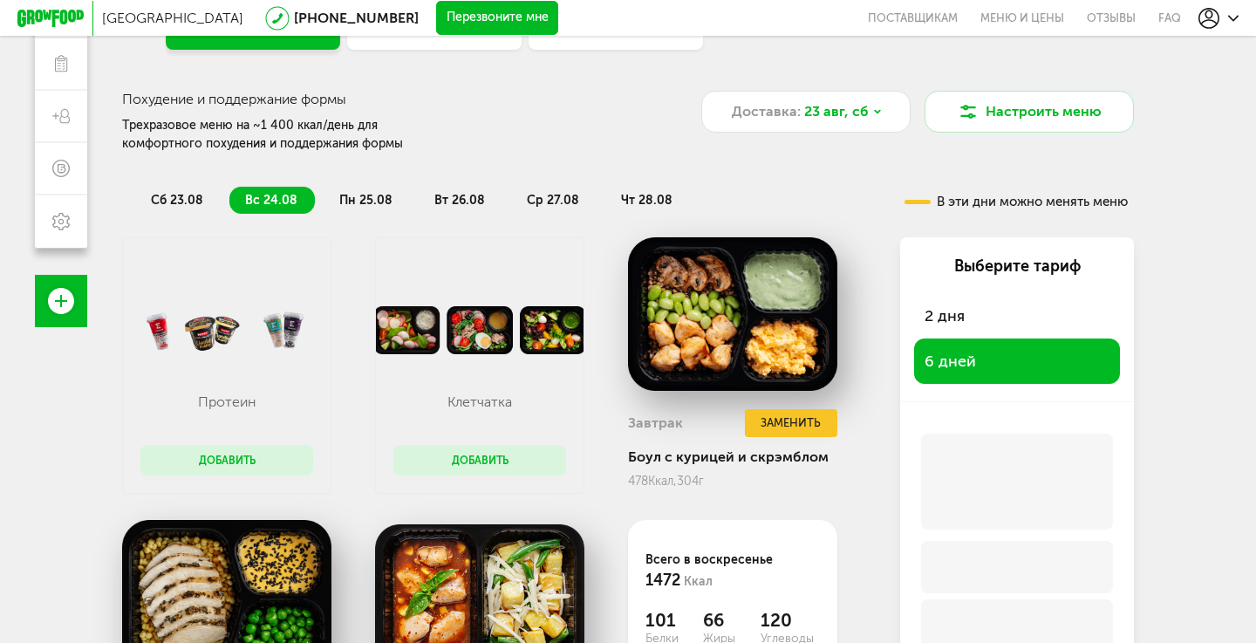
scroll to position [228, 0]
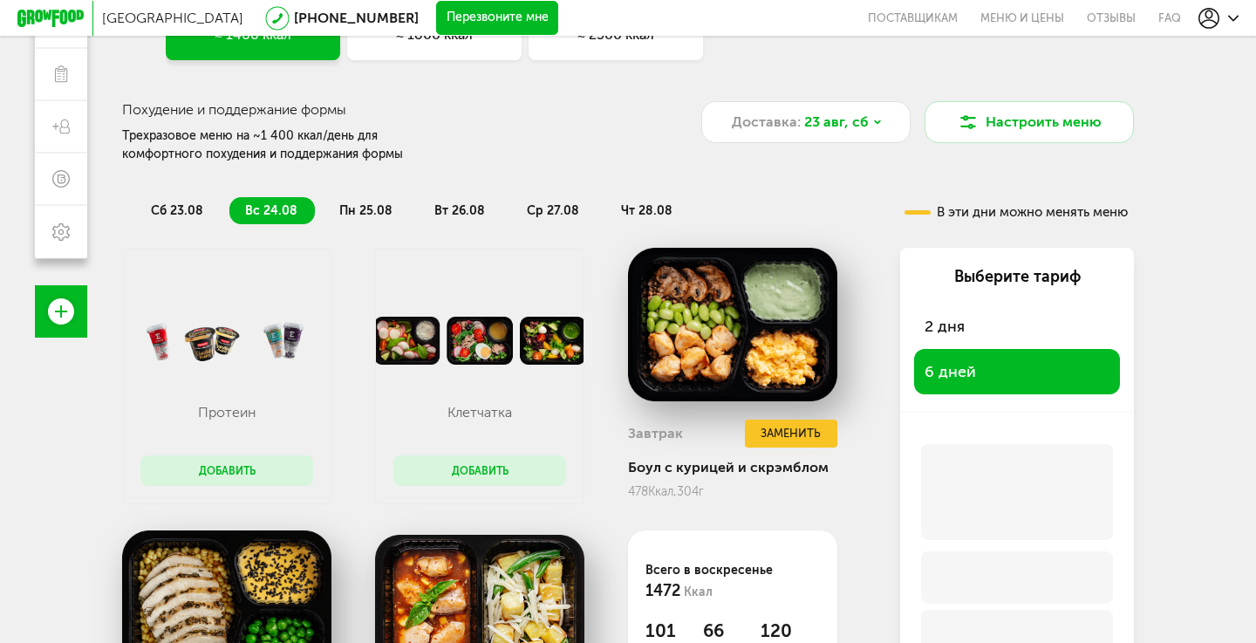
click at [160, 213] on span "сб 23.08" at bounding box center [177, 210] width 52 height 15
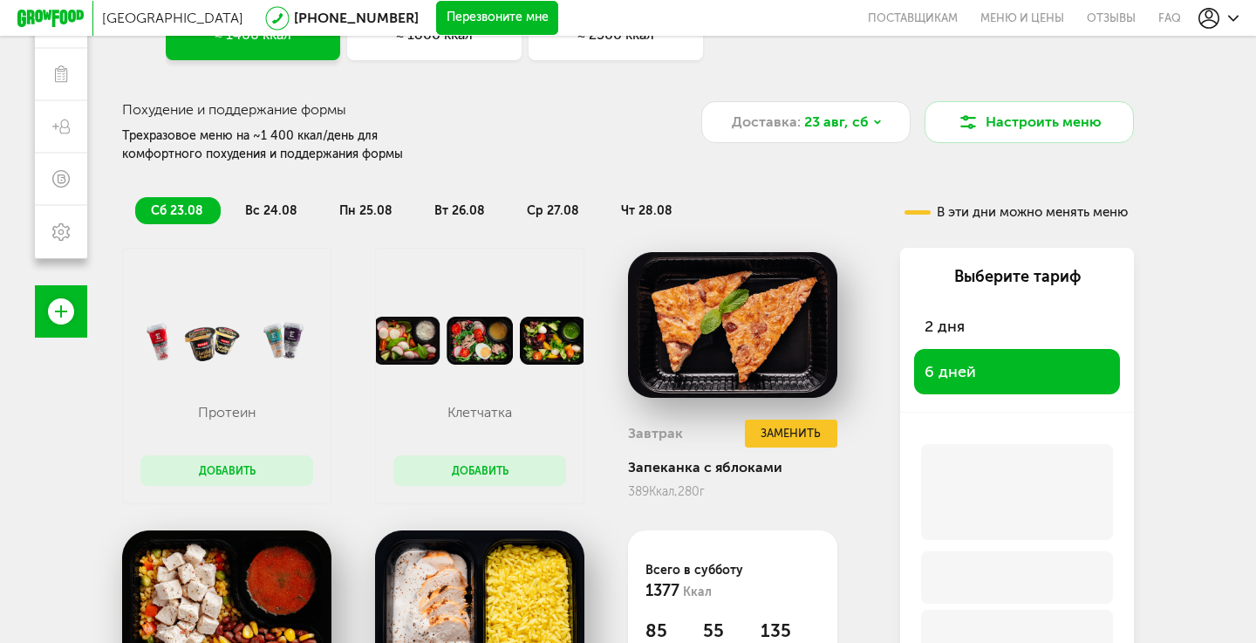
click at [950, 367] on span "6 дней" at bounding box center [949, 371] width 51 height 19
click at [975, 213] on div "В эти дни можно менять меню" at bounding box center [1015, 212] width 223 height 13
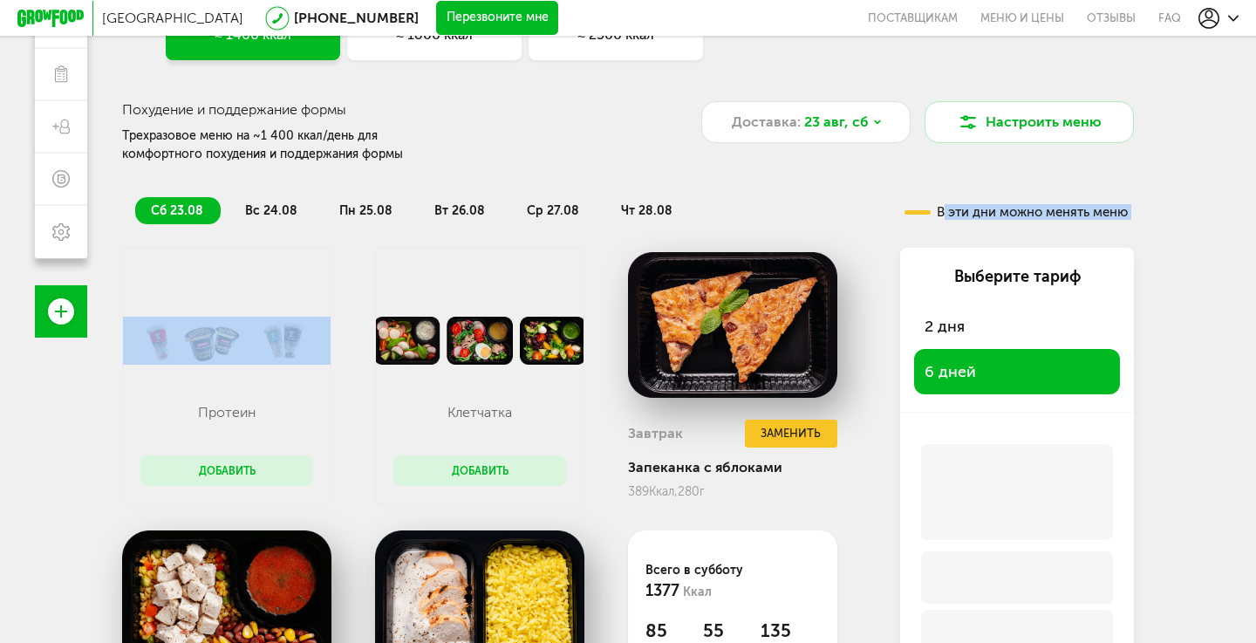
click at [975, 213] on div "В эти дни можно менять меню" at bounding box center [1015, 212] width 223 height 13
click at [979, 211] on div "В эти дни можно менять меню" at bounding box center [1015, 212] width 223 height 13
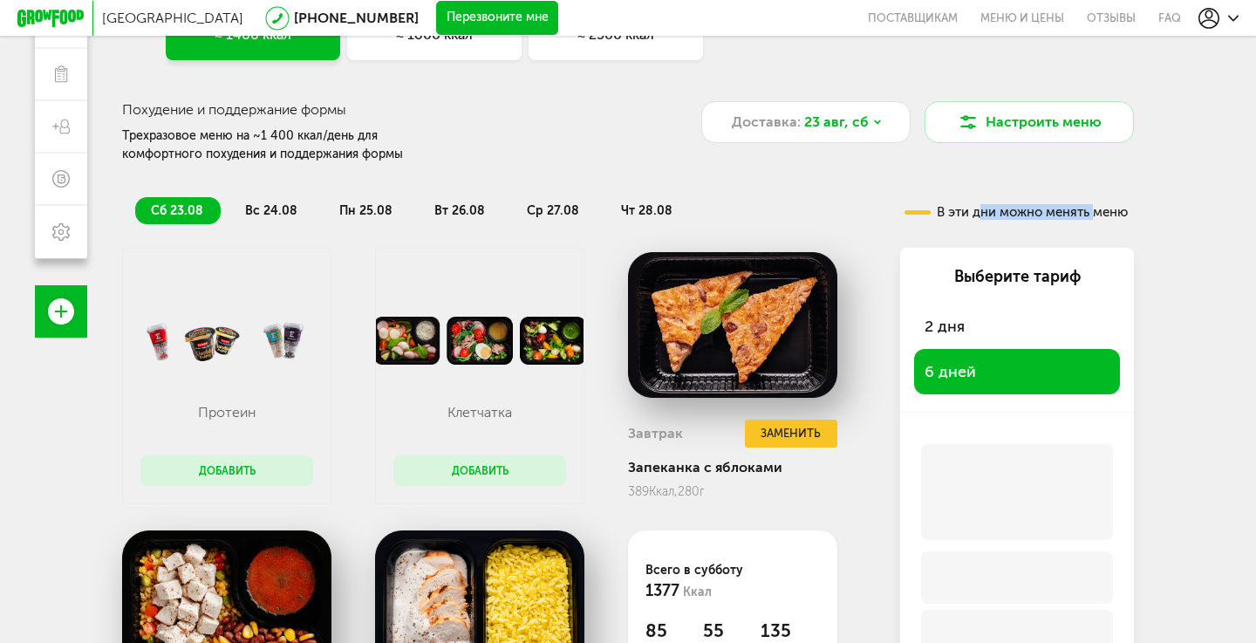
drag, startPoint x: 979, startPoint y: 211, endPoint x: 1055, endPoint y: 206, distance: 76.0
click at [1055, 206] on div "В эти дни можно менять меню" at bounding box center [1015, 212] width 223 height 13
drag, startPoint x: 1055, startPoint y: 206, endPoint x: 980, endPoint y: 206, distance: 75.0
click at [980, 206] on div "В эти дни можно менять меню" at bounding box center [1015, 212] width 223 height 13
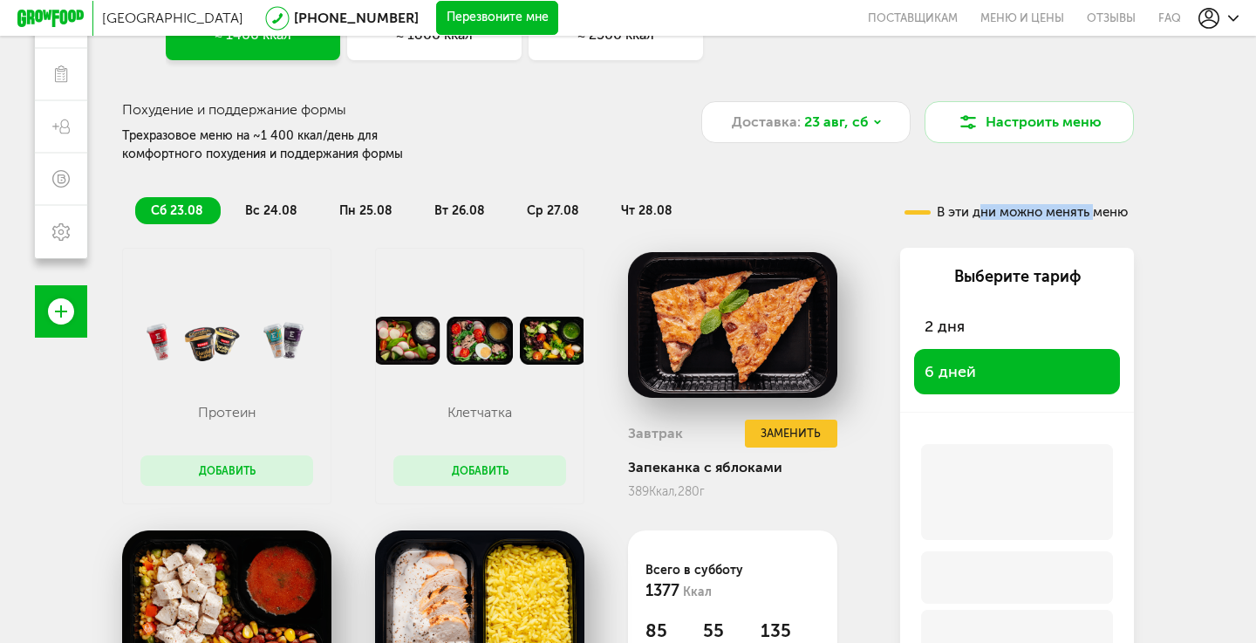
click at [980, 206] on div "В эти дни можно менять меню" at bounding box center [1015, 212] width 223 height 13
drag, startPoint x: 980, startPoint y: 206, endPoint x: 1048, endPoint y: 205, distance: 68.0
click at [1048, 206] on div "В эти дни можно менять меню" at bounding box center [1015, 212] width 223 height 13
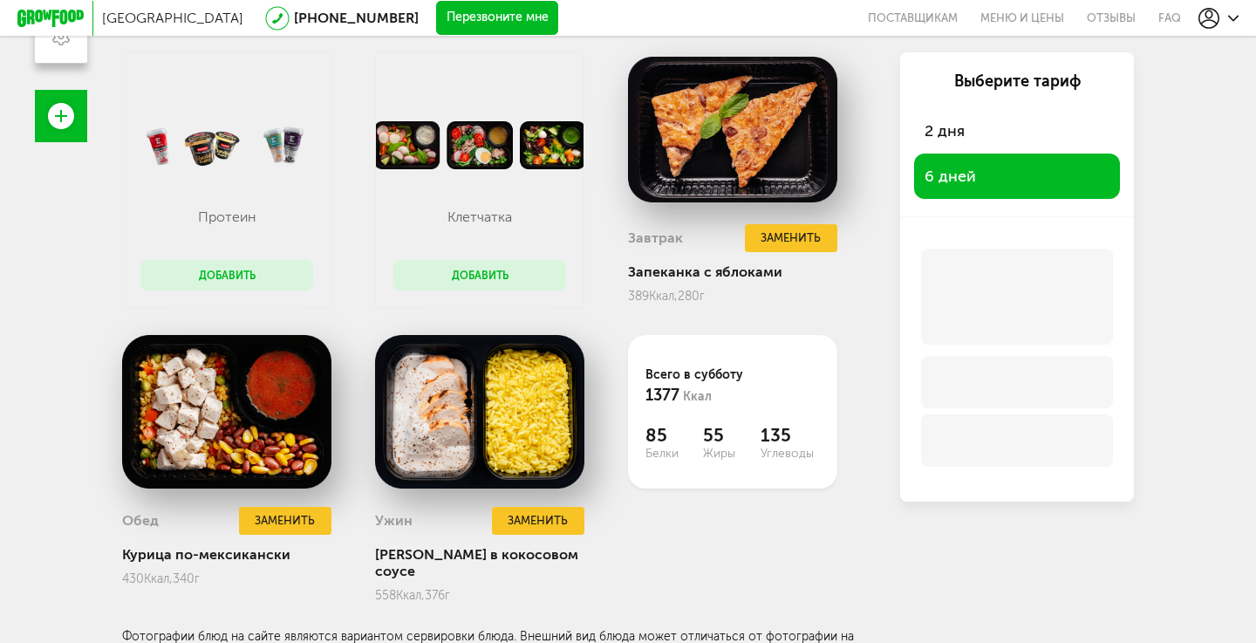
scroll to position [422, 0]
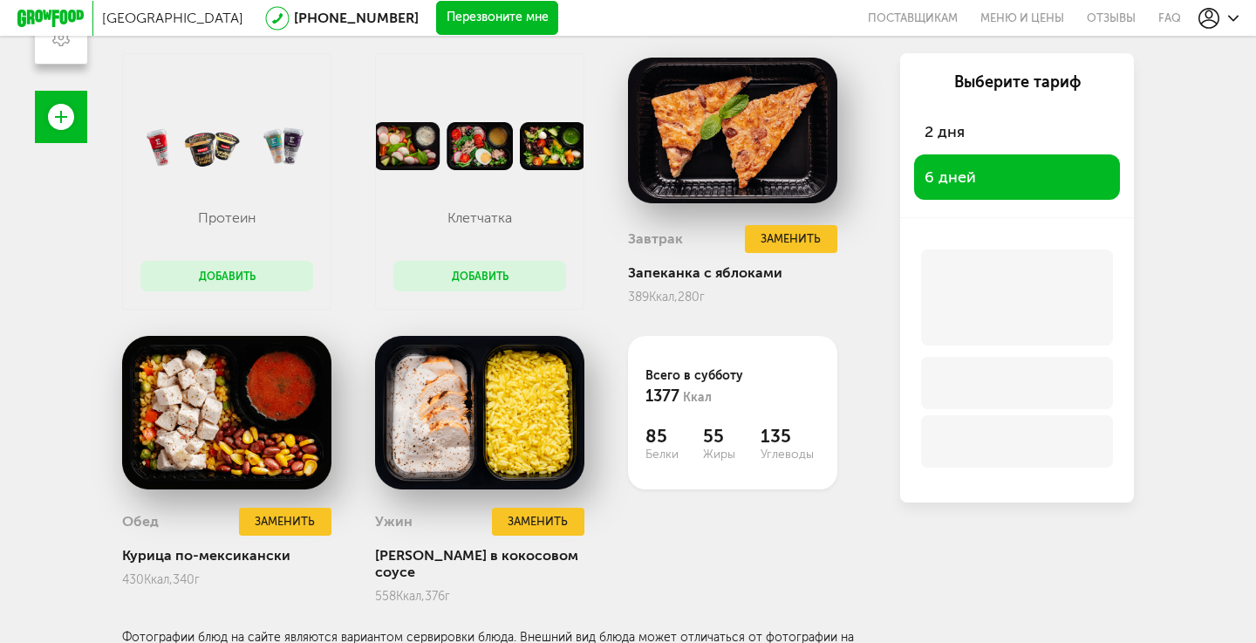
click at [698, 630] on div "Фотографии блюд на сайте являются вариантом сервировки блюда. Внешний вид блюда…" at bounding box center [497, 645] width 750 height 30
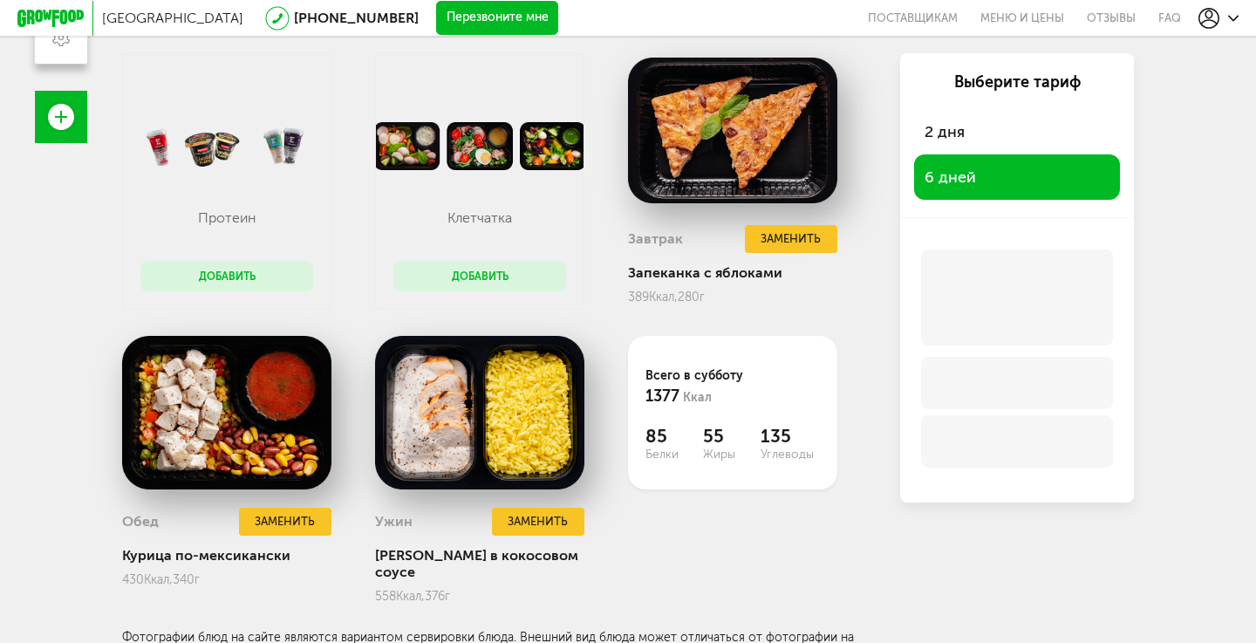
click at [313, 630] on div "Фотографии блюд на сайте являются вариантом сервировки блюда. Внешний вид блюда…" at bounding box center [497, 645] width 750 height 30
drag, startPoint x: 313, startPoint y: 616, endPoint x: 593, endPoint y: 615, distance: 279.9
click at [593, 630] on div "Фотографии блюд на сайте являются вариантом сервировки блюда. Внешний вид блюда…" at bounding box center [497, 645] width 750 height 30
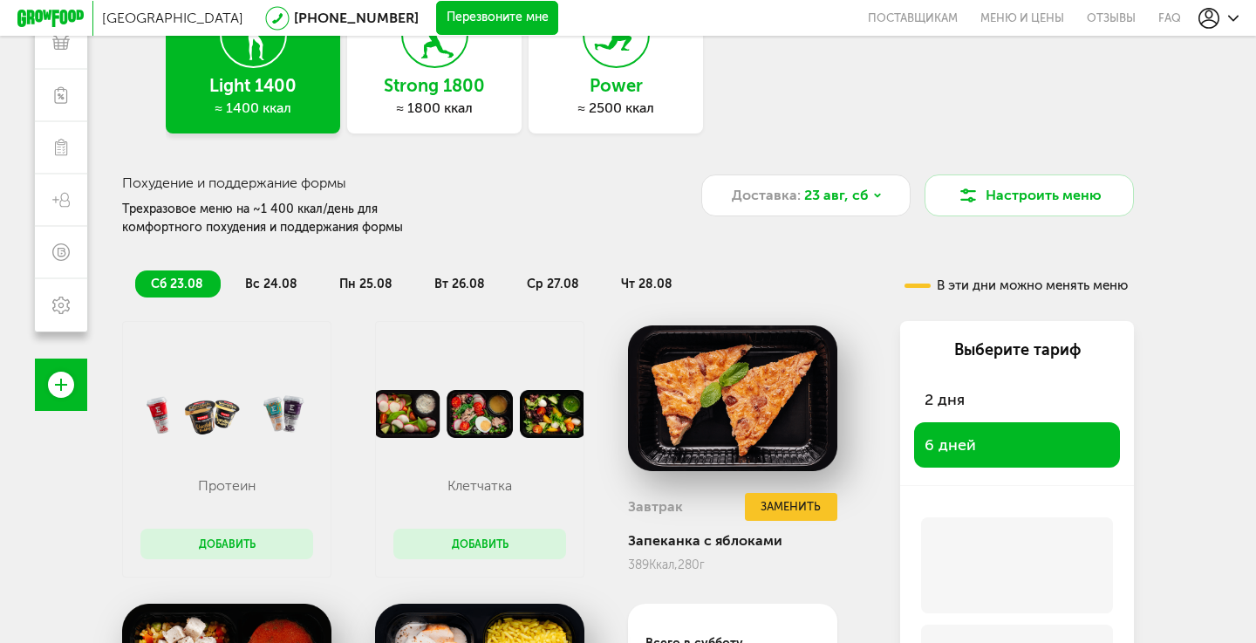
scroll to position [203, 0]
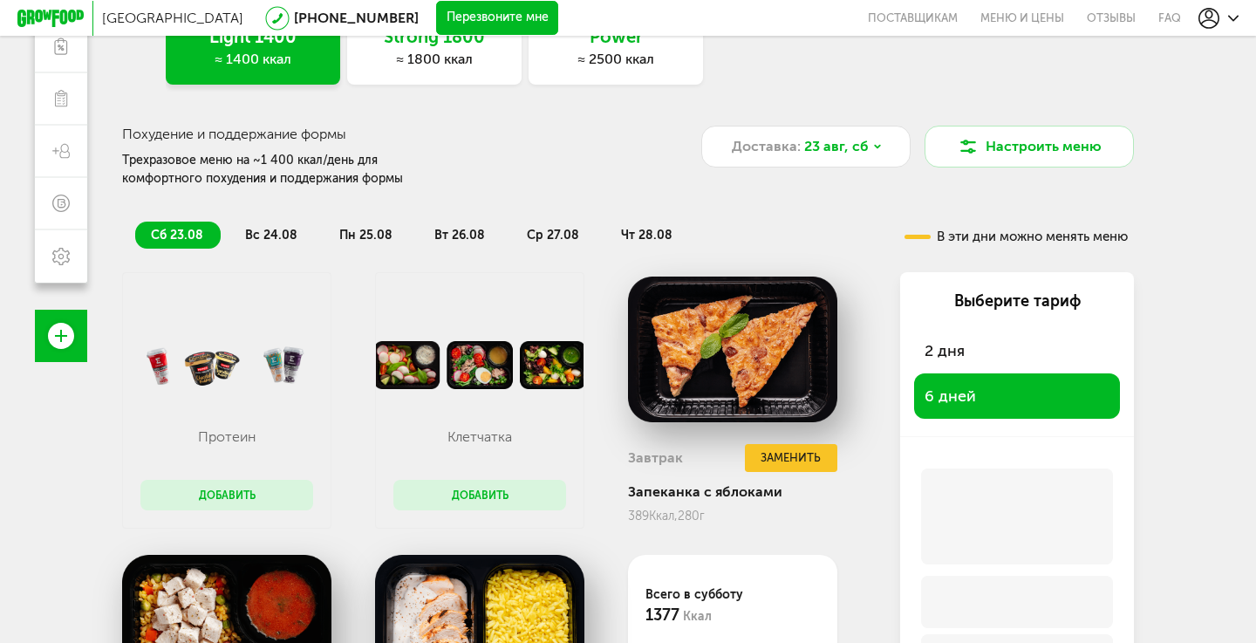
click at [974, 407] on div "6 дней" at bounding box center [1017, 395] width 206 height 45
click at [946, 351] on span "2 дня" at bounding box center [944, 350] width 40 height 19
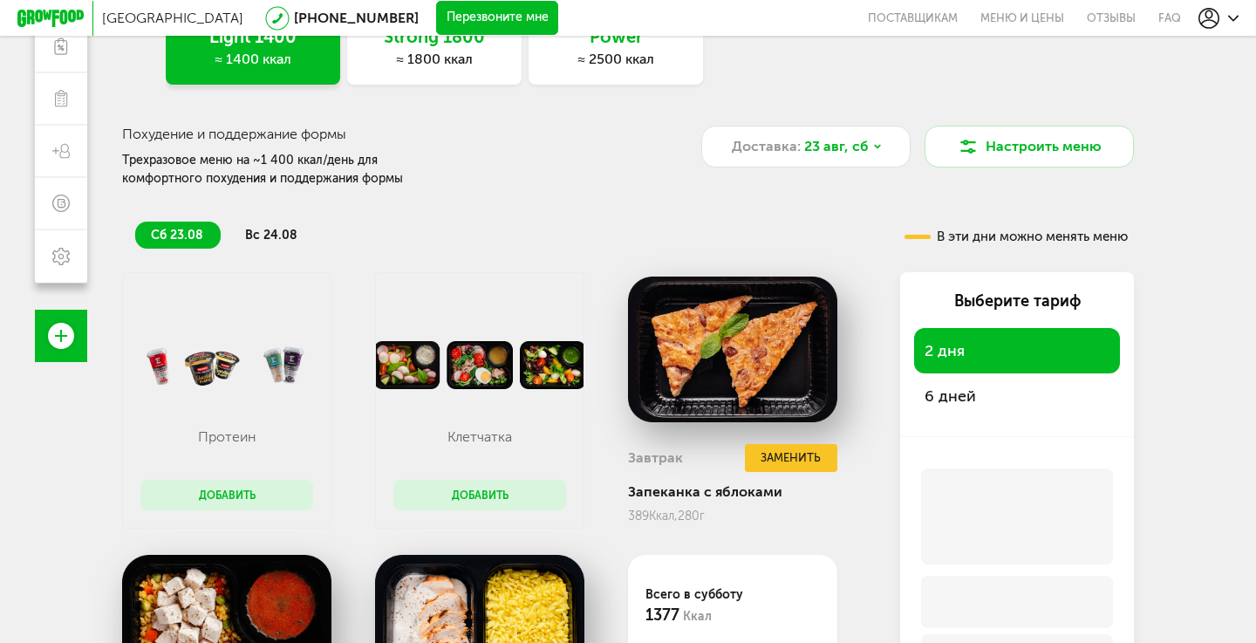
click at [957, 403] on span "6 дней" at bounding box center [949, 395] width 51 height 19
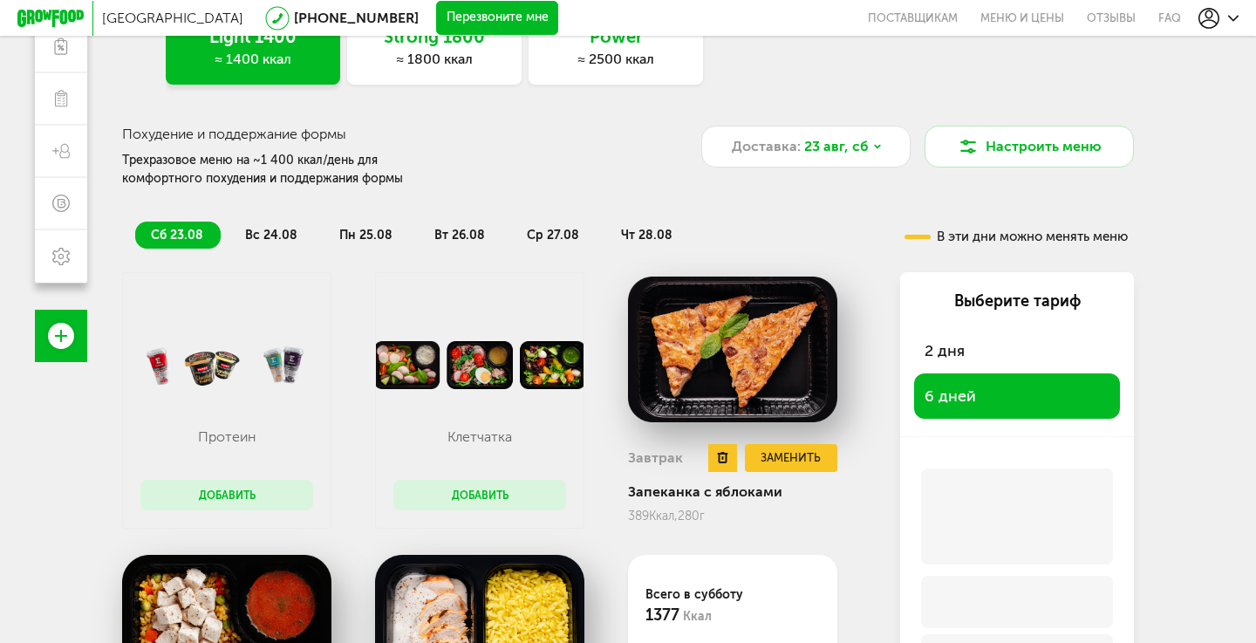
drag, startPoint x: 786, startPoint y: 486, endPoint x: 820, endPoint y: 514, distance: 44.5
click at [820, 514] on div "Завтрак Заменить Запеканка с яблоками 389 Ккал, 280 г" at bounding box center [732, 475] width 209 height 96
click at [820, 514] on div "389 Ккал, 280 г" at bounding box center [732, 515] width 209 height 15
click at [825, 515] on div "389 Ккал, 280 г" at bounding box center [732, 515] width 209 height 15
click at [821, 513] on div "389 Ккал, 280 г" at bounding box center [732, 515] width 209 height 15
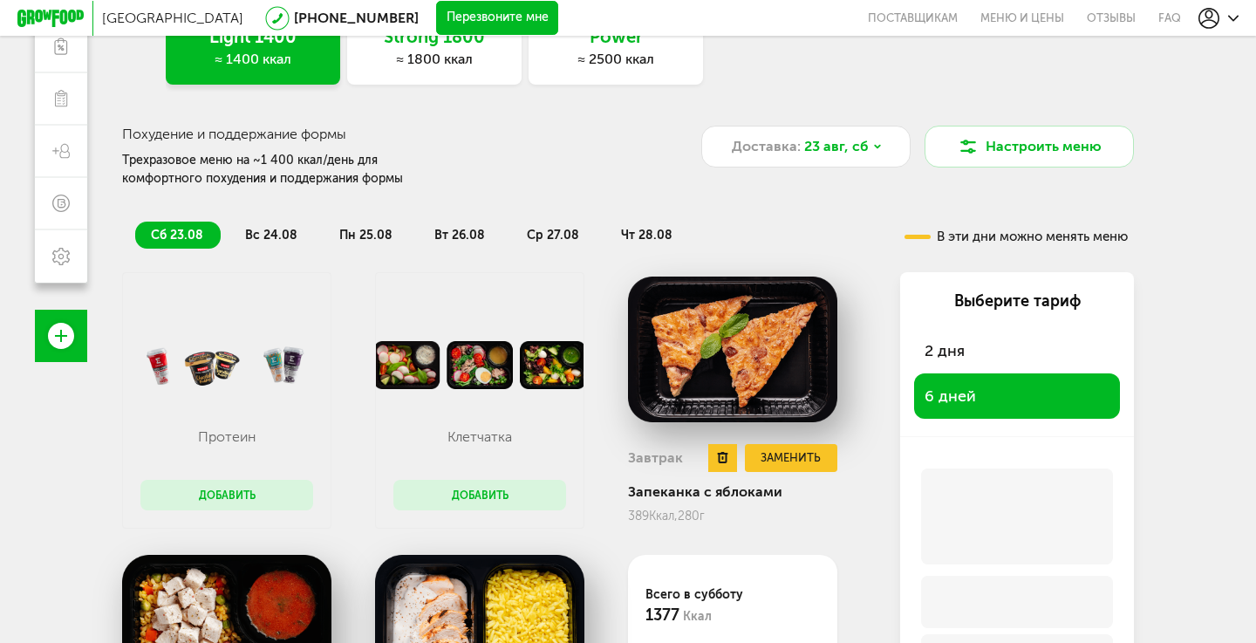
click at [815, 507] on div "Завтрак Заменить Запеканка с яблоками 389 Ккал, 280 г" at bounding box center [732, 475] width 209 height 96
click at [820, 506] on div "Завтрак Заменить Запеканка с яблоками 389 Ккал, 280 г" at bounding box center [732, 475] width 209 height 96
click at [816, 505] on div "Завтрак Заменить Запеканка с яблоками 389 Ккал, 280 г" at bounding box center [732, 475] width 209 height 96
drag, startPoint x: 816, startPoint y: 505, endPoint x: 803, endPoint y: 493, distance: 17.9
click at [803, 493] on div "Завтрак Заменить Запеканка с яблоками 389 Ккал, 280 г" at bounding box center [732, 475] width 209 height 96
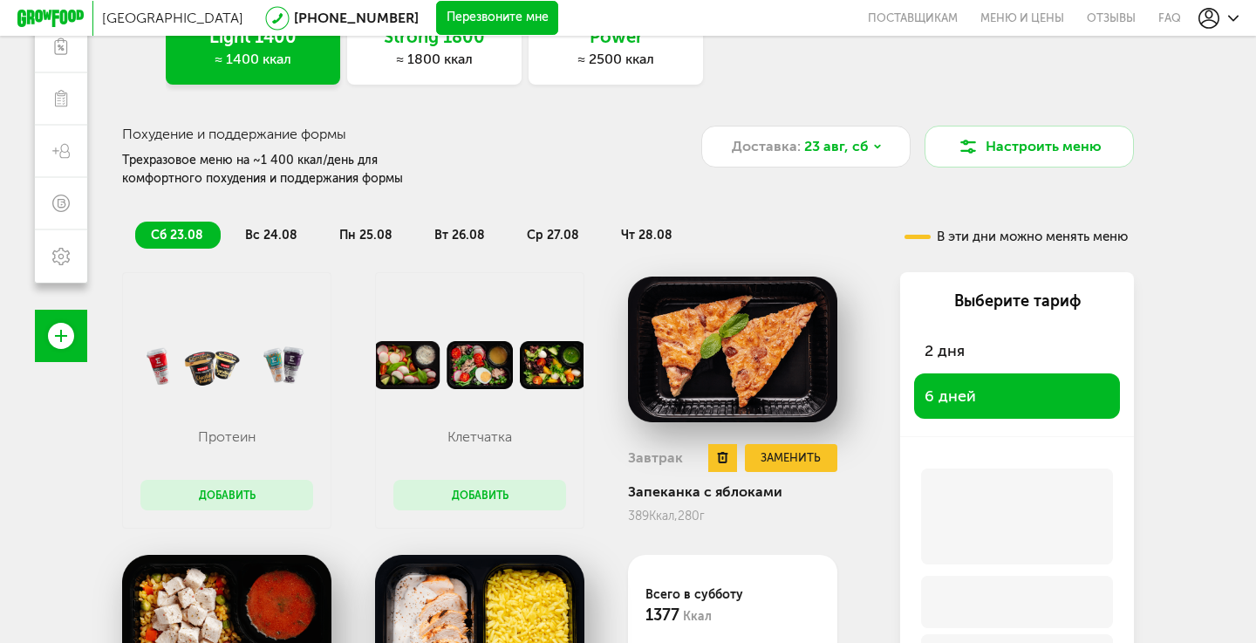
drag, startPoint x: 803, startPoint y: 493, endPoint x: 789, endPoint y: 493, distance: 14.0
click at [789, 493] on div "Запеканка с яблоками" at bounding box center [732, 491] width 209 height 17
drag, startPoint x: 789, startPoint y: 493, endPoint x: 768, endPoint y: 491, distance: 21.0
click at [768, 491] on div "Запеканка с яблоками" at bounding box center [732, 491] width 209 height 17
click at [602, 52] on div "≈ 2500 ккал" at bounding box center [615, 59] width 174 height 17
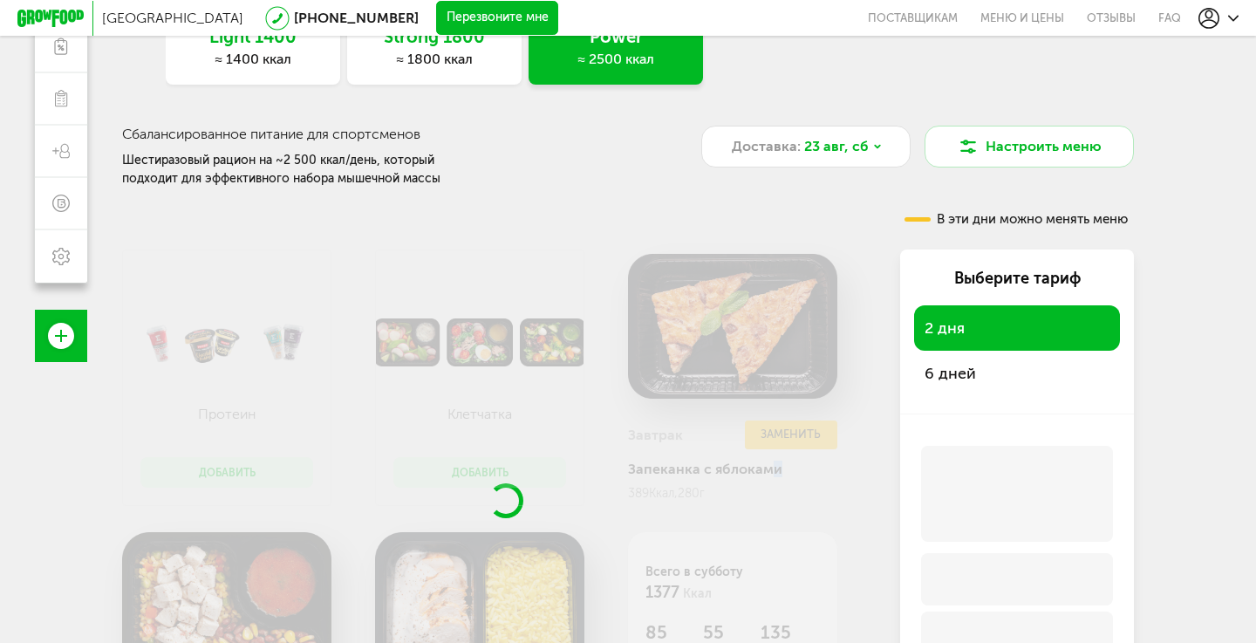
scroll to position [249, 1]
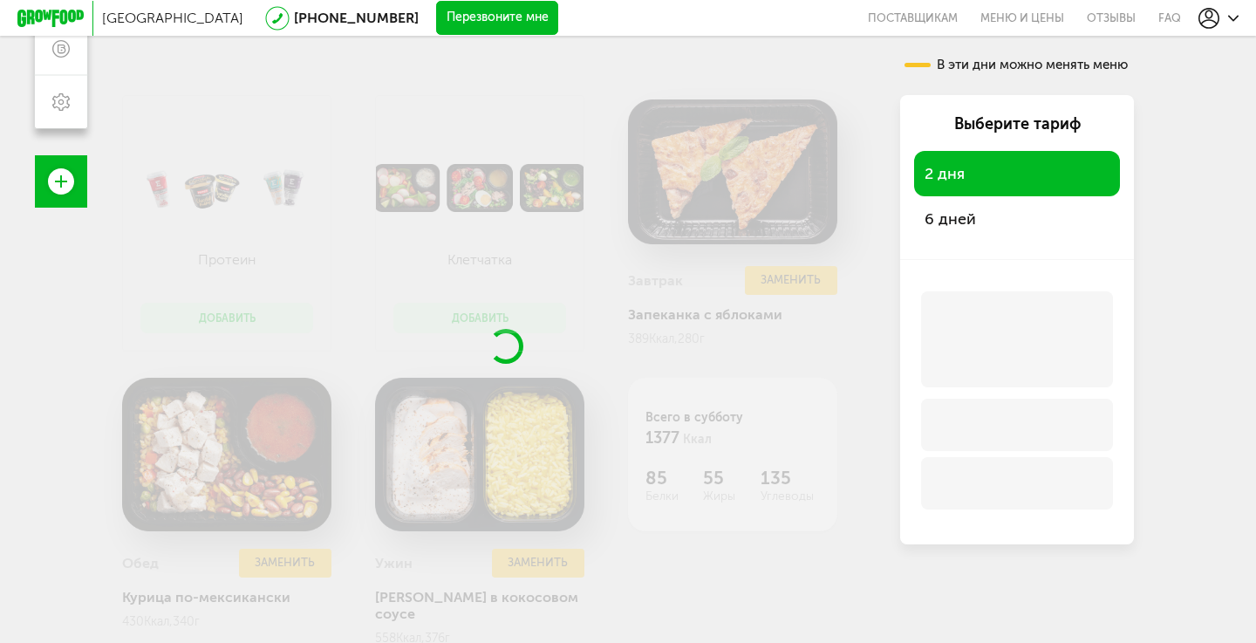
click at [970, 219] on span "6 дней" at bounding box center [949, 218] width 51 height 19
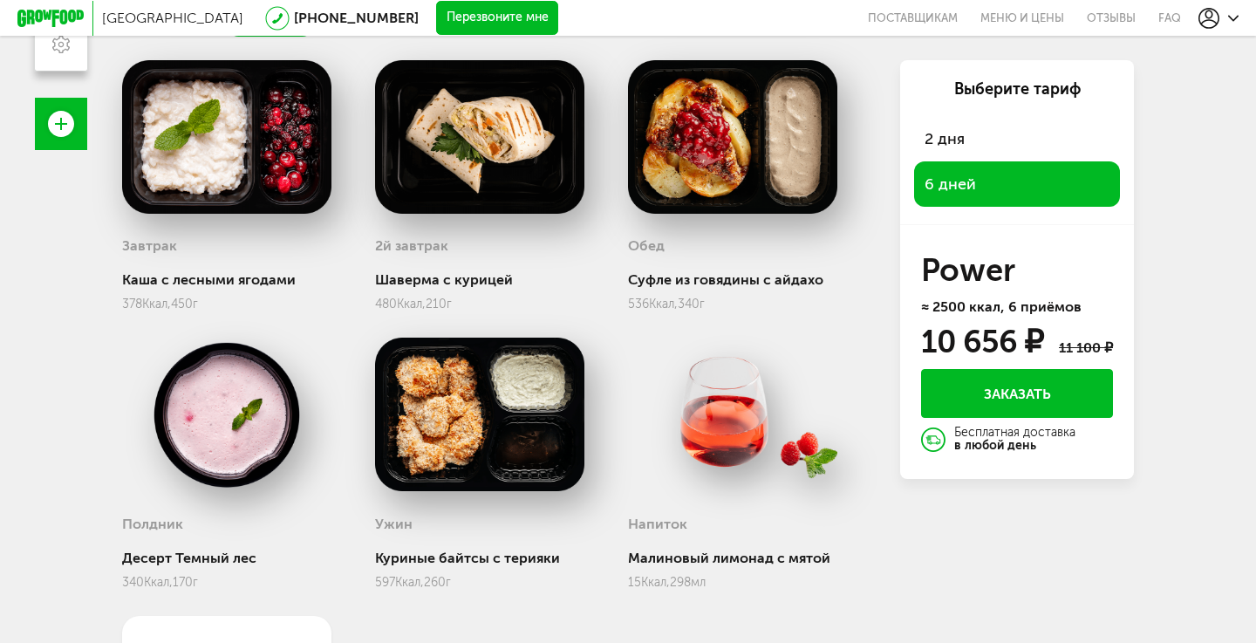
scroll to position [330, 0]
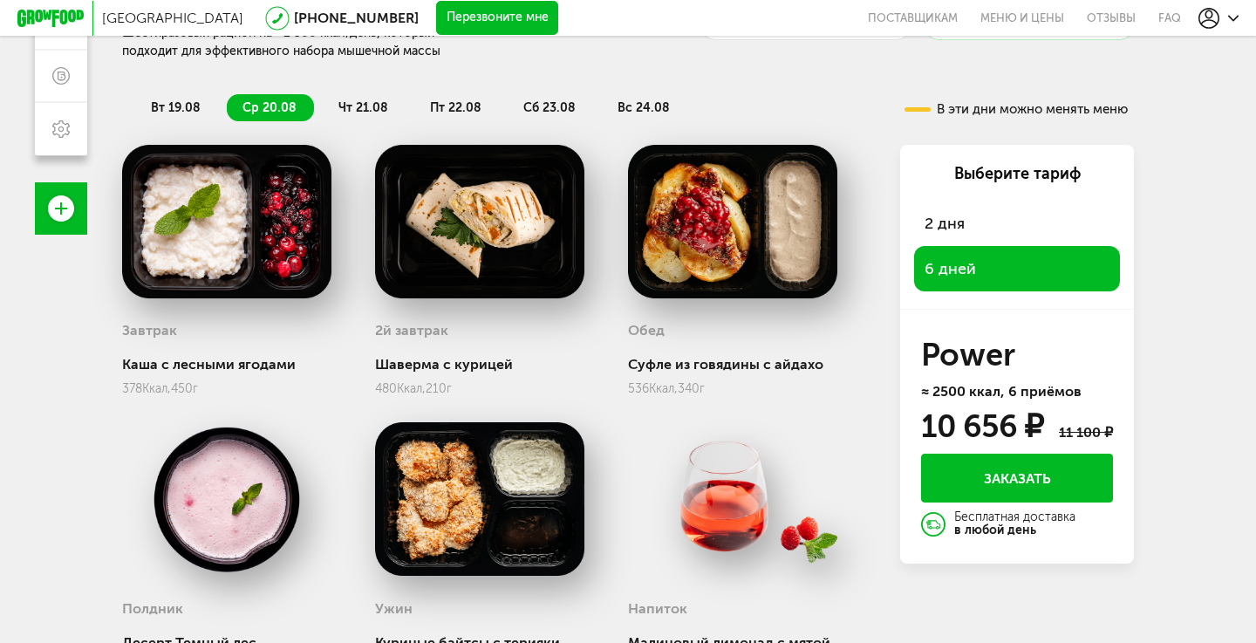
drag, startPoint x: 926, startPoint y: 420, endPoint x: 1039, endPoint y: 422, distance: 113.4
click at [1039, 422] on div "10 656 ₽ 11 100 ₽" at bounding box center [1017, 426] width 192 height 28
click at [986, 422] on div "10 656 ₽" at bounding box center [982, 426] width 122 height 28
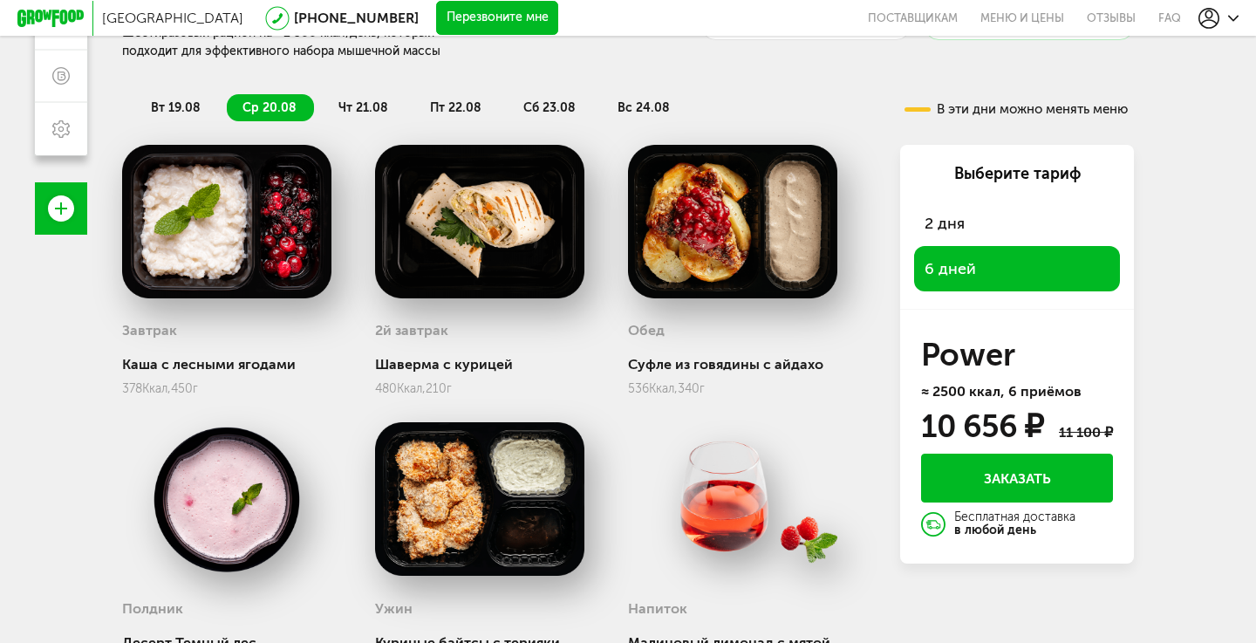
click at [986, 422] on div "10 656 ₽" at bounding box center [982, 426] width 122 height 28
click at [1070, 426] on div "11 100 ₽" at bounding box center [1086, 432] width 54 height 17
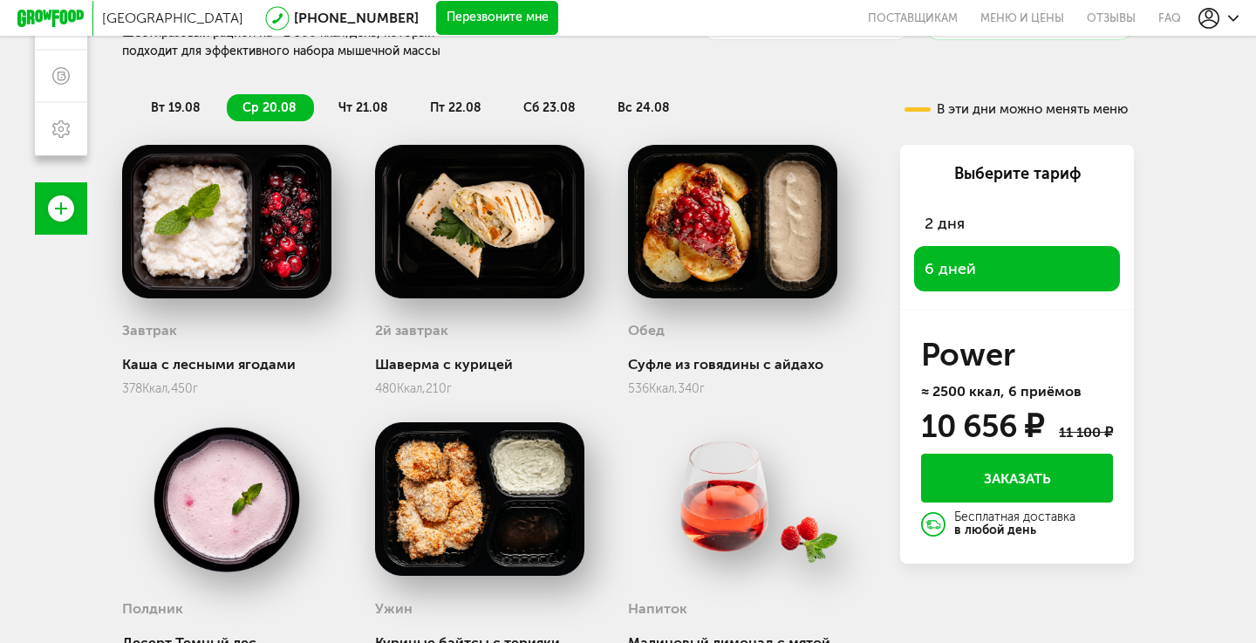
click at [1070, 426] on div "11 100 ₽" at bounding box center [1086, 432] width 54 height 17
drag, startPoint x: 928, startPoint y: 420, endPoint x: 1086, endPoint y: 420, distance: 157.8
click at [1086, 420] on div "10 656 ₽ 11 100 ₽" at bounding box center [1017, 426] width 192 height 28
click at [171, 112] on span "вт 19.08" at bounding box center [176, 107] width 50 height 15
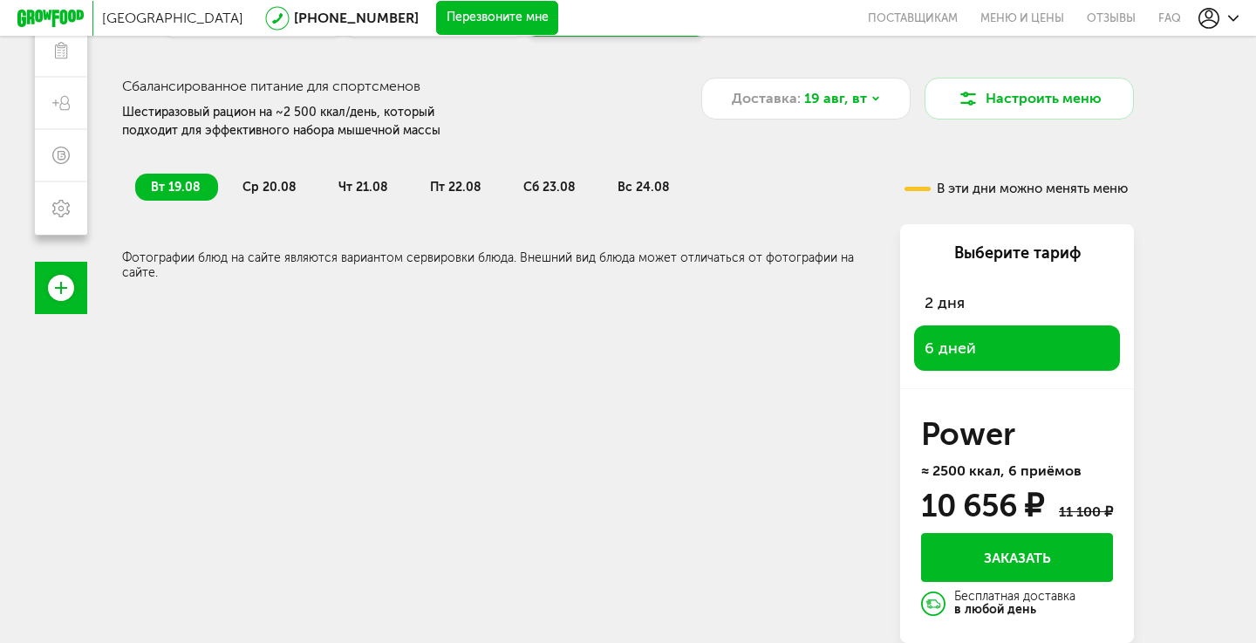
scroll to position [249, 0]
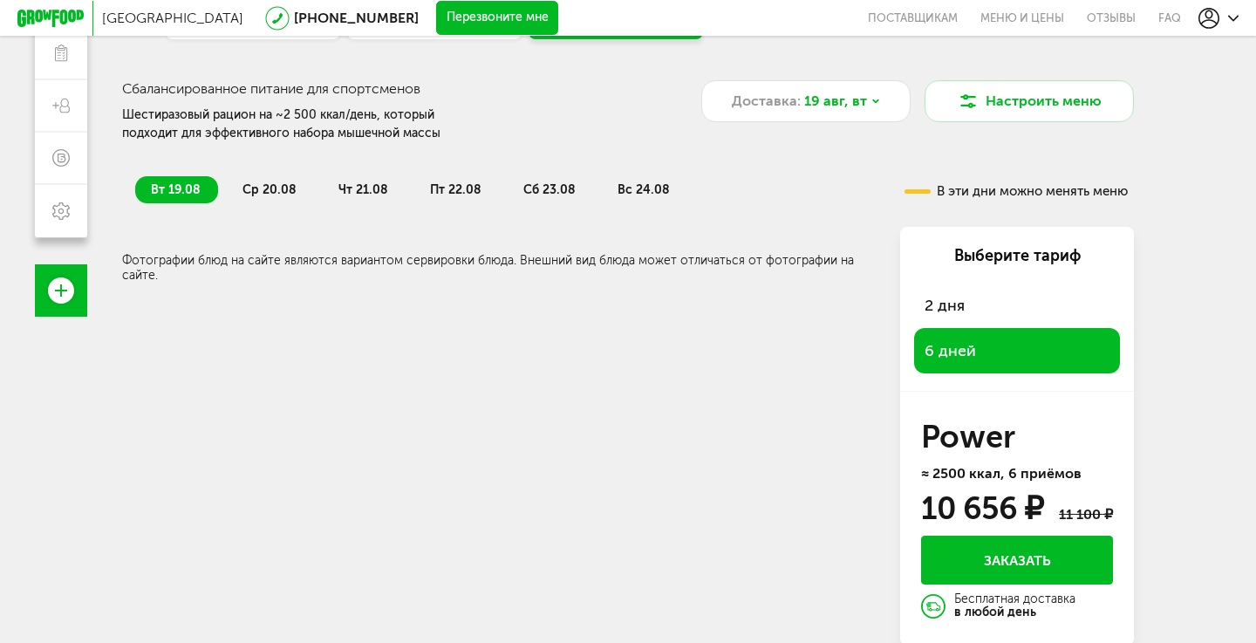
click at [644, 180] on li "вс 24.08" at bounding box center [644, 189] width 85 height 27
click at [539, 187] on span "сб 23.08" at bounding box center [549, 189] width 52 height 15
click at [464, 190] on span "пт 22.08" at bounding box center [455, 189] width 51 height 15
click at [358, 190] on span "чт 21.08" at bounding box center [363, 189] width 50 height 15
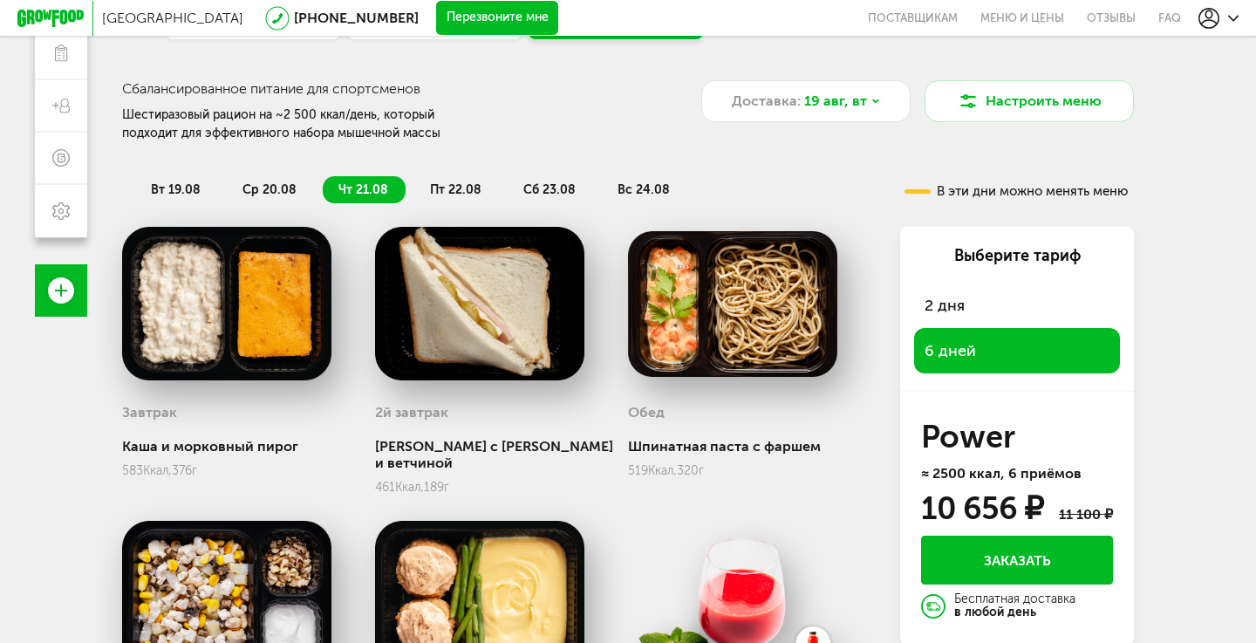
click at [263, 190] on span "ср 20.08" at bounding box center [269, 189] width 54 height 15
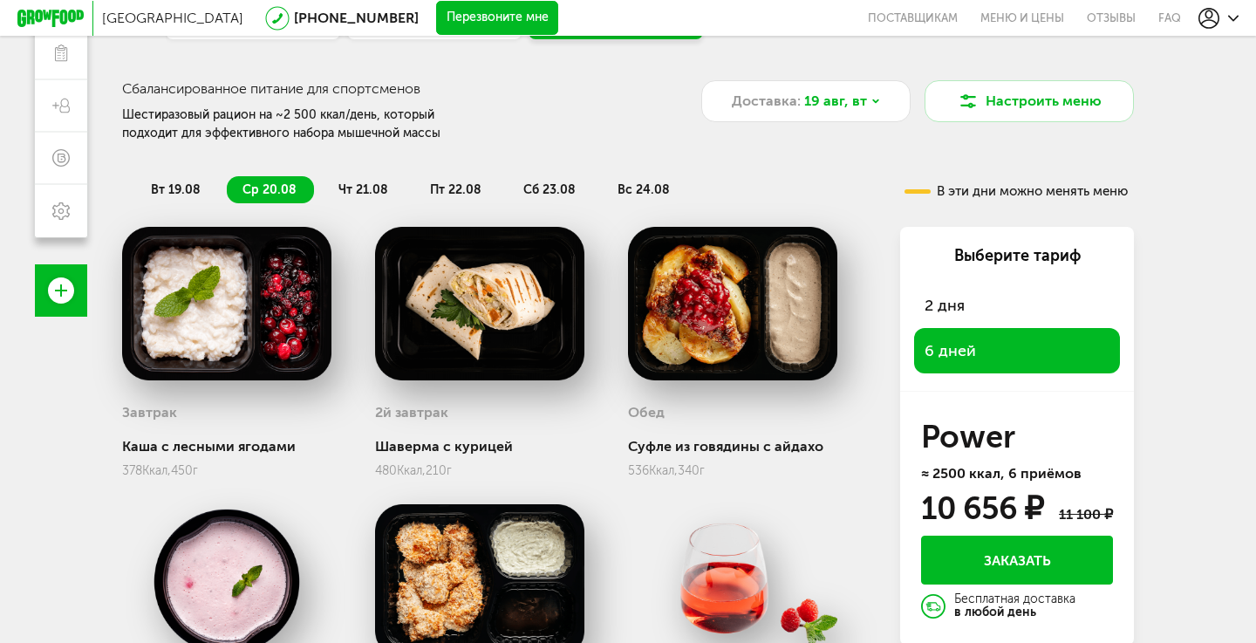
click at [357, 195] on span "чт 21.08" at bounding box center [363, 189] width 50 height 15
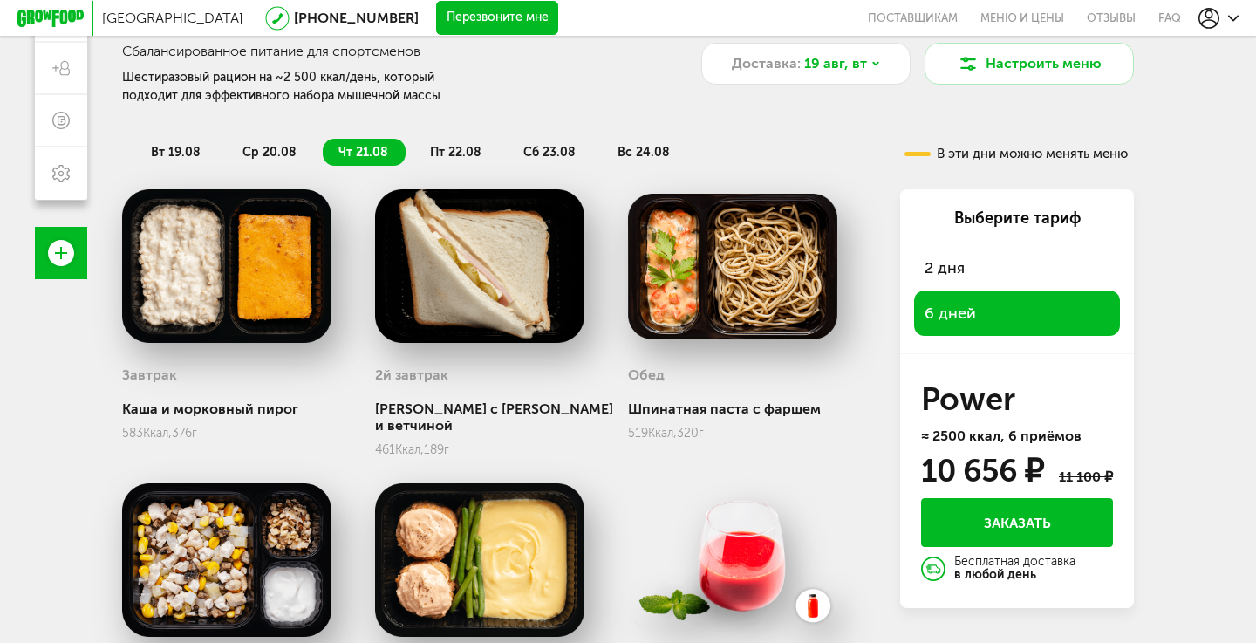
scroll to position [271, 0]
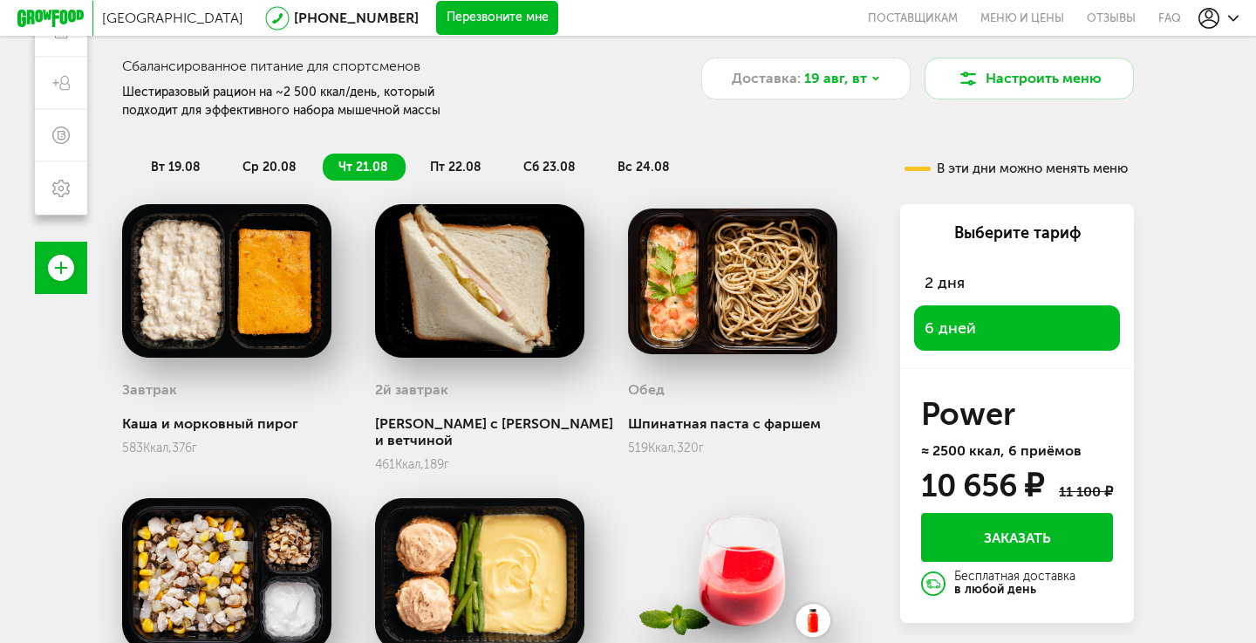
click at [447, 149] on div "вт 19.08 ср 20.08 чт 21.08 пт 22.08 сб 23.08 вс 24.08" at bounding box center [484, 159] width 724 height 44
click at [459, 169] on span "пт 22.08" at bounding box center [455, 167] width 51 height 15
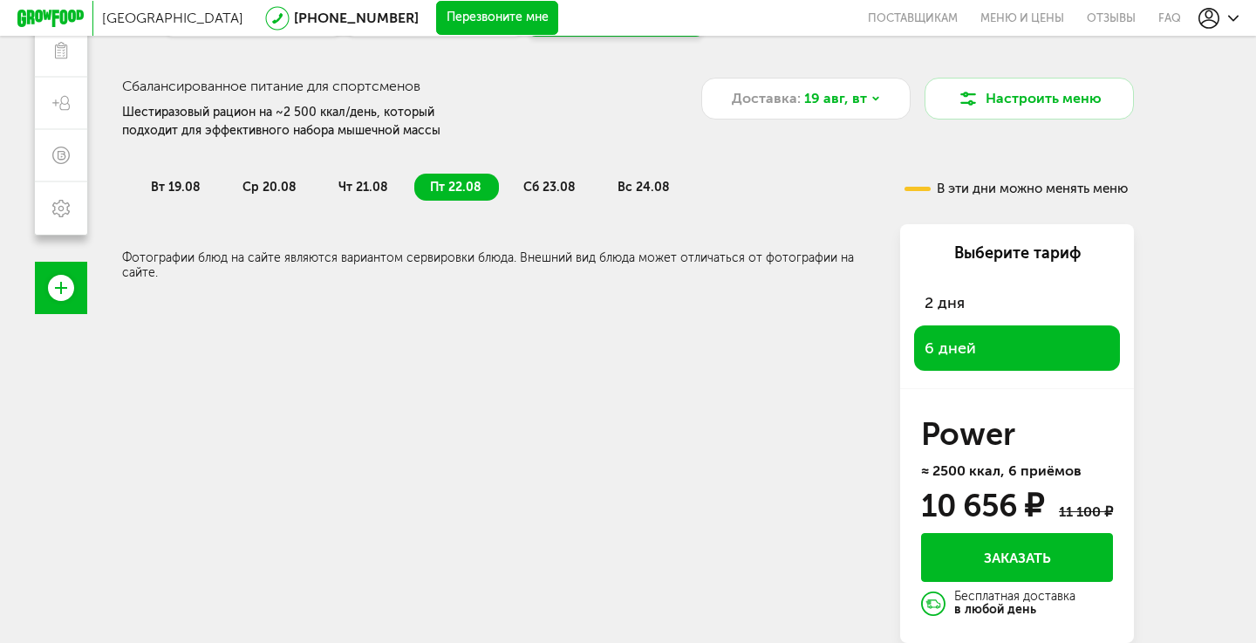
scroll to position [249, 0]
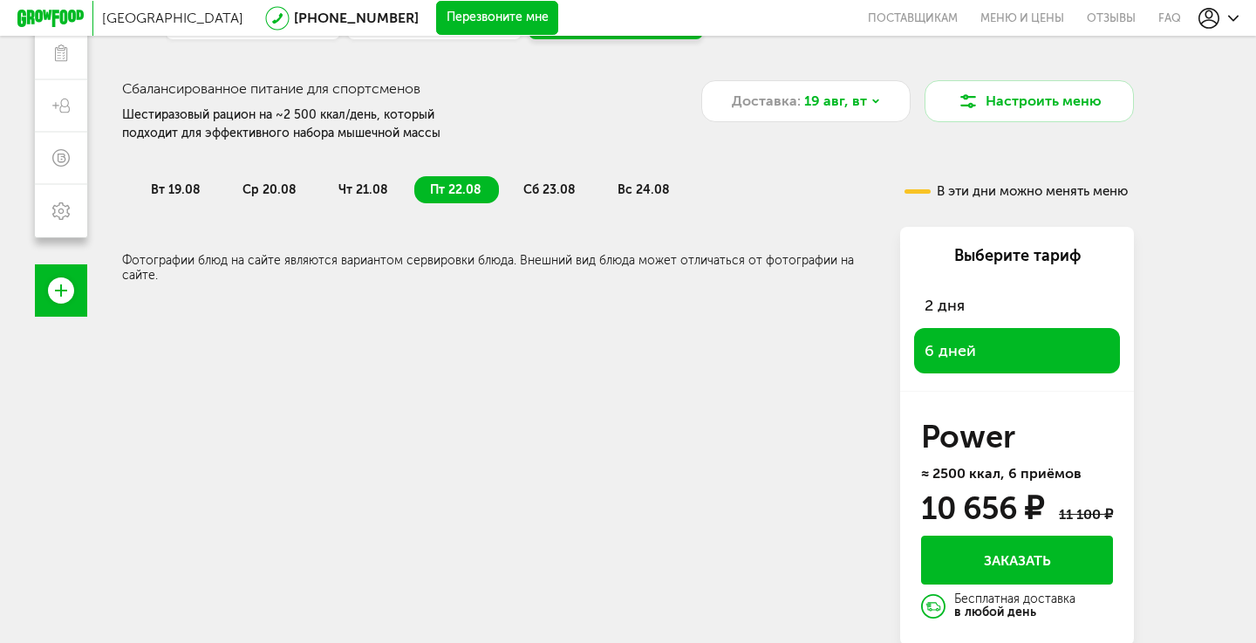
click at [547, 182] on span "сб 23.08" at bounding box center [549, 189] width 52 height 15
click at [655, 194] on span "вс 24.08" at bounding box center [643, 189] width 52 height 15
click at [856, 104] on span "19 авг, вт" at bounding box center [835, 101] width 63 height 21
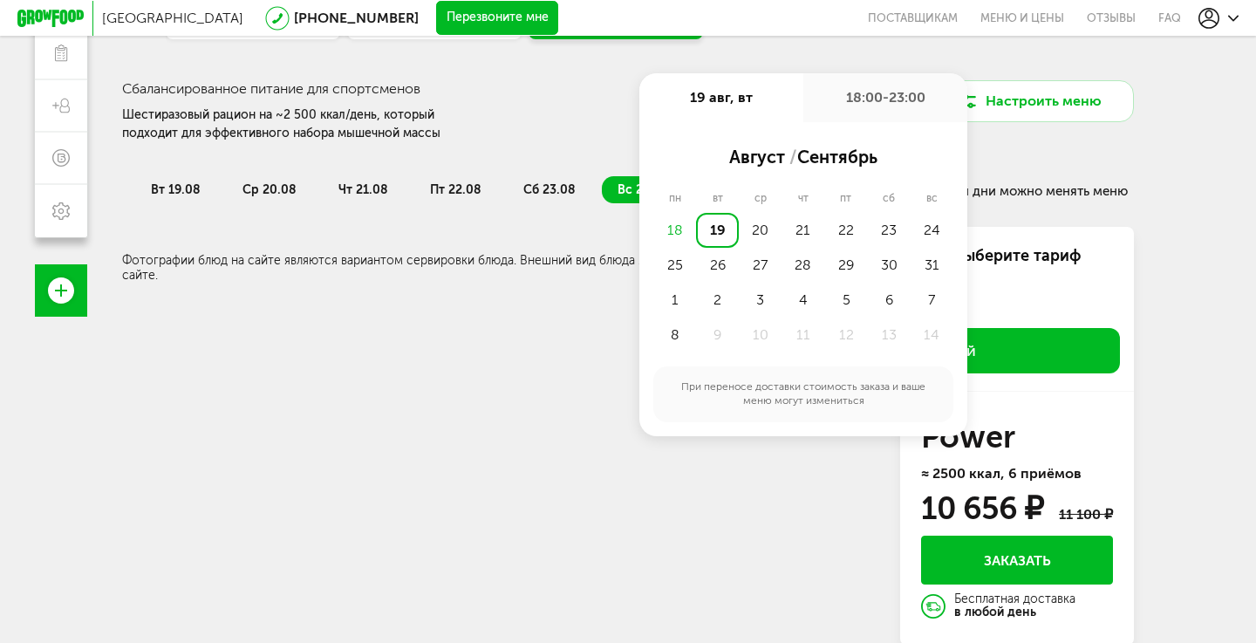
click at [878, 88] on div "18:00-23:00" at bounding box center [885, 97] width 164 height 49
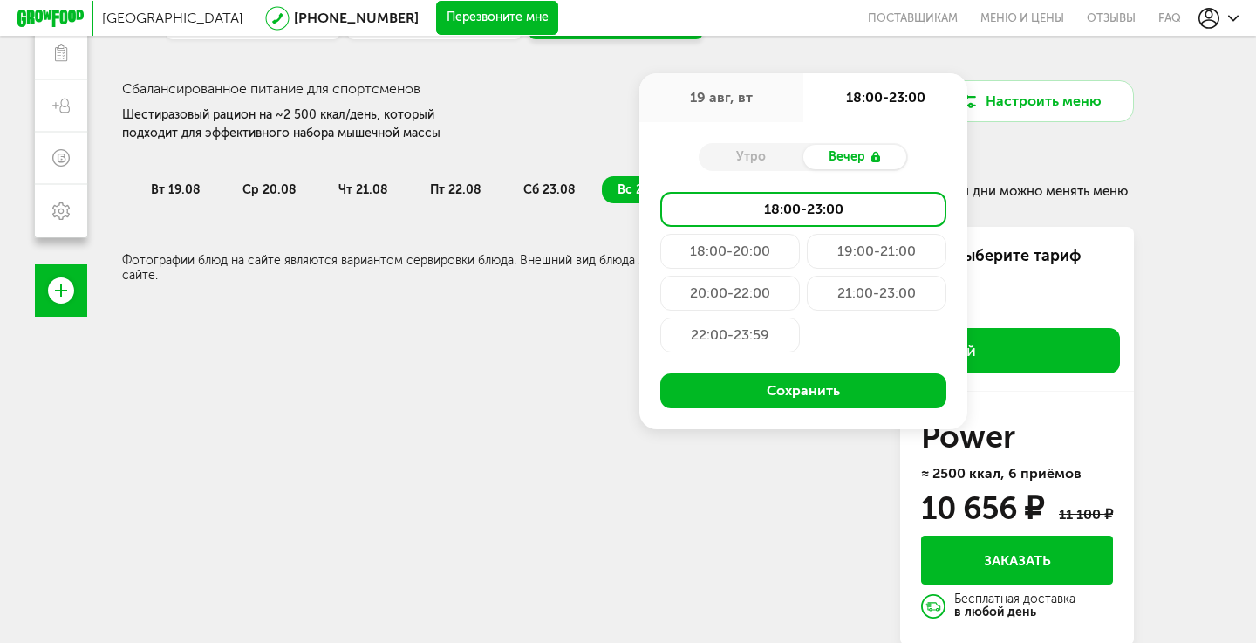
click at [768, 151] on div "Утро" at bounding box center [750, 157] width 105 height 24
click at [759, 153] on div "Утро" at bounding box center [750, 157] width 105 height 24
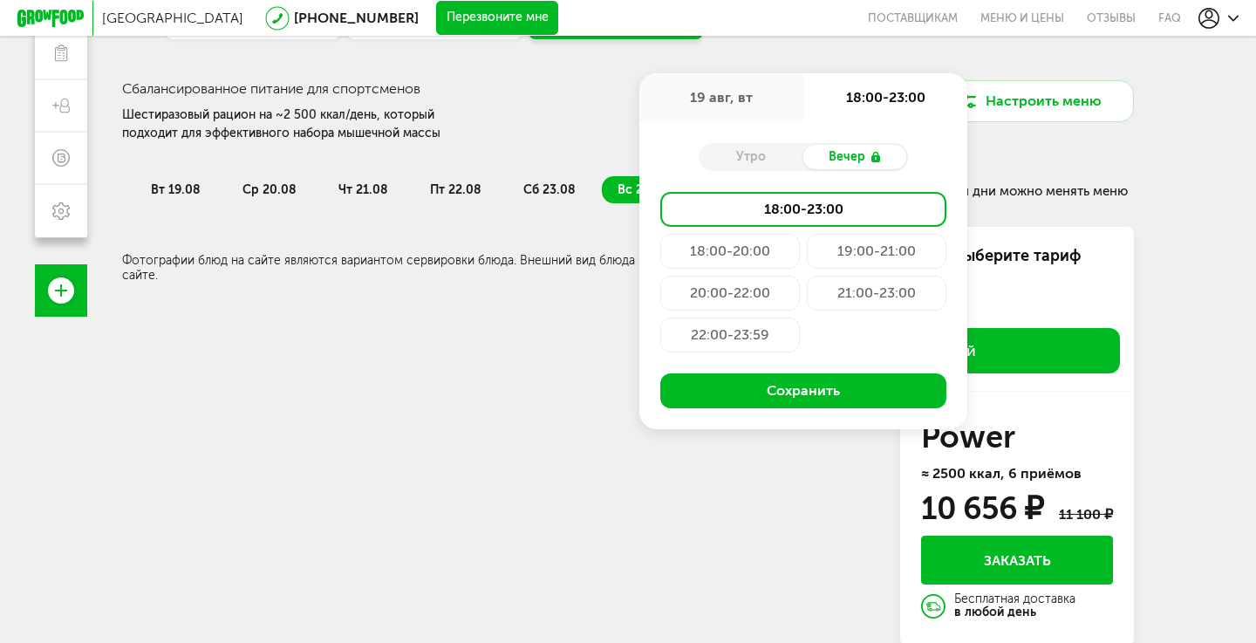
click at [843, 153] on div "Вечер" at bounding box center [855, 157] width 105 height 24
click at [886, 166] on div "Вечер" at bounding box center [855, 157] width 105 height 24
click at [877, 162] on icon at bounding box center [875, 157] width 14 height 14
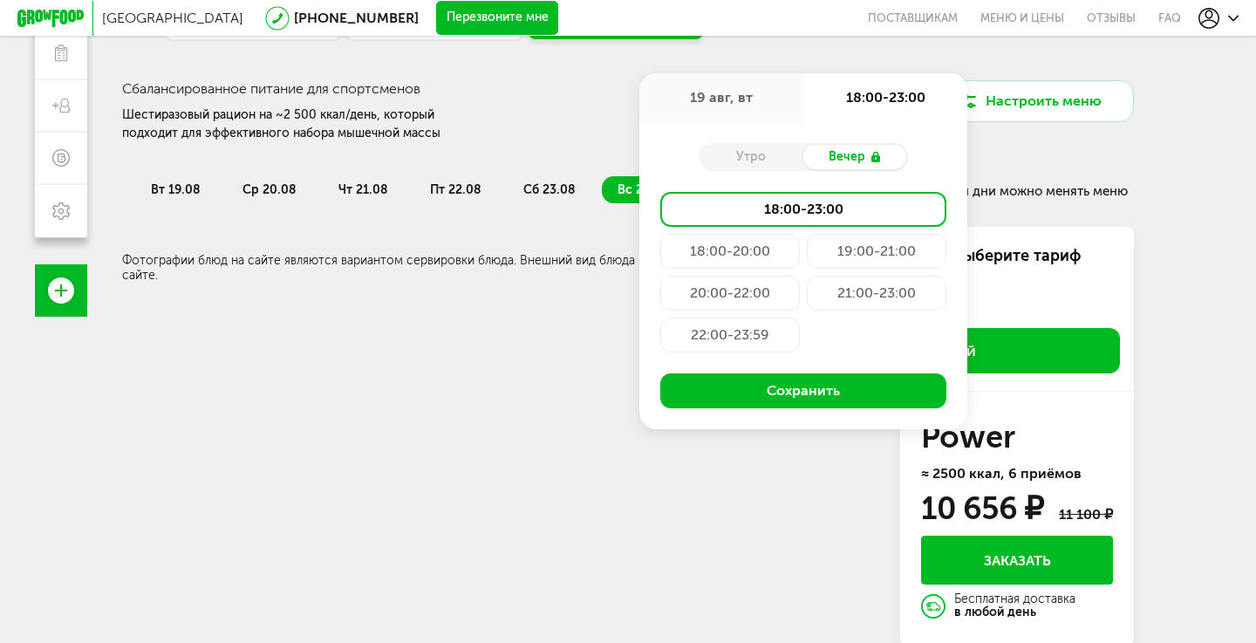
click at [877, 162] on icon at bounding box center [875, 157] width 14 height 14
click at [760, 242] on div "18:00-20:00" at bounding box center [730, 251] width 140 height 35
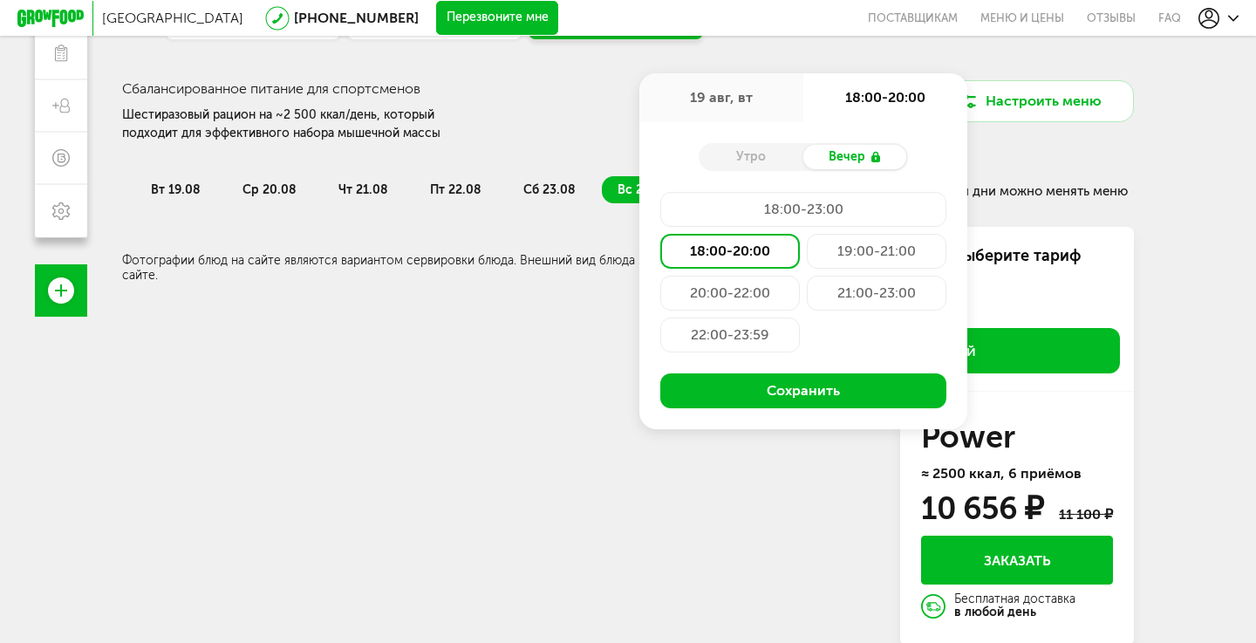
click at [763, 288] on div "20:00-22:00" at bounding box center [730, 293] width 140 height 35
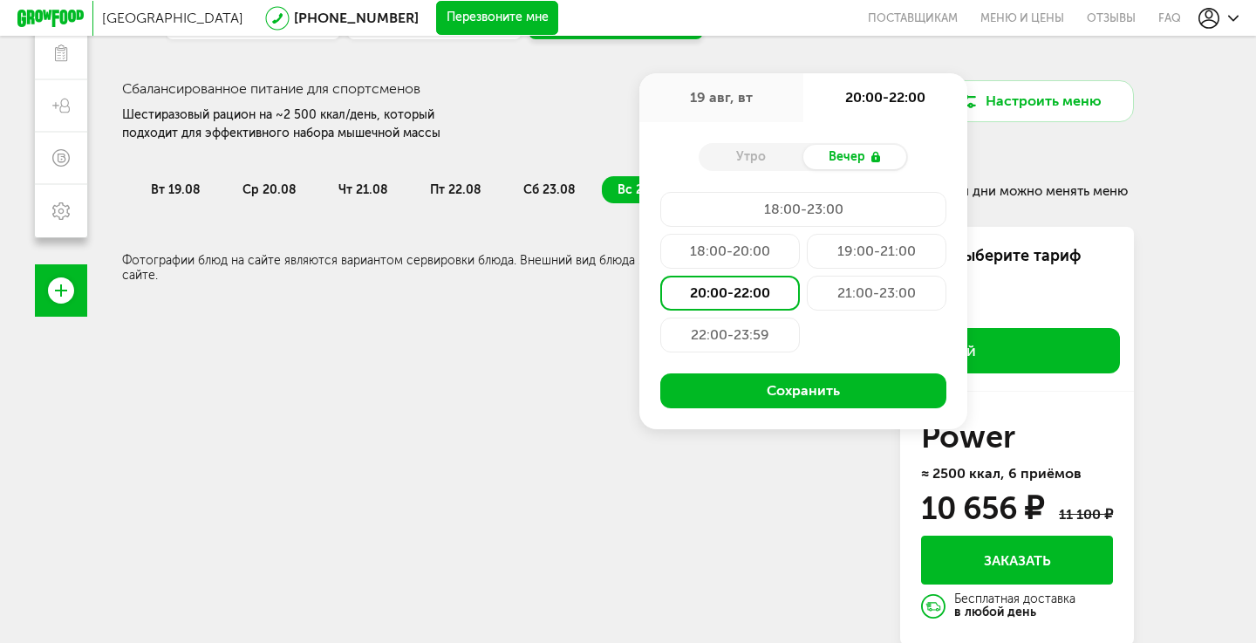
click at [762, 354] on div "18:00-23:00 18:00-20:00 19:00-21:00 20:00-22:00 21:00-23:00 22:00-23:59" at bounding box center [803, 275] width 286 height 167
click at [777, 337] on div "22:00-23:59" at bounding box center [730, 334] width 140 height 35
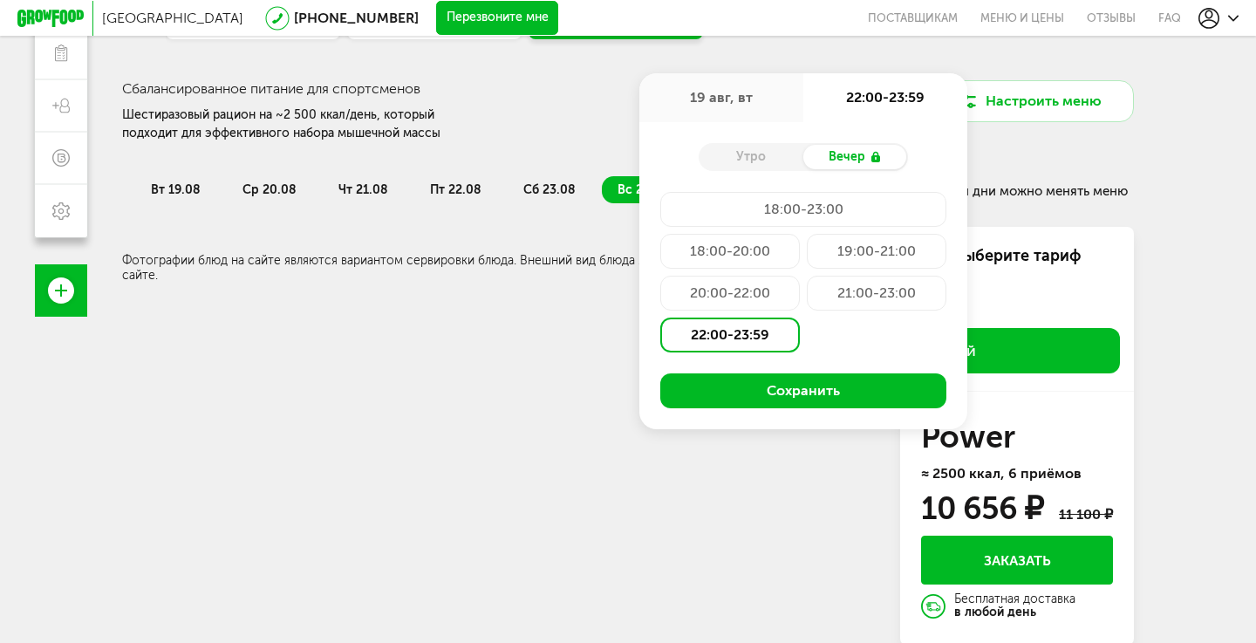
click at [886, 292] on div "21:00-23:00" at bounding box center [877, 293] width 140 height 35
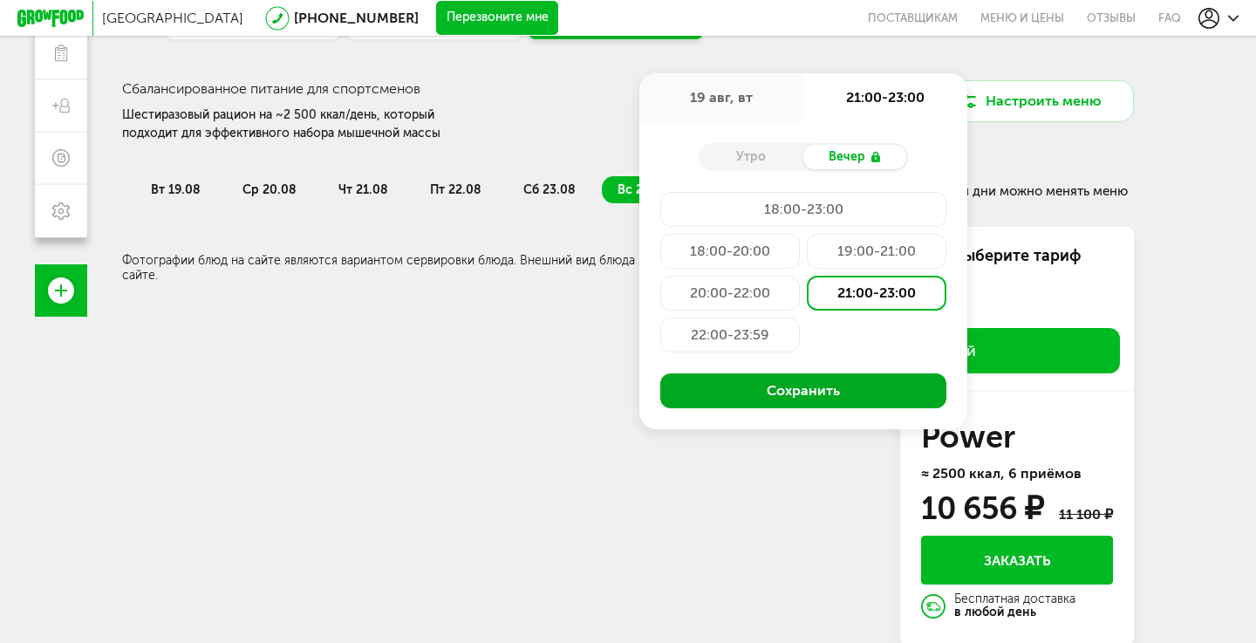
click at [810, 390] on button "Сохранить" at bounding box center [803, 390] width 286 height 35
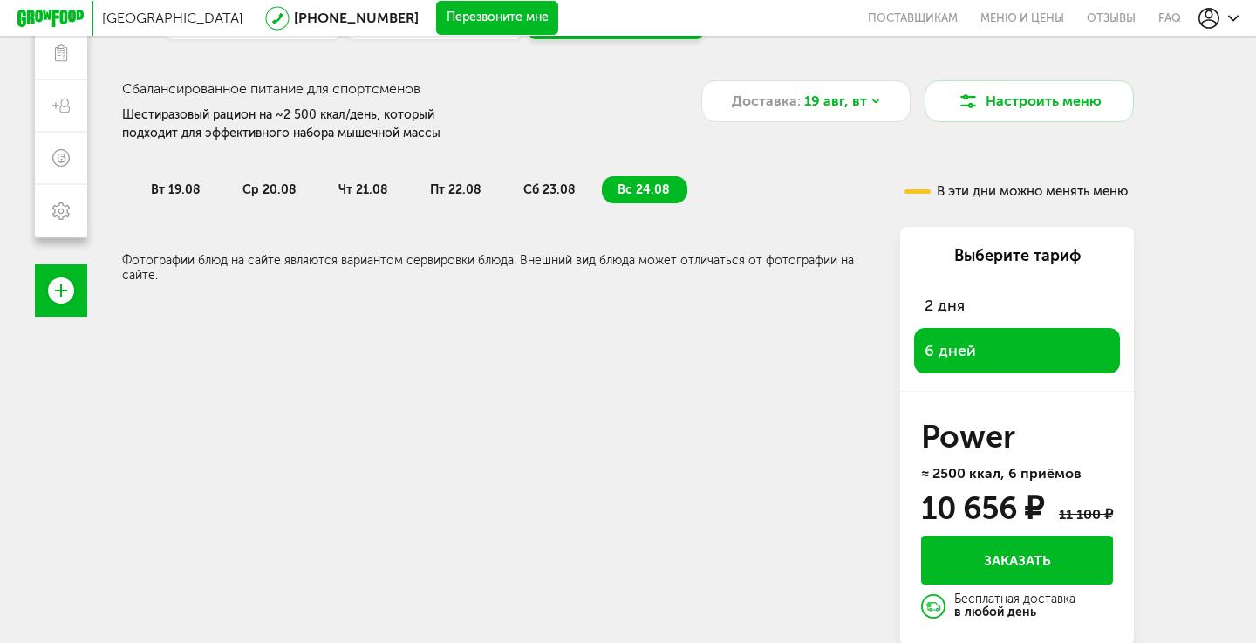
click at [231, 96] on h3 "Сбалансированное питание для спортсменов" at bounding box center [411, 88] width 579 height 17
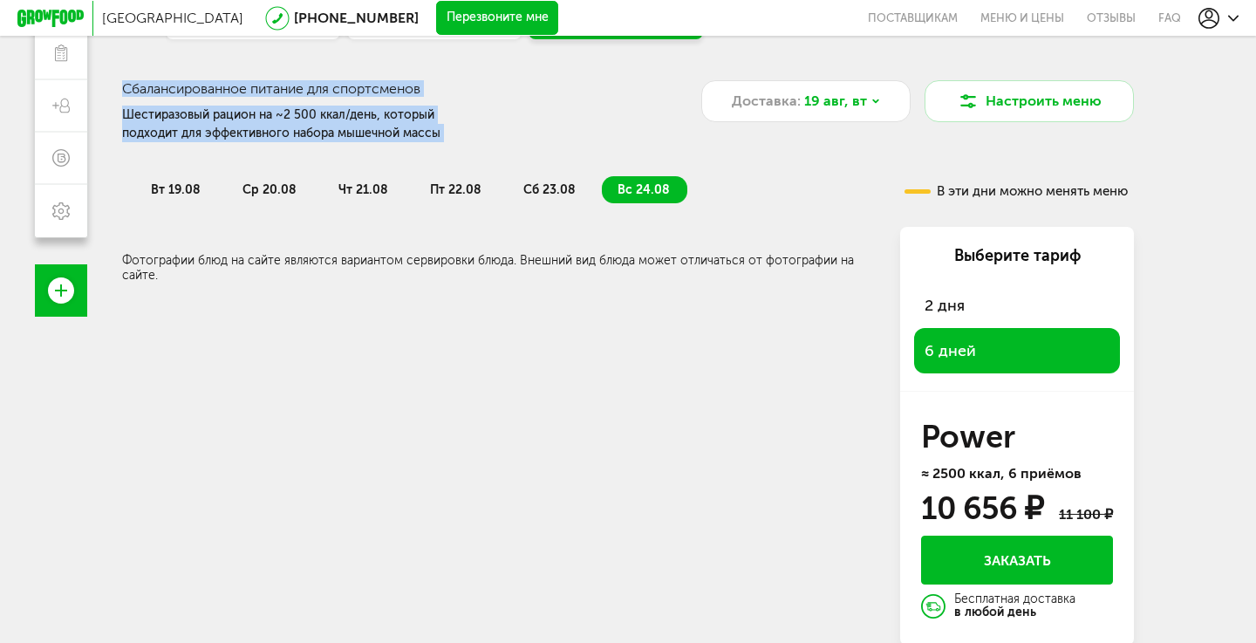
drag, startPoint x: 231, startPoint y: 96, endPoint x: 231, endPoint y: 122, distance: 26.2
click at [231, 122] on div "Сбалансированное питание для спортсменов Шестиразовый рацион на ~2 500 ккал/ден…" at bounding box center [411, 111] width 579 height 63
click at [231, 122] on div "Шестиразовый рацион на ~2 500 ккал/день, который подходит для эффективного набо…" at bounding box center [301, 124] width 359 height 37
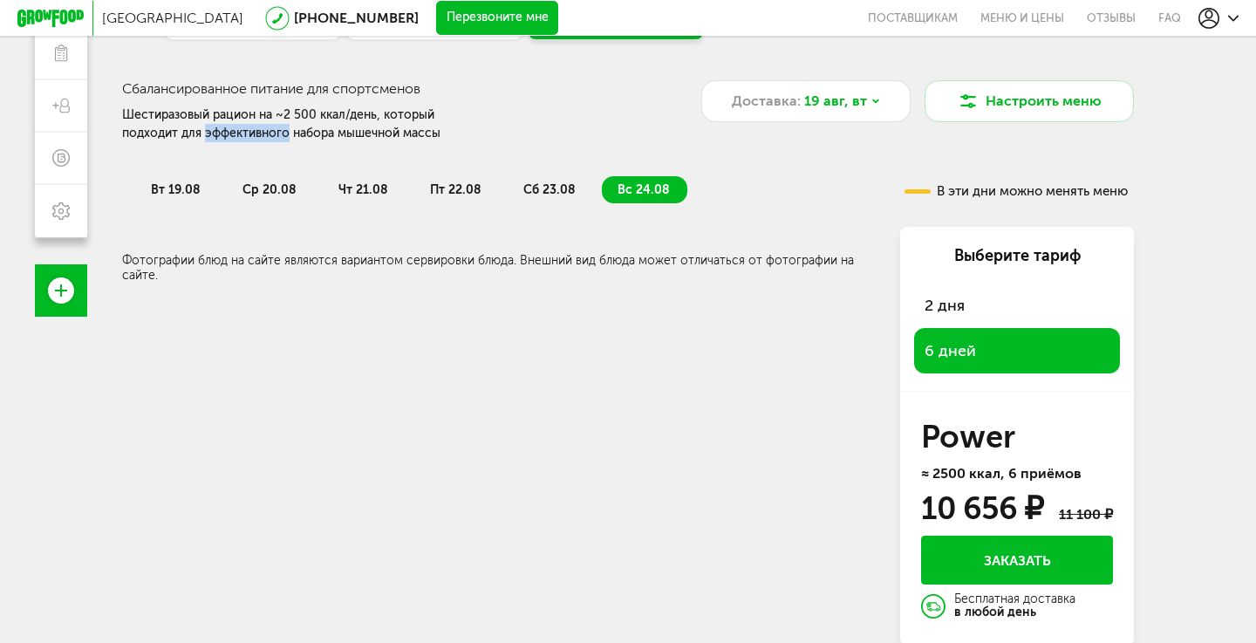
click at [231, 122] on div "Шестиразовый рацион на ~2 500 ккал/день, который подходит для эффективного набо…" at bounding box center [301, 124] width 359 height 37
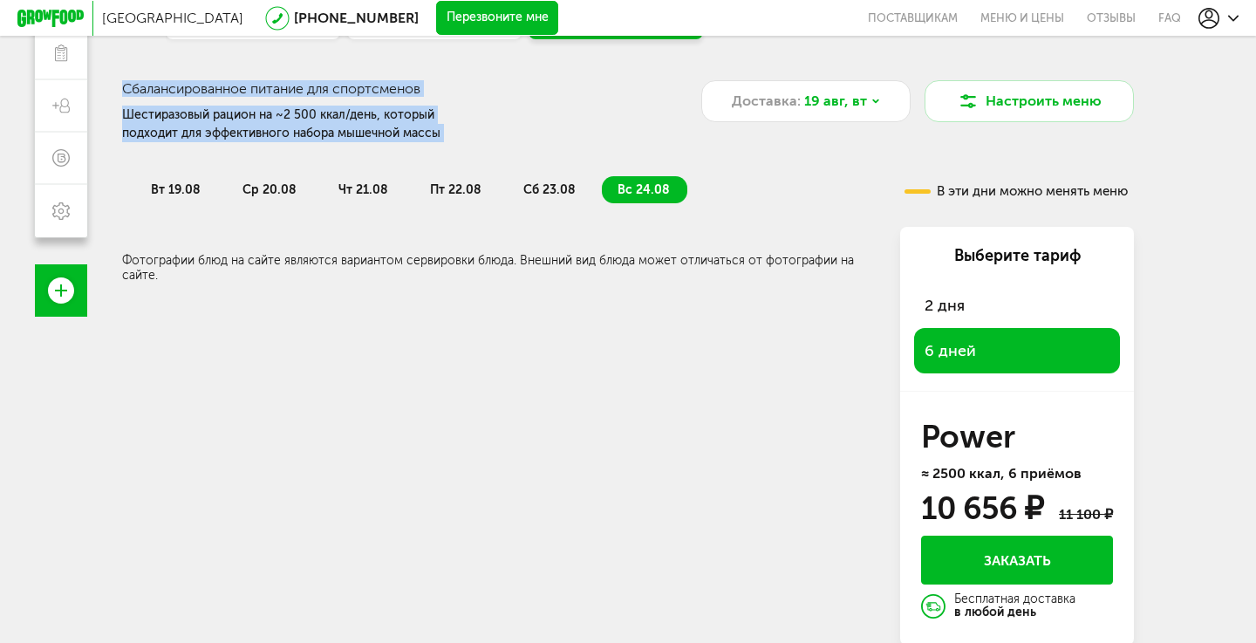
drag, startPoint x: 231, startPoint y: 122, endPoint x: 230, endPoint y: 87, distance: 34.9
click at [230, 87] on div "Сбалансированное питание для спортсменов Шестиразовый рацион на ~2 500 ккал/ден…" at bounding box center [411, 111] width 579 height 63
click at [230, 87] on h3 "Сбалансированное питание для спортсменов" at bounding box center [411, 88] width 579 height 17
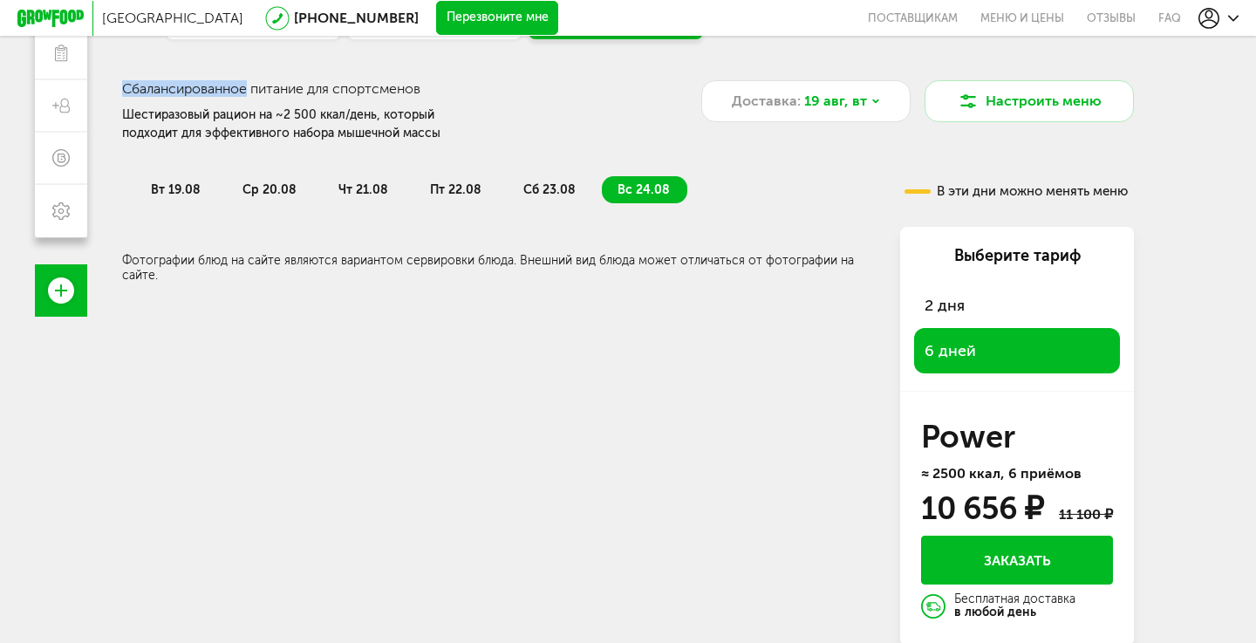
click at [230, 87] on h3 "Сбалансированное питание для спортсменов" at bounding box center [411, 88] width 579 height 17
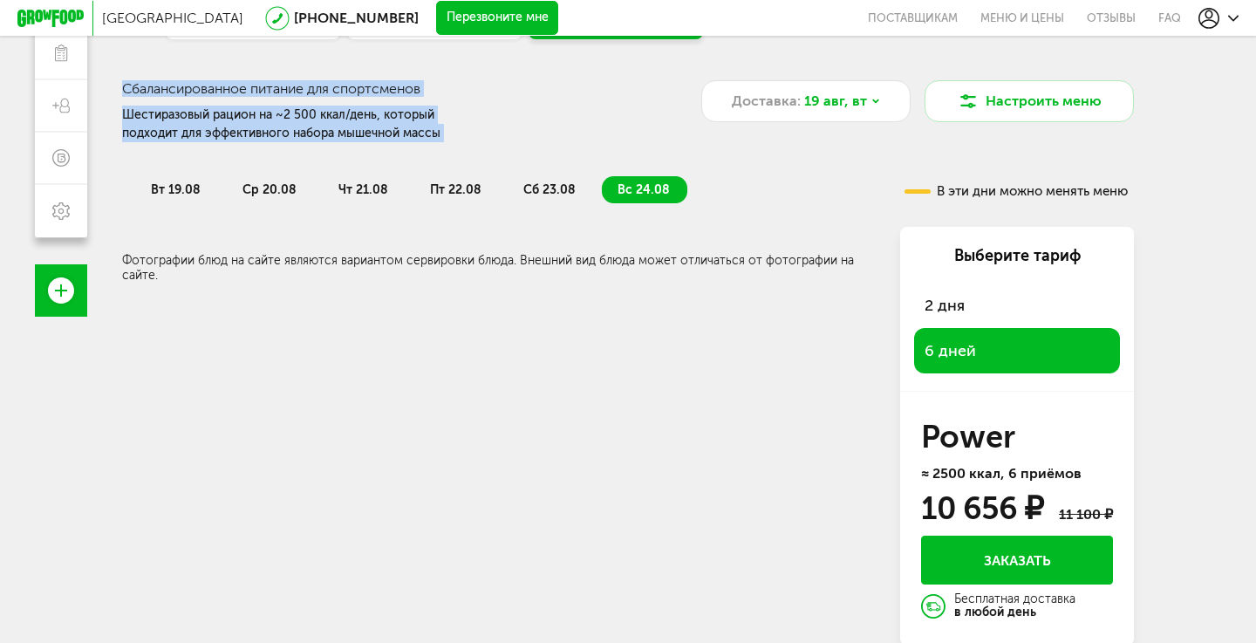
drag, startPoint x: 230, startPoint y: 87, endPoint x: 248, endPoint y: 122, distance: 39.0
click at [248, 122] on div "Сбалансированное питание для спортсменов Шестиразовый рацион на ~2 500 ккал/ден…" at bounding box center [411, 111] width 579 height 63
